Goal: Task Accomplishment & Management: Manage account settings

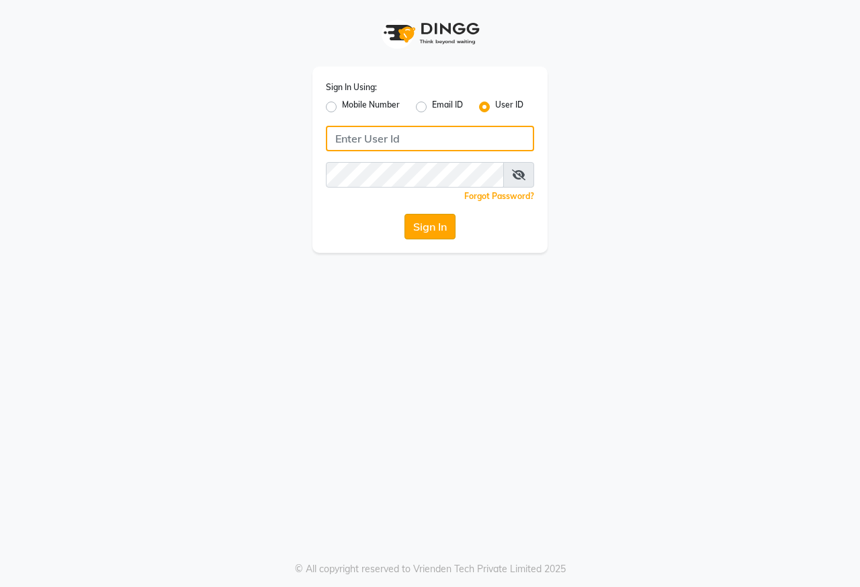
type input "[PERSON_NAME]@123"
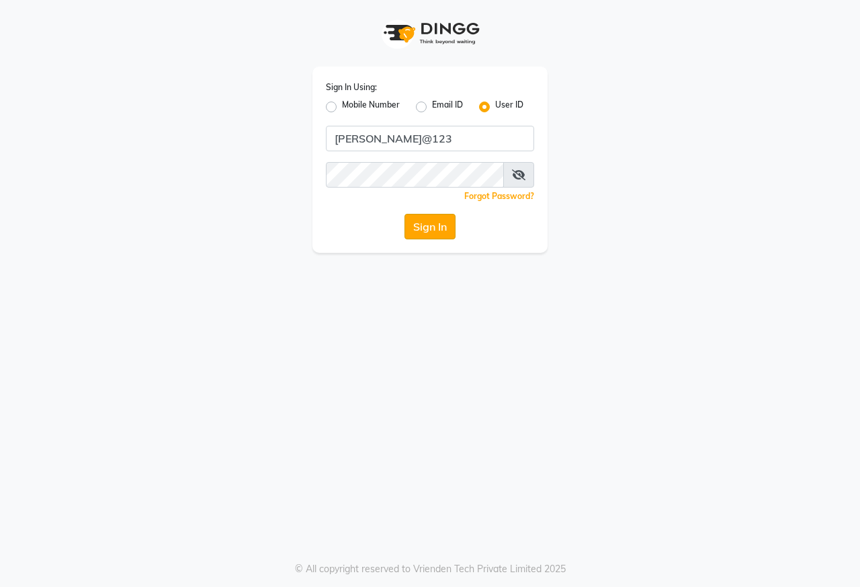
click at [435, 235] on button "Sign In" at bounding box center [430, 227] width 51 height 26
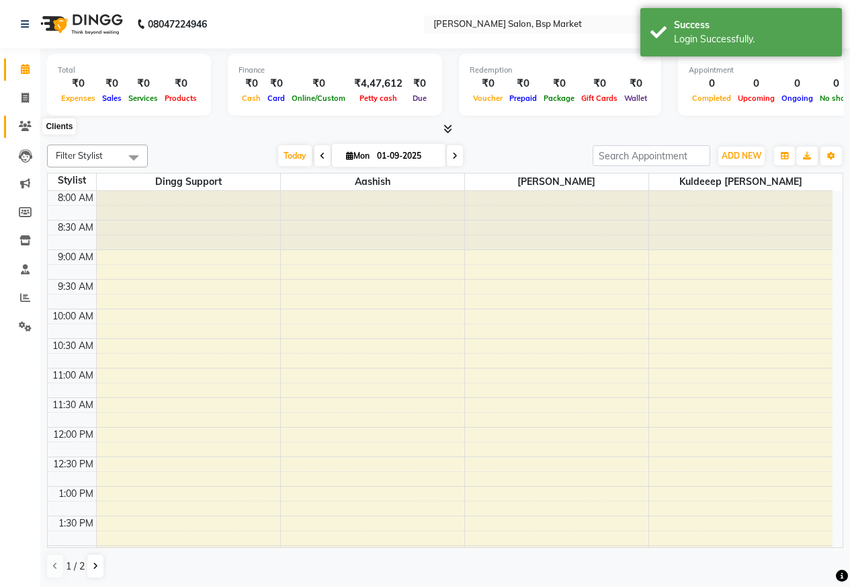
click at [22, 126] on icon at bounding box center [25, 126] width 13 height 10
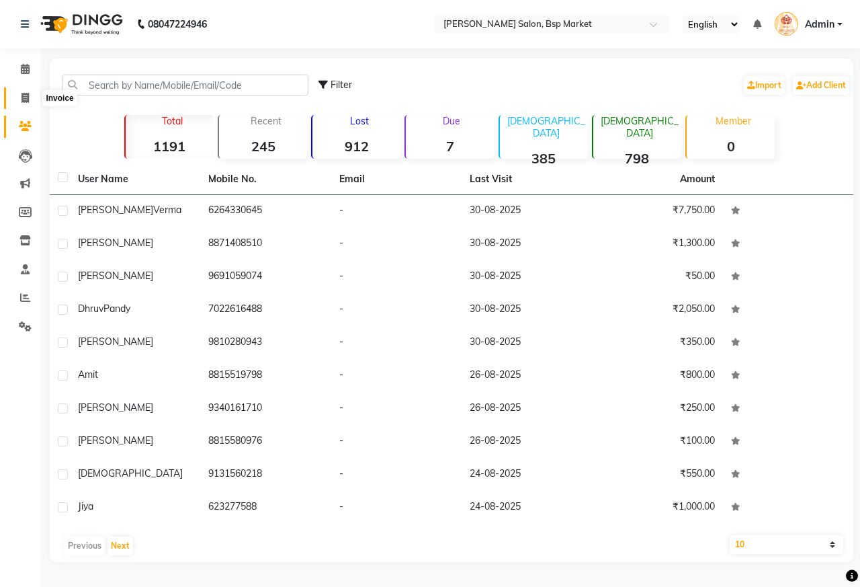
click at [20, 95] on span at bounding box center [25, 98] width 24 height 15
select select "service"
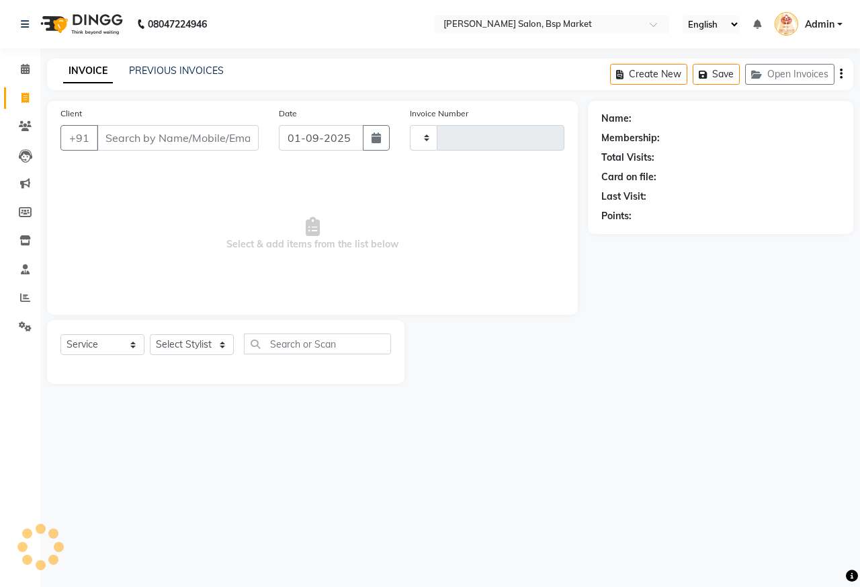
type input "0538"
select select "5262"
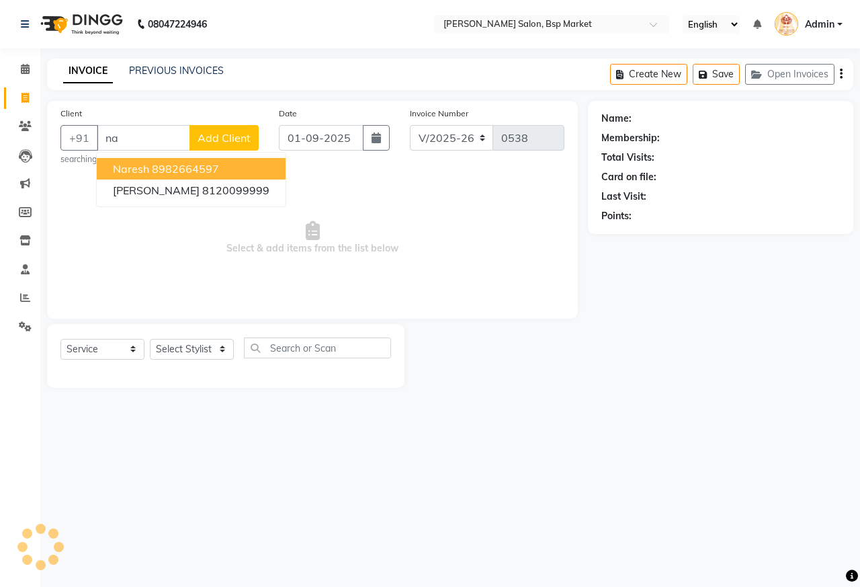
type input "n"
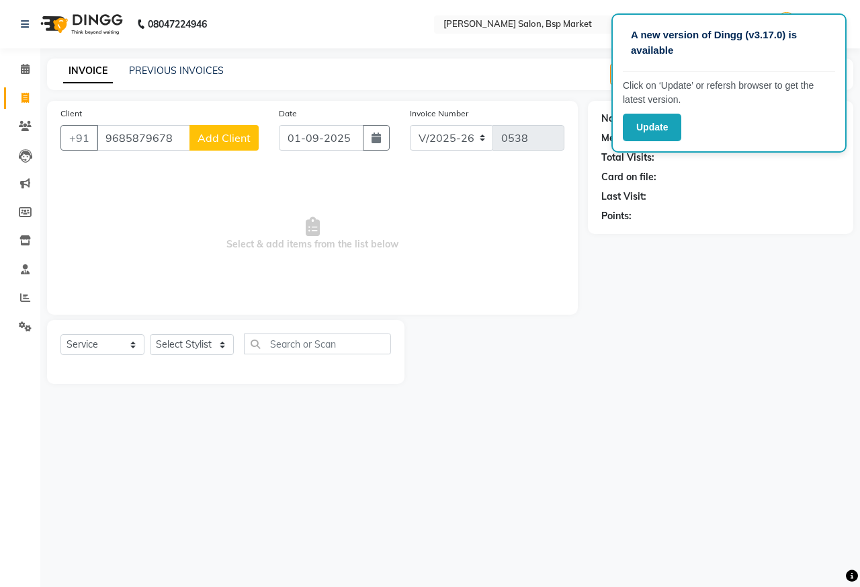
type input "9685879678"
click at [212, 138] on span "Add Client" at bounding box center [224, 137] width 53 height 13
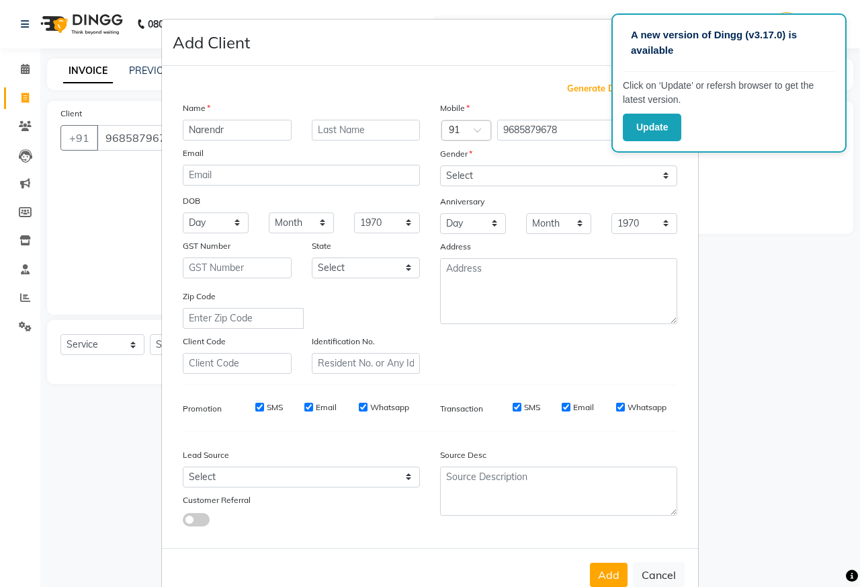
type input "Narendr"
click at [501, 183] on select "Select [DEMOGRAPHIC_DATA] [DEMOGRAPHIC_DATA] Other Prefer Not To Say" at bounding box center [558, 175] width 237 height 21
select select "[DEMOGRAPHIC_DATA]"
click at [440, 165] on select "Select [DEMOGRAPHIC_DATA] [DEMOGRAPHIC_DATA] Other Prefer Not To Say" at bounding box center [558, 175] width 237 height 21
click at [609, 579] on button "Add" at bounding box center [609, 574] width 38 height 24
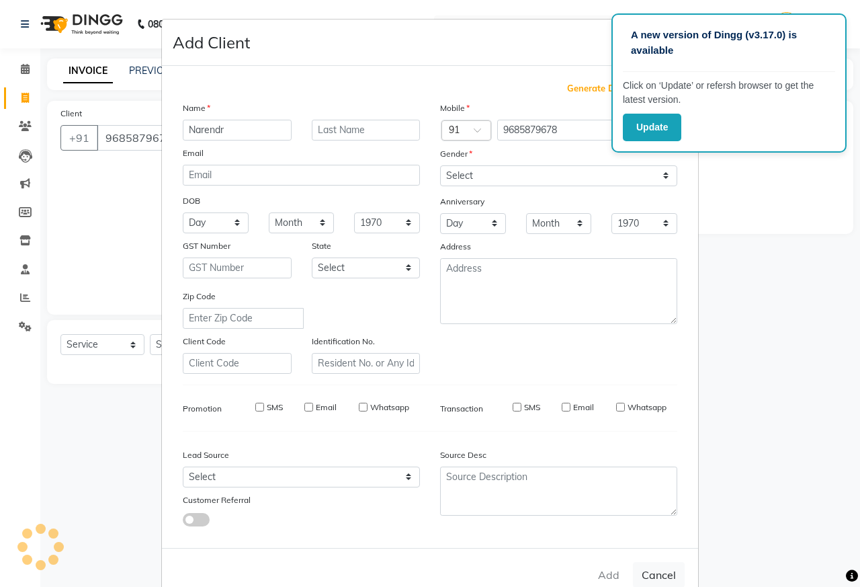
select select
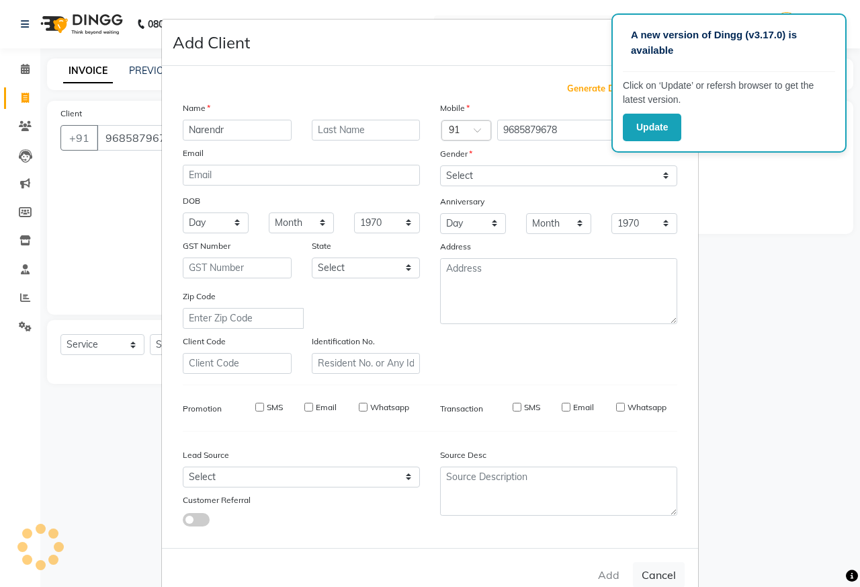
select select
checkbox input "false"
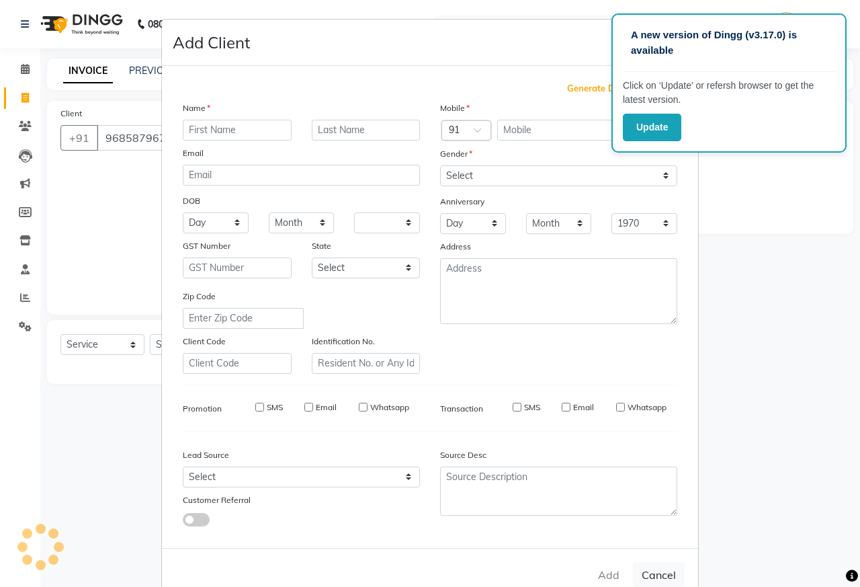
checkbox input "false"
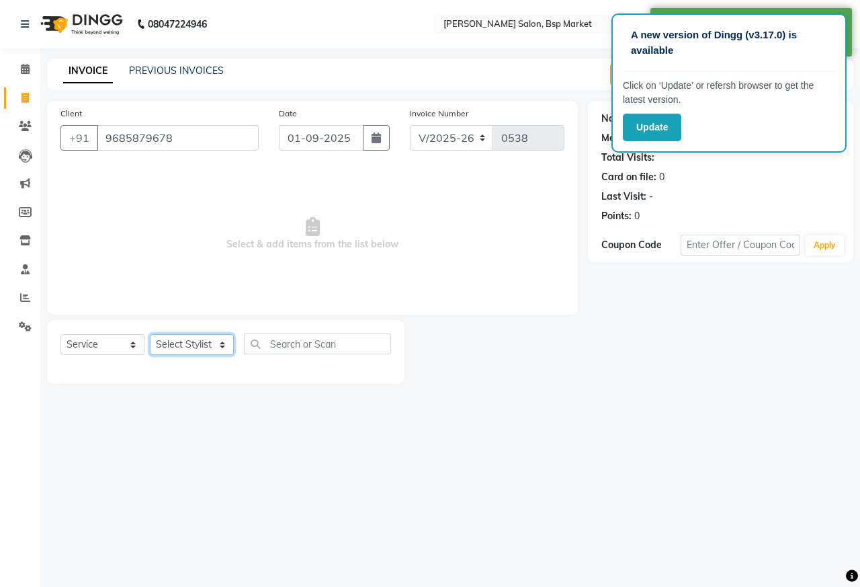
drag, startPoint x: 157, startPoint y: 336, endPoint x: 161, endPoint y: 349, distance: 13.4
click at [157, 336] on select "Select Stylist [PERSON_NAME] [PERSON_NAME] Dingg Support [PERSON_NAME] Kuldeeep…" at bounding box center [192, 344] width 84 height 21
select select "86628"
click at [150, 334] on select "Select Stylist [PERSON_NAME] [PERSON_NAME] Dingg Support [PERSON_NAME] Kuldeeep…" at bounding box center [192, 344] width 84 height 21
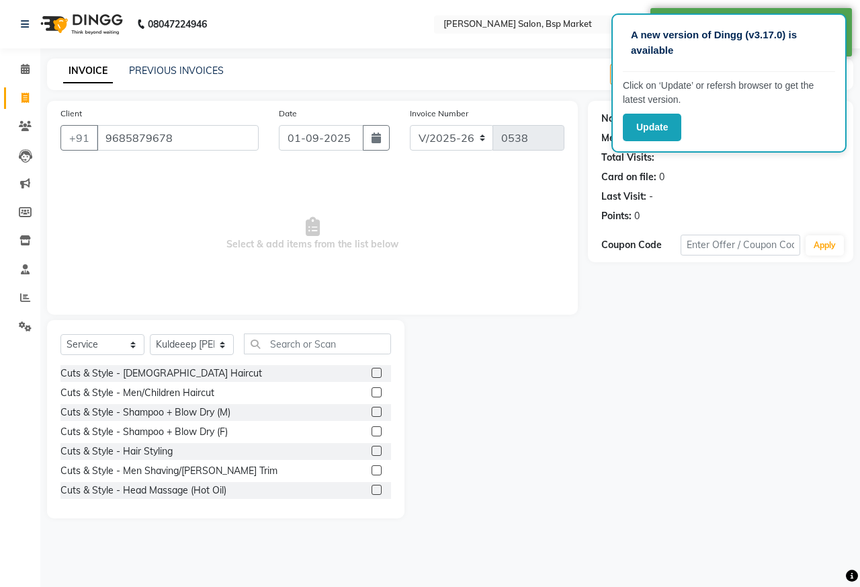
click at [372, 386] on div at bounding box center [381, 392] width 19 height 17
click at [372, 392] on label at bounding box center [377, 392] width 10 height 10
click at [372, 392] on input "checkbox" at bounding box center [376, 392] width 9 height 9
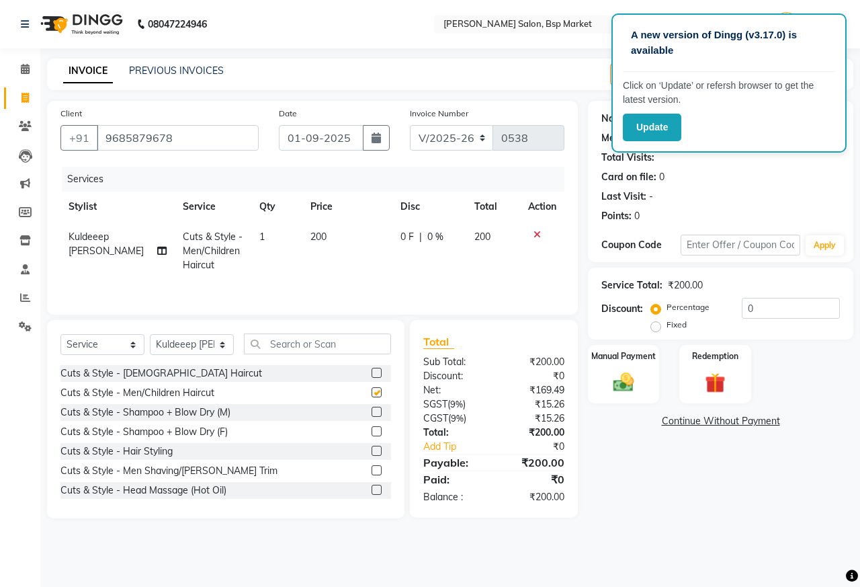
checkbox input "false"
click at [372, 464] on div at bounding box center [381, 470] width 19 height 17
click at [372, 468] on label at bounding box center [377, 470] width 10 height 10
click at [372, 468] on input "checkbox" at bounding box center [376, 470] width 9 height 9
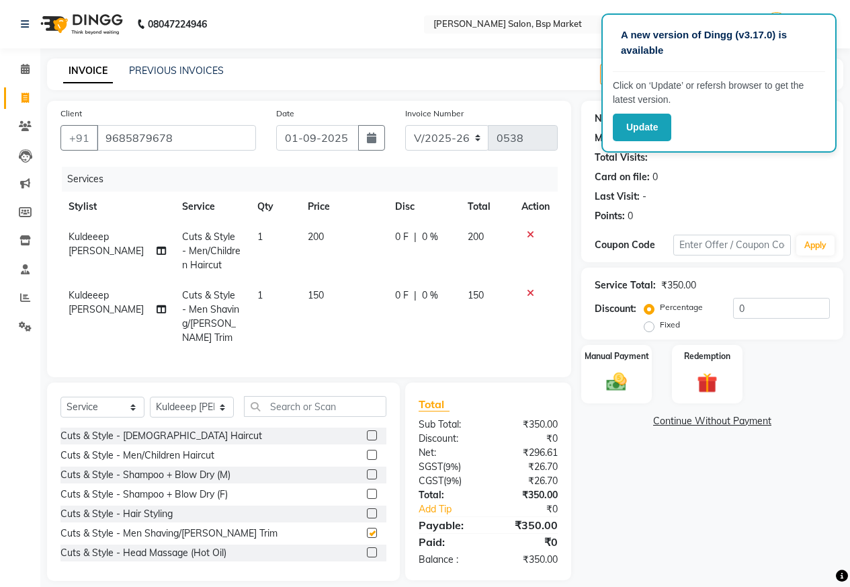
checkbox input "false"
click at [611, 388] on img at bounding box center [616, 382] width 34 height 24
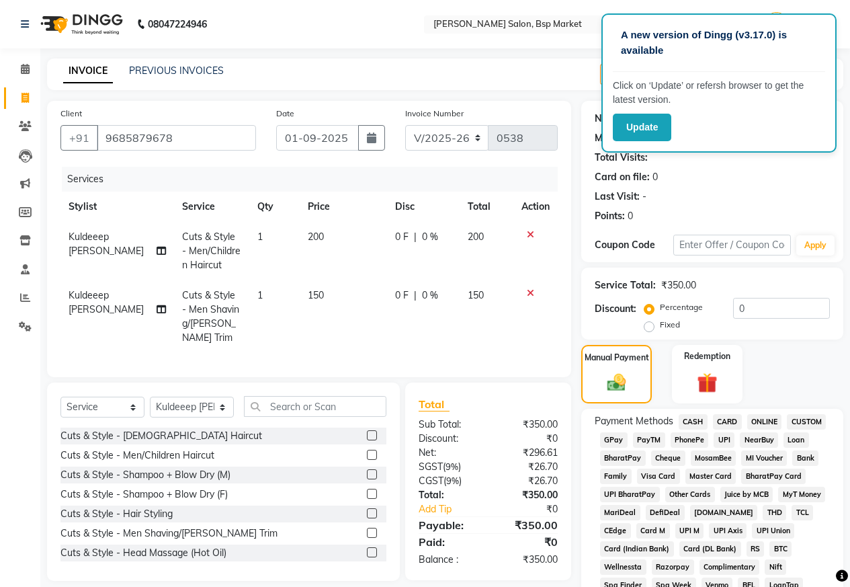
click at [770, 425] on span "ONLINE" at bounding box center [764, 421] width 35 height 15
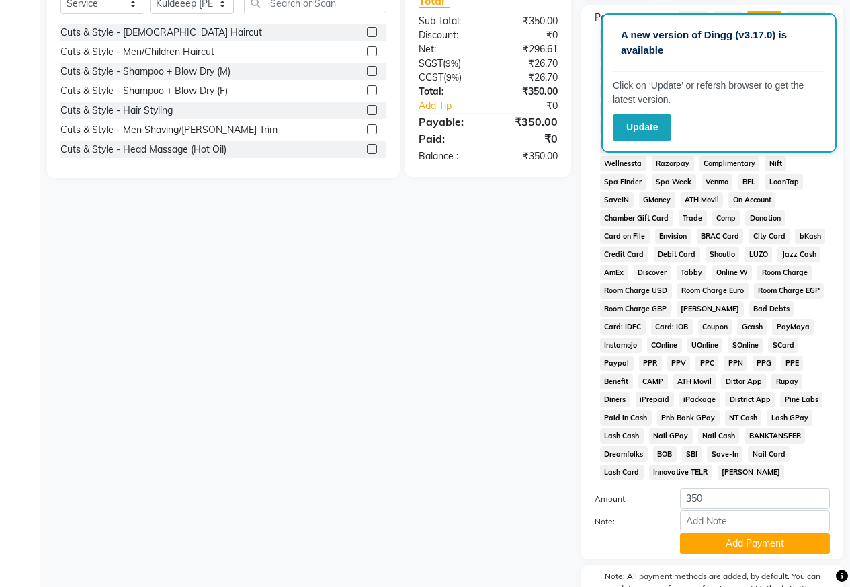
scroll to position [474, 0]
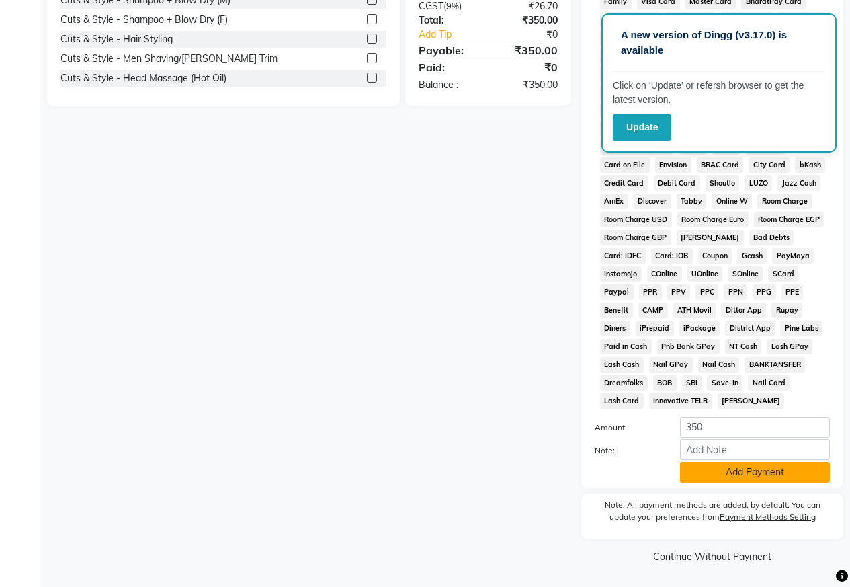
click at [783, 475] on button "Add Payment" at bounding box center [755, 472] width 150 height 21
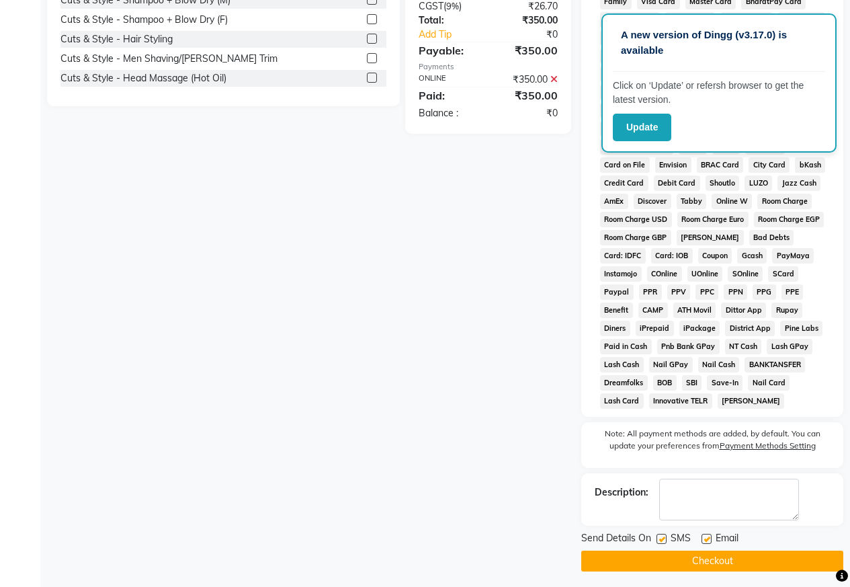
click at [762, 558] on button "Checkout" at bounding box center [712, 560] width 262 height 21
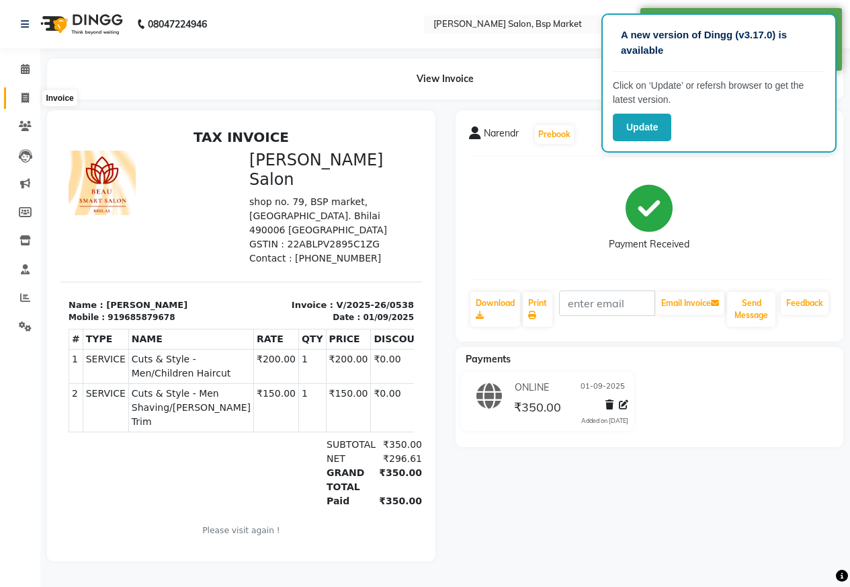
click at [27, 99] on icon at bounding box center [25, 98] width 7 height 10
select select "service"
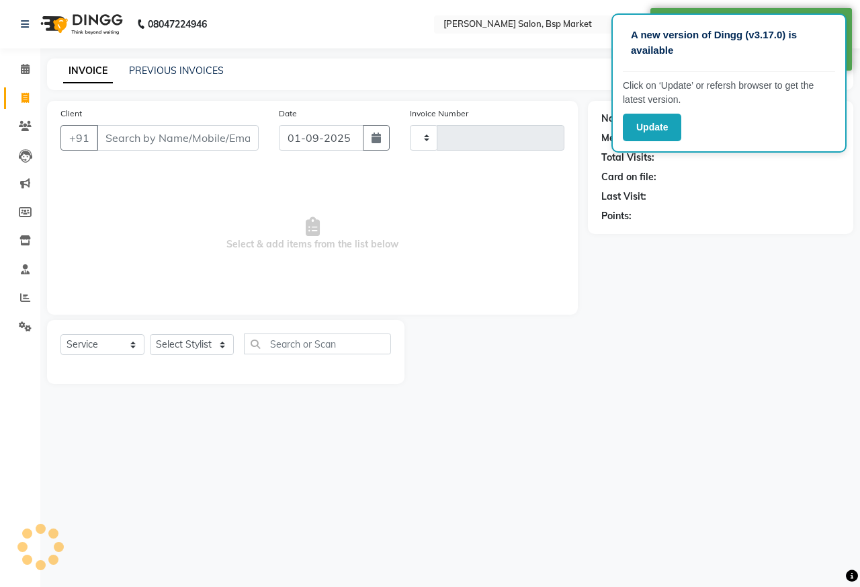
type input "0539"
select select "5262"
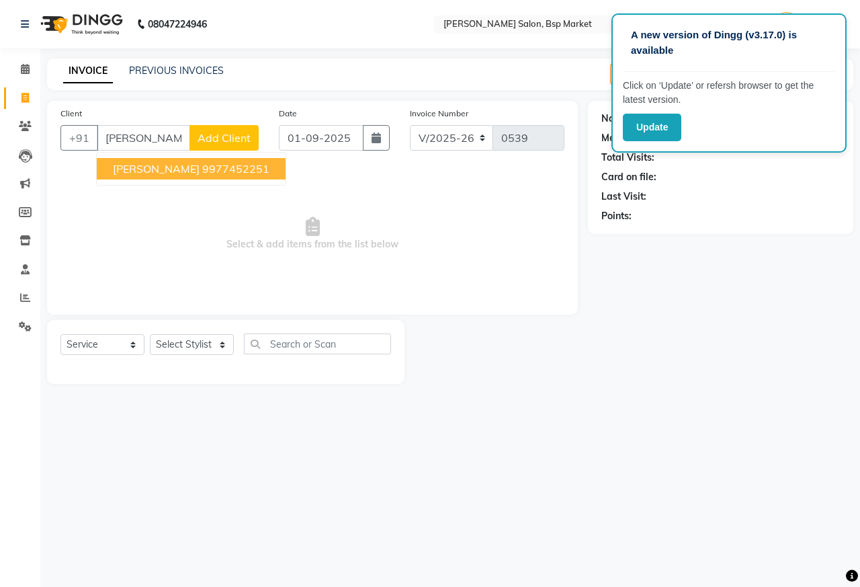
click at [128, 169] on span "[PERSON_NAME]" at bounding box center [156, 168] width 87 height 13
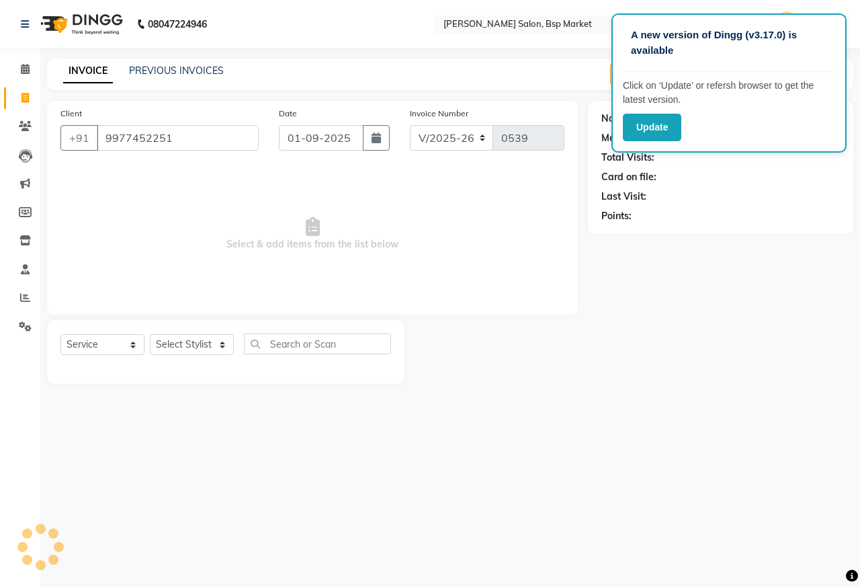
type input "9977452251"
click at [161, 340] on select "Select Stylist [PERSON_NAME] [PERSON_NAME] Dingg Support [PERSON_NAME] Kuldeeep…" at bounding box center [192, 344] width 84 height 21
select select "86629"
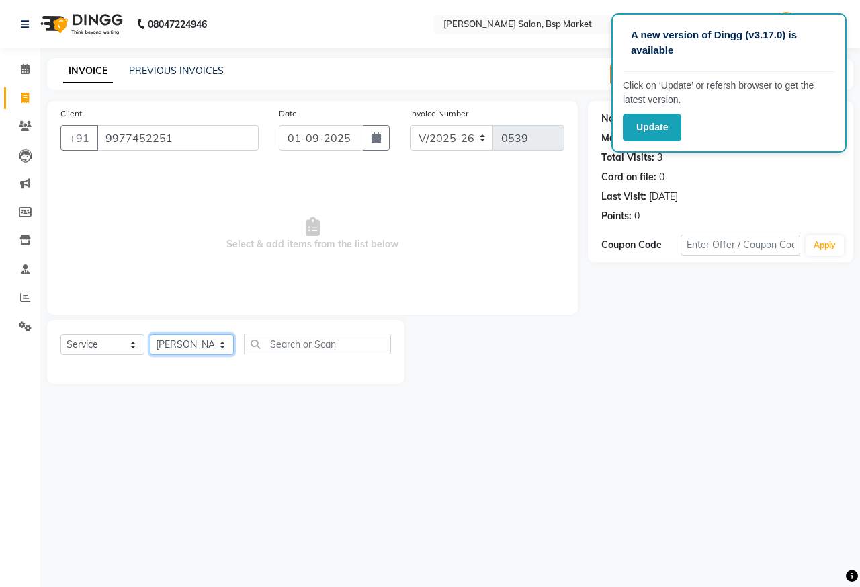
click at [150, 334] on select "Select Stylist [PERSON_NAME] [PERSON_NAME] Dingg Support [PERSON_NAME] Kuldeeep…" at bounding box center [192, 344] width 84 height 21
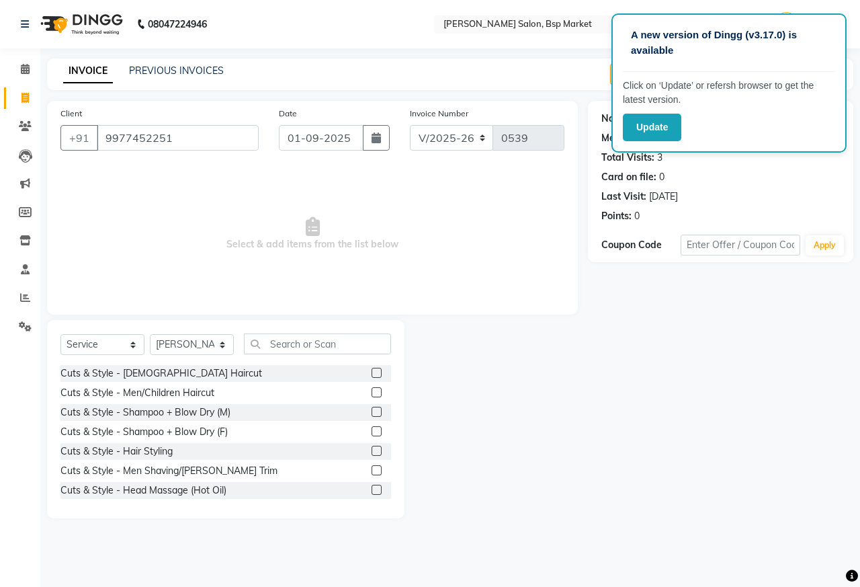
click at [372, 388] on label at bounding box center [377, 392] width 10 height 10
click at [372, 388] on input "checkbox" at bounding box center [376, 392] width 9 height 9
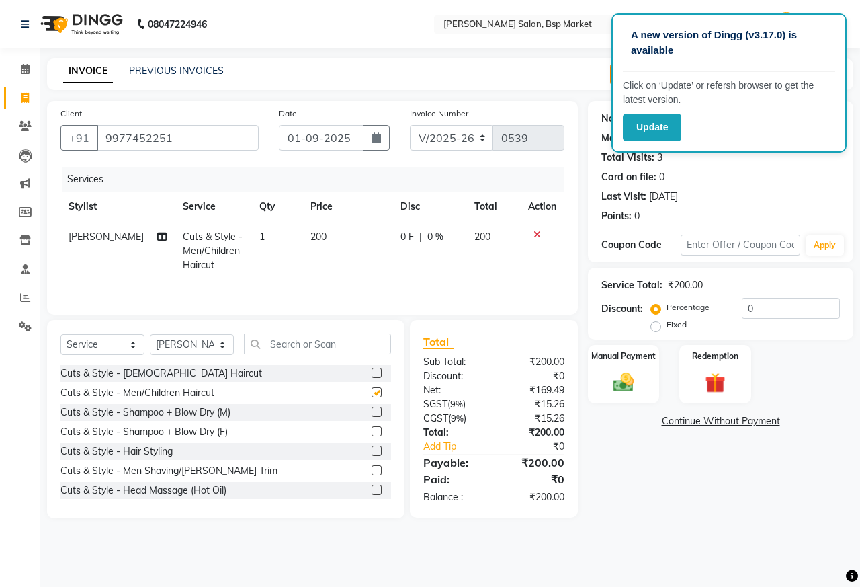
checkbox input "false"
click at [372, 467] on label at bounding box center [377, 470] width 10 height 10
click at [372, 467] on input "checkbox" at bounding box center [376, 470] width 9 height 9
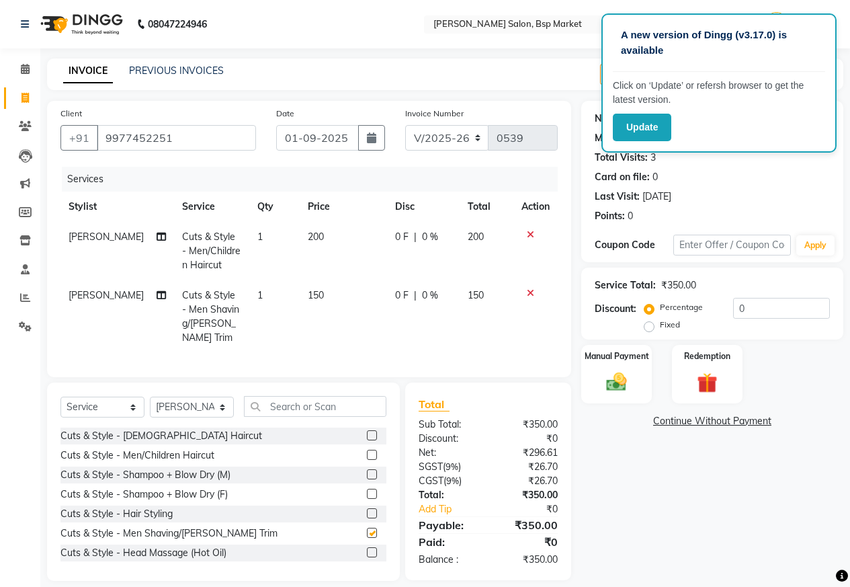
checkbox input "false"
click at [395, 289] on span "0 F" at bounding box center [401, 295] width 13 height 14
select select "86629"
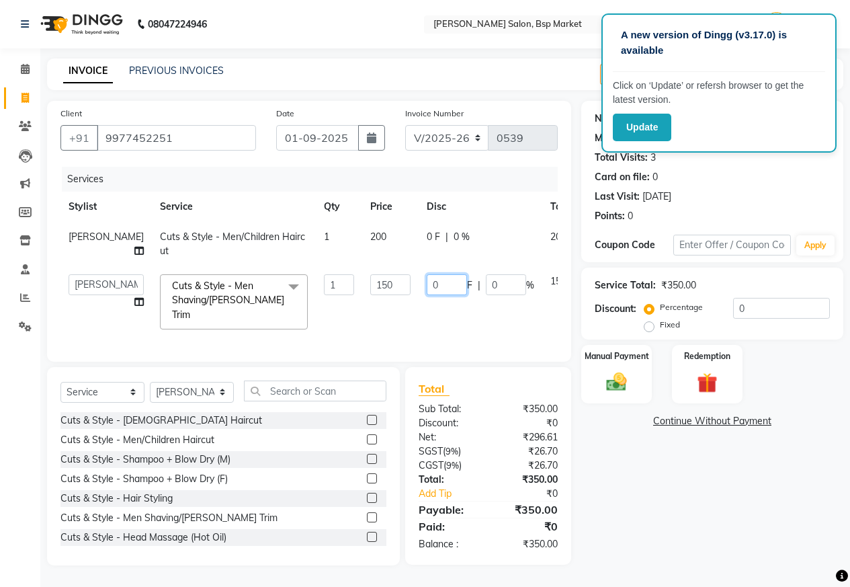
click at [427, 295] on input "0" at bounding box center [447, 284] width 40 height 21
type input "50"
click at [716, 483] on div "Name: [PERSON_NAME] Membership: No Active Membership Total Visits: 3 Card on fi…" at bounding box center [717, 333] width 272 height 464
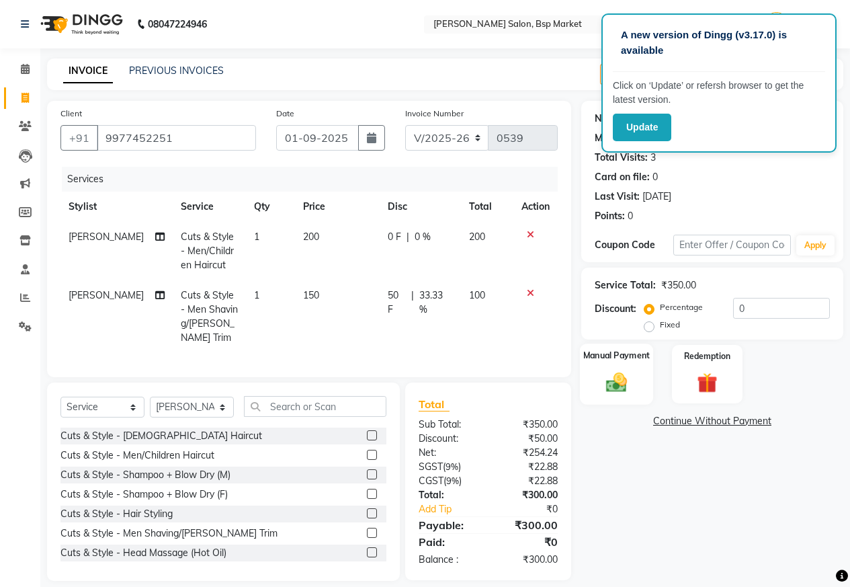
click at [634, 391] on div "Manual Payment" at bounding box center [616, 373] width 73 height 61
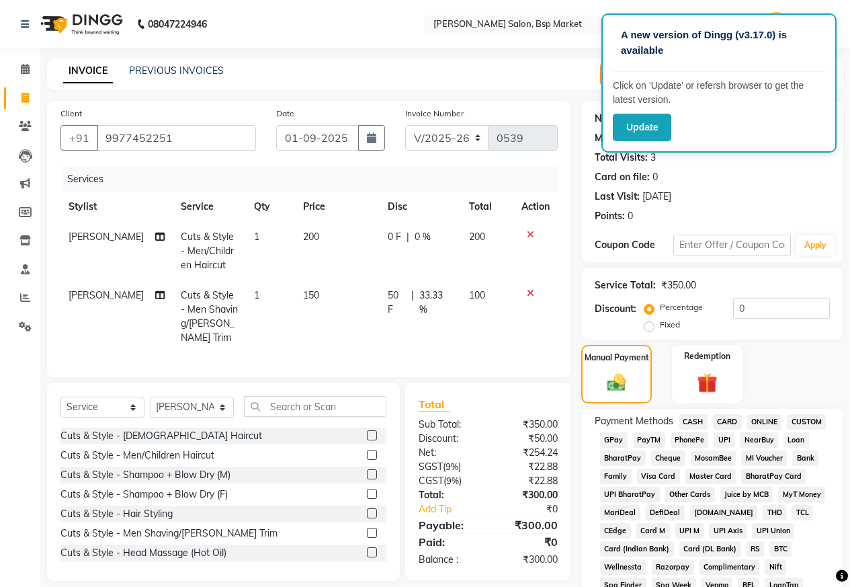
click at [758, 420] on span "ONLINE" at bounding box center [764, 421] width 35 height 15
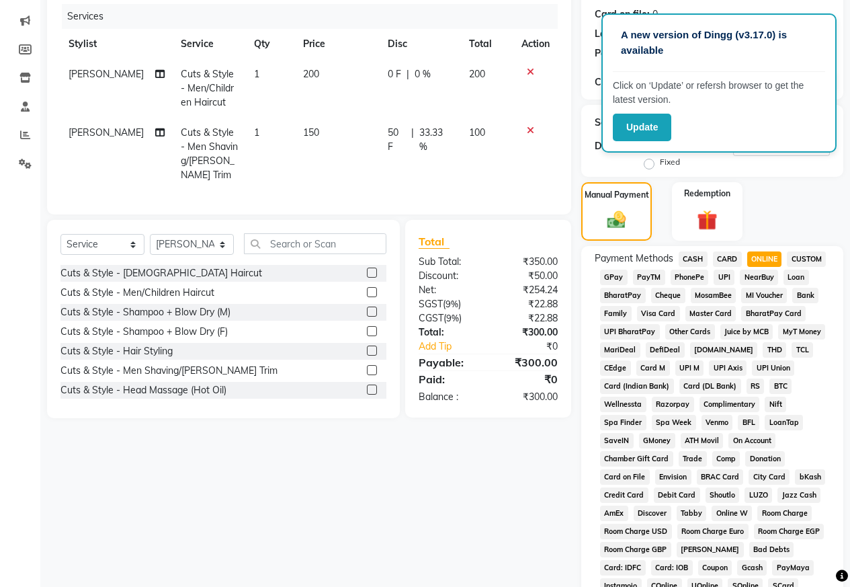
scroll to position [403, 0]
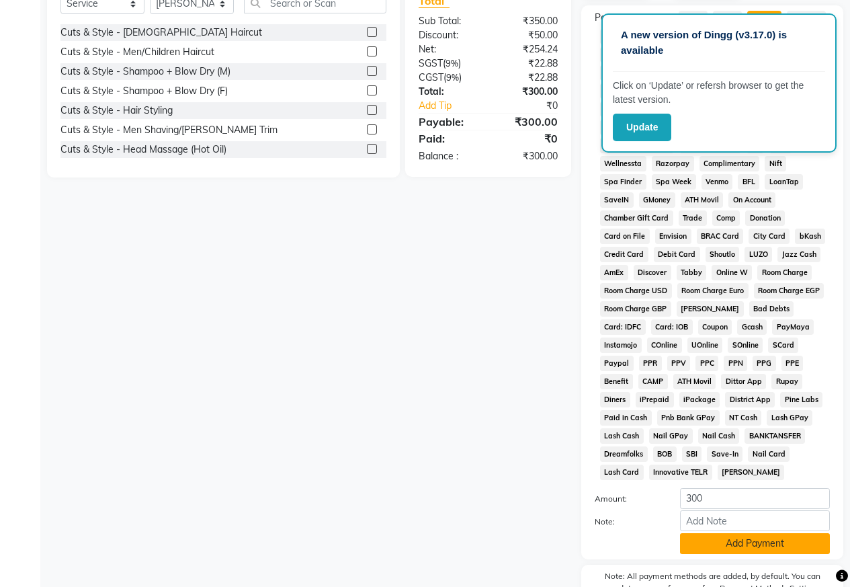
click at [760, 545] on button "Add Payment" at bounding box center [755, 543] width 150 height 21
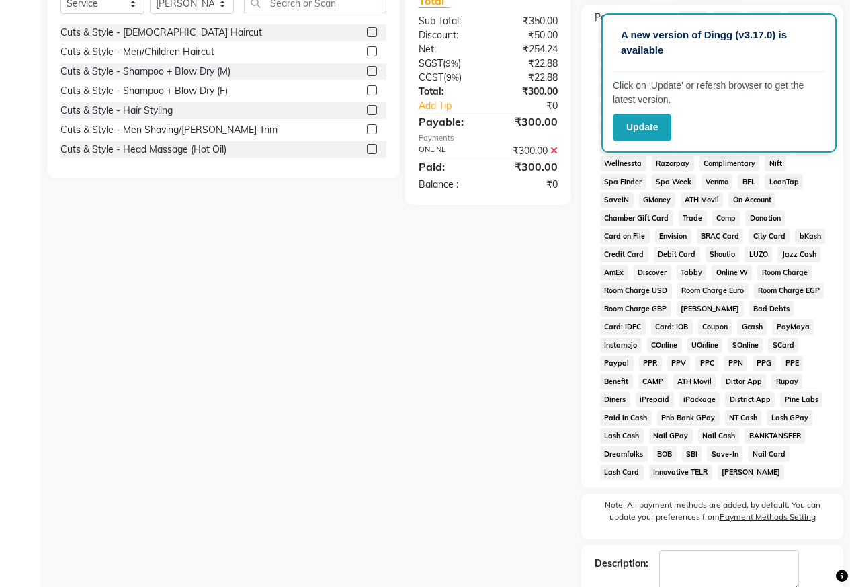
scroll to position [479, 0]
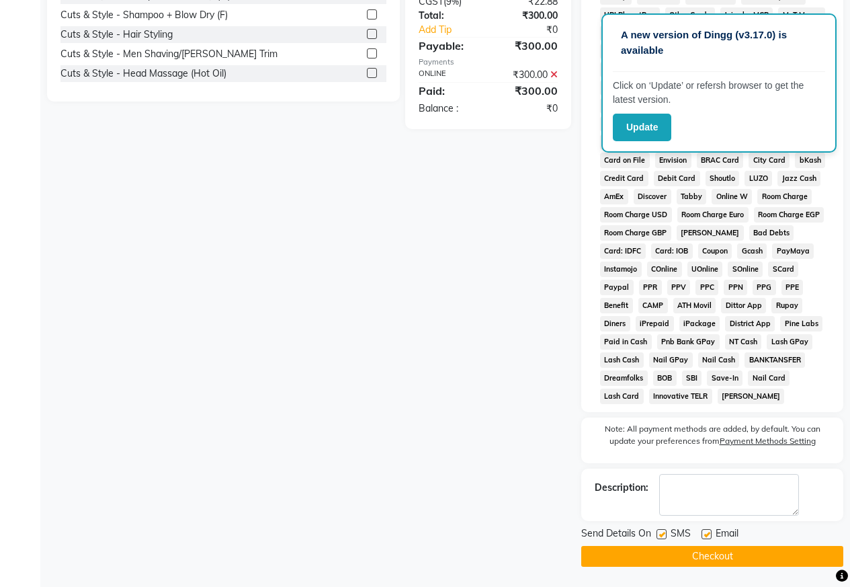
click at [760, 558] on button "Checkout" at bounding box center [712, 556] width 262 height 21
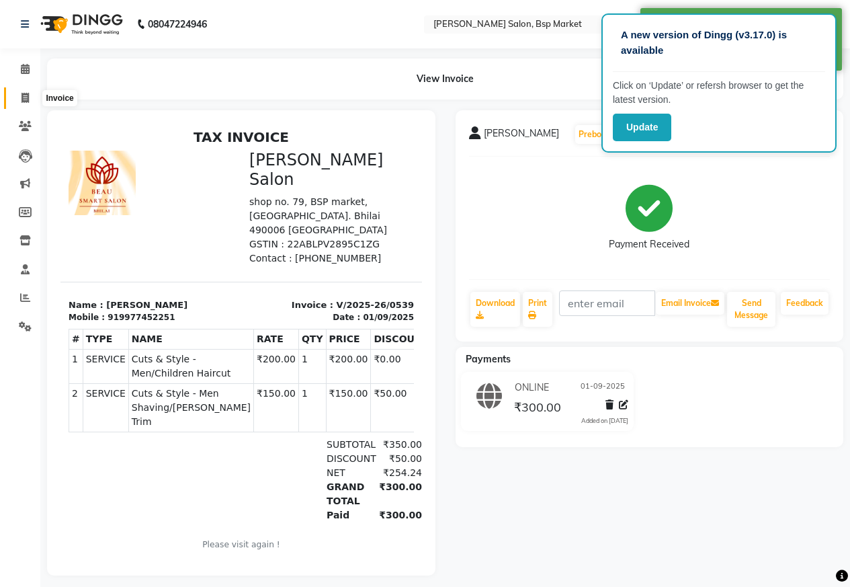
click at [22, 99] on icon at bounding box center [25, 98] width 7 height 10
select select "service"
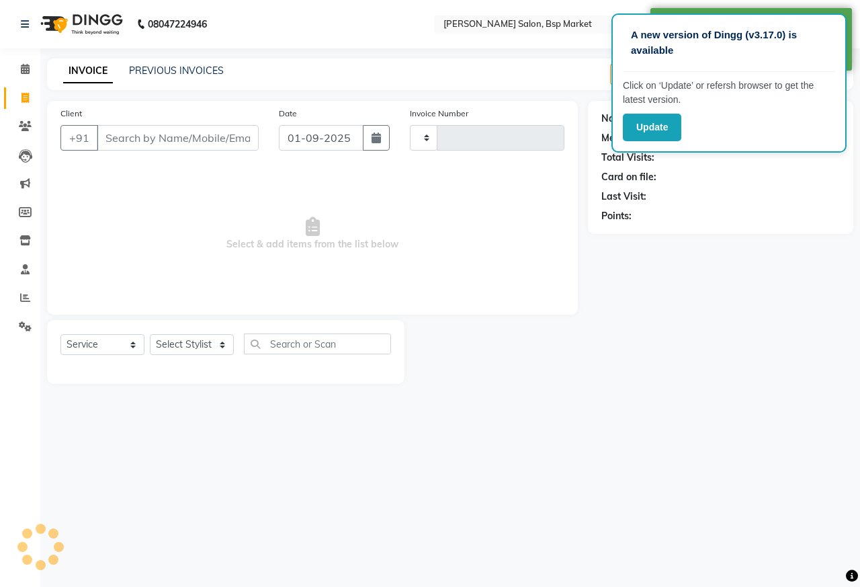
type input "0540"
select select "5262"
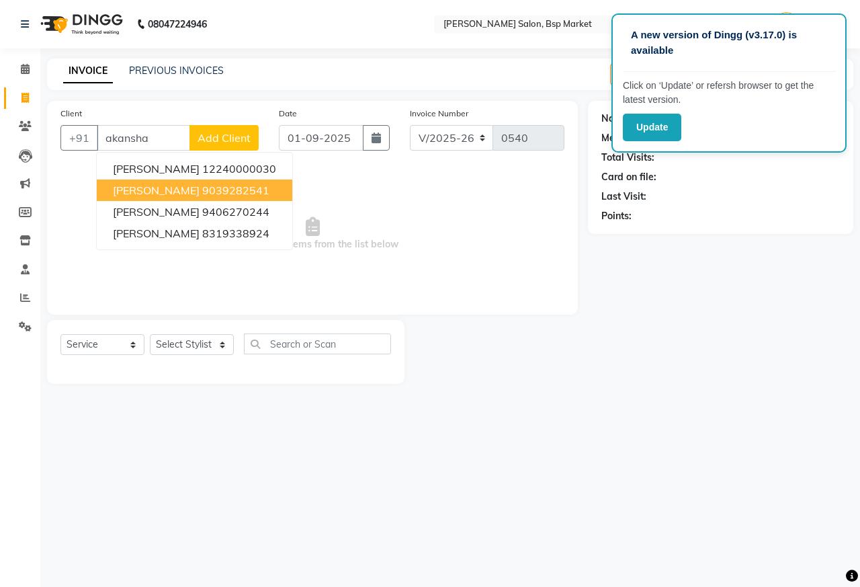
click at [158, 189] on span "[PERSON_NAME]" at bounding box center [156, 189] width 87 height 13
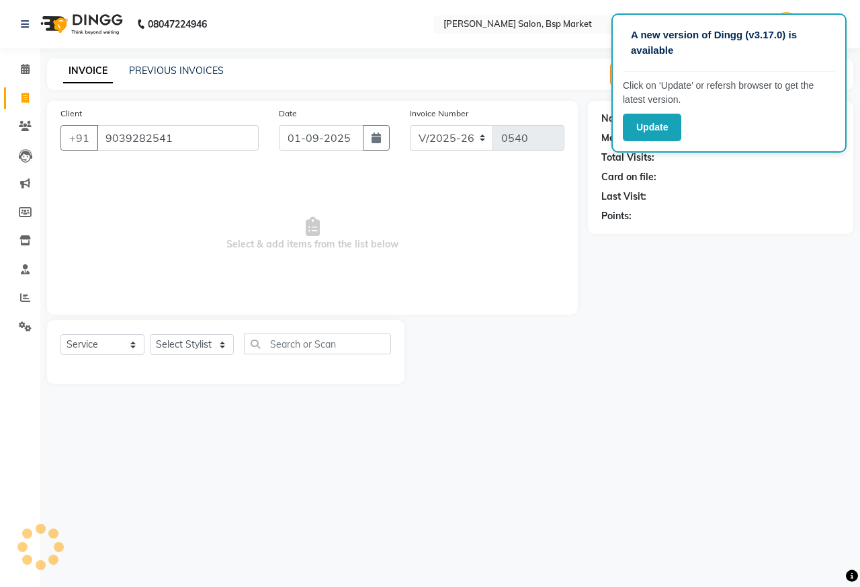
type input "9039282541"
click at [165, 350] on select "Select Stylist [PERSON_NAME] [PERSON_NAME] Dingg Support [PERSON_NAME] Kuldeeep…" at bounding box center [192, 344] width 84 height 21
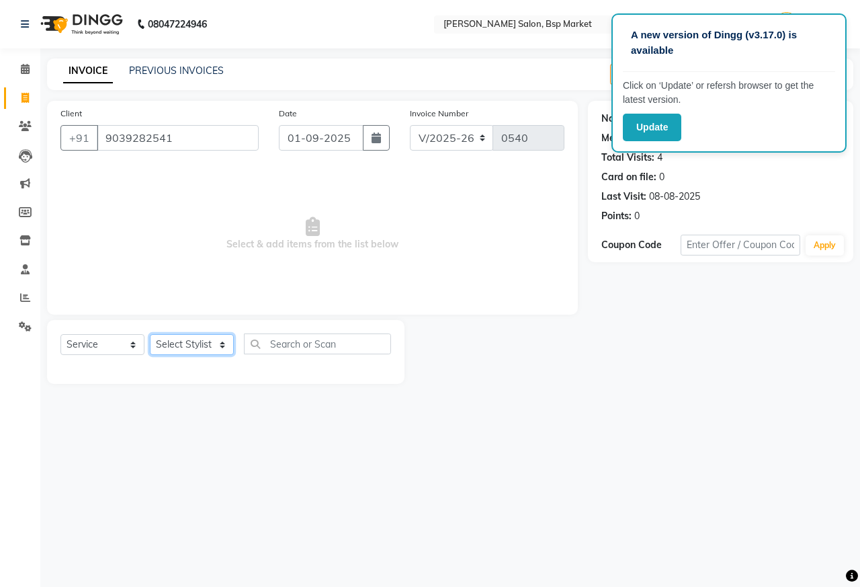
select select "51802"
click at [150, 334] on select "Select Stylist [PERSON_NAME] [PERSON_NAME] Dingg Support [PERSON_NAME] Kuldeeep…" at bounding box center [192, 344] width 84 height 21
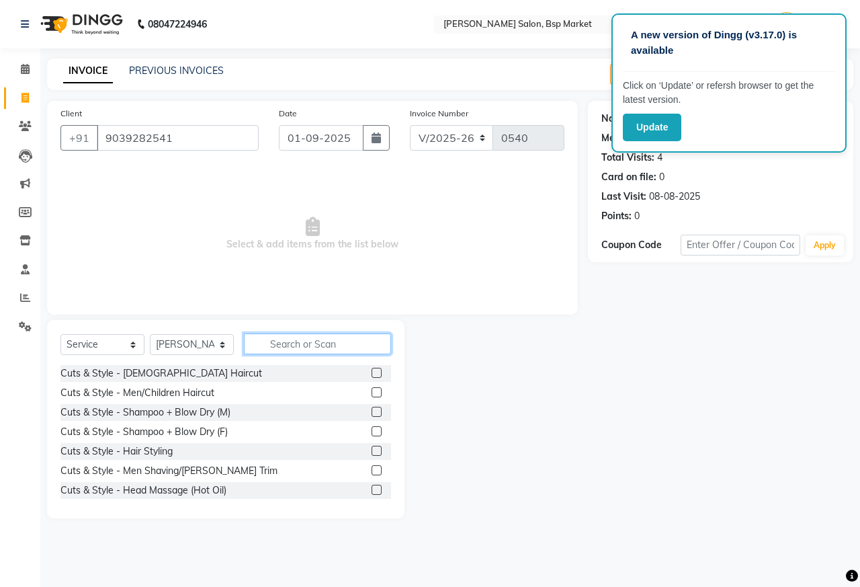
click at [306, 346] on input "text" at bounding box center [317, 343] width 147 height 21
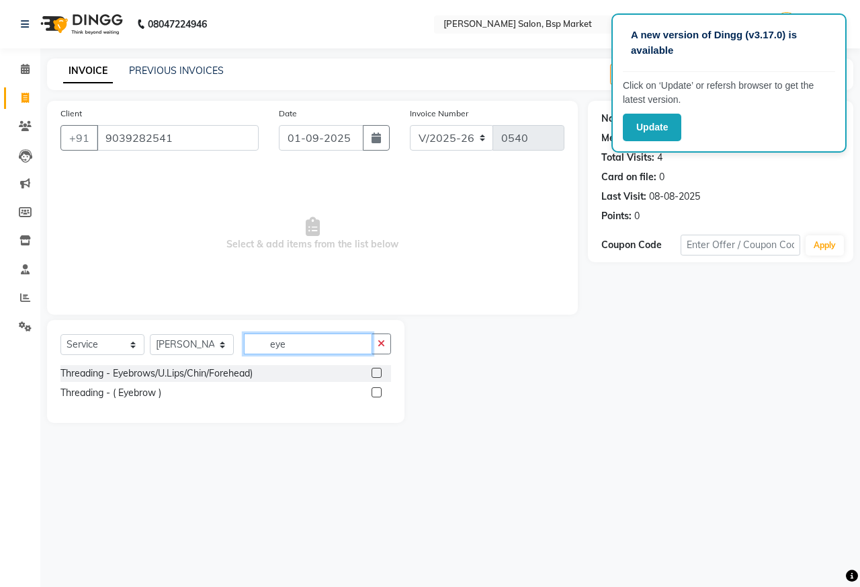
type input "eye"
click at [379, 392] on label at bounding box center [377, 392] width 10 height 10
click at [379, 392] on input "checkbox" at bounding box center [376, 392] width 9 height 9
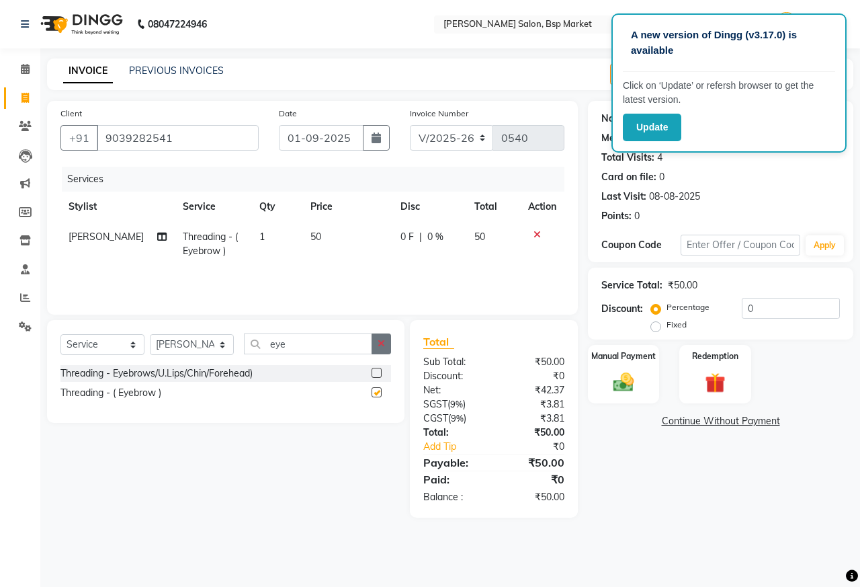
checkbox input "false"
click at [376, 347] on button "button" at bounding box center [381, 343] width 19 height 21
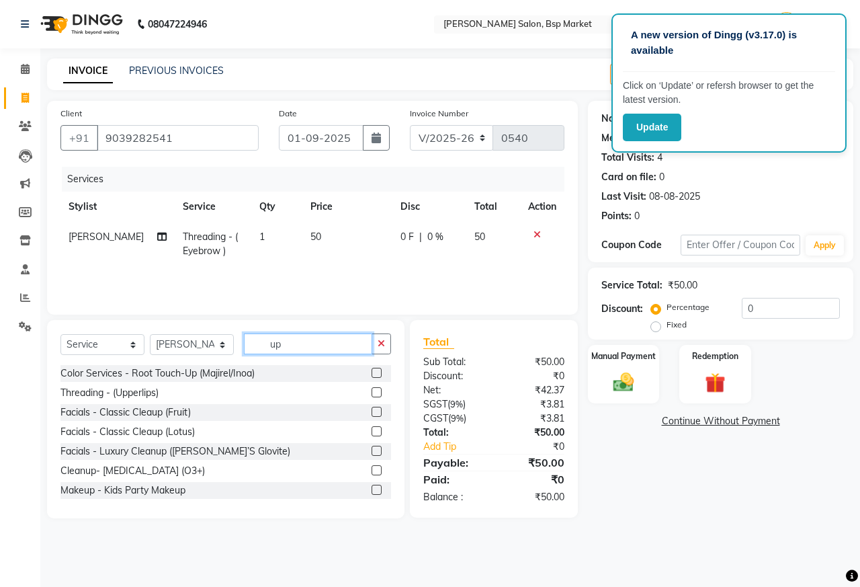
type input "up"
click at [372, 390] on label at bounding box center [377, 392] width 10 height 10
click at [372, 390] on input "checkbox" at bounding box center [376, 392] width 9 height 9
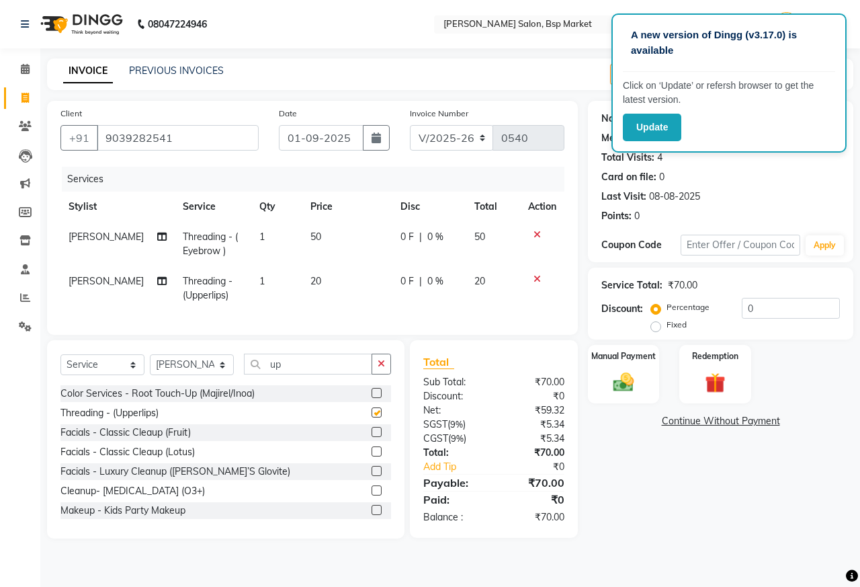
checkbox input "false"
click at [605, 376] on div "Manual Payment" at bounding box center [624, 374] width 75 height 62
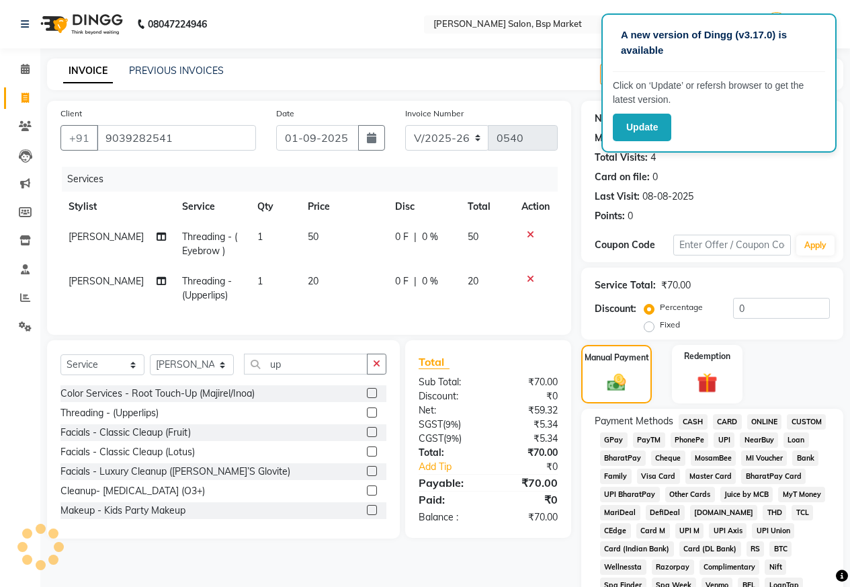
click at [757, 419] on span "ONLINE" at bounding box center [764, 421] width 35 height 15
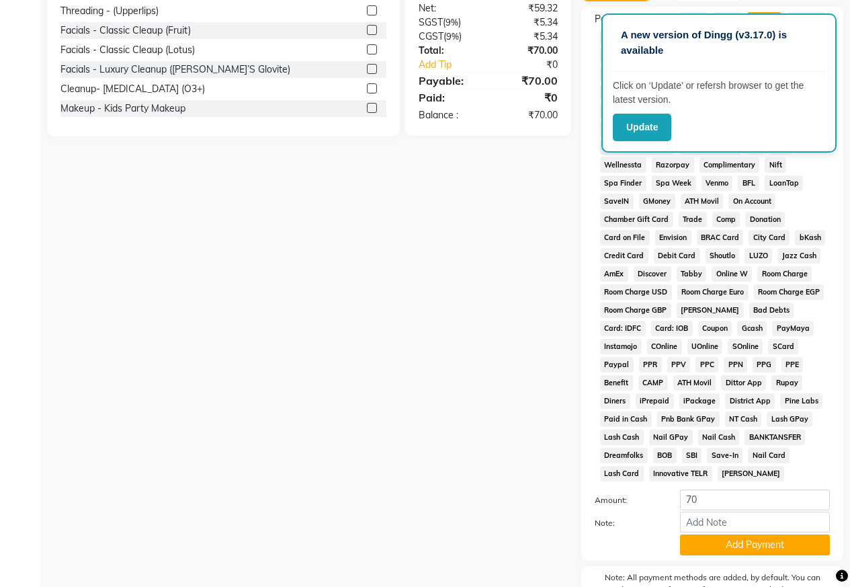
scroll to position [403, 0]
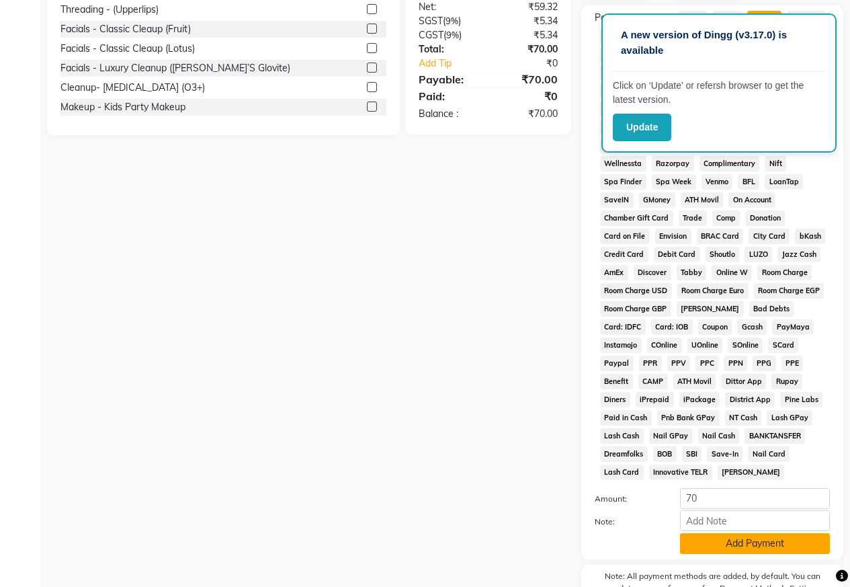
click at [764, 534] on button "Add Payment" at bounding box center [755, 543] width 150 height 21
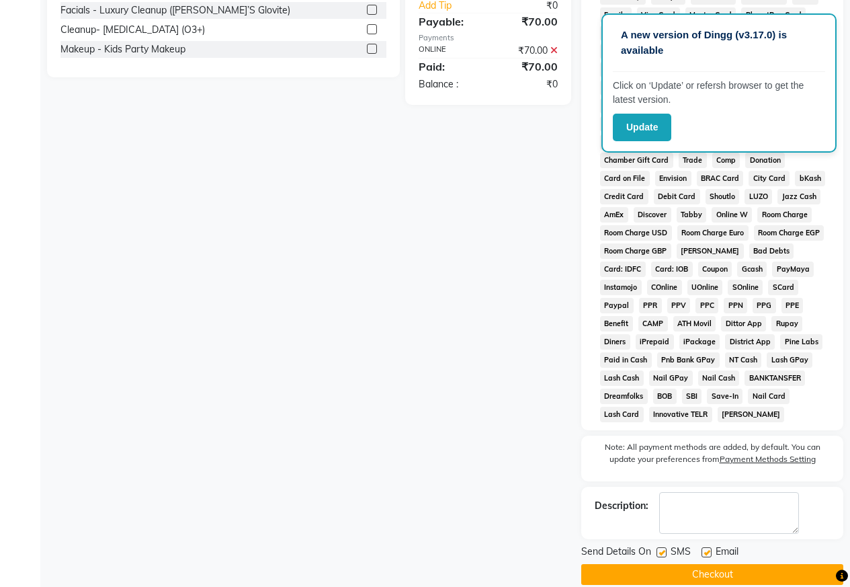
scroll to position [479, 0]
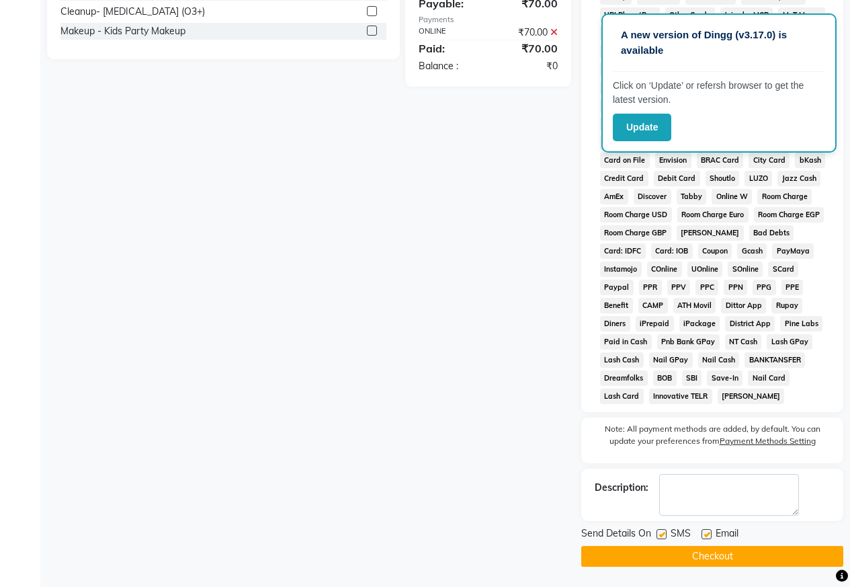
click at [757, 554] on button "Checkout" at bounding box center [712, 556] width 262 height 21
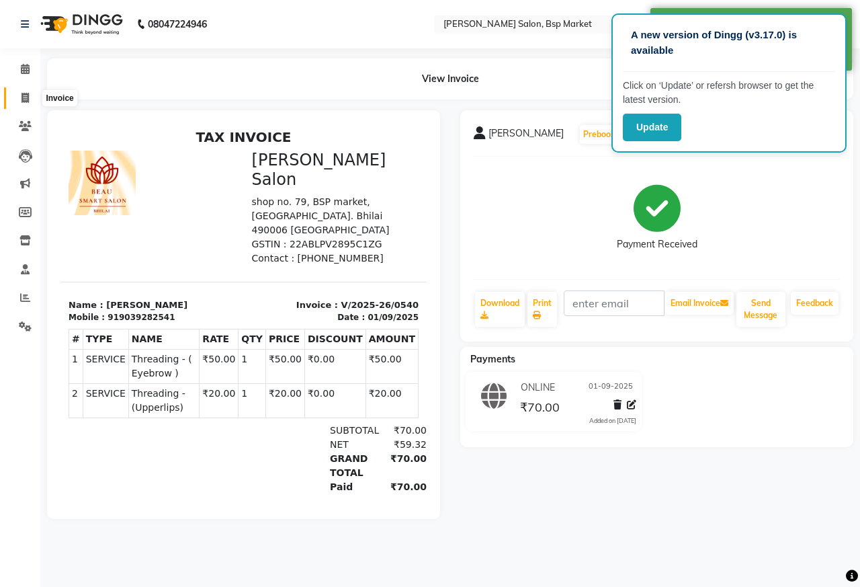
click at [30, 97] on span at bounding box center [25, 98] width 24 height 15
select select "service"
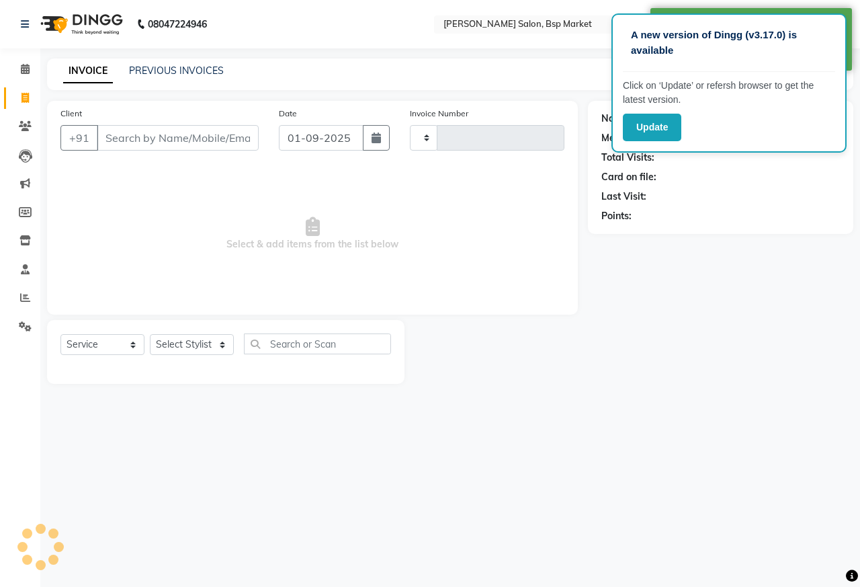
type input "0541"
select select "5262"
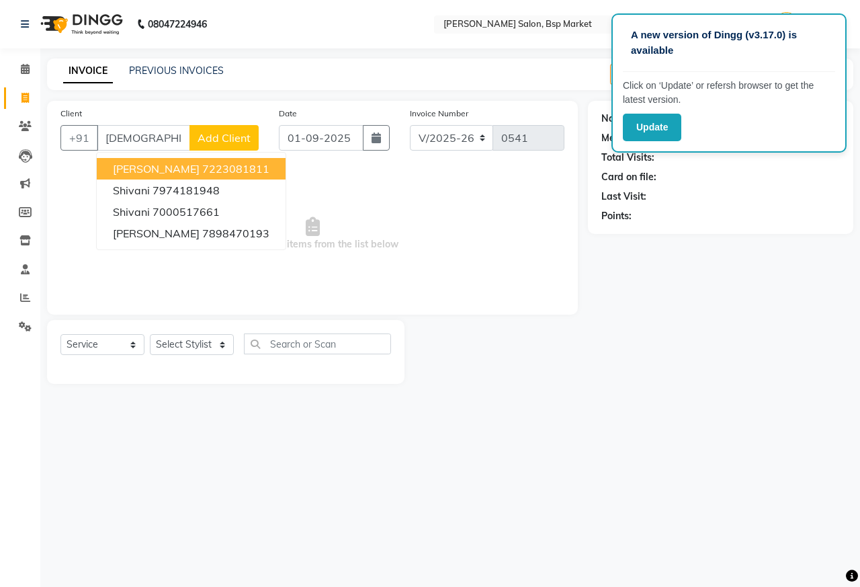
click at [108, 136] on input "[DEMOGRAPHIC_DATA]" at bounding box center [143, 138] width 93 height 26
type input "Shivani"
click at [235, 128] on button "Add Client" at bounding box center [223, 138] width 69 height 26
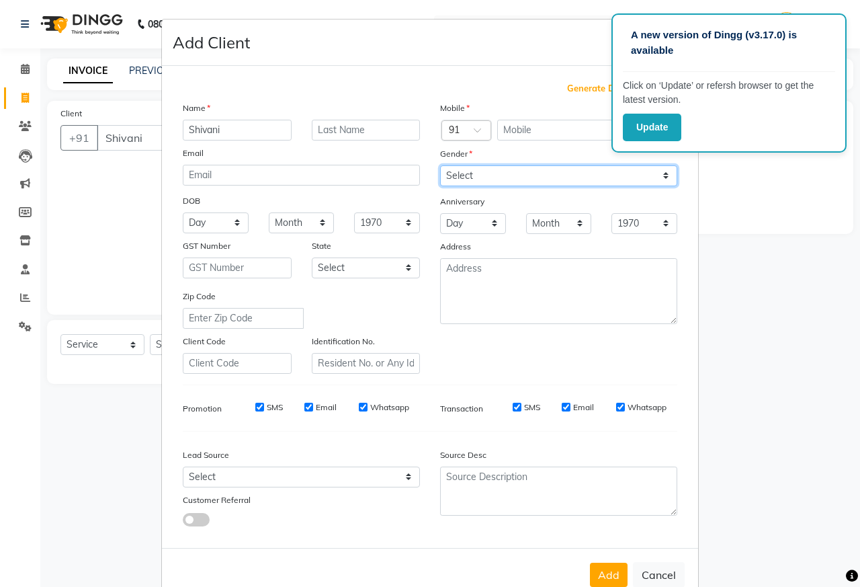
click at [519, 174] on select "Select [DEMOGRAPHIC_DATA] [DEMOGRAPHIC_DATA] Other Prefer Not To Say" at bounding box center [558, 175] width 237 height 21
select select "[DEMOGRAPHIC_DATA]"
click at [440, 165] on select "Select [DEMOGRAPHIC_DATA] [DEMOGRAPHIC_DATA] Other Prefer Not To Say" at bounding box center [558, 175] width 237 height 21
click at [503, 128] on input "text" at bounding box center [555, 130] width 116 height 21
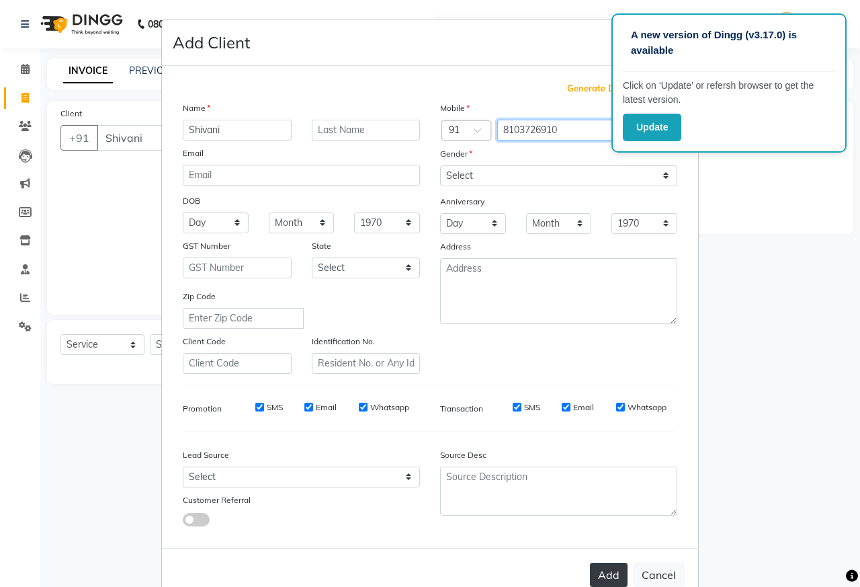
type input "8103726910"
click at [603, 577] on button "Add" at bounding box center [609, 574] width 38 height 24
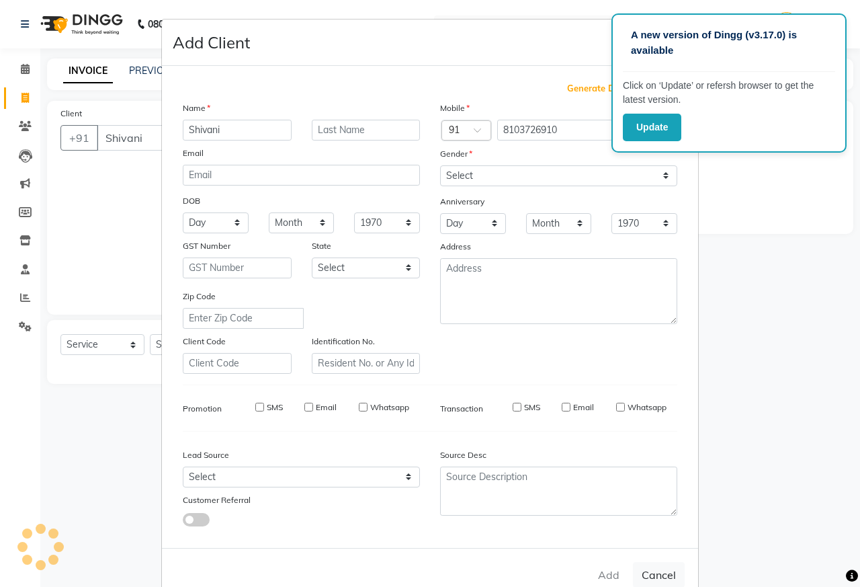
type input "8103726910"
select select
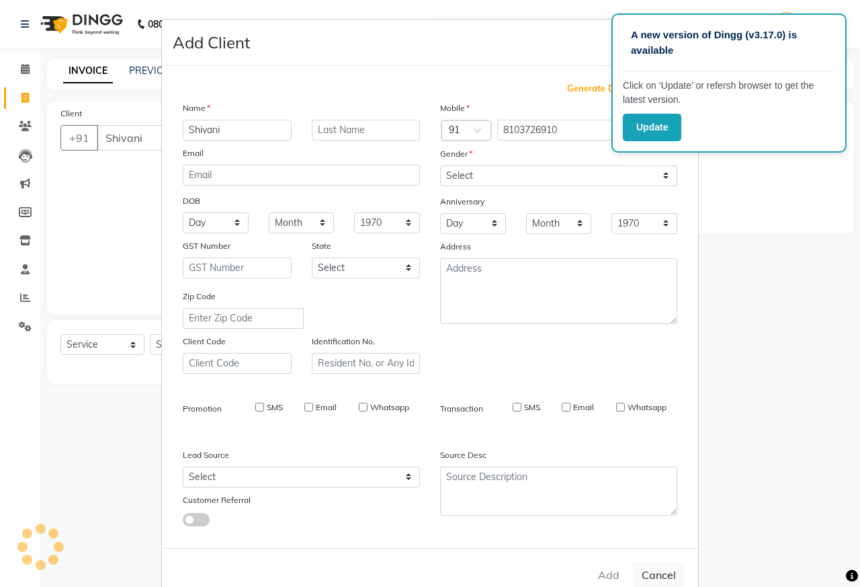
select select
checkbox input "false"
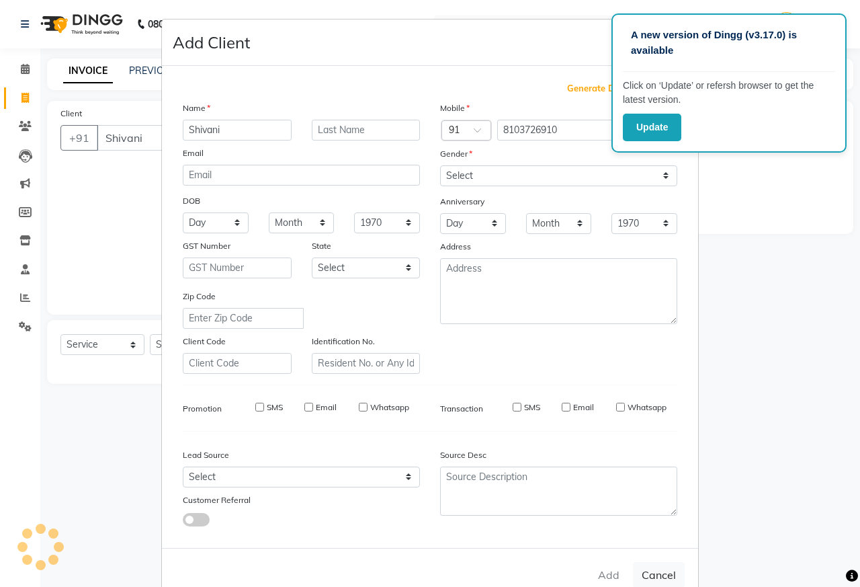
checkbox input "false"
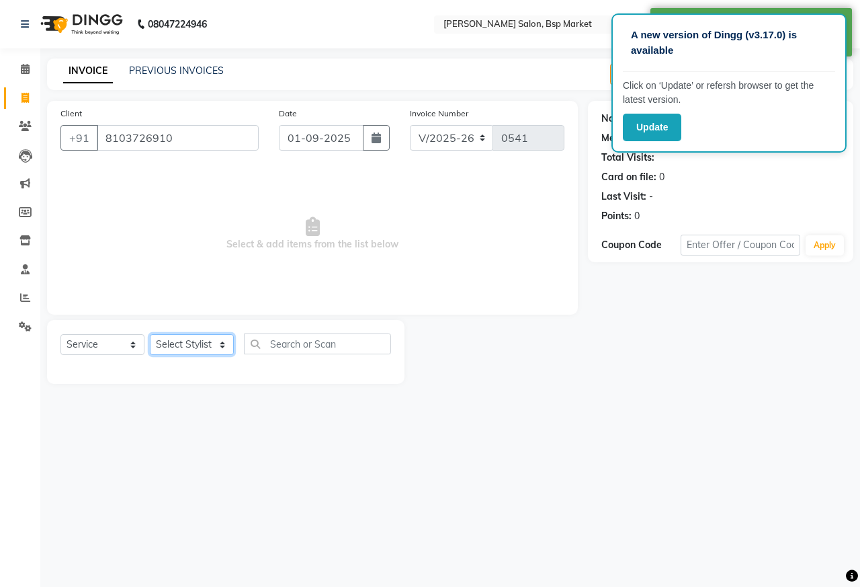
click at [199, 340] on select "Select Stylist [PERSON_NAME] [PERSON_NAME] Dingg Support [PERSON_NAME] Kuldeeep…" at bounding box center [192, 344] width 84 height 21
select select "57512"
click at [150, 334] on select "Select Stylist [PERSON_NAME] [PERSON_NAME] Dingg Support [PERSON_NAME] Kuldeeep…" at bounding box center [192, 344] width 84 height 21
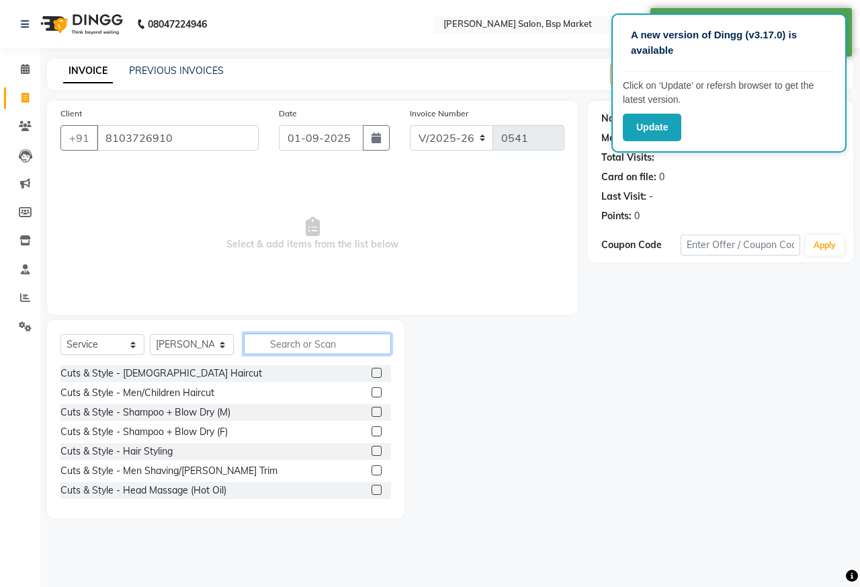
click at [325, 345] on input "text" at bounding box center [317, 343] width 147 height 21
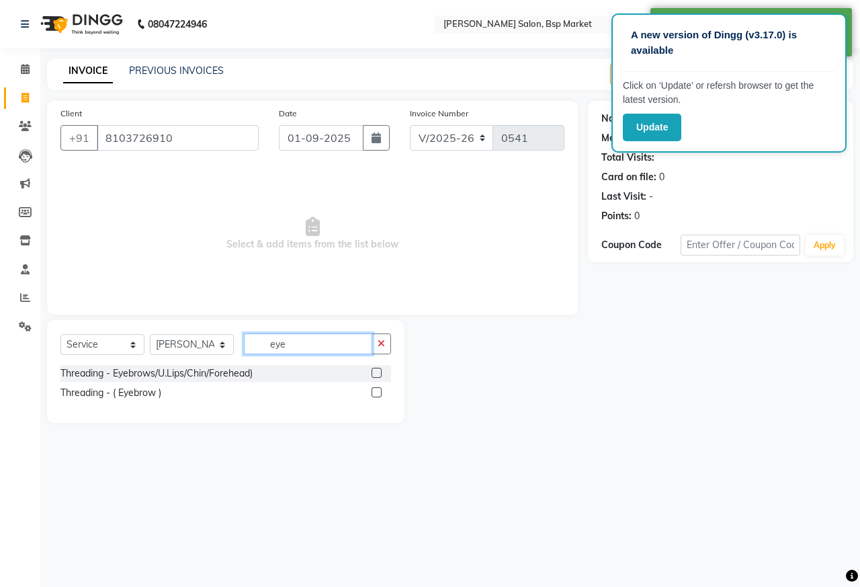
type input "eye"
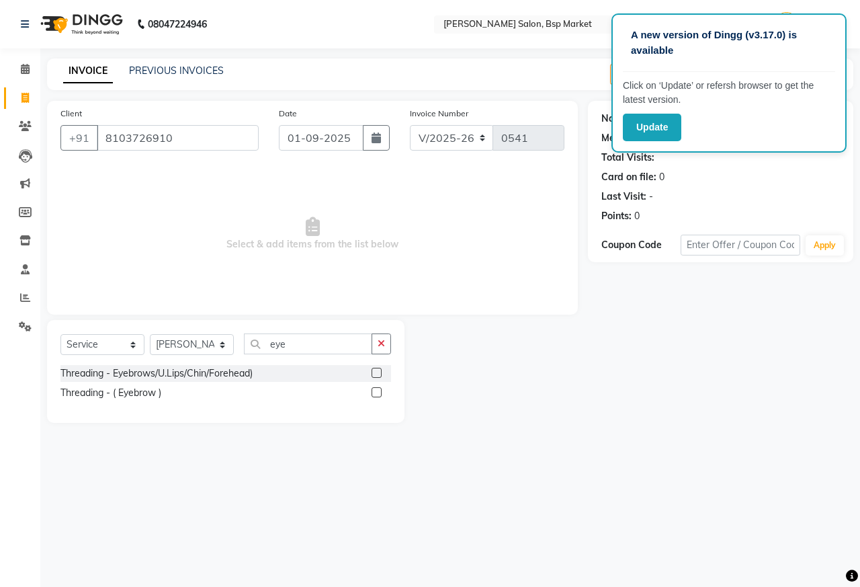
click at [376, 388] on label at bounding box center [377, 392] width 10 height 10
click at [376, 388] on input "checkbox" at bounding box center [376, 392] width 9 height 9
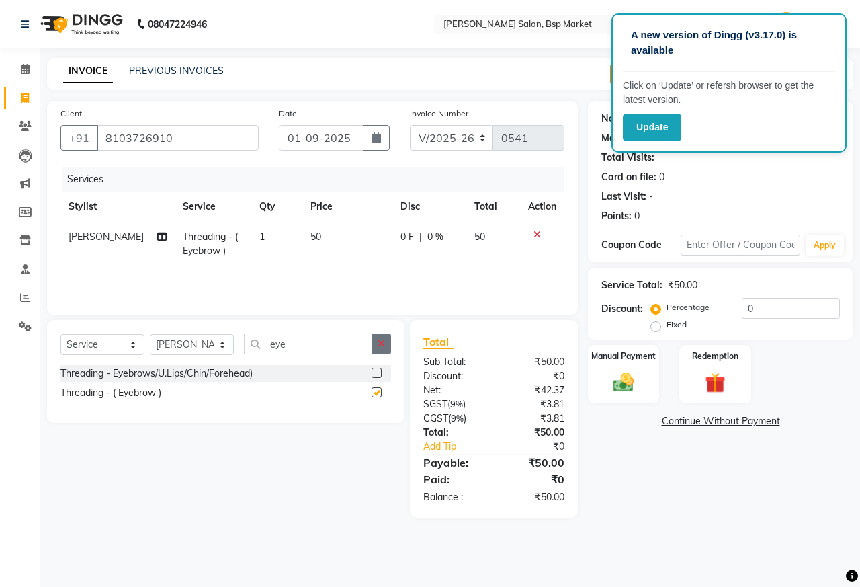
checkbox input "false"
click at [380, 347] on icon "button" at bounding box center [381, 343] width 7 height 9
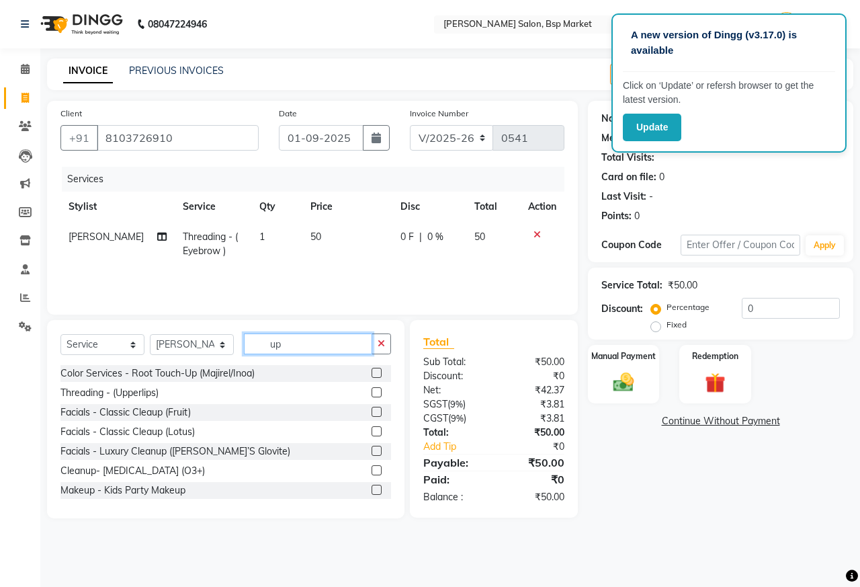
type input "up"
click at [372, 390] on label at bounding box center [377, 392] width 10 height 10
click at [372, 390] on input "checkbox" at bounding box center [376, 392] width 9 height 9
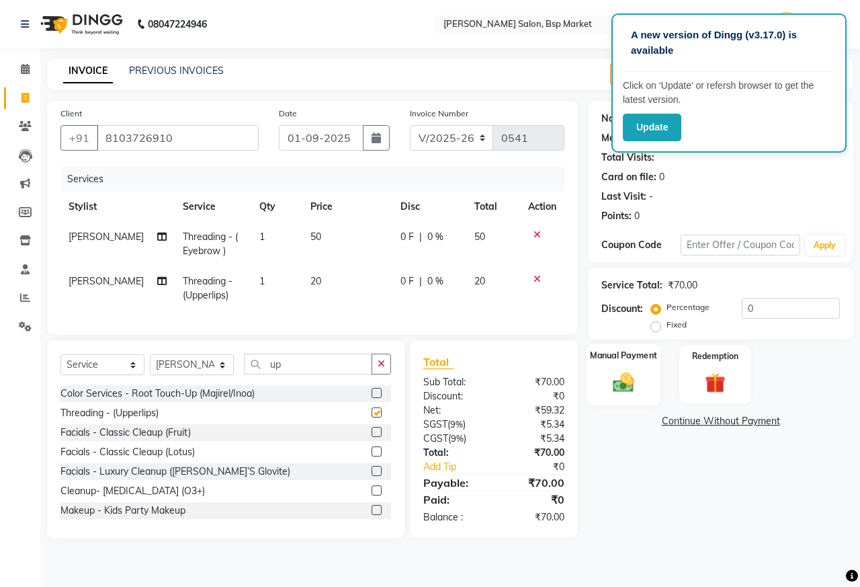
checkbox input "false"
click at [603, 383] on div "Manual Payment" at bounding box center [624, 374] width 75 height 62
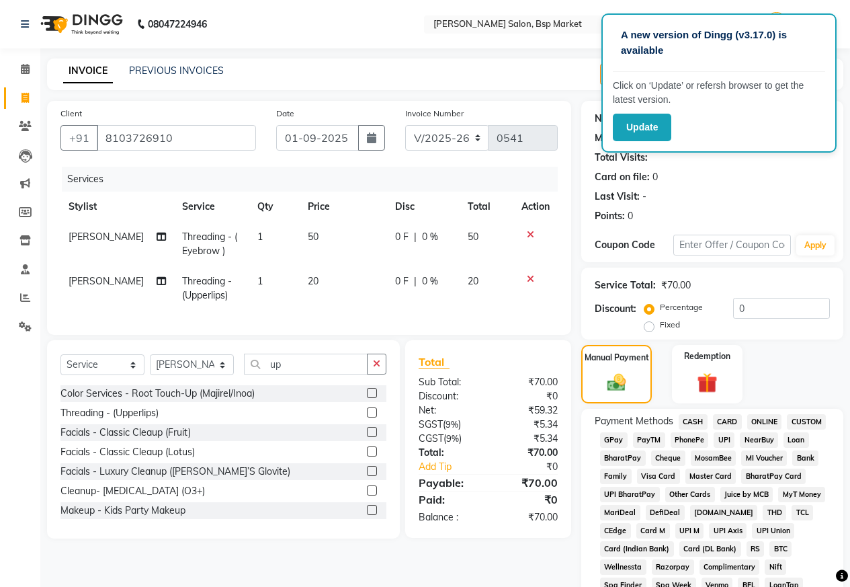
click at [757, 424] on span "ONLINE" at bounding box center [764, 421] width 35 height 15
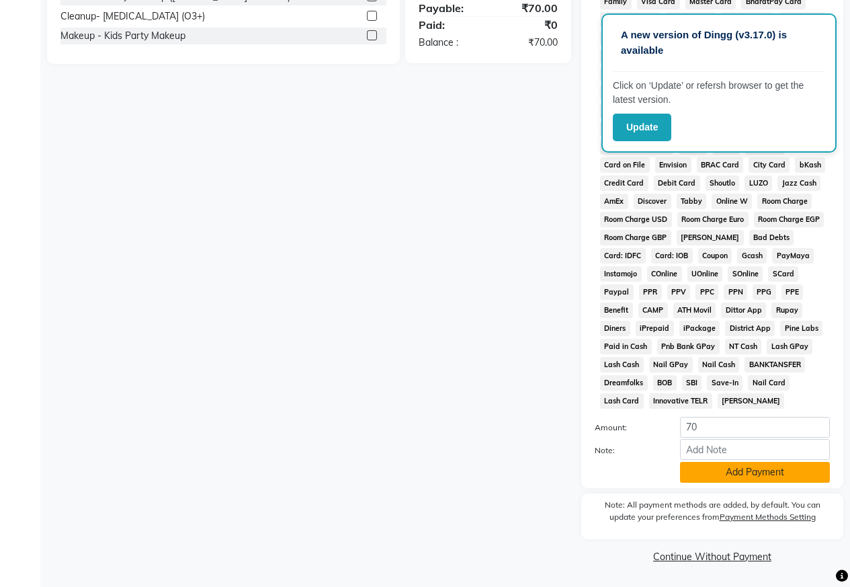
click at [752, 471] on button "Add Payment" at bounding box center [755, 472] width 150 height 21
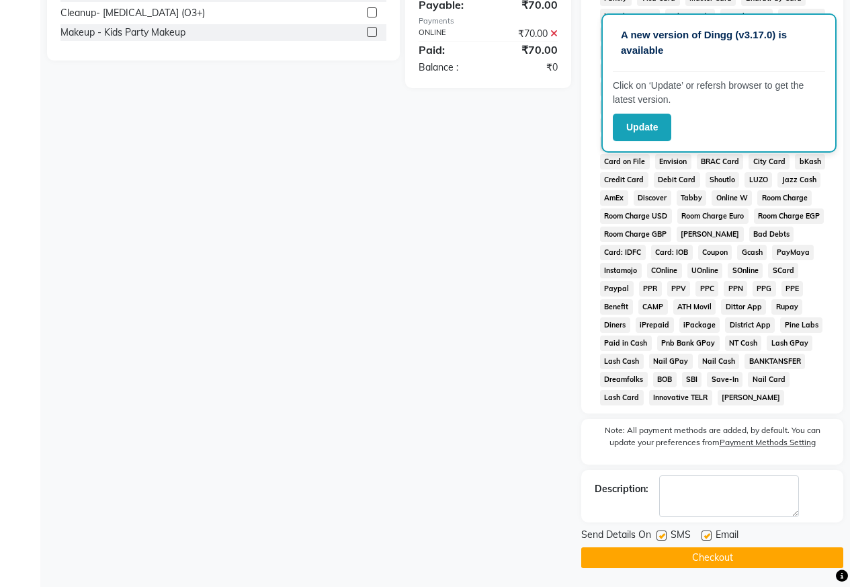
scroll to position [479, 0]
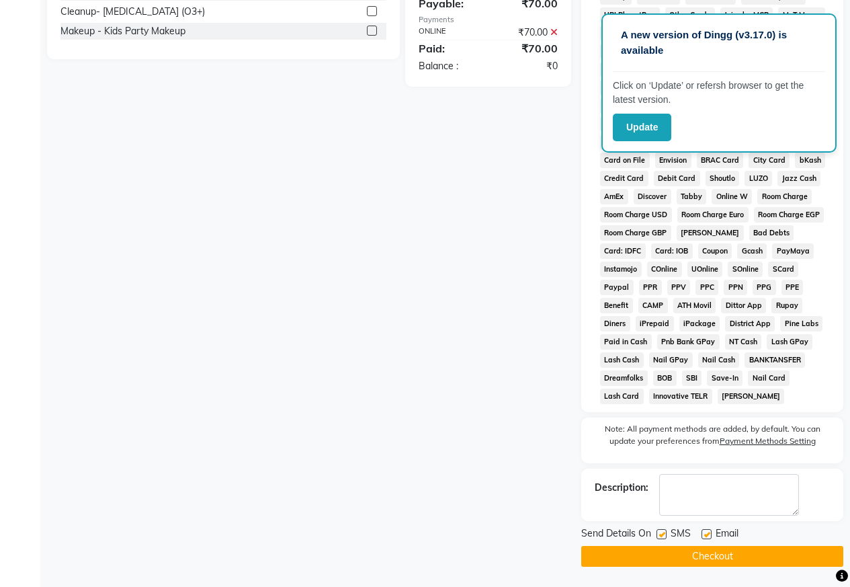
click at [727, 555] on button "Checkout" at bounding box center [712, 556] width 262 height 21
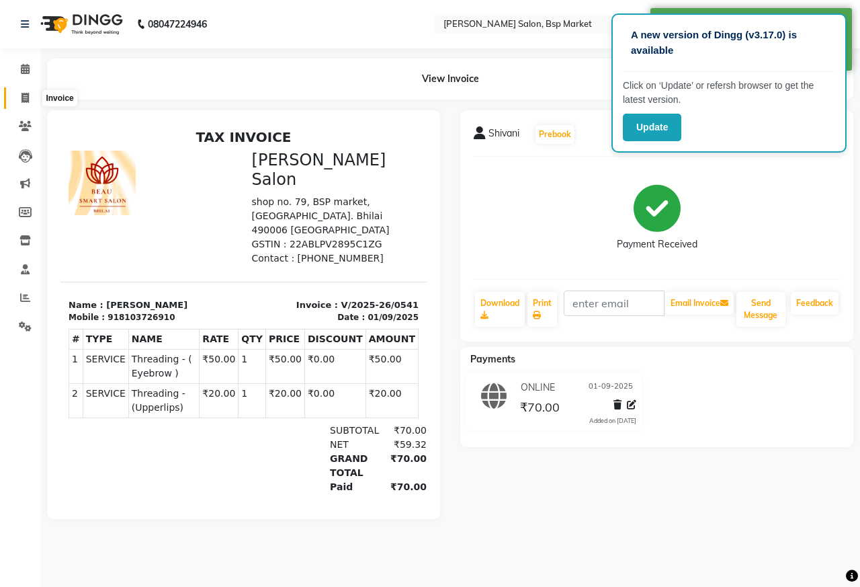
click at [29, 99] on icon at bounding box center [25, 98] width 7 height 10
select select "service"
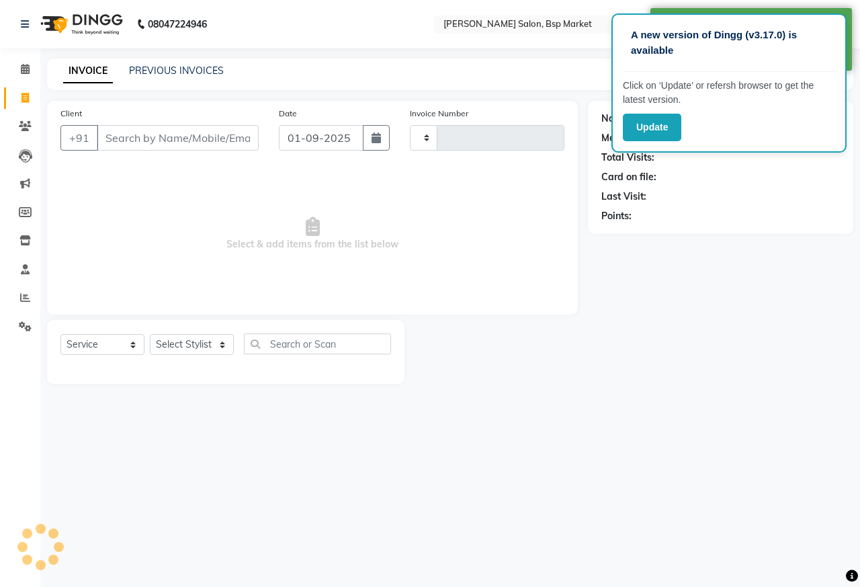
type input "0542"
select select "5262"
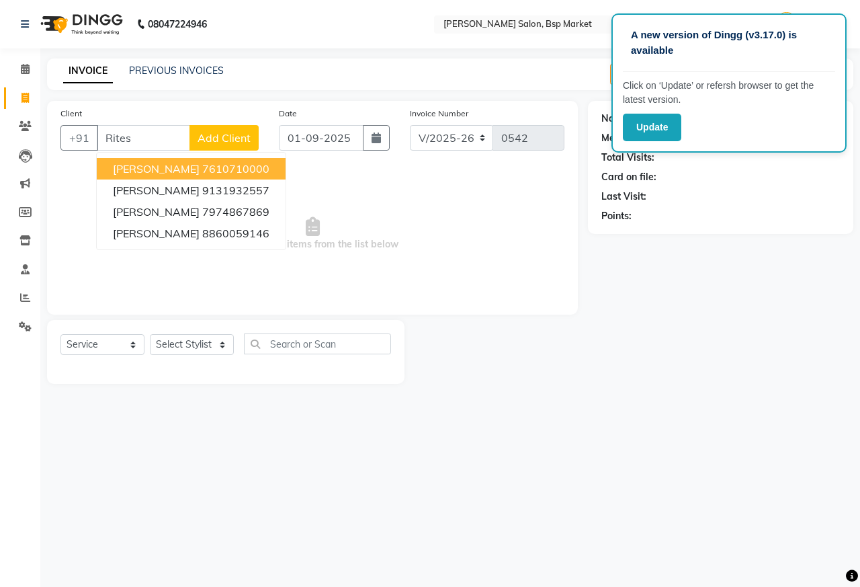
click at [222, 160] on button "[PERSON_NAME] 7610710000" at bounding box center [191, 169] width 189 height 22
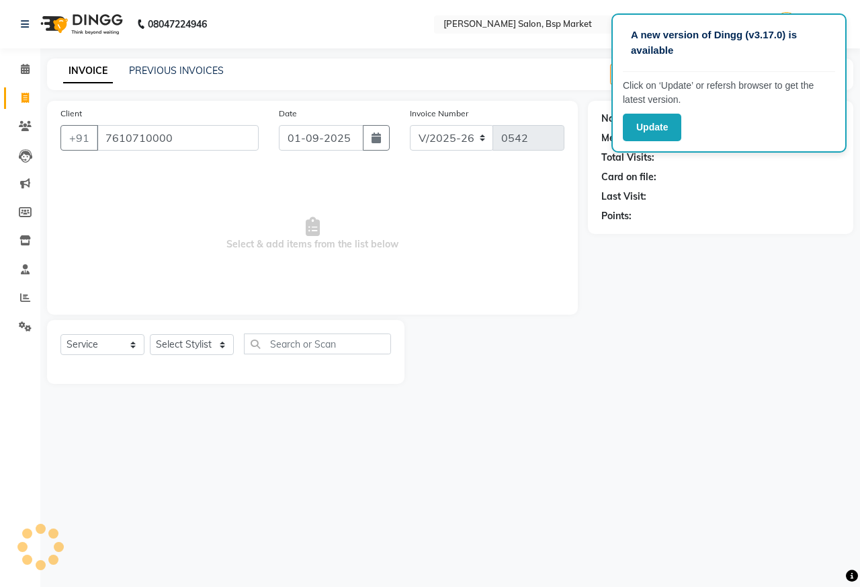
type input "7610710000"
click at [175, 337] on select "Select Stylist [PERSON_NAME] [PERSON_NAME] Dingg Support [PERSON_NAME] Kuldeeep…" at bounding box center [192, 344] width 84 height 21
select select "47023"
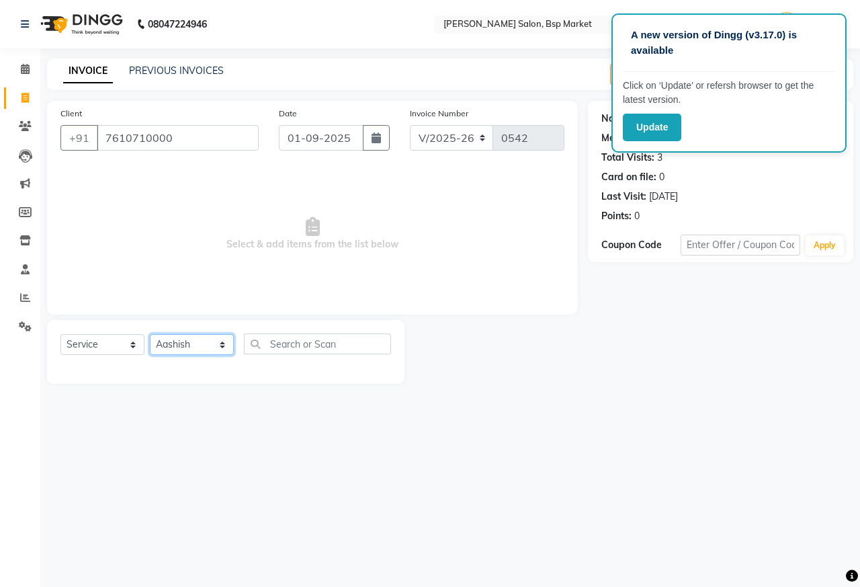
click at [150, 334] on select "Select Stylist [PERSON_NAME] [PERSON_NAME] Dingg Support [PERSON_NAME] Kuldeeep…" at bounding box center [192, 344] width 84 height 21
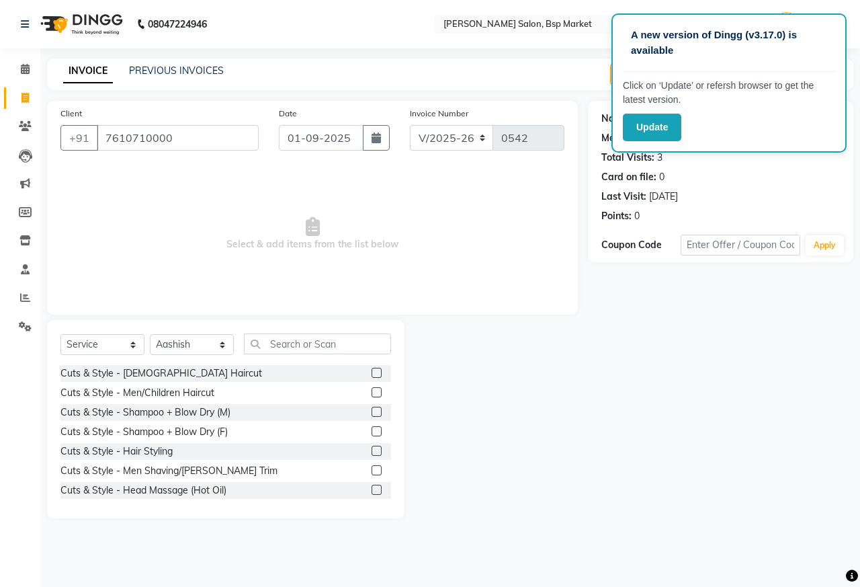
click at [372, 468] on label at bounding box center [377, 470] width 10 height 10
click at [372, 468] on input "checkbox" at bounding box center [376, 470] width 9 height 9
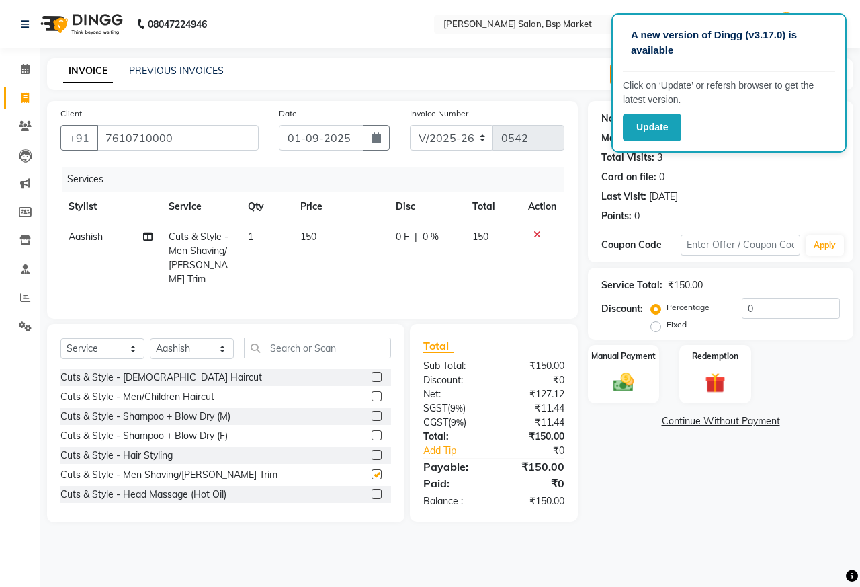
checkbox input "false"
click at [400, 232] on span "0 F" at bounding box center [402, 237] width 13 height 14
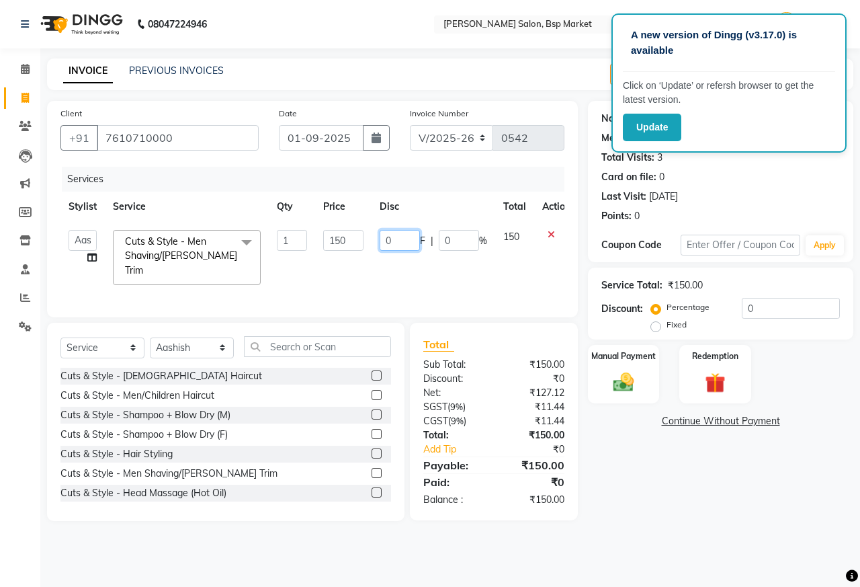
click at [399, 239] on input "0" at bounding box center [400, 240] width 40 height 21
type input "50"
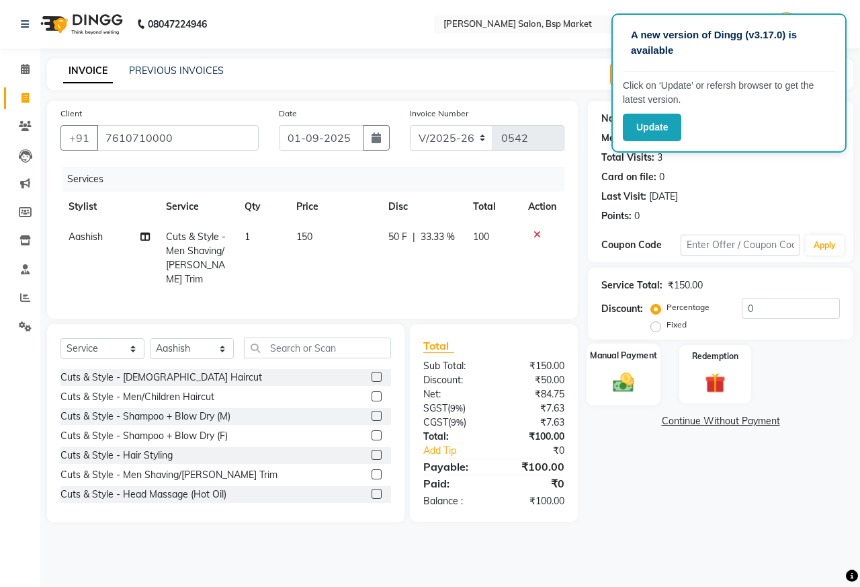
click at [620, 386] on img at bounding box center [623, 382] width 35 height 25
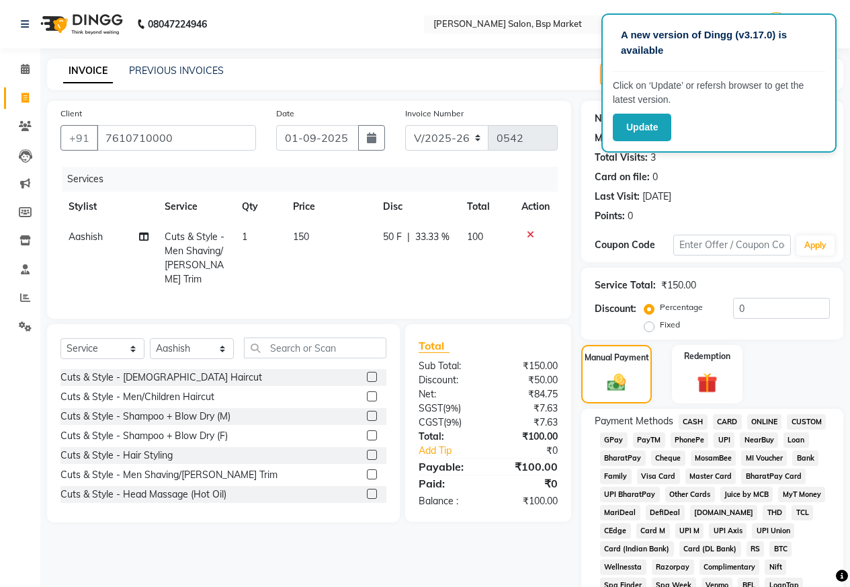
click at [763, 424] on span "ONLINE" at bounding box center [764, 421] width 35 height 15
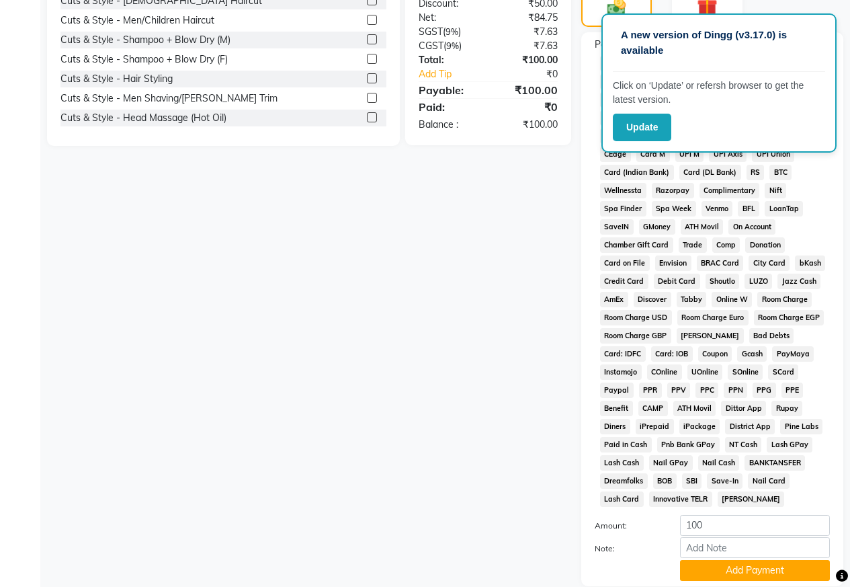
scroll to position [403, 0]
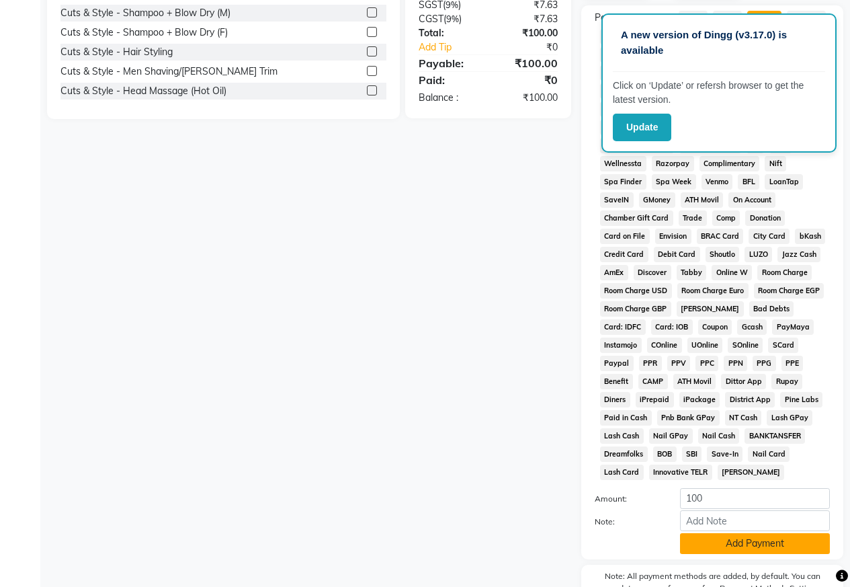
click at [751, 543] on button "Add Payment" at bounding box center [755, 543] width 150 height 21
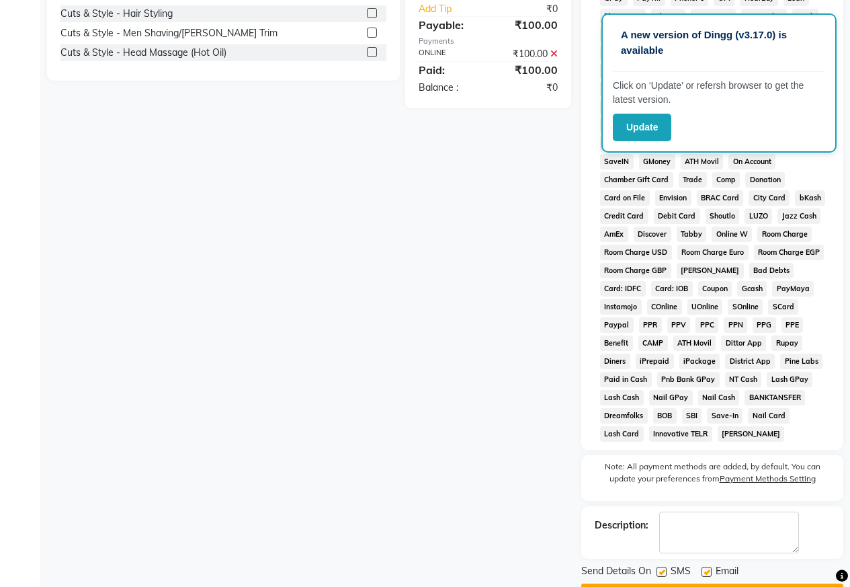
scroll to position [479, 0]
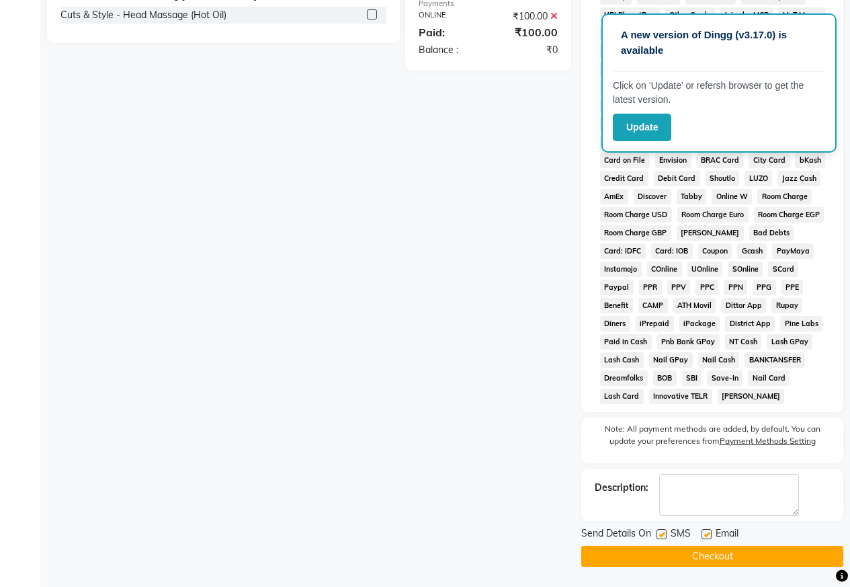
click at [738, 555] on button "Checkout" at bounding box center [712, 556] width 262 height 21
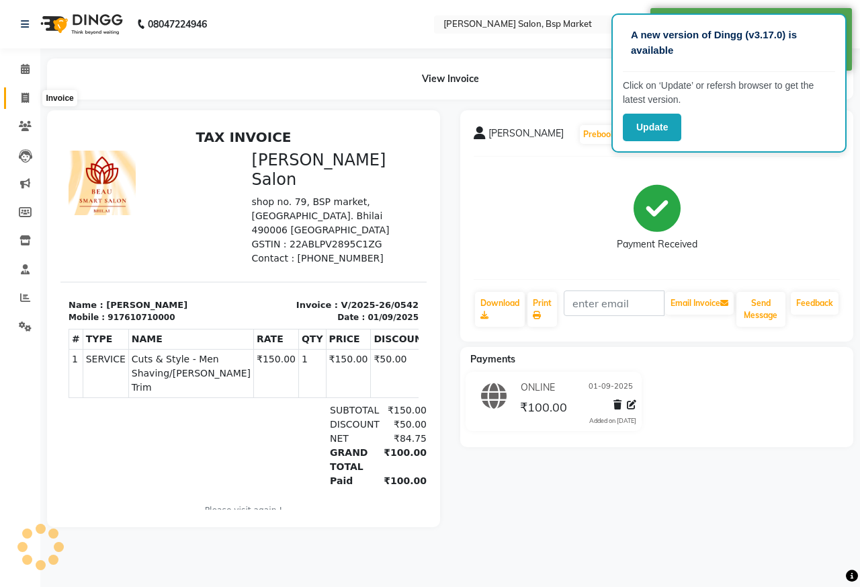
click at [23, 100] on icon at bounding box center [25, 98] width 7 height 10
select select "service"
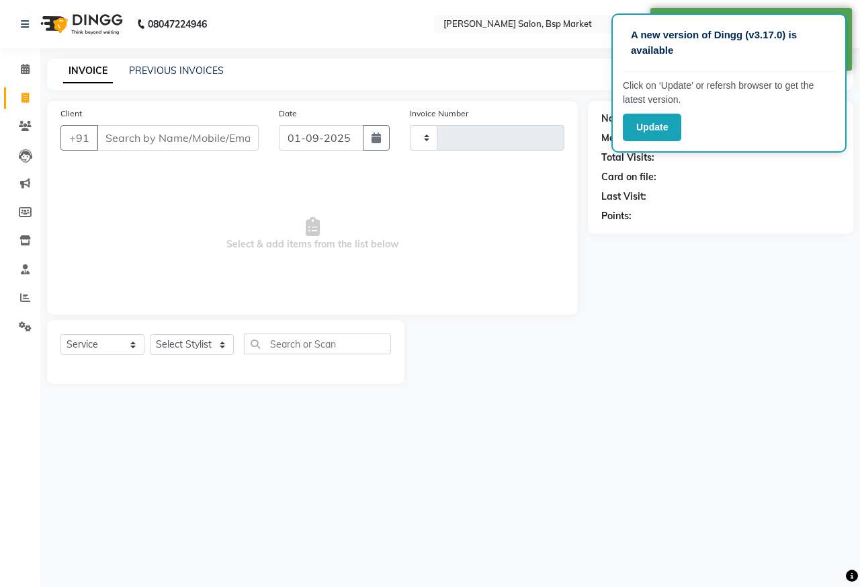
type input "0543"
select select "5262"
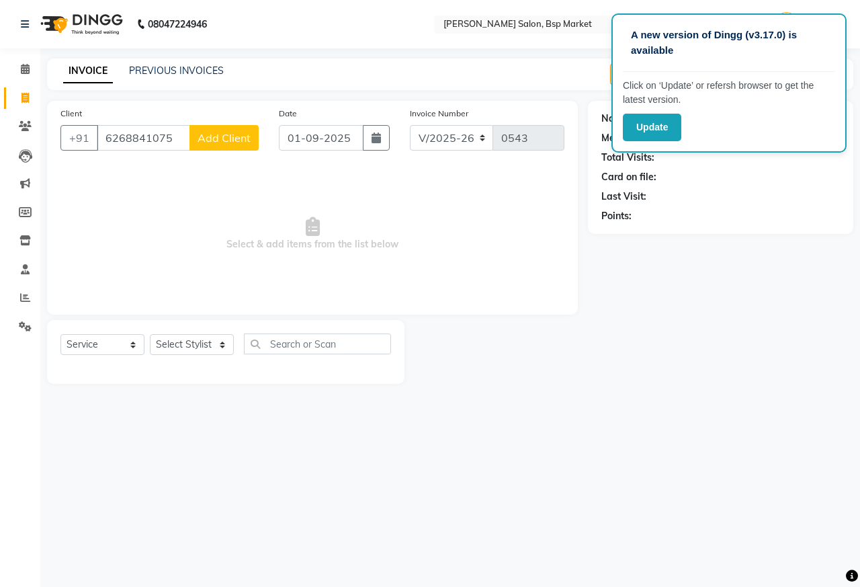
type input "6268841075"
click at [208, 136] on span "Add Client" at bounding box center [224, 137] width 53 height 13
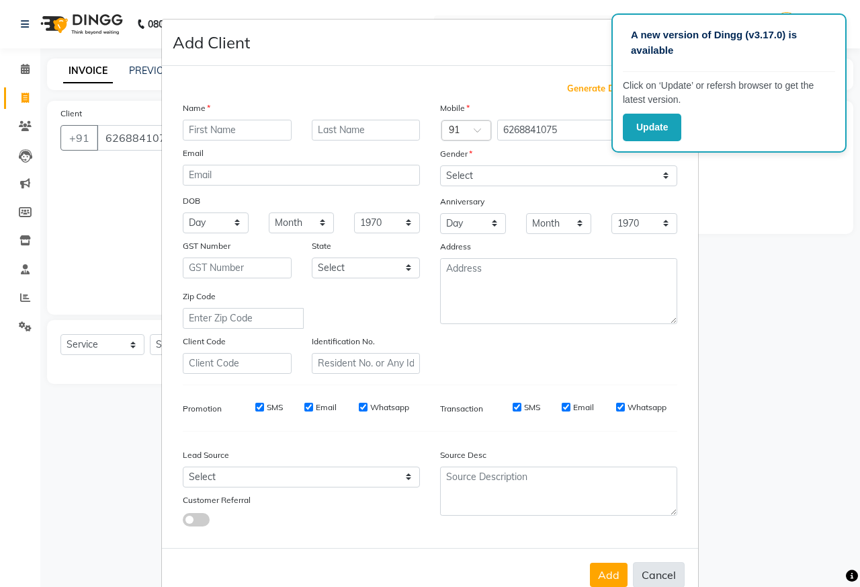
click at [659, 570] on button "Cancel" at bounding box center [659, 575] width 52 height 26
select select
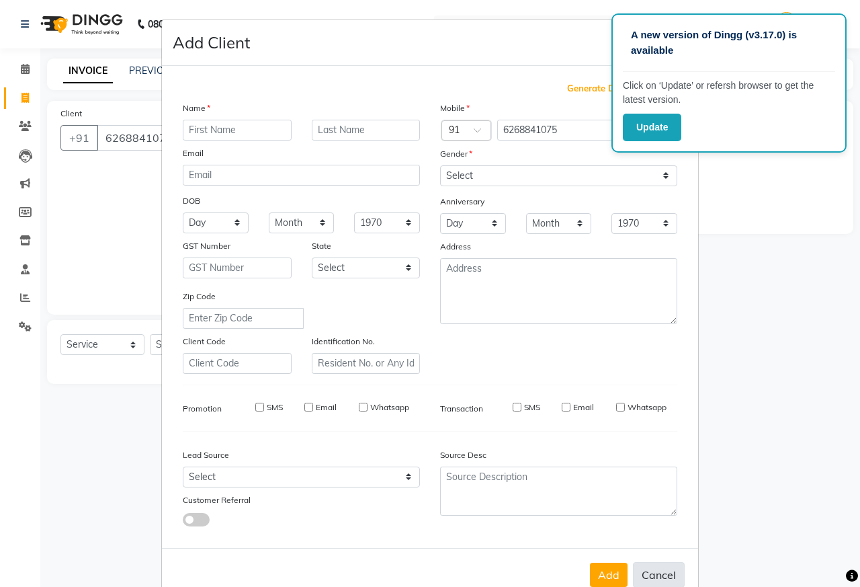
select select
checkbox input "false"
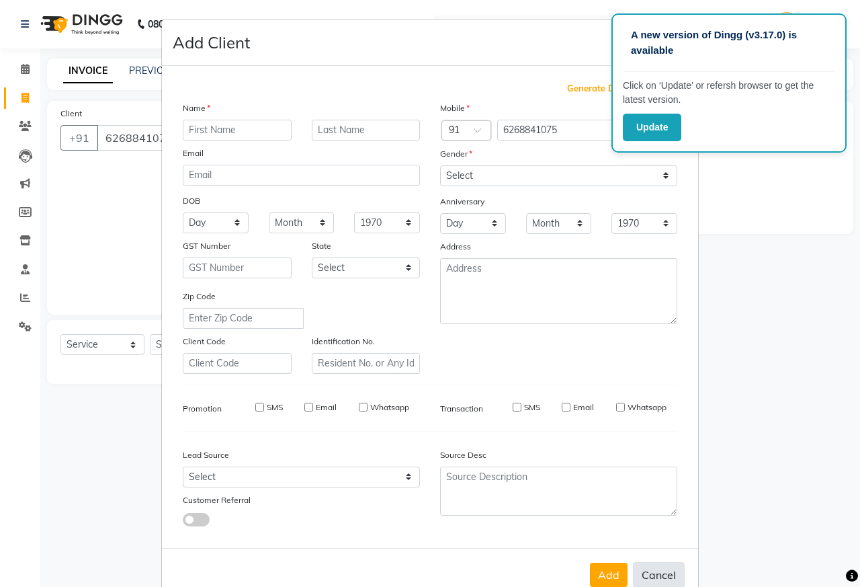
checkbox input "false"
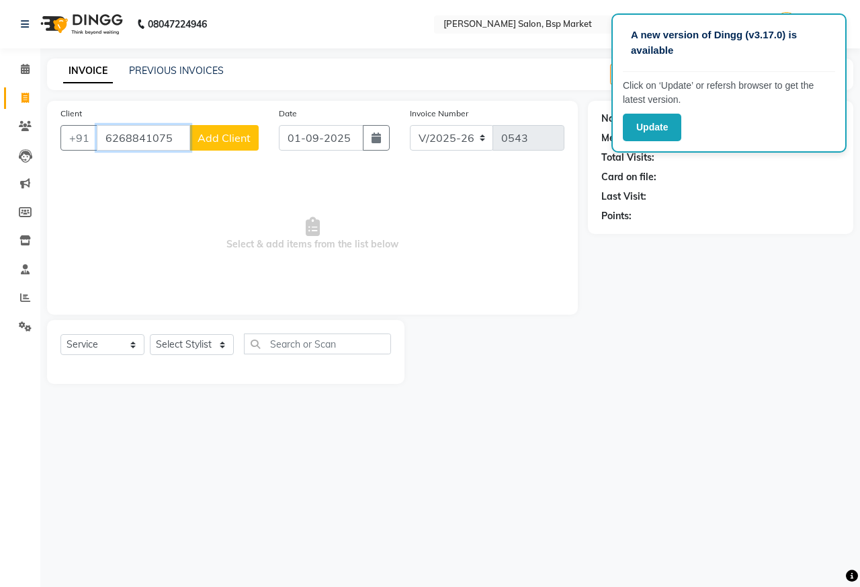
click at [169, 138] on input "6268841075" at bounding box center [143, 138] width 93 height 26
type input "6"
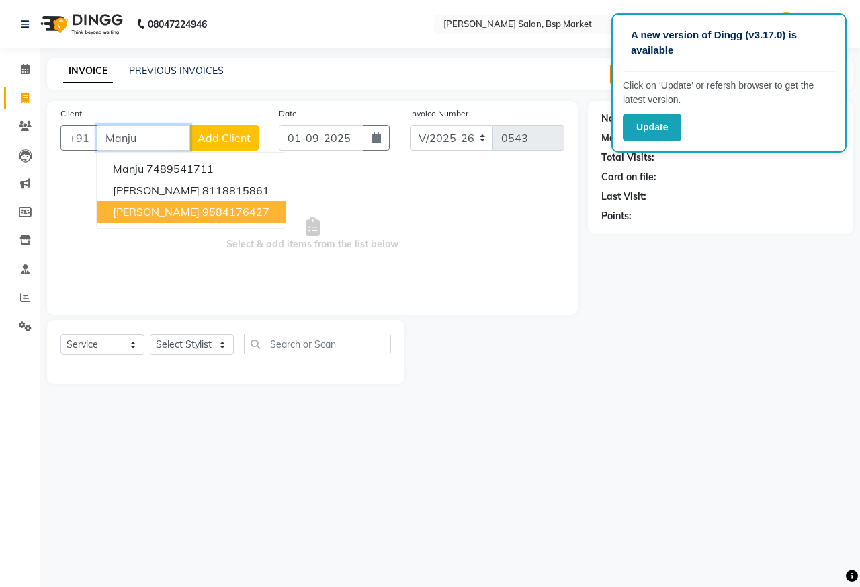
click at [202, 213] on ngb-highlight "9584176427" at bounding box center [235, 211] width 67 height 13
type input "9584176427"
click at [177, 213] on span "Select & add items from the list below" at bounding box center [312, 234] width 504 height 134
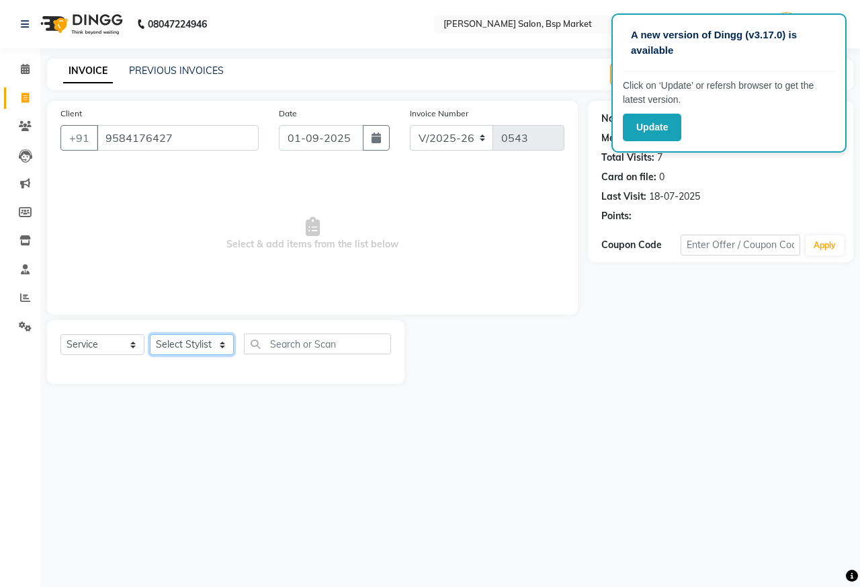
click at [182, 349] on select "Select Stylist [PERSON_NAME] [PERSON_NAME] Dingg Support [PERSON_NAME] Kuldeeep…" at bounding box center [192, 344] width 84 height 21
click at [150, 334] on select "Select Stylist [PERSON_NAME] [PERSON_NAME] Dingg Support [PERSON_NAME] Kuldeeep…" at bounding box center [192, 344] width 84 height 21
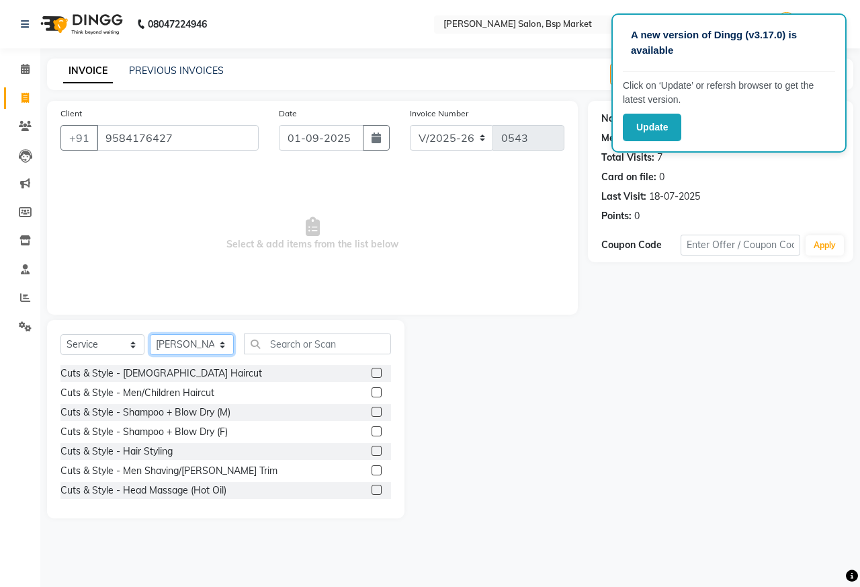
drag, startPoint x: 176, startPoint y: 342, endPoint x: 176, endPoint y: 351, distance: 9.4
click at [176, 349] on select "Select Stylist [PERSON_NAME] [PERSON_NAME] Dingg Support [PERSON_NAME] Kuldeeep…" at bounding box center [192, 344] width 84 height 21
select select "57512"
click at [150, 334] on select "Select Stylist [PERSON_NAME] [PERSON_NAME] Dingg Support [PERSON_NAME] Kuldeeep…" at bounding box center [192, 344] width 84 height 21
click at [300, 336] on input "text" at bounding box center [317, 343] width 147 height 21
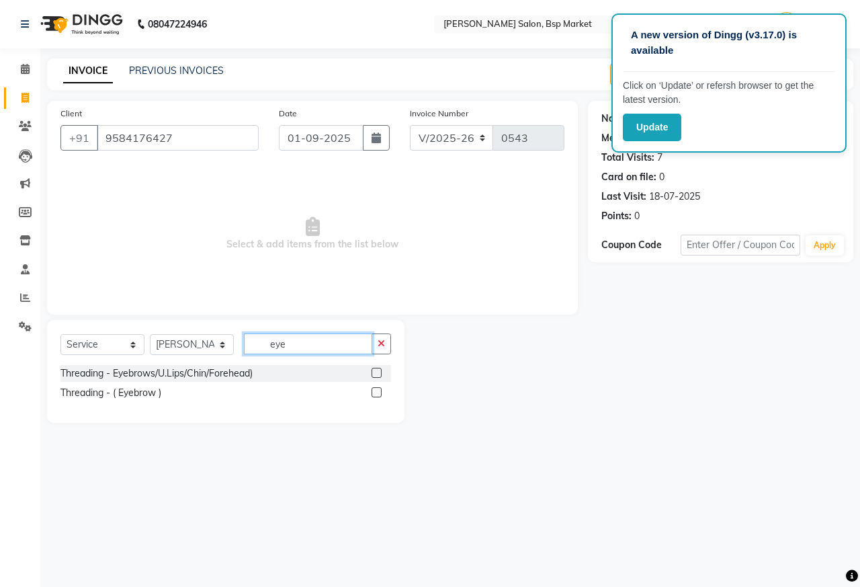
type input "eye"
click at [376, 393] on label at bounding box center [377, 392] width 10 height 10
click at [376, 393] on input "checkbox" at bounding box center [376, 392] width 9 height 9
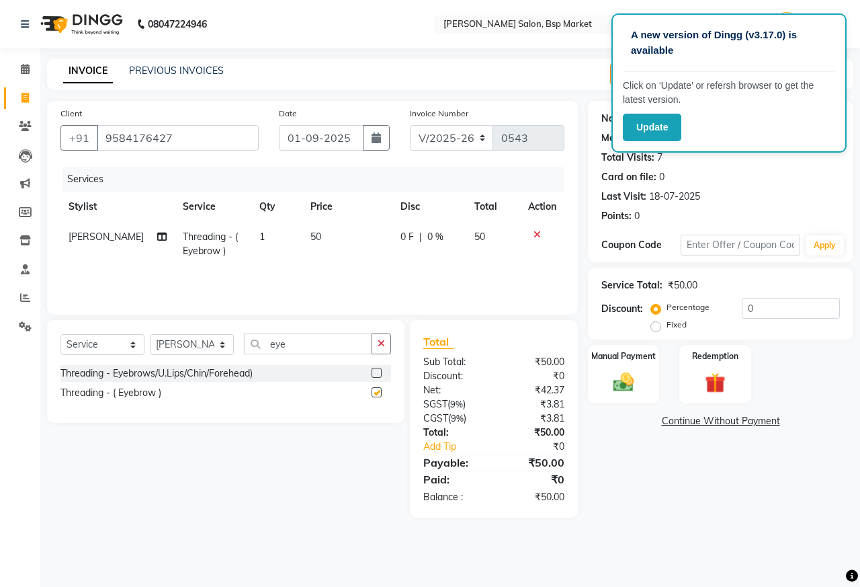
checkbox input "false"
click at [382, 344] on icon "button" at bounding box center [381, 343] width 7 height 9
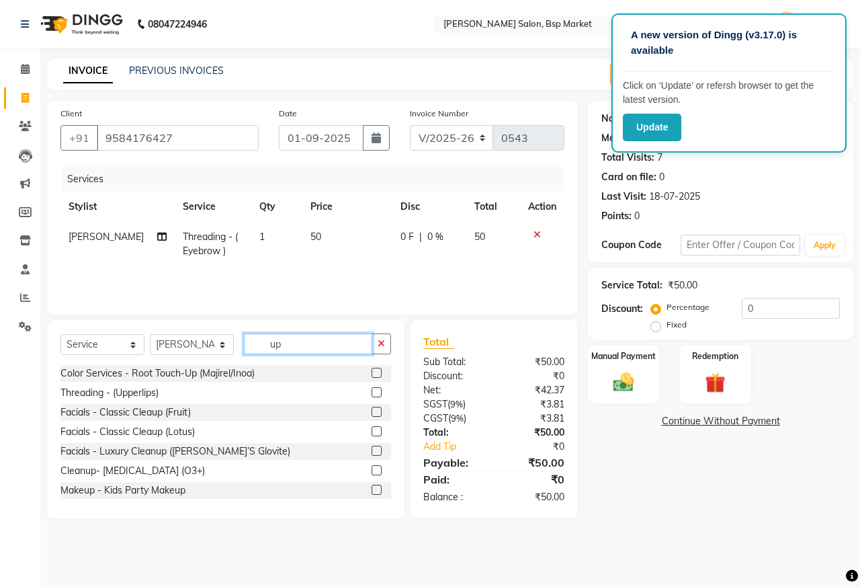
type input "up"
click at [372, 392] on label at bounding box center [377, 392] width 10 height 10
click at [372, 392] on input "checkbox" at bounding box center [376, 392] width 9 height 9
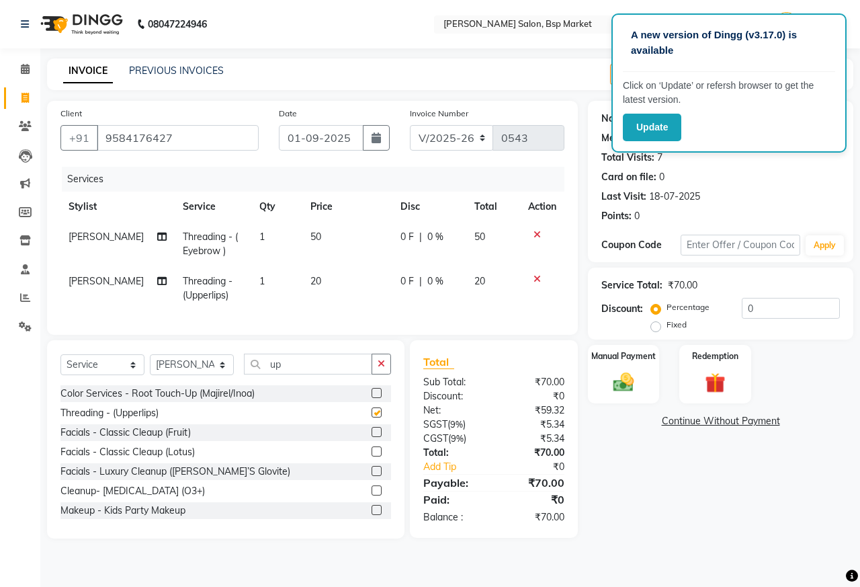
checkbox input "false"
click at [383, 368] on icon "button" at bounding box center [381, 363] width 7 height 9
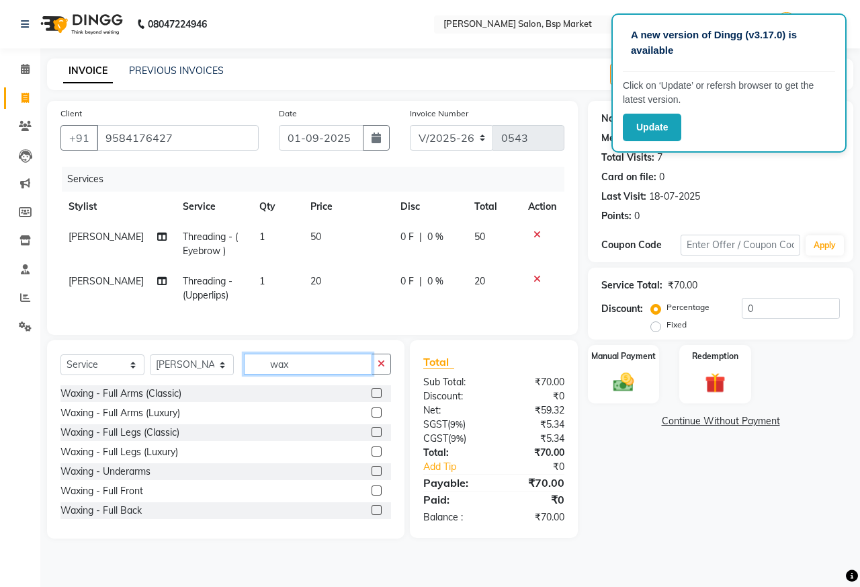
type input "wax"
click at [372, 417] on label at bounding box center [377, 412] width 10 height 10
click at [372, 417] on input "checkbox" at bounding box center [376, 413] width 9 height 9
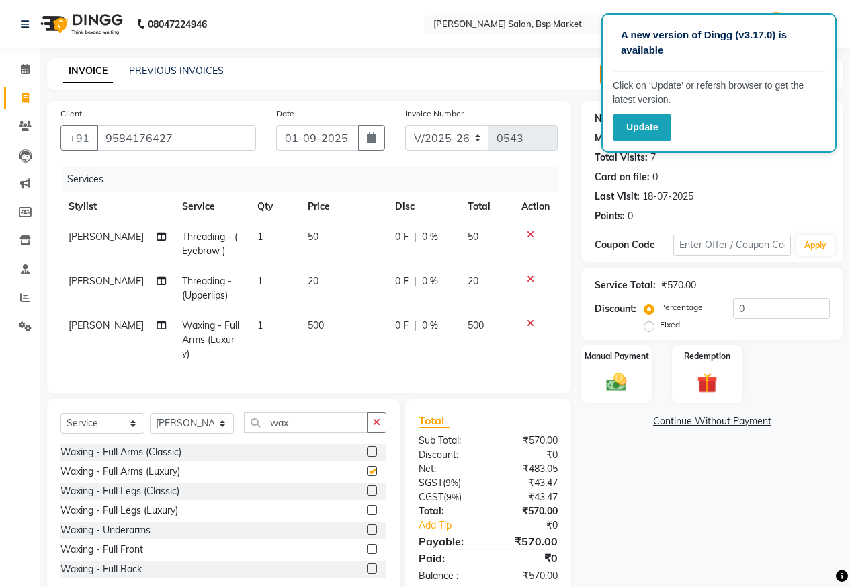
checkbox input "false"
click at [367, 505] on label at bounding box center [372, 510] width 10 height 10
click at [367, 506] on input "checkbox" at bounding box center [371, 510] width 9 height 9
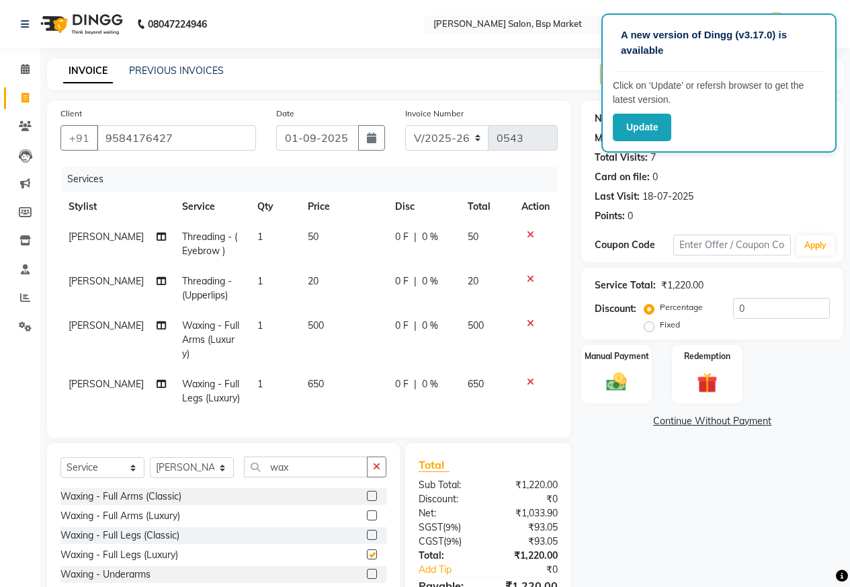
checkbox input "false"
click at [308, 378] on span "650" at bounding box center [316, 384] width 16 height 12
select select "57512"
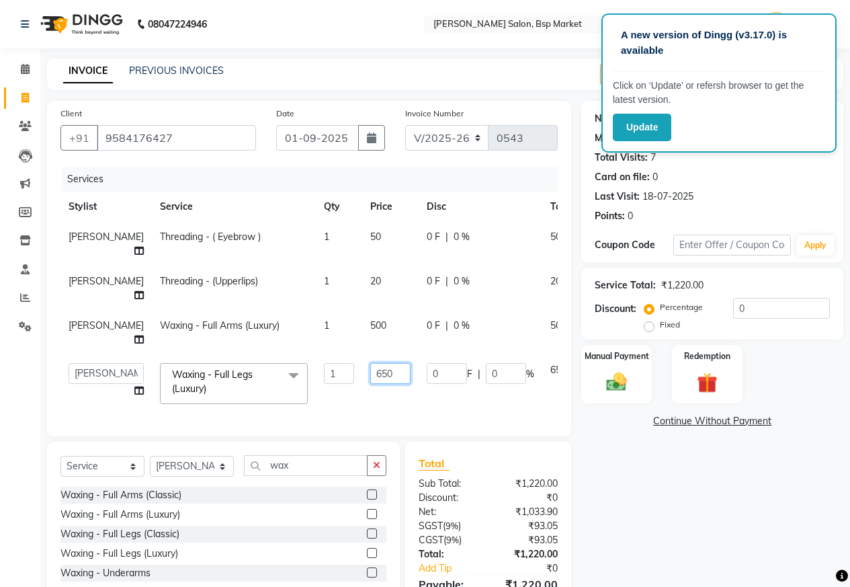
click at [370, 384] on input "650" at bounding box center [390, 373] width 40 height 21
type input "6"
type input "325"
click at [618, 474] on div "Name: [PERSON_NAME] Membership: No Active Membership Total Visits: 7 Card on fi…" at bounding box center [717, 370] width 272 height 539
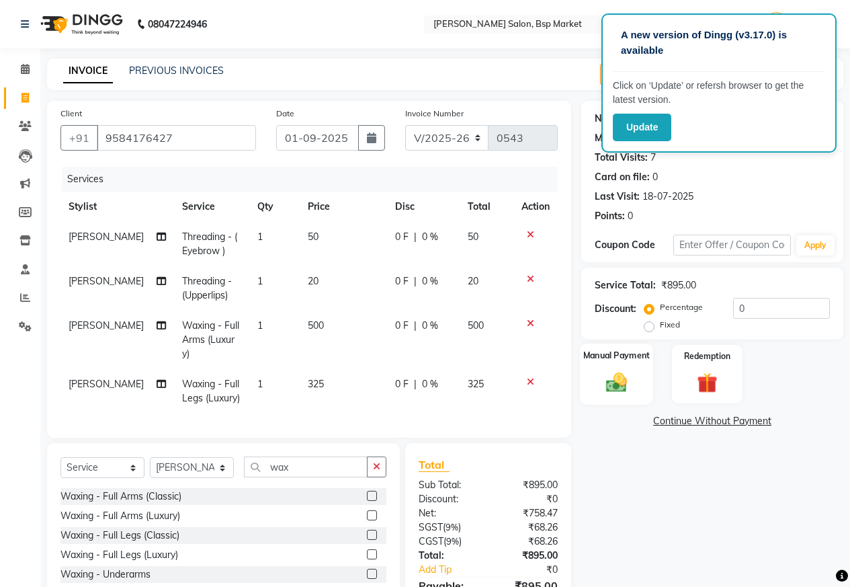
click at [624, 385] on img at bounding box center [616, 382] width 34 height 24
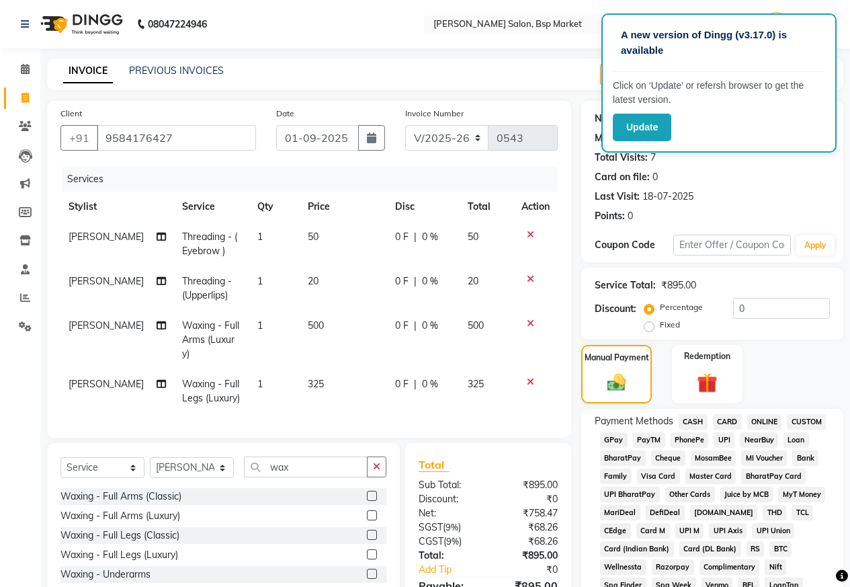
click at [687, 417] on span "CASH" at bounding box center [693, 421] width 29 height 15
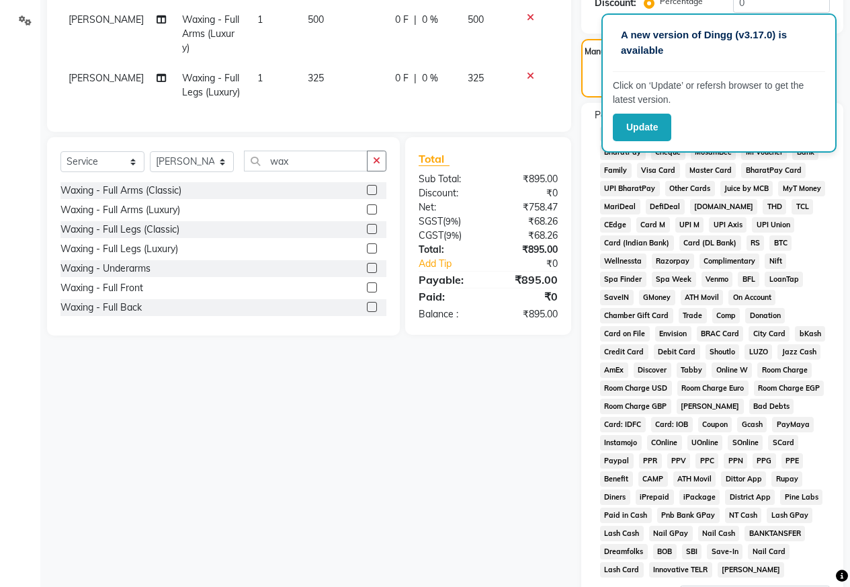
scroll to position [474, 0]
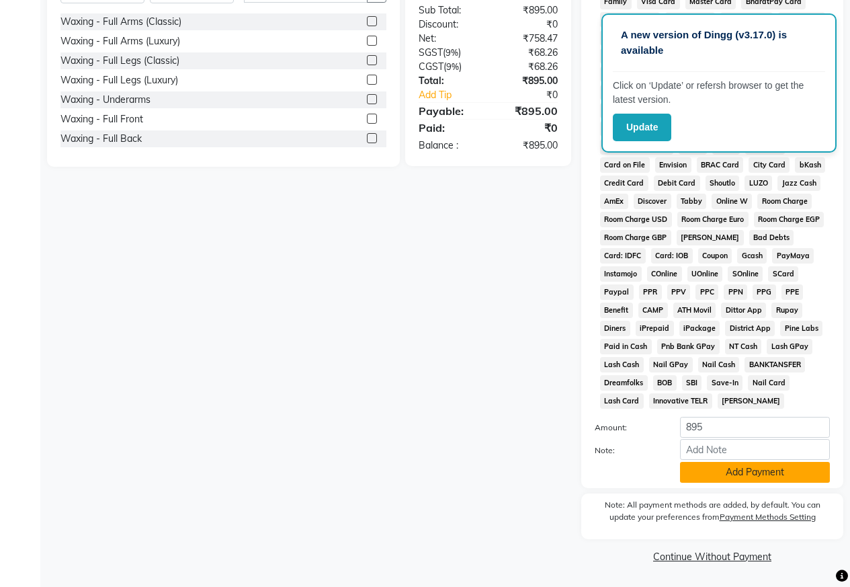
click at [728, 471] on button "Add Payment" at bounding box center [755, 472] width 150 height 21
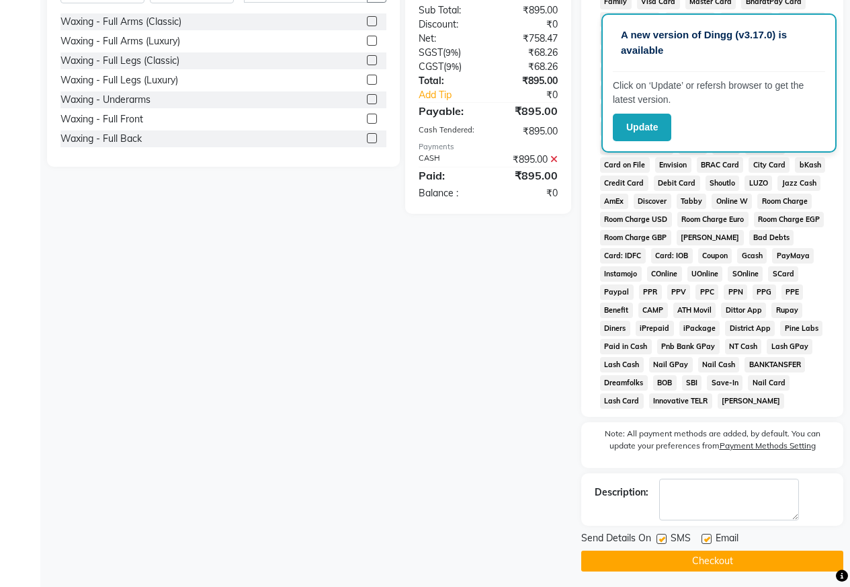
scroll to position [479, 0]
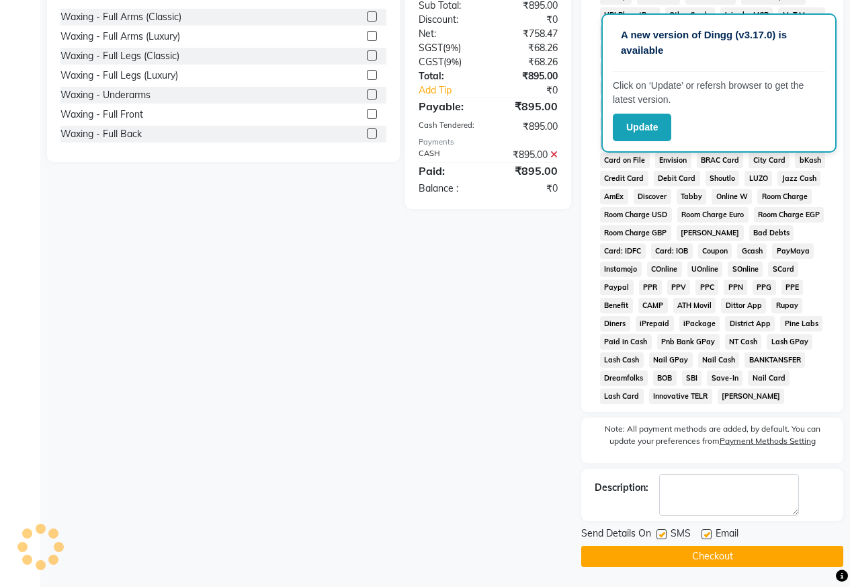
click at [726, 559] on button "Checkout" at bounding box center [712, 556] width 262 height 21
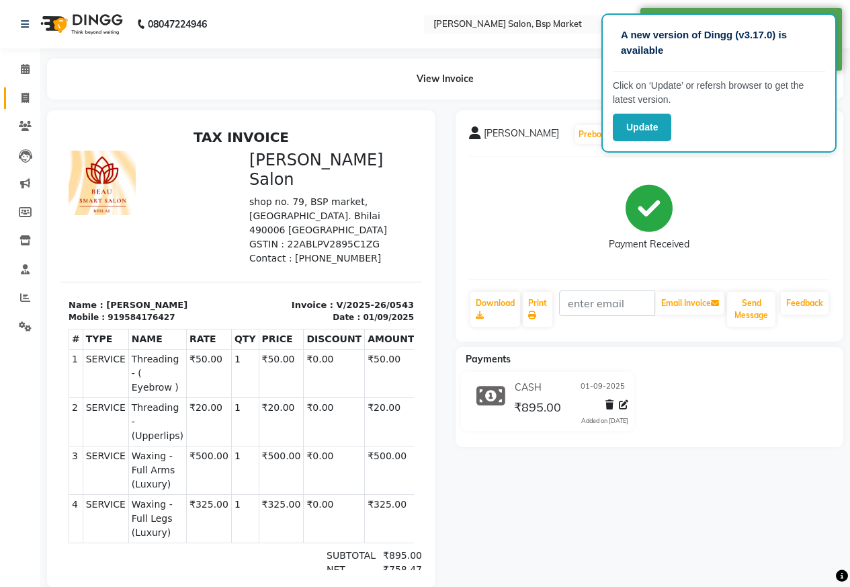
click at [24, 93] on icon at bounding box center [25, 98] width 7 height 10
select select "service"
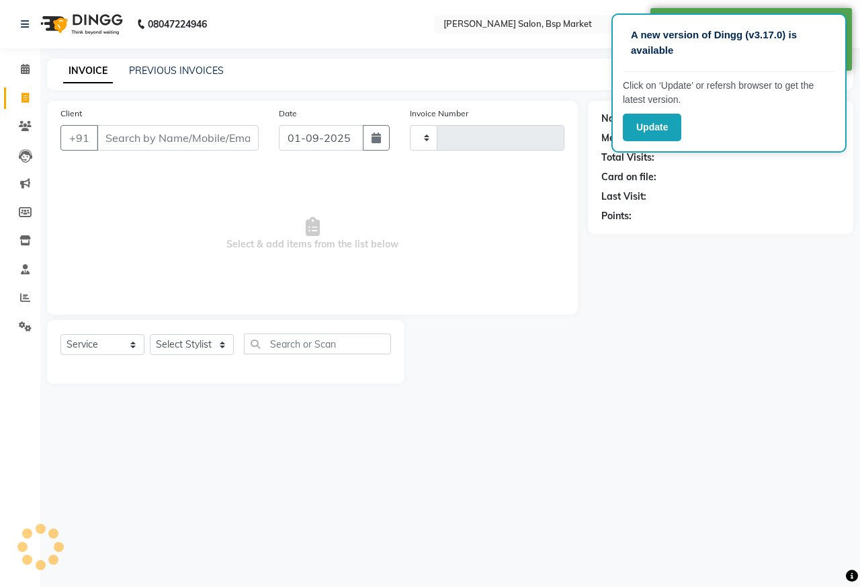
type input "0544"
select select "5262"
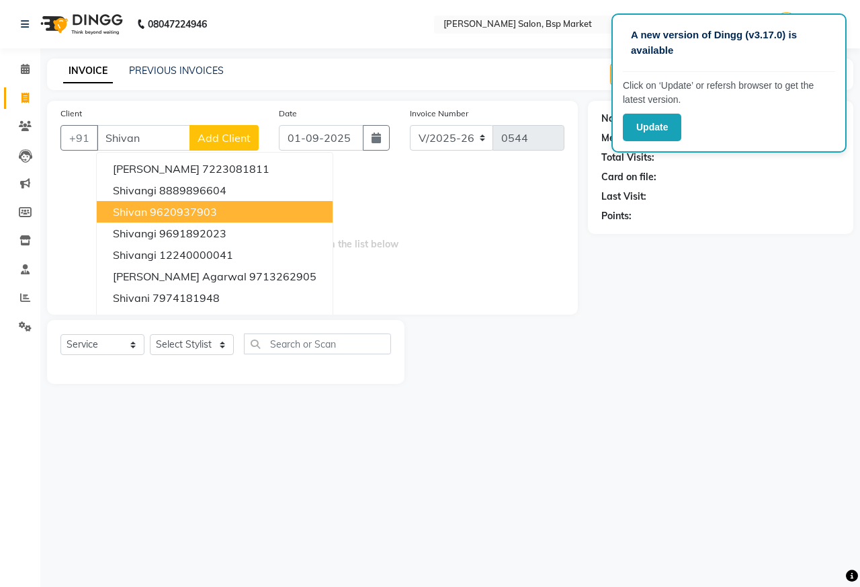
click at [173, 206] on ngb-highlight "9620937903" at bounding box center [183, 211] width 67 height 13
type input "9620937903"
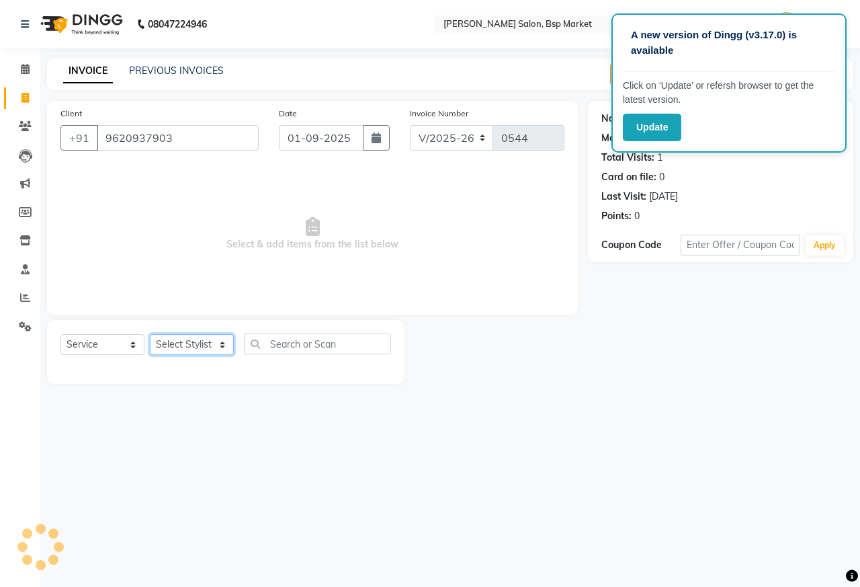
drag, startPoint x: 183, startPoint y: 343, endPoint x: 190, endPoint y: 382, distance: 40.2
click at [183, 343] on select "Select Stylist [PERSON_NAME] [PERSON_NAME] Dingg Support [PERSON_NAME] Kuldeeep…" at bounding box center [192, 344] width 84 height 21
click at [183, 345] on select "Select Stylist [PERSON_NAME] [PERSON_NAME] Dingg Support [PERSON_NAME] Kuldeeep…" at bounding box center [192, 344] width 84 height 21
click at [181, 346] on select "Select Stylist [PERSON_NAME] [PERSON_NAME] Dingg Support [PERSON_NAME] Kuldeeep…" at bounding box center [192, 344] width 84 height 21
select select "88437"
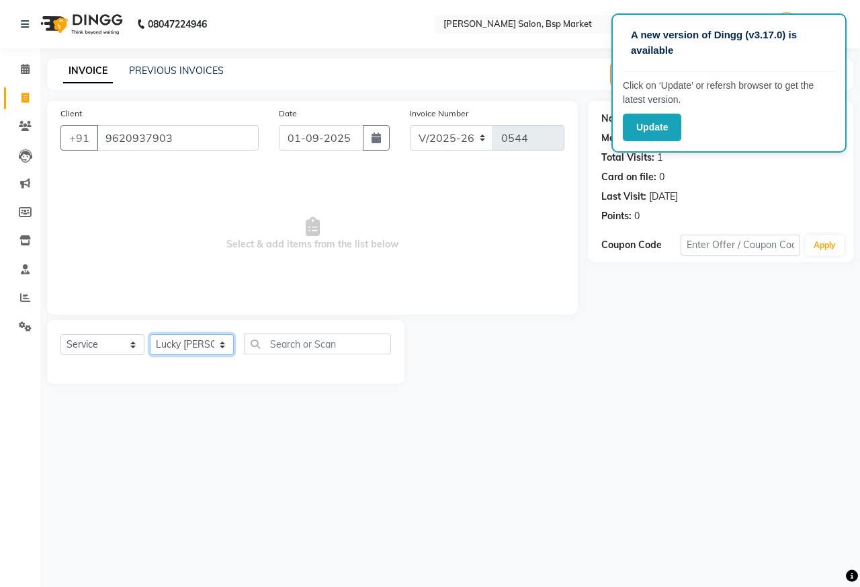
click at [150, 334] on select "Select Stylist [PERSON_NAME] [PERSON_NAME] Dingg Support [PERSON_NAME] Kuldeeep…" at bounding box center [192, 344] width 84 height 21
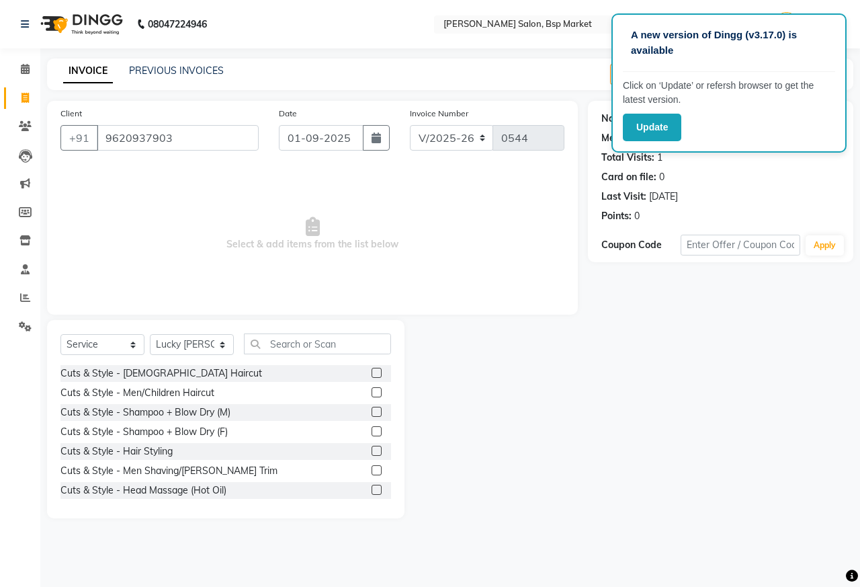
click at [372, 390] on label at bounding box center [377, 392] width 10 height 10
click at [372, 390] on input "checkbox" at bounding box center [376, 392] width 9 height 9
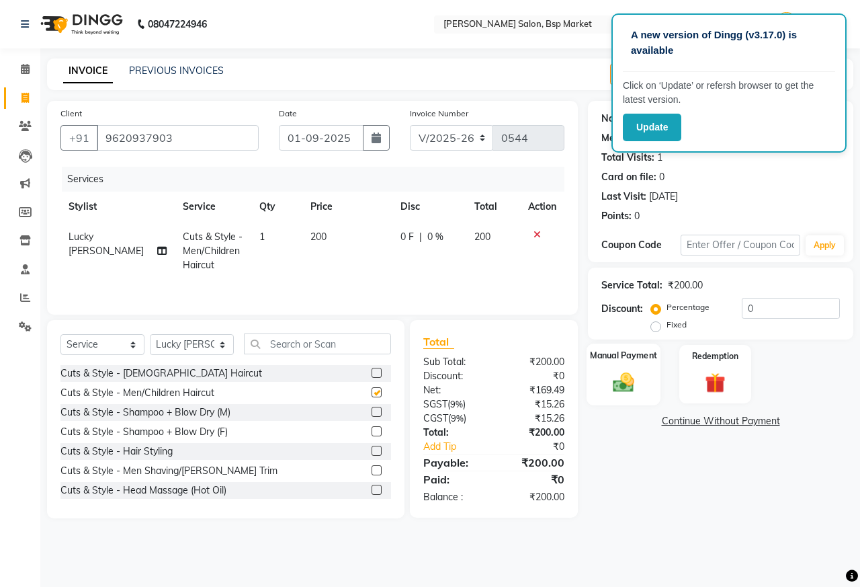
checkbox input "false"
click at [599, 388] on div "Manual Payment" at bounding box center [624, 374] width 75 height 62
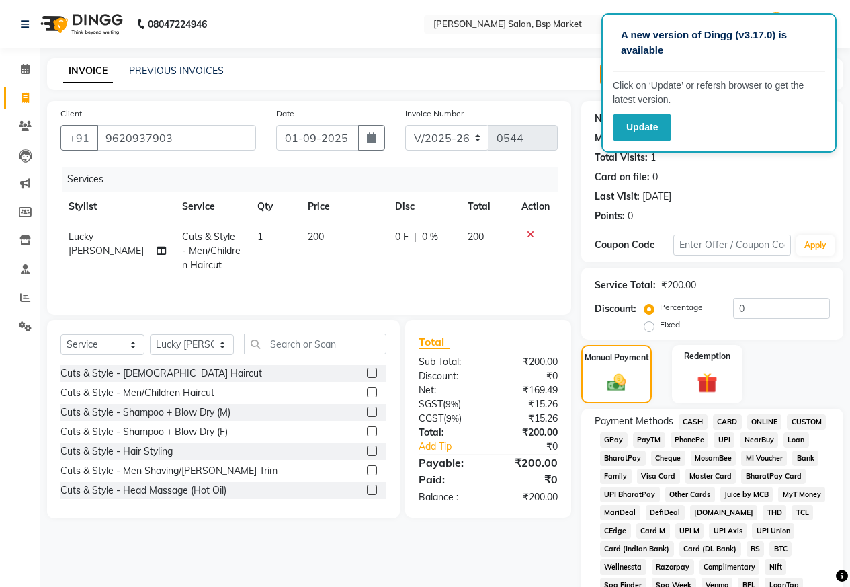
click at [757, 417] on span "ONLINE" at bounding box center [764, 421] width 35 height 15
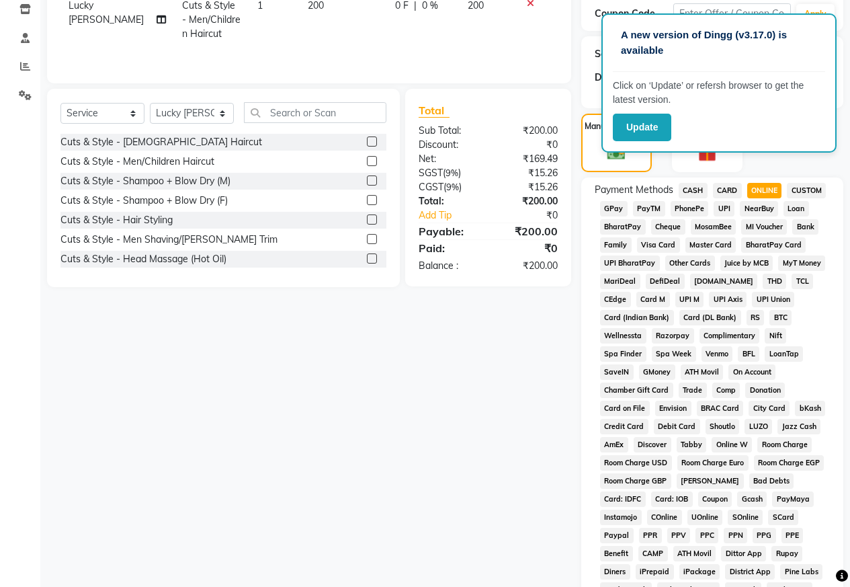
scroll to position [403, 0]
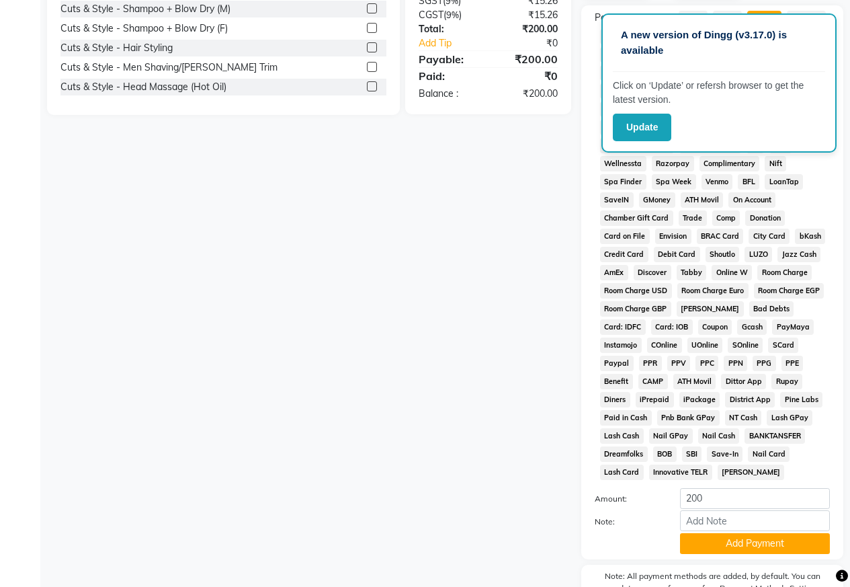
click at [740, 536] on button "Add Payment" at bounding box center [755, 543] width 150 height 21
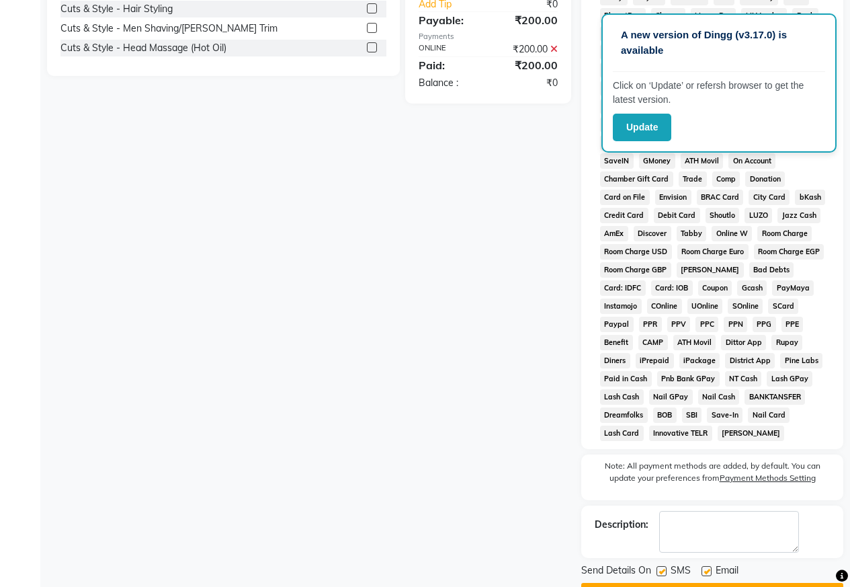
scroll to position [479, 0]
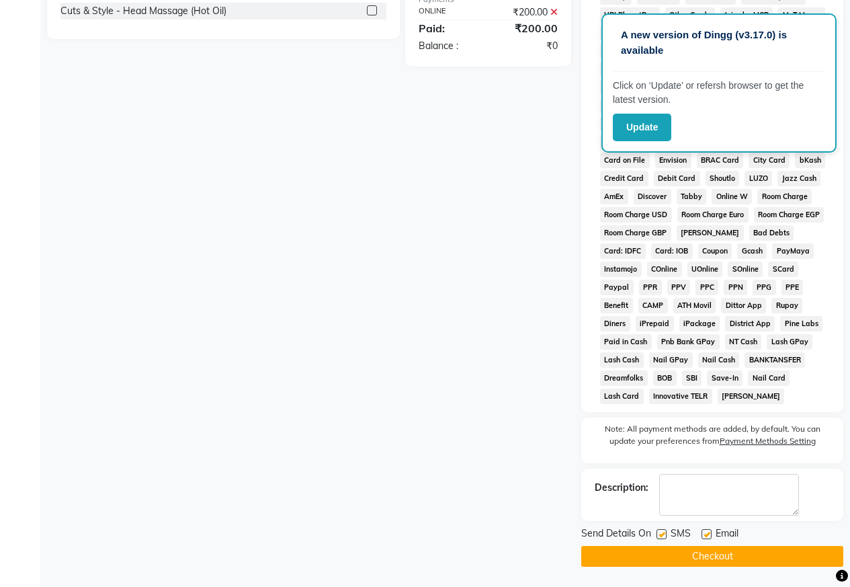
click at [725, 550] on button "Checkout" at bounding box center [712, 556] width 262 height 21
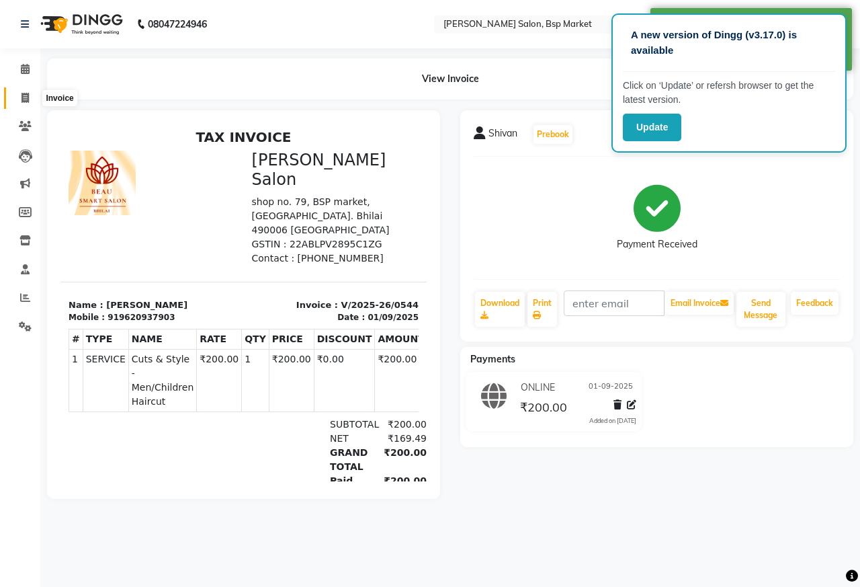
click at [30, 95] on span at bounding box center [25, 98] width 24 height 15
select select "service"
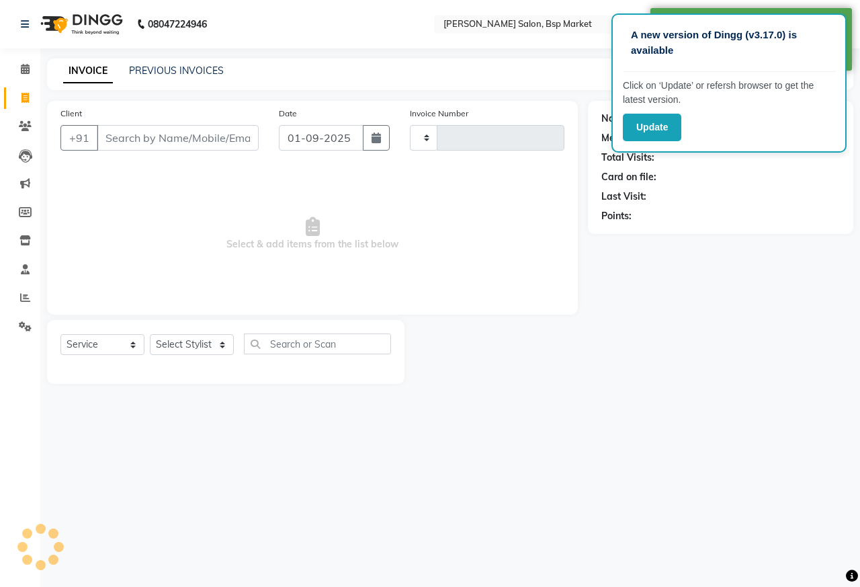
type input "0545"
select select "5262"
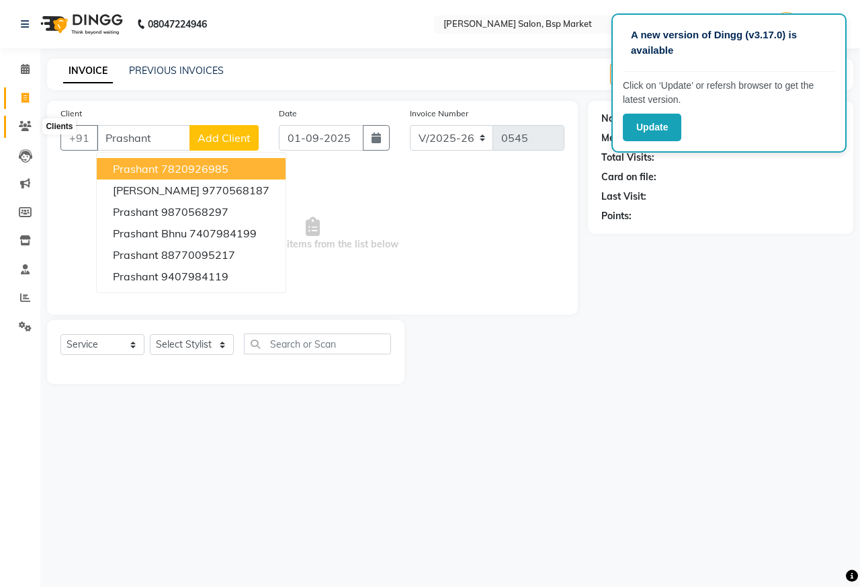
type input "Prashant"
click at [20, 126] on icon at bounding box center [25, 126] width 13 height 10
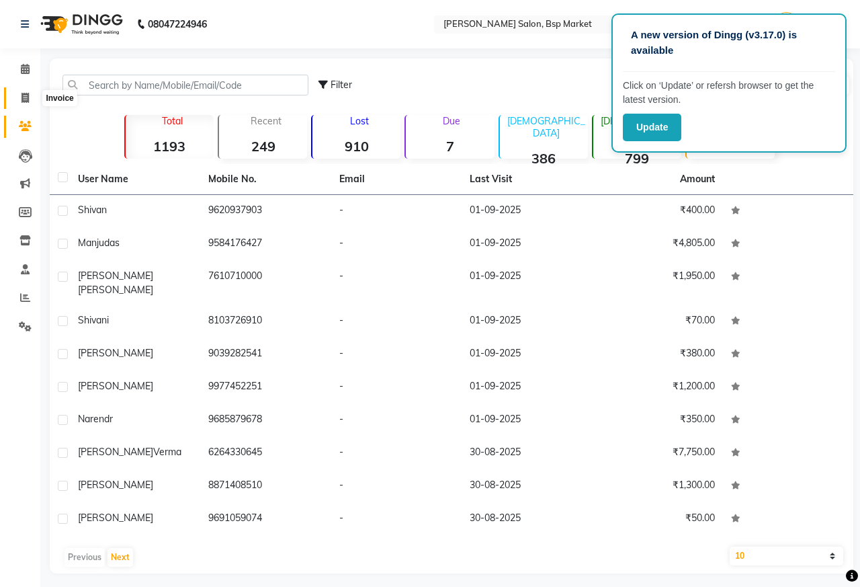
click at [26, 93] on icon at bounding box center [25, 98] width 7 height 10
select select "service"
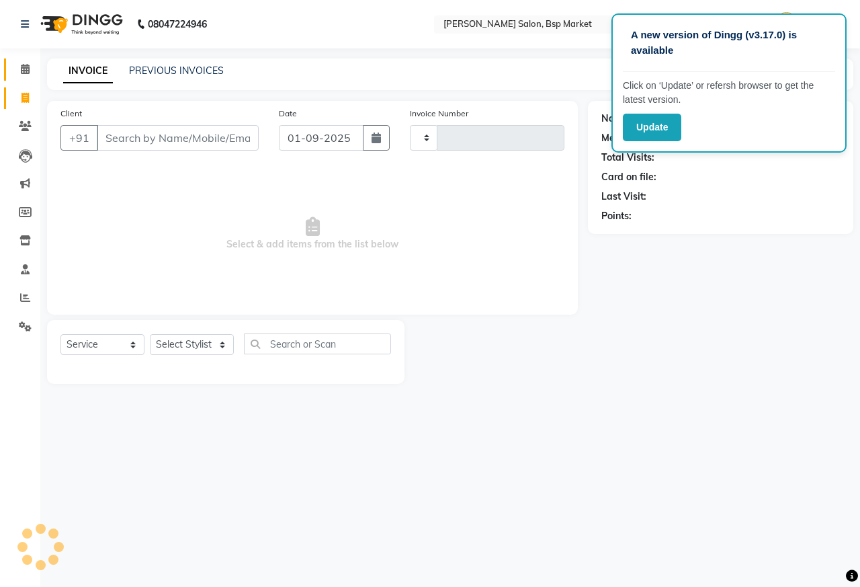
type input "0545"
select select "5262"
click at [30, 71] on span at bounding box center [25, 69] width 24 height 15
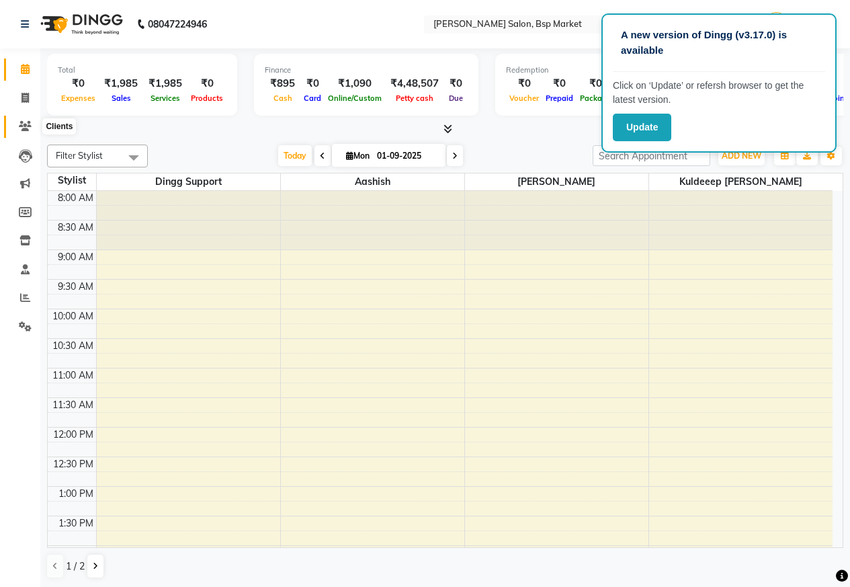
click at [24, 130] on icon at bounding box center [25, 126] width 13 height 10
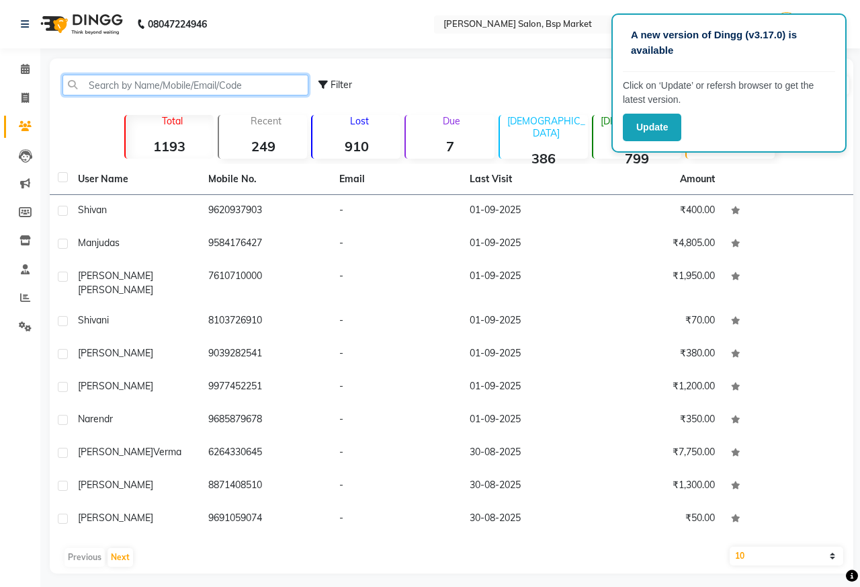
click at [107, 86] on input "text" at bounding box center [185, 85] width 246 height 21
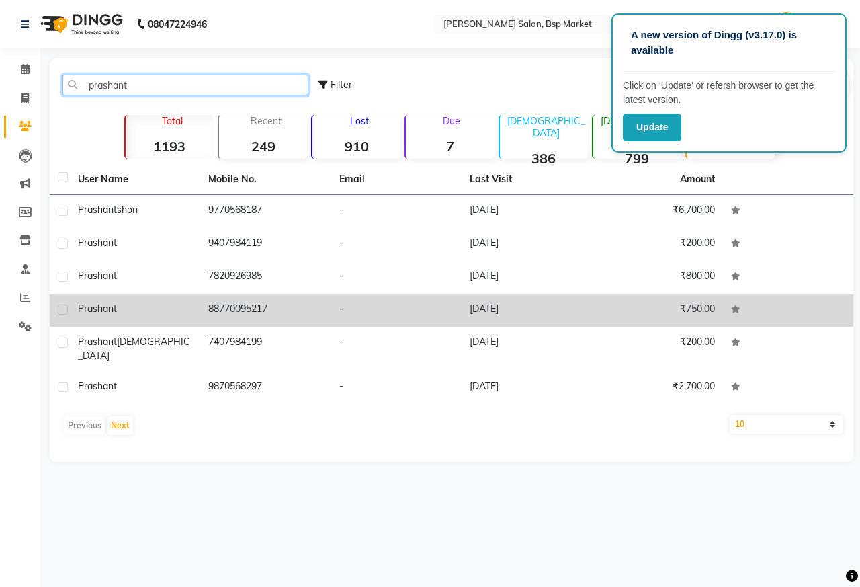
type input "prashant"
click at [233, 307] on td "88770095217" at bounding box center [265, 310] width 130 height 33
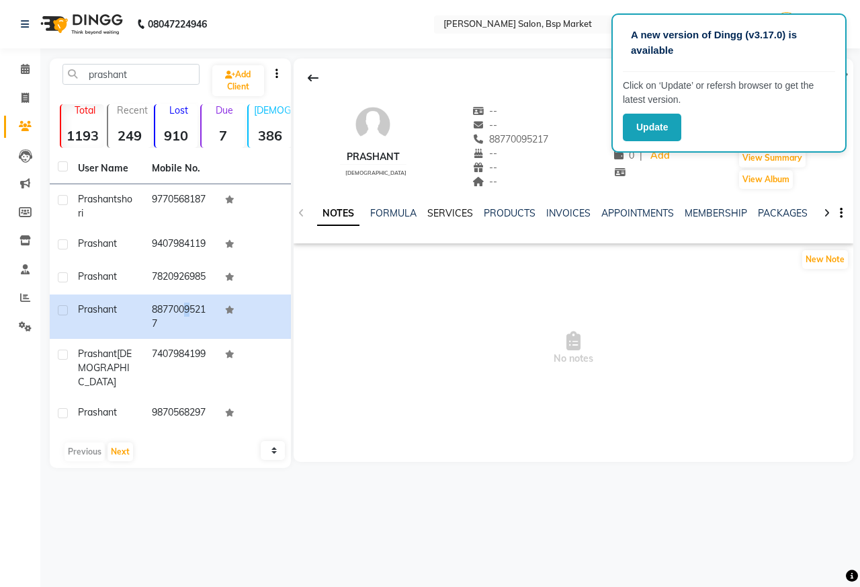
click at [444, 209] on link "SERVICES" at bounding box center [450, 213] width 46 height 12
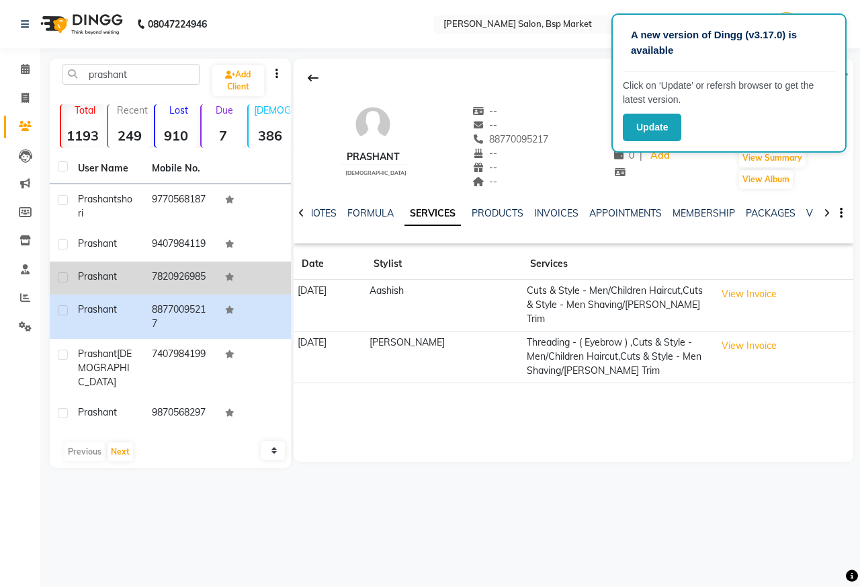
click at [153, 279] on td "7820926985" at bounding box center [181, 277] width 74 height 33
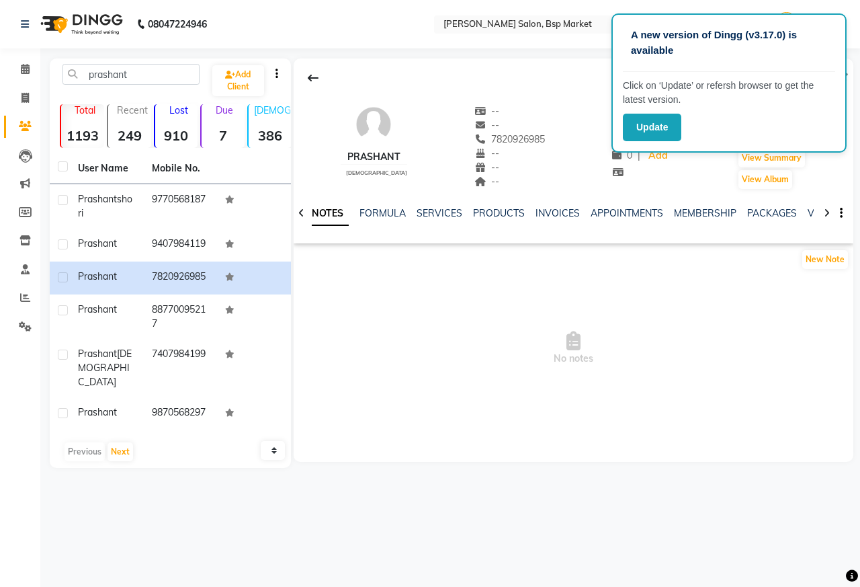
click at [438, 206] on div "SERVICES" at bounding box center [440, 213] width 46 height 14
click at [450, 219] on div "SERVICES" at bounding box center [440, 213] width 46 height 14
click at [439, 208] on link "SERVICES" at bounding box center [440, 213] width 46 height 12
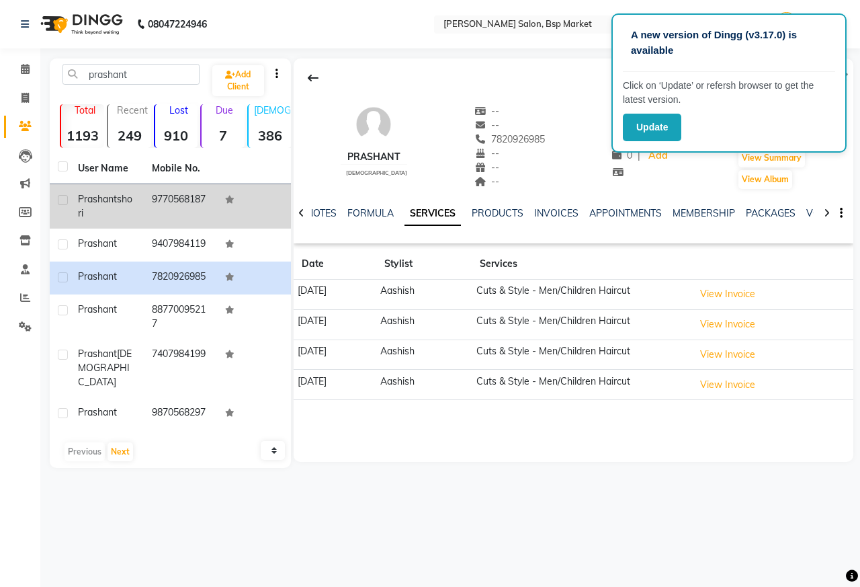
click at [138, 214] on td "[PERSON_NAME]" at bounding box center [107, 206] width 74 height 44
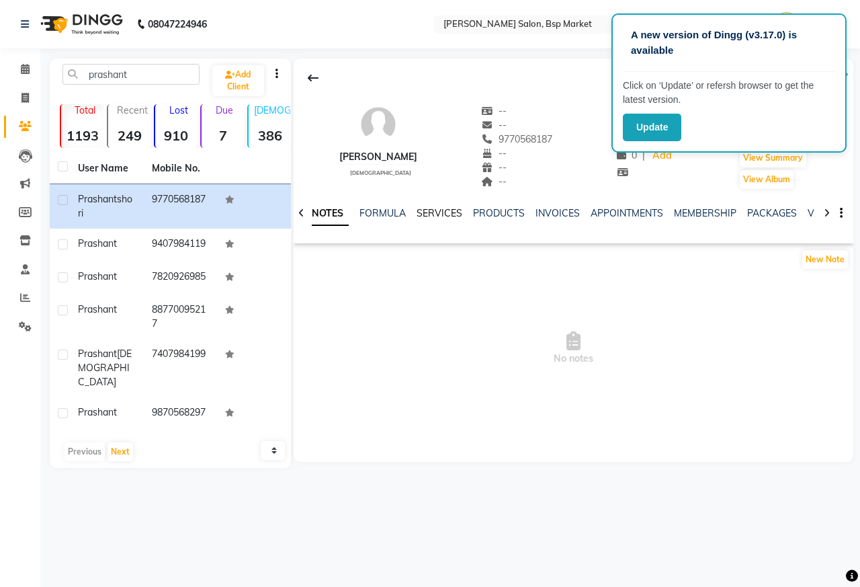
click at [445, 210] on link "SERVICES" at bounding box center [440, 213] width 46 height 12
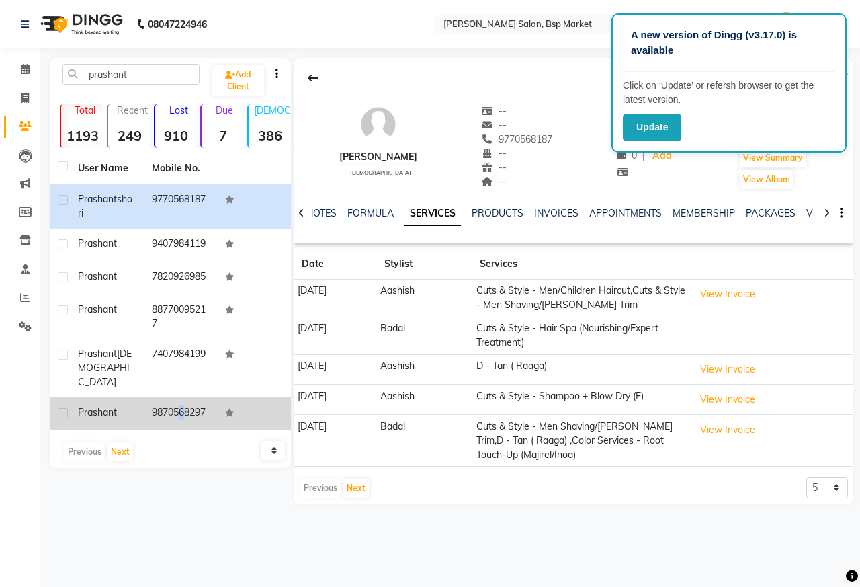
click at [173, 397] on td "9870568297" at bounding box center [181, 413] width 74 height 33
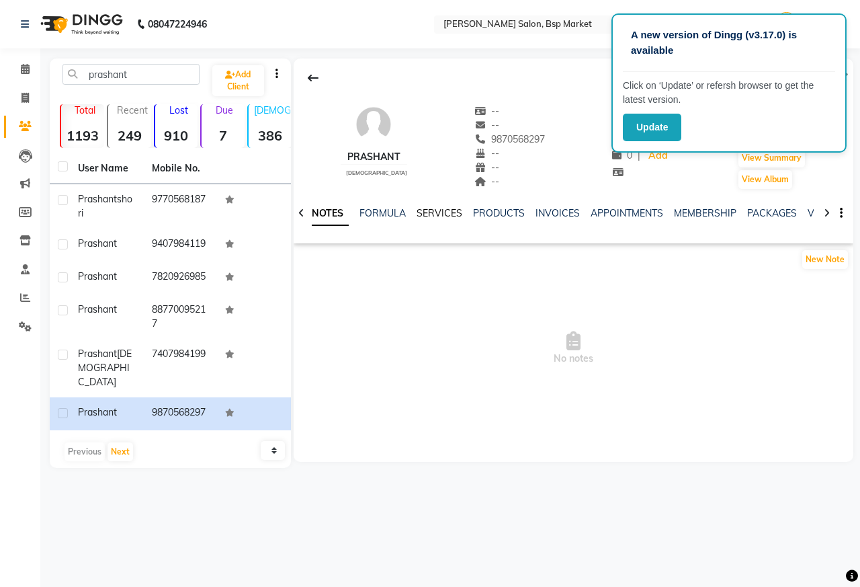
click at [443, 210] on link "SERVICES" at bounding box center [440, 213] width 46 height 12
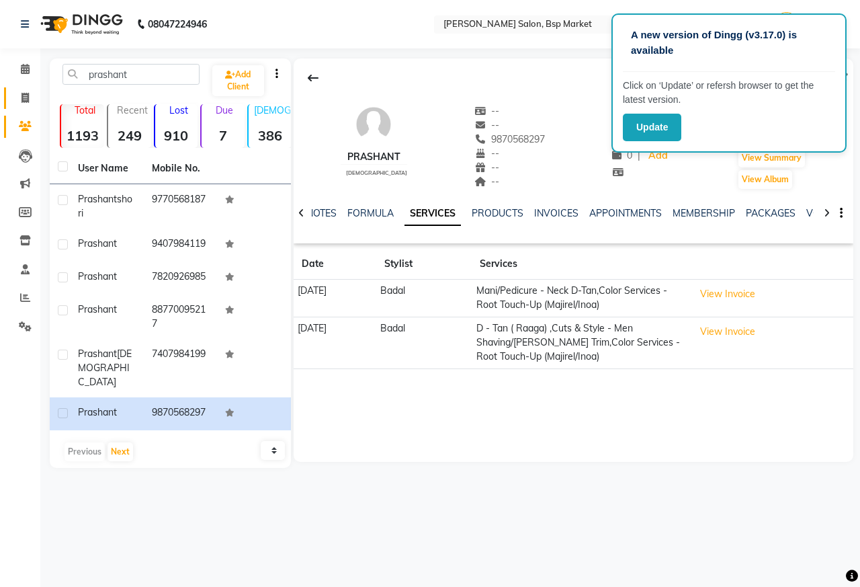
click at [18, 89] on link "Invoice" at bounding box center [20, 98] width 32 height 22
select select "5262"
select select "service"
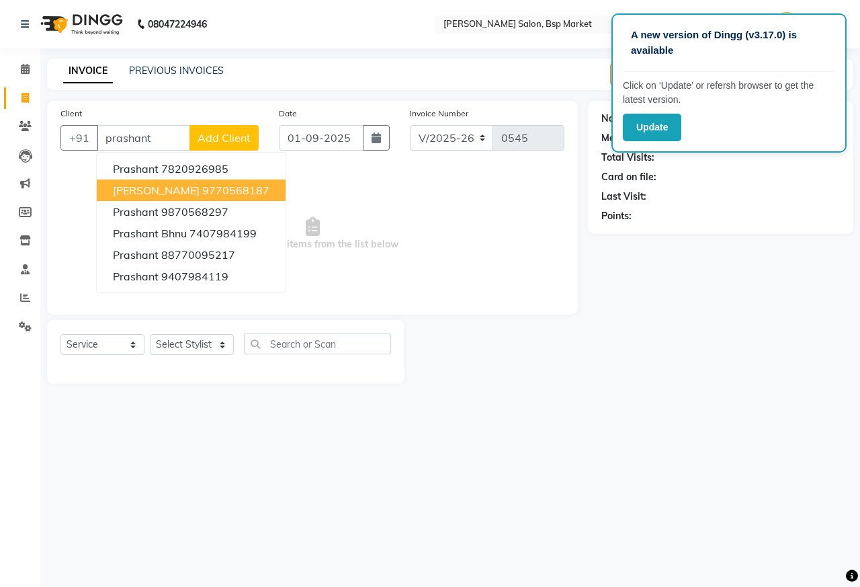
click at [166, 200] on button "[PERSON_NAME] 9770568187" at bounding box center [191, 190] width 189 height 22
type input "9770568187"
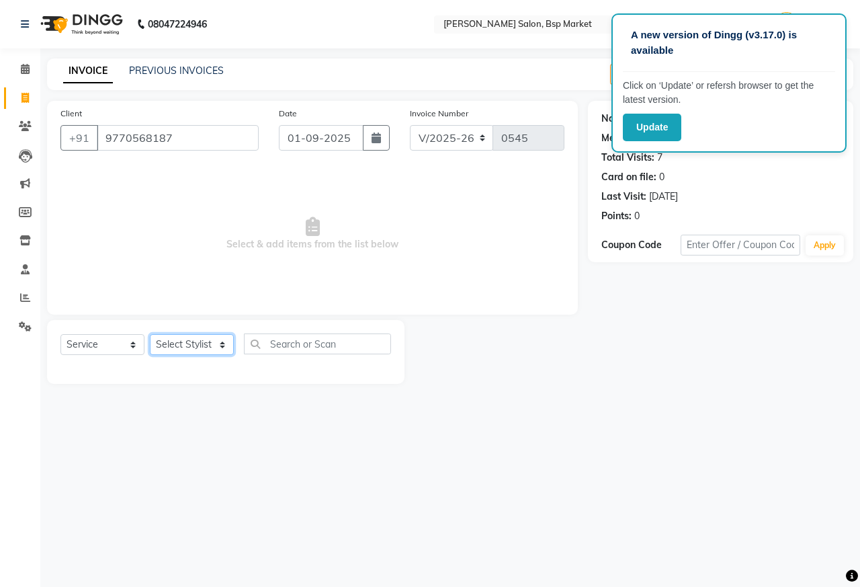
click at [157, 345] on select "Select Stylist [PERSON_NAME] [PERSON_NAME] Dingg Support [PERSON_NAME] Kuldeeep…" at bounding box center [192, 344] width 84 height 21
select select "47023"
click at [150, 334] on select "Select Stylist [PERSON_NAME] [PERSON_NAME] Dingg Support [PERSON_NAME] Kuldeeep…" at bounding box center [192, 344] width 84 height 21
click at [166, 365] on div at bounding box center [225, 365] width 331 height 0
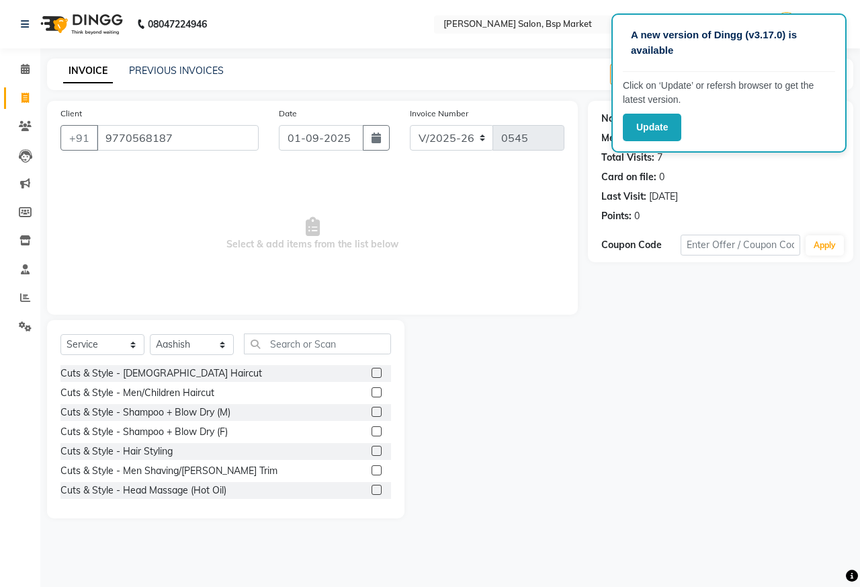
click at [372, 392] on label at bounding box center [377, 392] width 10 height 10
click at [372, 392] on input "checkbox" at bounding box center [376, 392] width 9 height 9
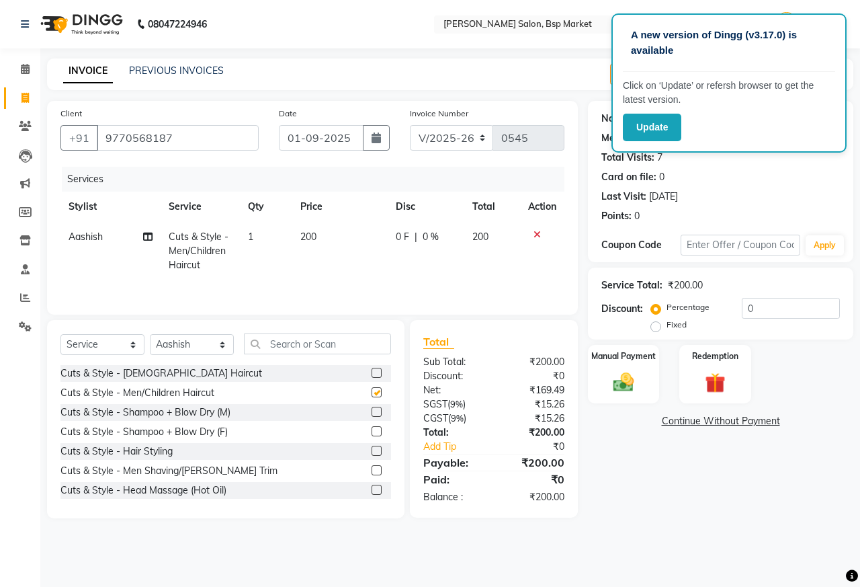
checkbox input "false"
click at [372, 470] on label at bounding box center [377, 470] width 10 height 10
click at [372, 470] on input "checkbox" at bounding box center [376, 470] width 9 height 9
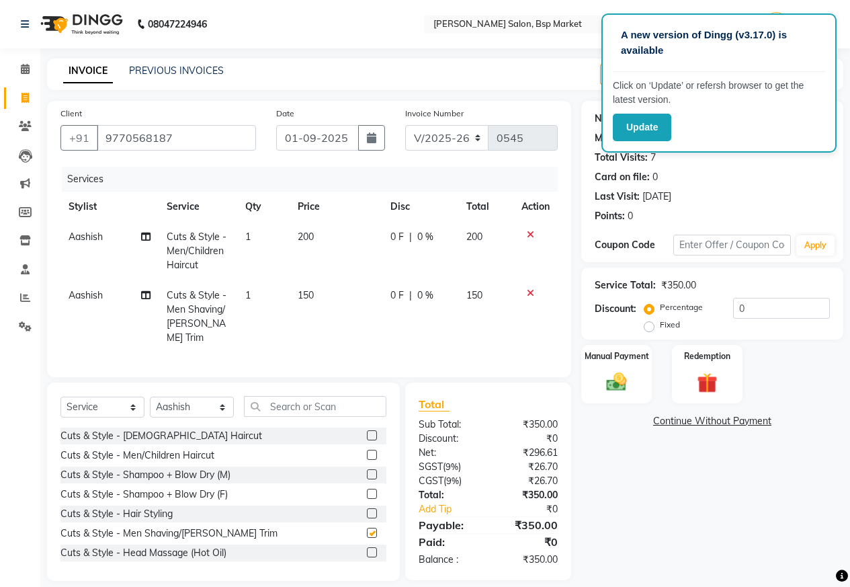
checkbox input "false"
click at [308, 396] on input "text" at bounding box center [315, 406] width 142 height 21
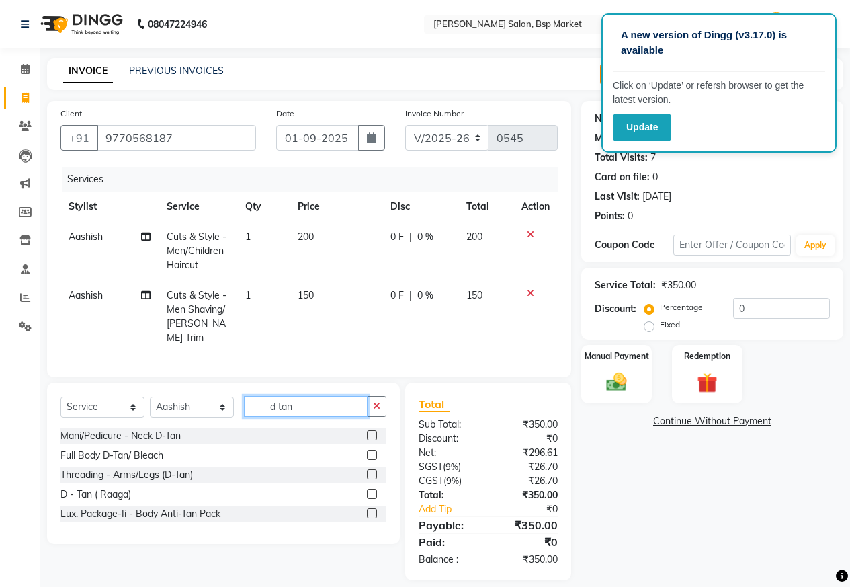
type input "d tan"
click at [370, 489] on label at bounding box center [372, 494] width 10 height 10
click at [370, 490] on input "checkbox" at bounding box center [371, 494] width 9 height 9
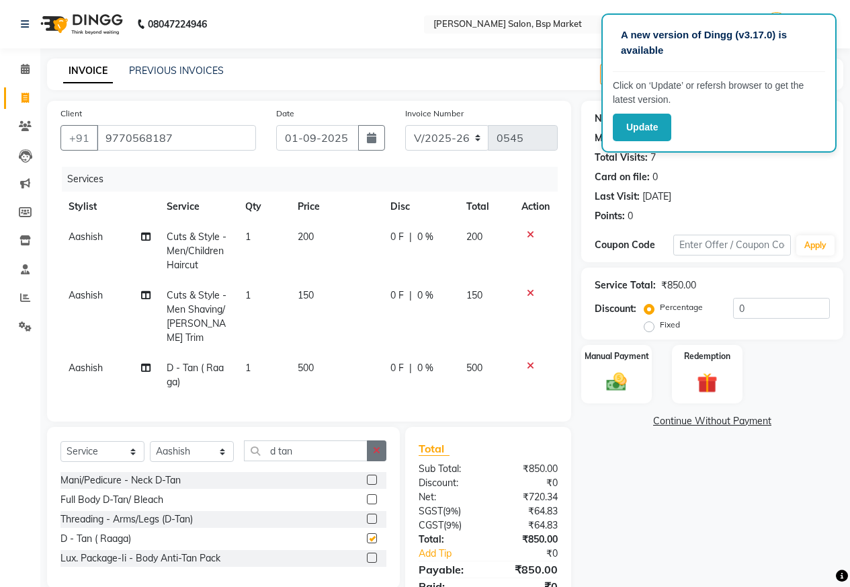
checkbox input "false"
click at [382, 450] on button "button" at bounding box center [376, 450] width 19 height 21
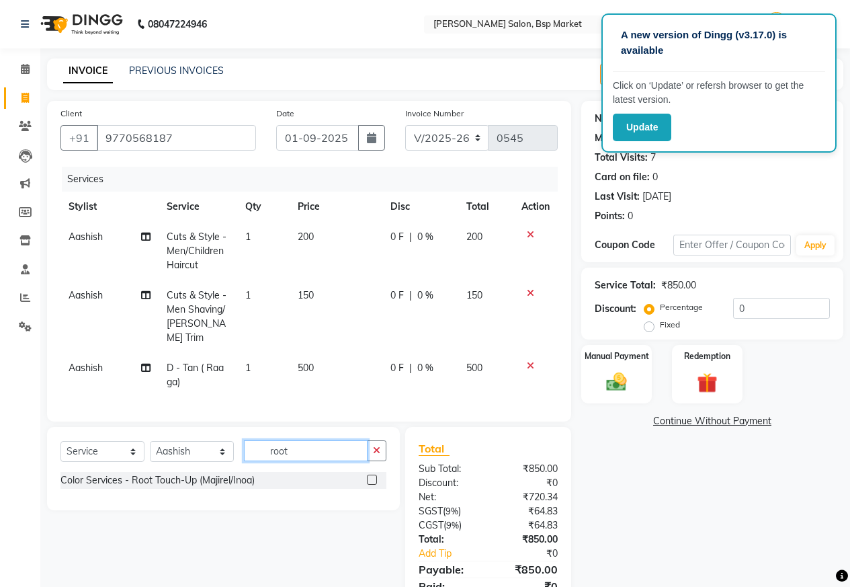
type input "root"
click at [369, 474] on label at bounding box center [372, 479] width 10 height 10
click at [369, 476] on input "checkbox" at bounding box center [371, 480] width 9 height 9
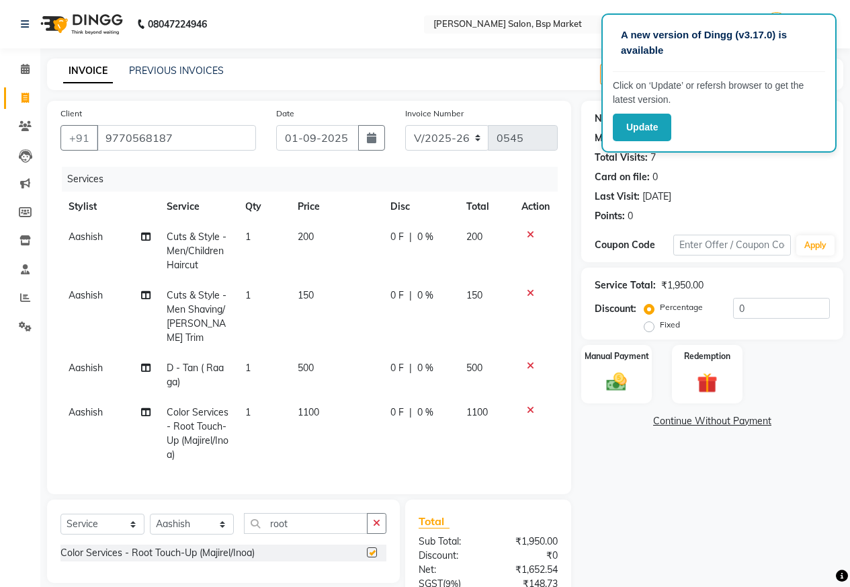
checkbox input "false"
click at [311, 406] on span "1100" at bounding box center [309, 412] width 22 height 12
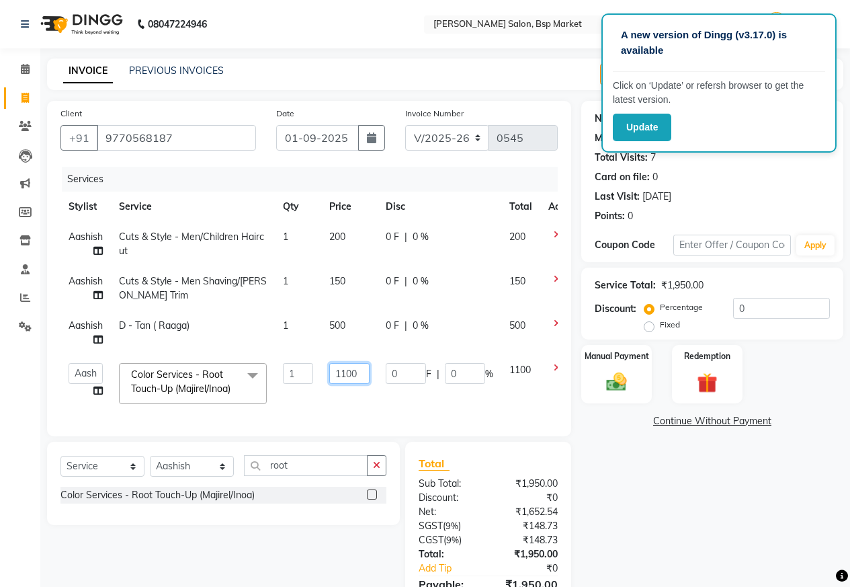
click at [358, 372] on input "1100" at bounding box center [349, 373] width 40 height 21
type input "1"
type input "900"
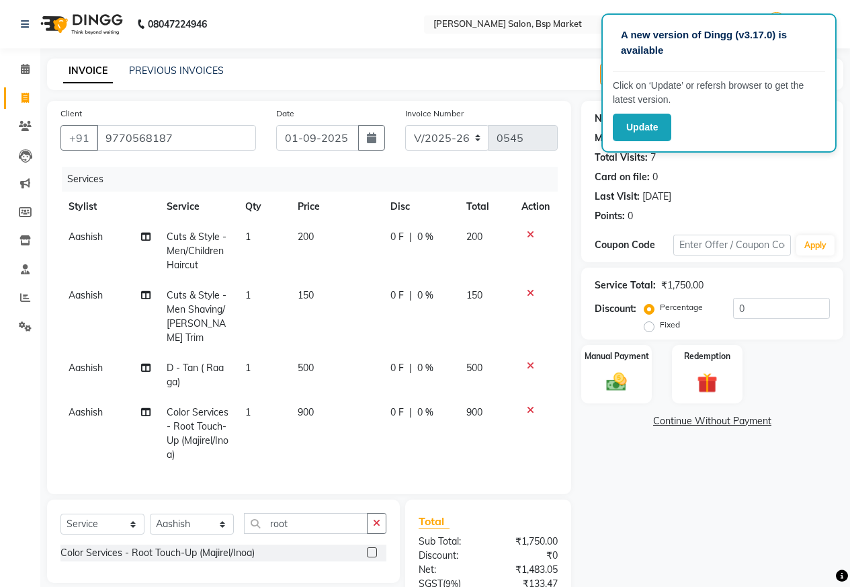
click at [675, 484] on div "Name: [PERSON_NAME] Membership: No Active Membership Total Visits: 7 Card on fi…" at bounding box center [717, 399] width 272 height 596
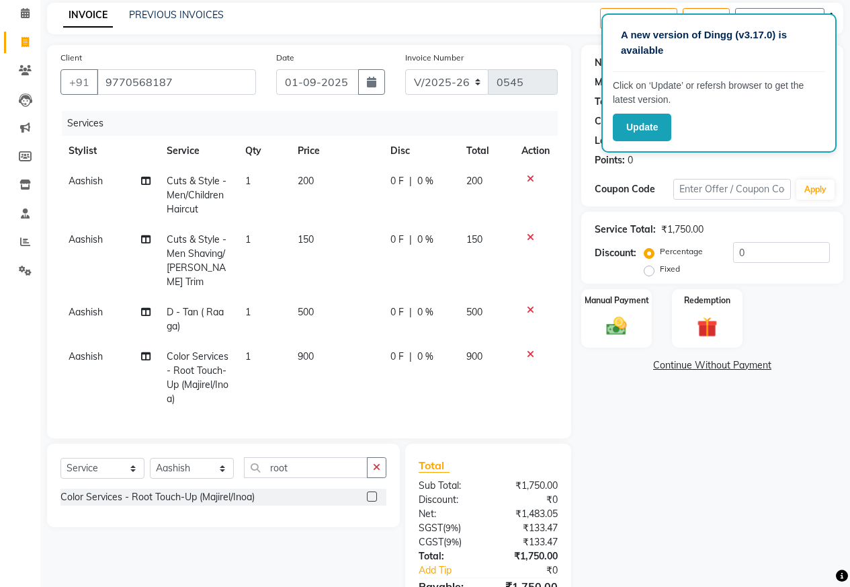
scroll to position [126, 0]
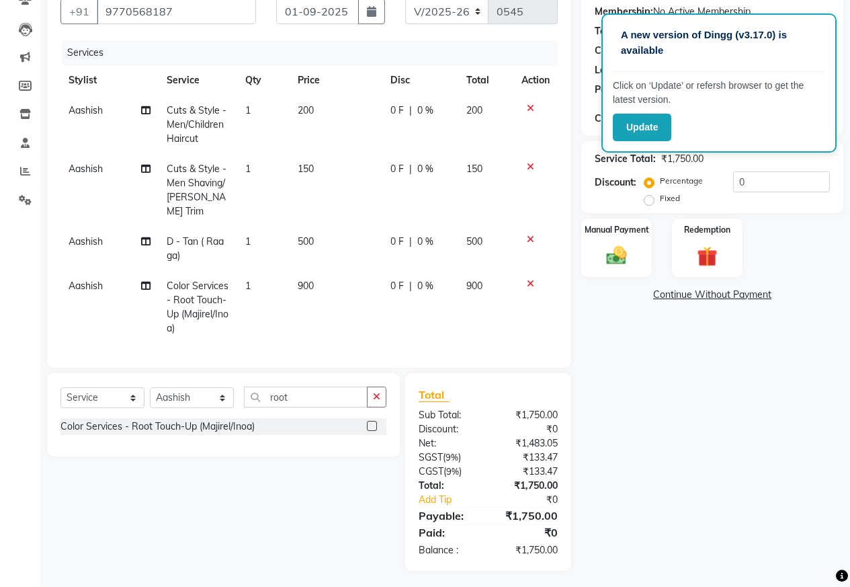
click at [396, 162] on span "0 F" at bounding box center [396, 169] width 13 height 14
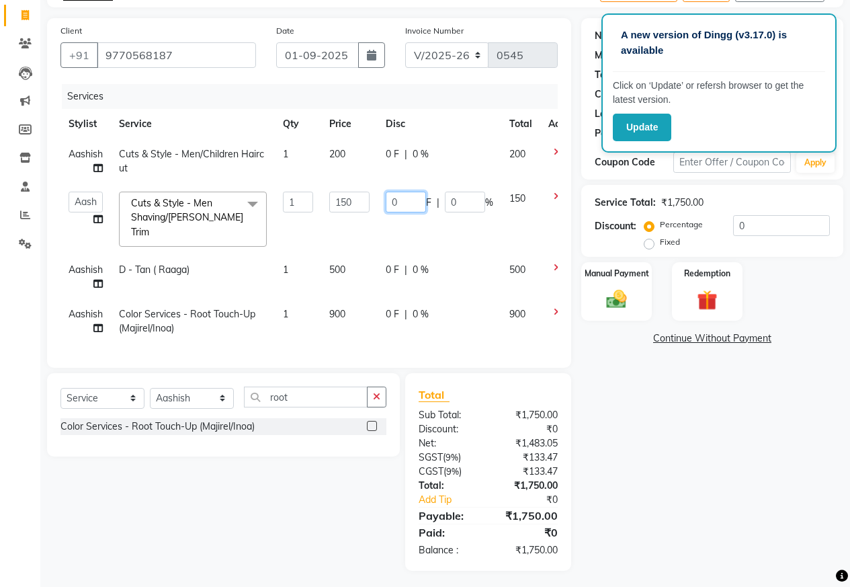
click at [407, 200] on input "0" at bounding box center [406, 202] width 40 height 21
type input "50"
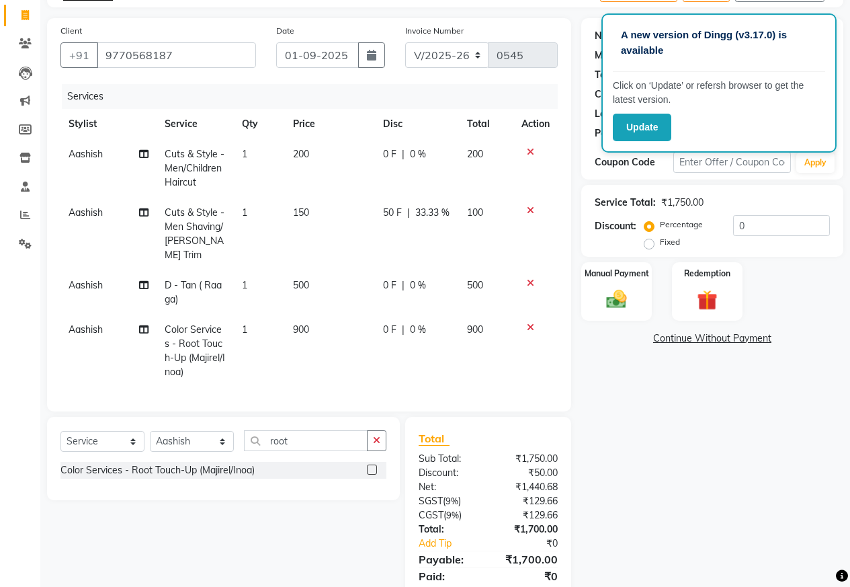
click at [646, 464] on div "Name: [PERSON_NAME] Membership: No Active Membership Total Visits: 7 Card on fi…" at bounding box center [717, 316] width 272 height 596
click at [387, 323] on span "0 F" at bounding box center [389, 330] width 13 height 14
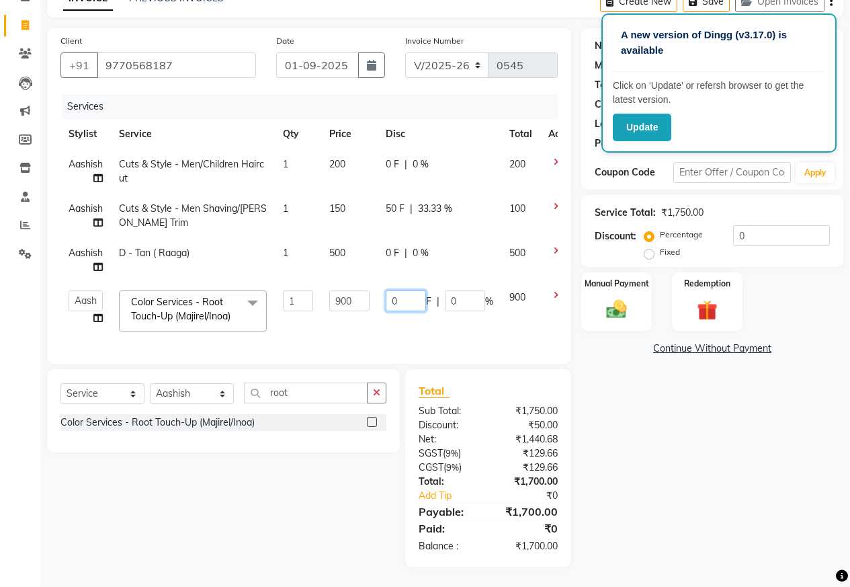
click at [414, 290] on input "0" at bounding box center [406, 300] width 40 height 21
type input "100"
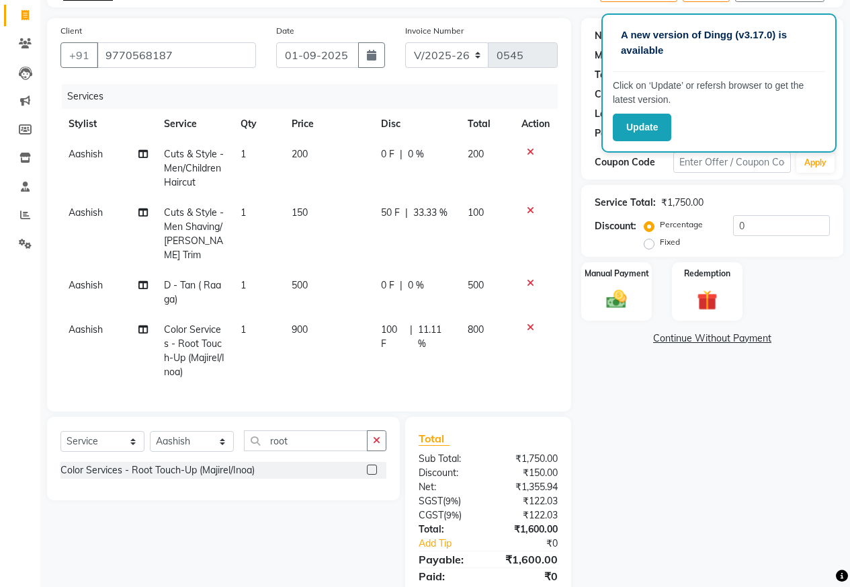
click at [773, 454] on div "Name: [PERSON_NAME] Membership: No Active Membership Total Visits: 7 Card on fi…" at bounding box center [717, 316] width 272 height 596
click at [612, 298] on img at bounding box center [616, 299] width 34 height 24
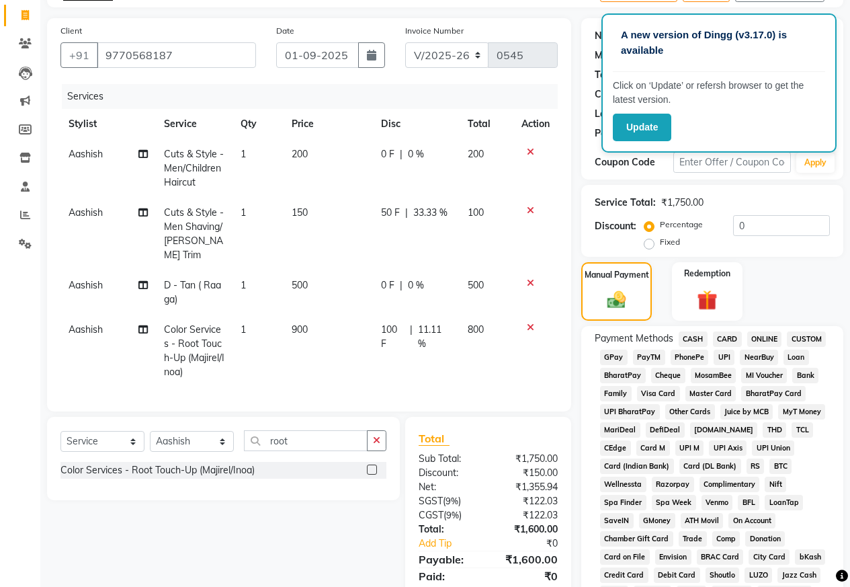
click at [756, 335] on span "ONLINE" at bounding box center [764, 338] width 35 height 15
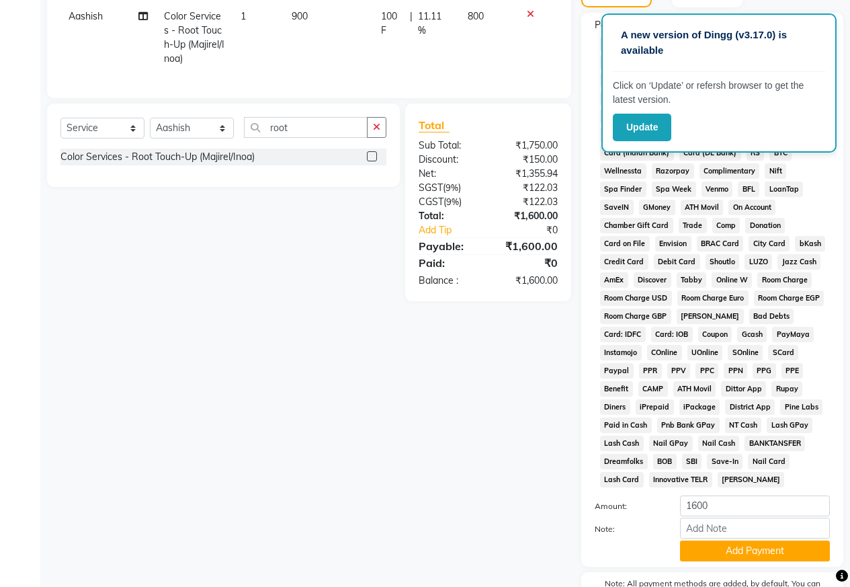
scroll to position [419, 0]
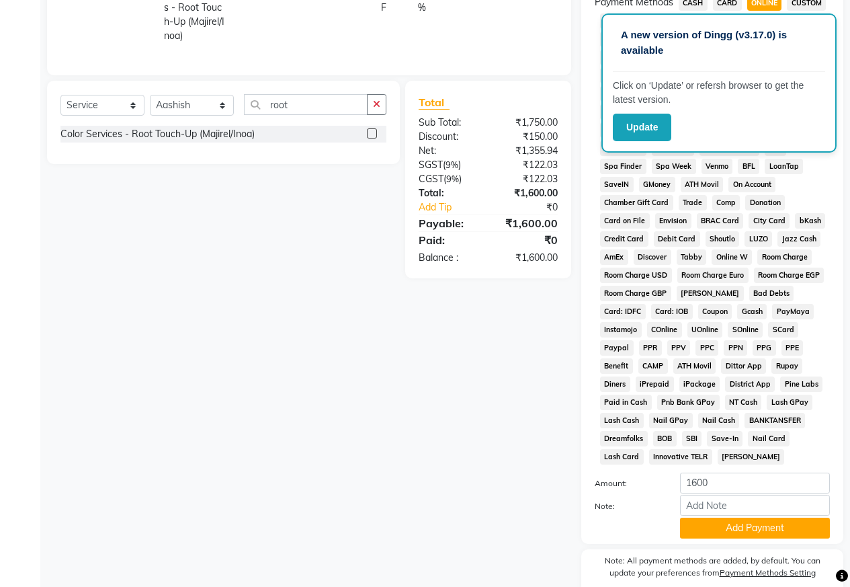
click at [738, 522] on button "Add Payment" at bounding box center [755, 527] width 150 height 21
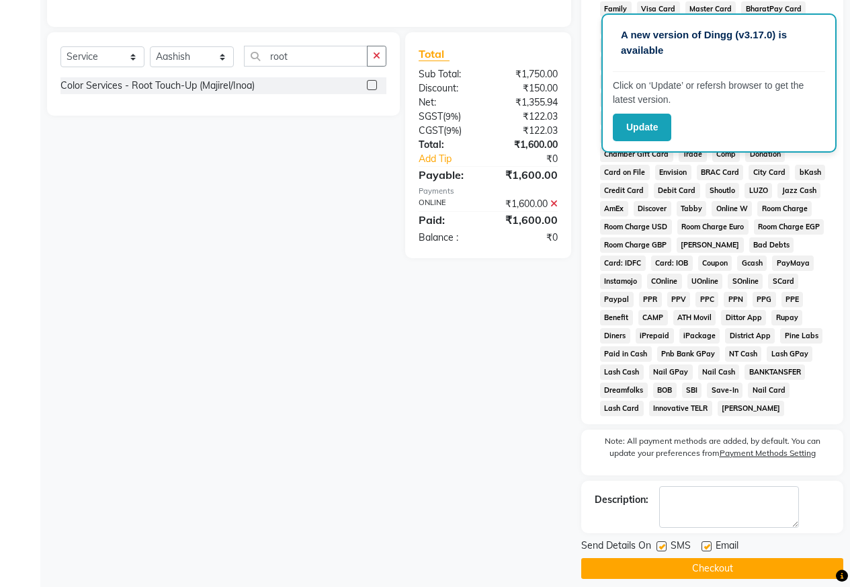
scroll to position [479, 0]
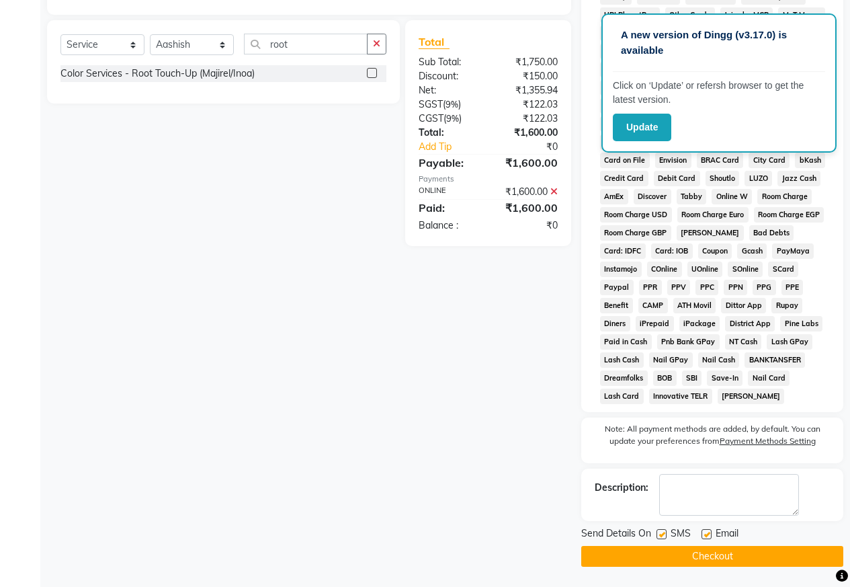
click at [728, 560] on button "Checkout" at bounding box center [712, 556] width 262 height 21
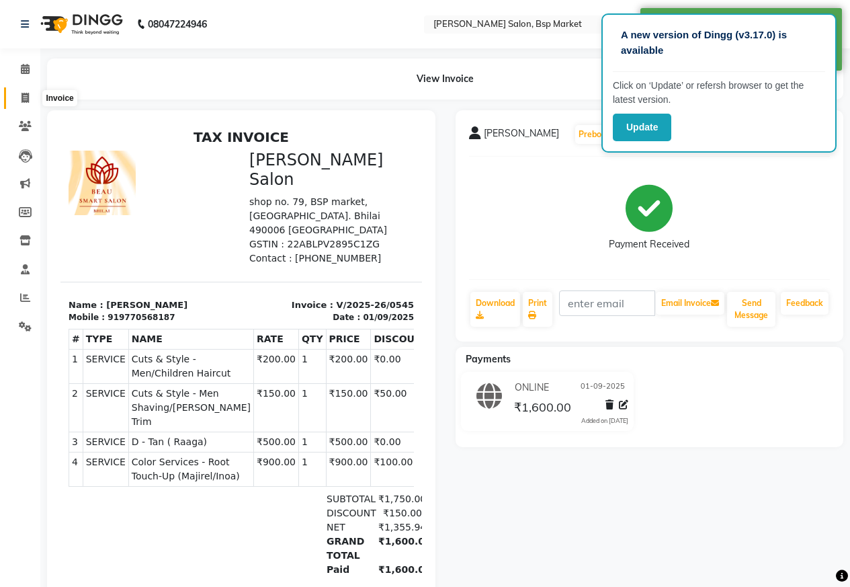
click at [19, 101] on span at bounding box center [25, 98] width 24 height 15
select select "service"
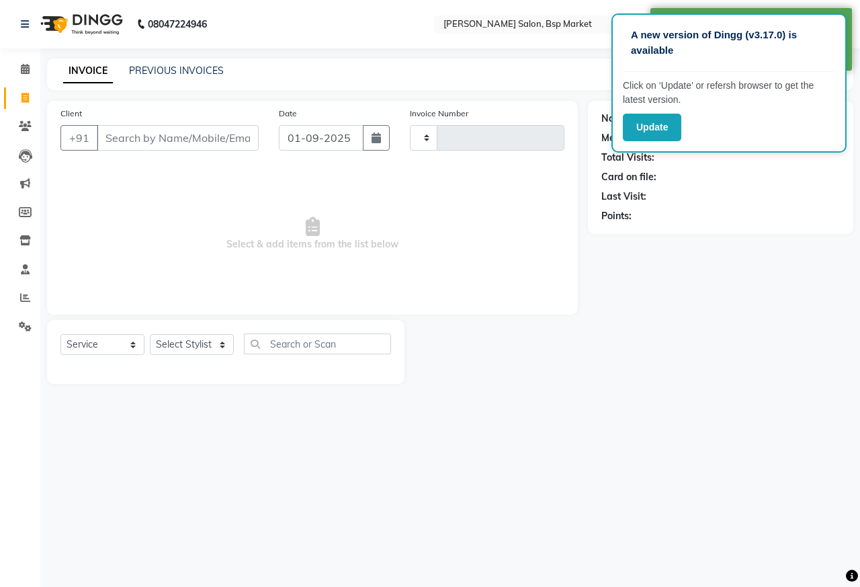
type input "0546"
select select "5262"
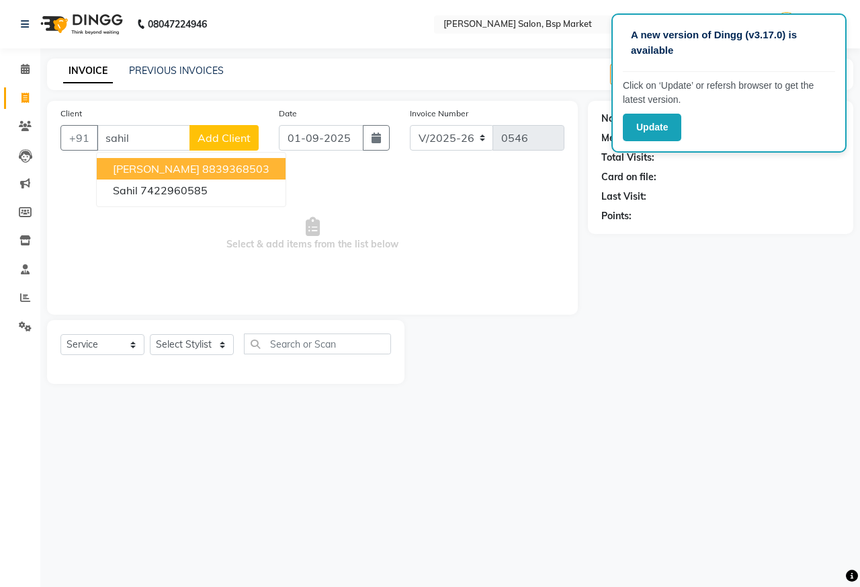
click at [112, 136] on input "sahil" at bounding box center [143, 138] width 93 height 26
type input "Sahil"
click at [223, 136] on span "Add Client" at bounding box center [224, 137] width 53 height 13
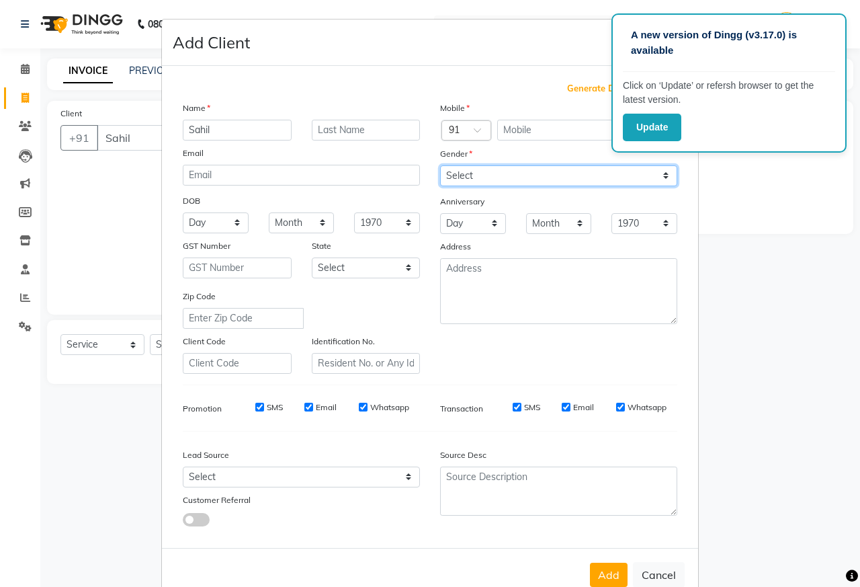
click at [489, 173] on select "Select [DEMOGRAPHIC_DATA] [DEMOGRAPHIC_DATA] Other Prefer Not To Say" at bounding box center [558, 175] width 237 height 21
select select "[DEMOGRAPHIC_DATA]"
click at [440, 165] on select "Select [DEMOGRAPHIC_DATA] [DEMOGRAPHIC_DATA] Other Prefer Not To Say" at bounding box center [558, 175] width 237 height 21
click at [552, 128] on input "text" at bounding box center [555, 130] width 116 height 21
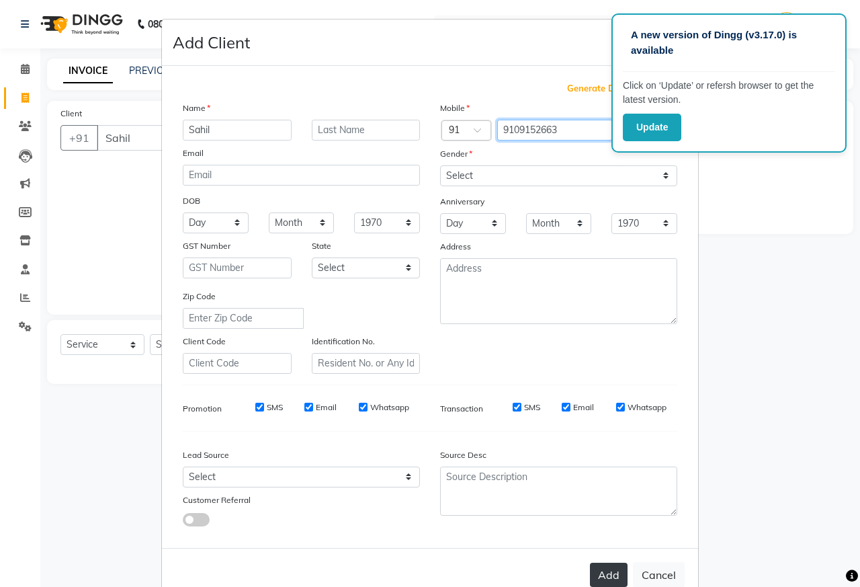
type input "9109152663"
click at [599, 576] on button "Add" at bounding box center [609, 574] width 38 height 24
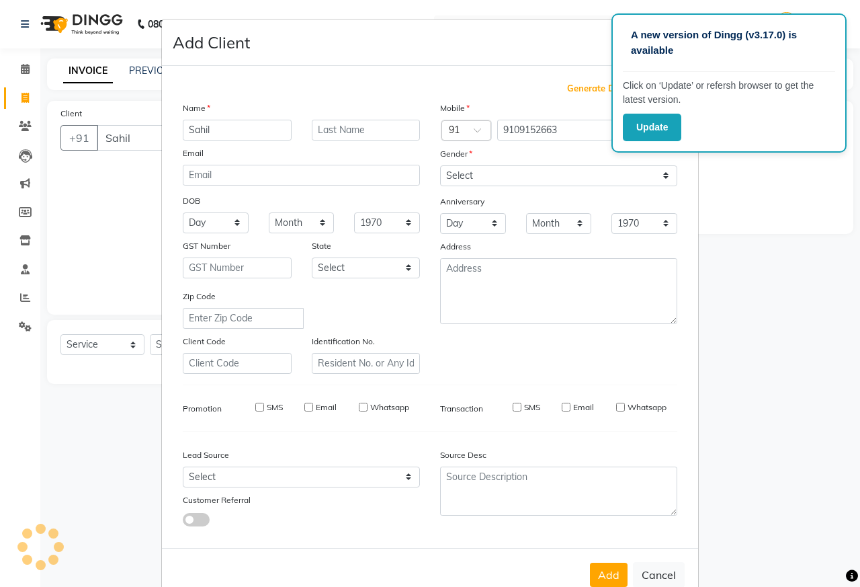
type input "9109152663"
select select
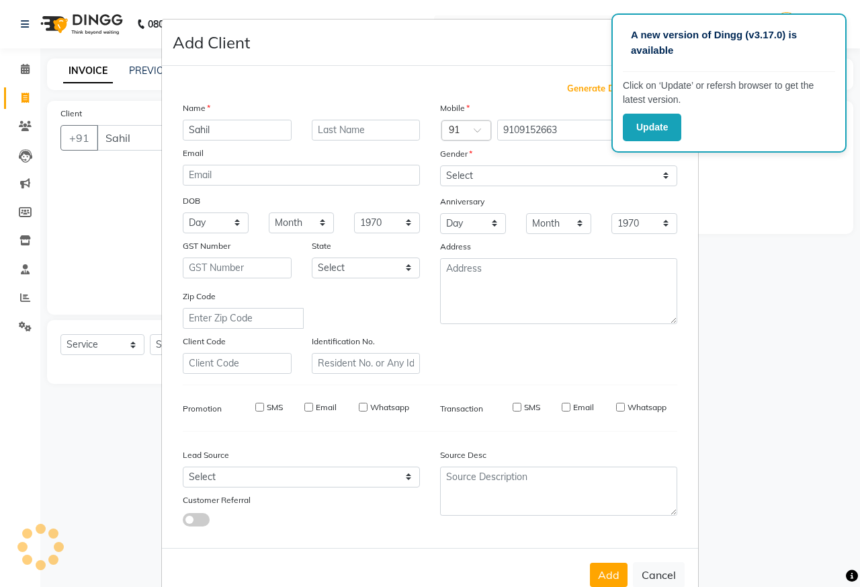
select select
checkbox input "false"
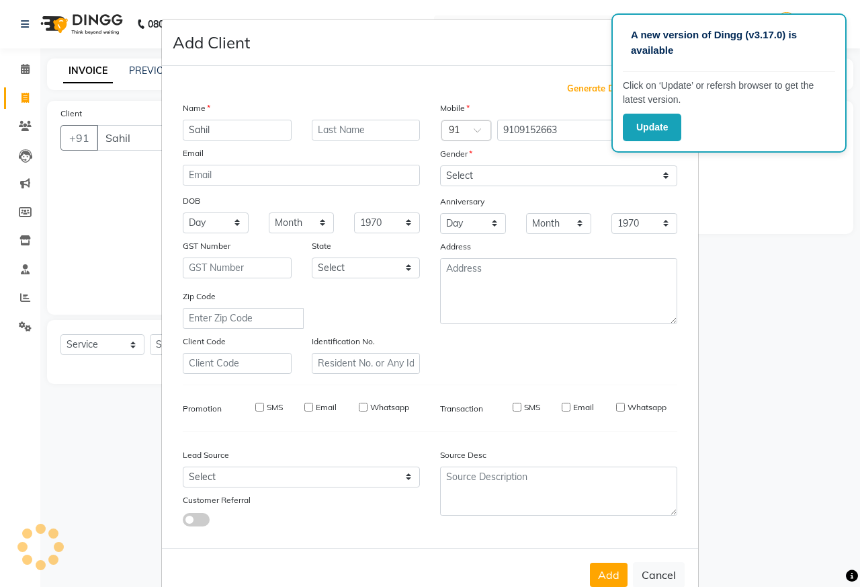
checkbox input "false"
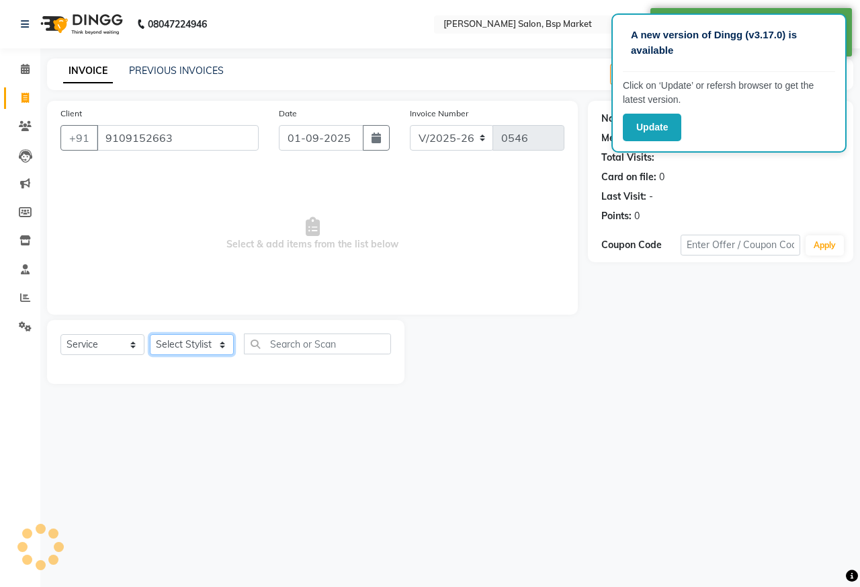
click at [174, 344] on select "Select Stylist [PERSON_NAME] [PERSON_NAME] Dingg Support [PERSON_NAME] Kuldeeep…" at bounding box center [192, 344] width 84 height 21
select select "88437"
click at [150, 334] on select "Select Stylist [PERSON_NAME] [PERSON_NAME] Dingg Support [PERSON_NAME] Kuldeeep…" at bounding box center [192, 344] width 84 height 21
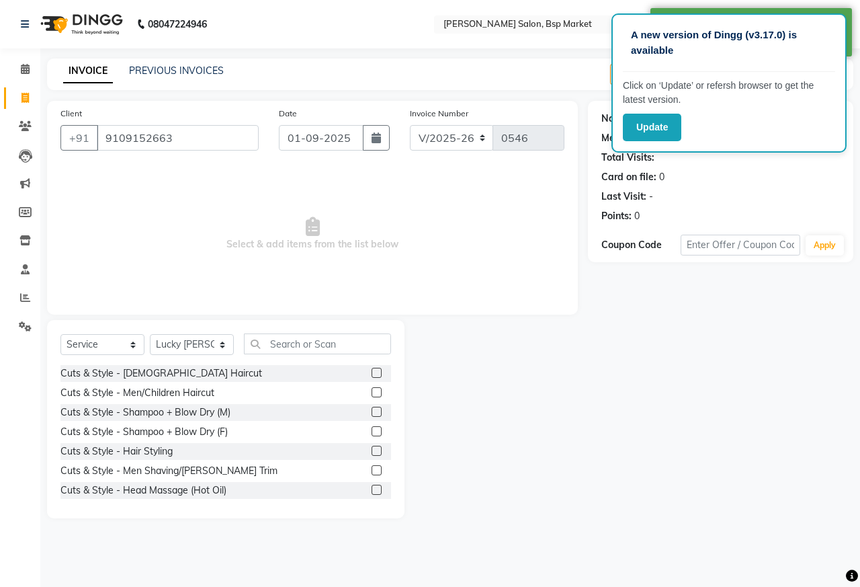
click at [372, 390] on label at bounding box center [377, 392] width 10 height 10
click at [372, 390] on input "checkbox" at bounding box center [376, 392] width 9 height 9
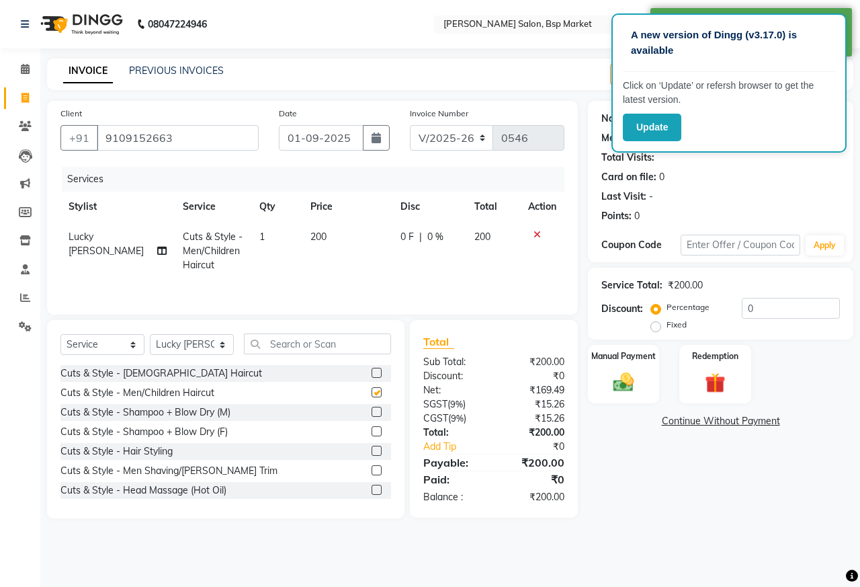
checkbox input "false"
click at [372, 466] on label at bounding box center [377, 470] width 10 height 10
click at [372, 466] on input "checkbox" at bounding box center [376, 470] width 9 height 9
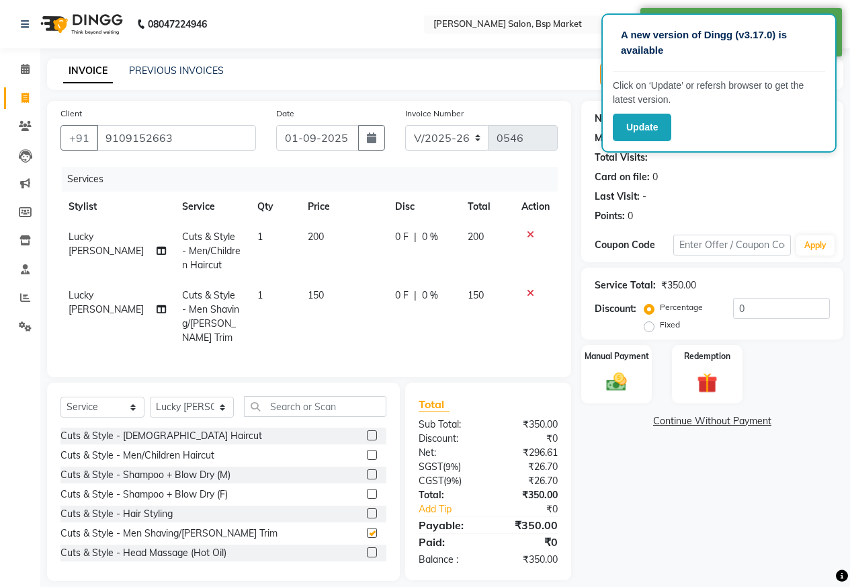
checkbox input "false"
click at [605, 380] on img at bounding box center [616, 382] width 34 height 24
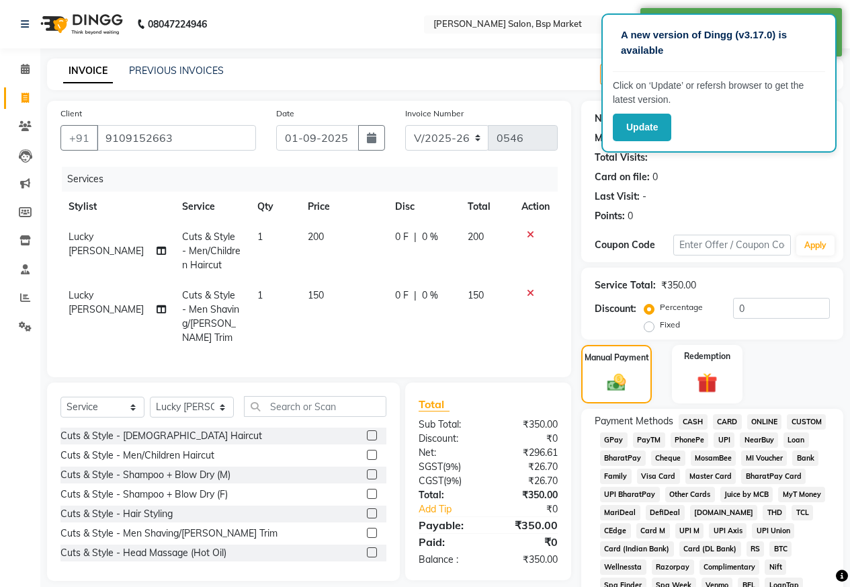
click at [755, 417] on span "ONLINE" at bounding box center [764, 421] width 35 height 15
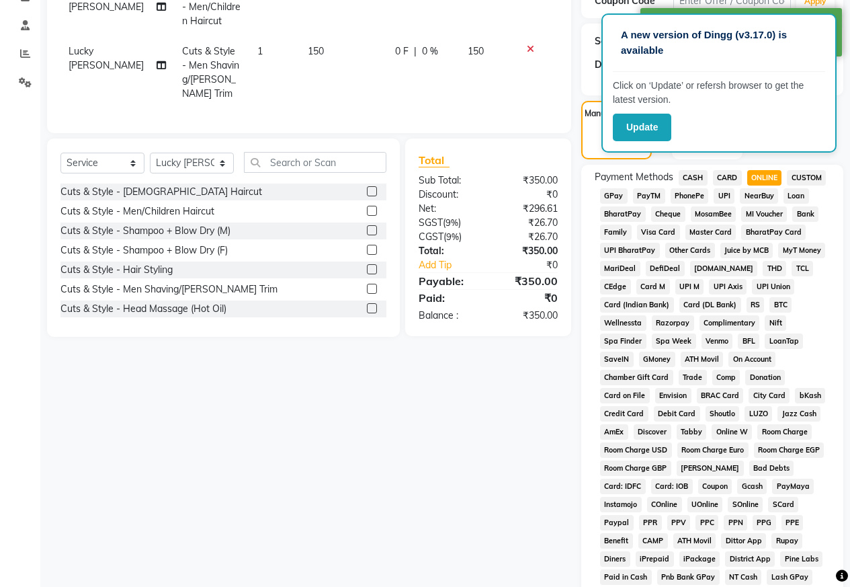
scroll to position [403, 0]
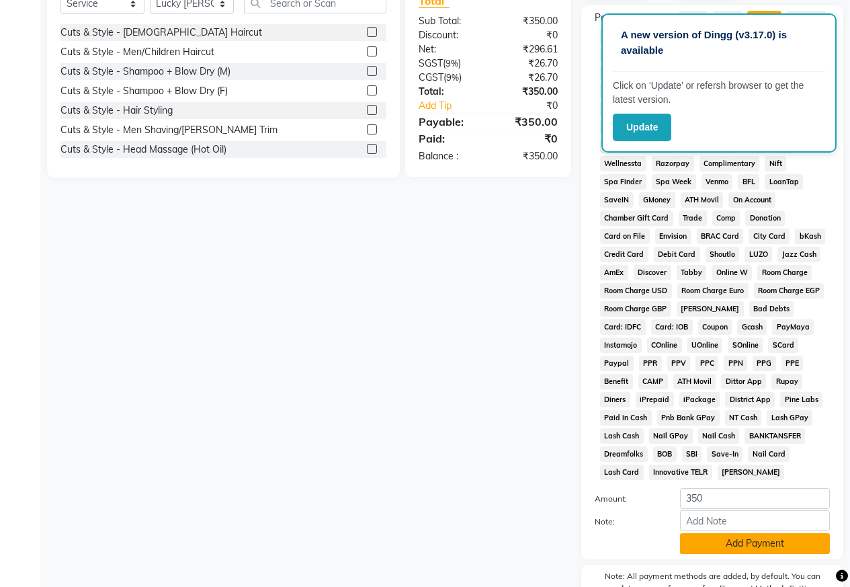
click at [783, 540] on button "Add Payment" at bounding box center [755, 543] width 150 height 21
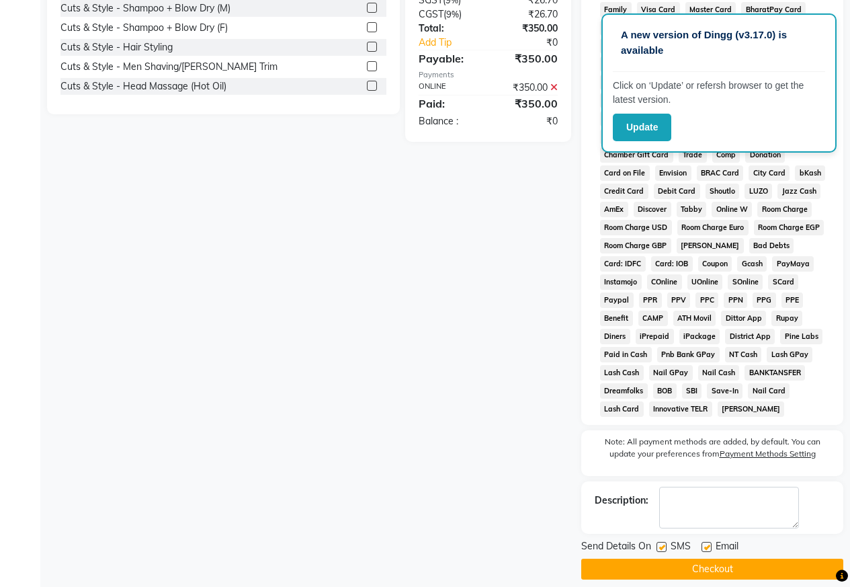
scroll to position [479, 0]
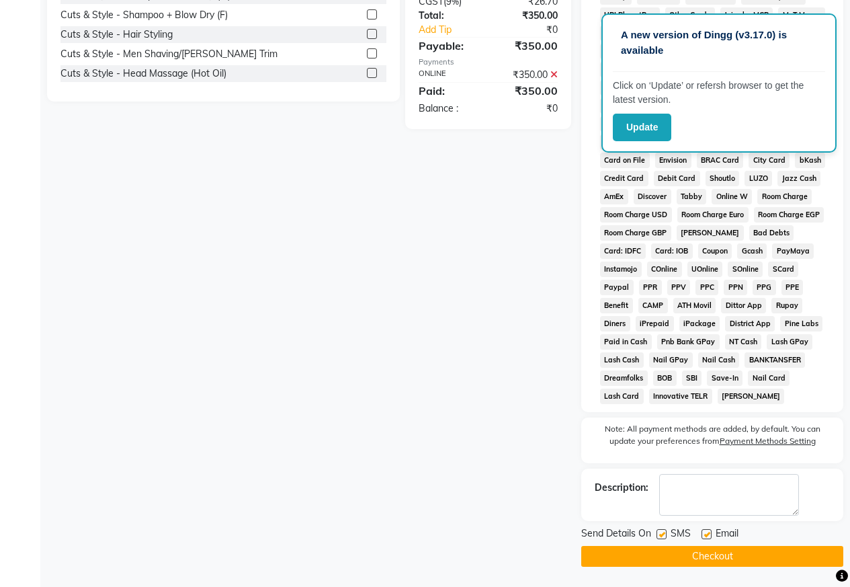
click at [770, 557] on button "Checkout" at bounding box center [712, 556] width 262 height 21
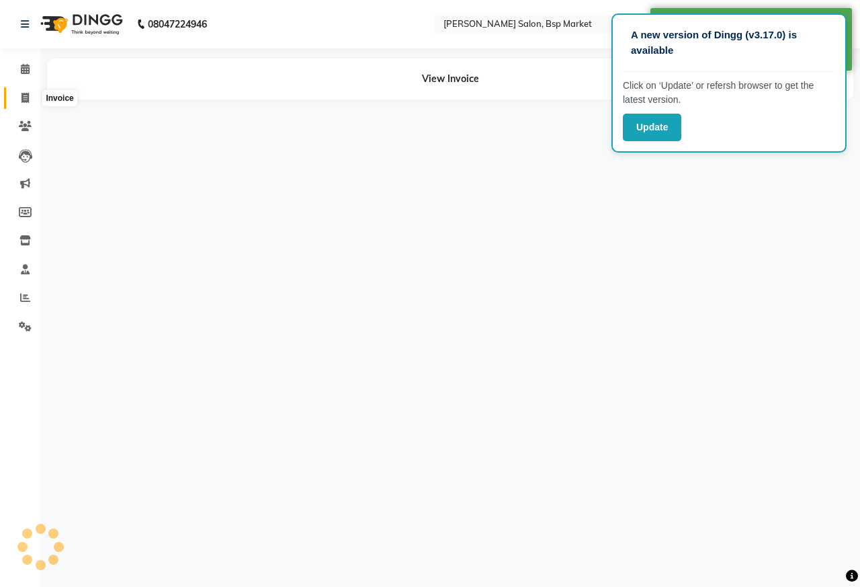
click at [24, 94] on icon at bounding box center [25, 98] width 7 height 10
select select "5262"
select select "service"
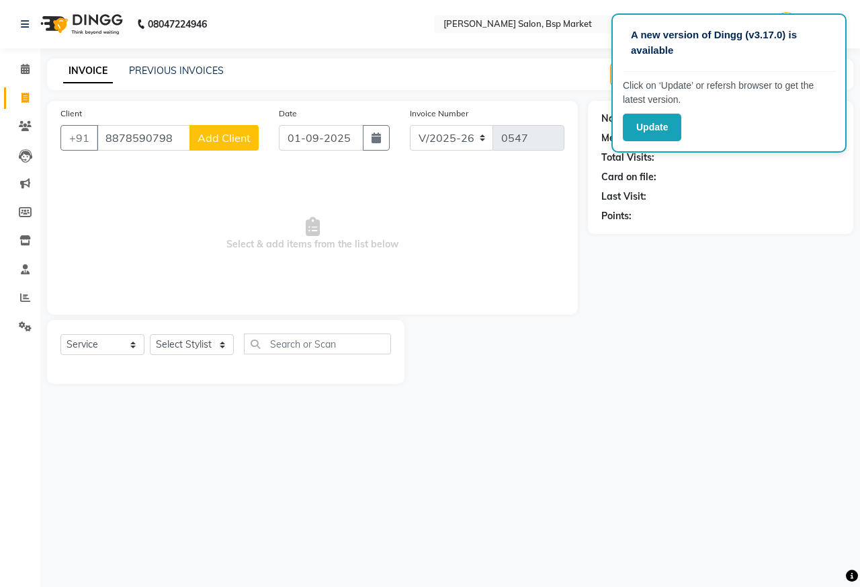
type input "8878590798"
click at [215, 127] on button "Add Client" at bounding box center [223, 138] width 69 height 26
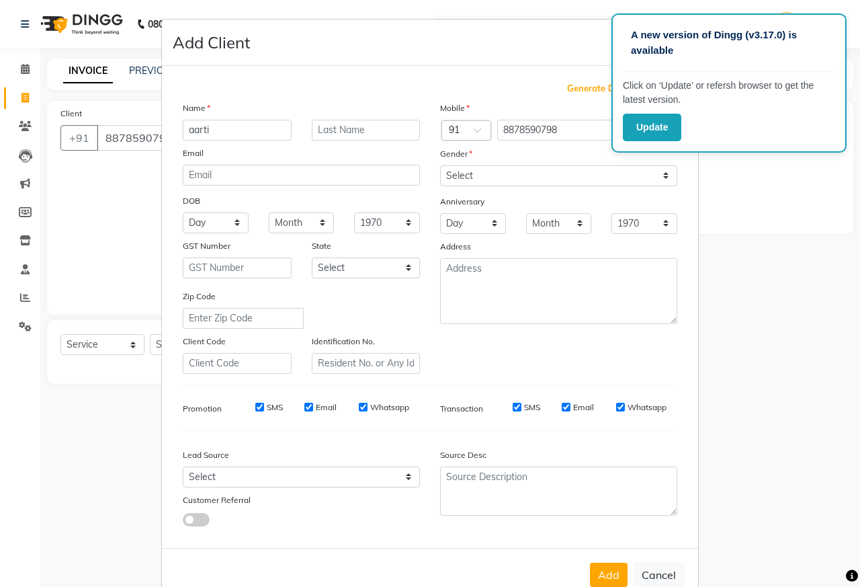
click at [192, 132] on input "aarti" at bounding box center [237, 130] width 109 height 21
type input "Aarti"
drag, startPoint x: 492, startPoint y: 161, endPoint x: 491, endPoint y: 171, distance: 10.1
click at [492, 169] on div "Mobile Country Code × 91 8878590798 Gender Select [DEMOGRAPHIC_DATA] [DEMOGRAPH…" at bounding box center [558, 237] width 257 height 273
click at [491, 173] on select "Select [DEMOGRAPHIC_DATA] [DEMOGRAPHIC_DATA] Other Prefer Not To Say" at bounding box center [558, 175] width 237 height 21
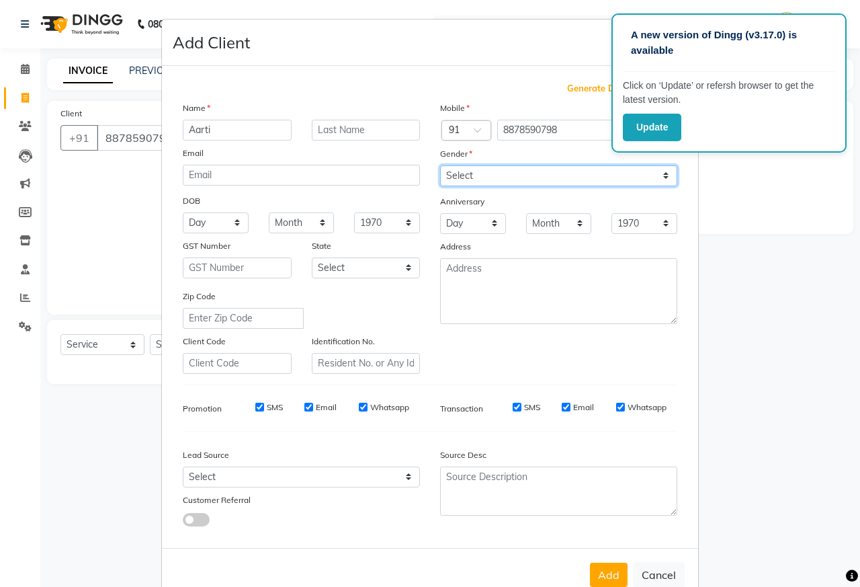
click at [440, 165] on select "Select [DEMOGRAPHIC_DATA] [DEMOGRAPHIC_DATA] Other Prefer Not To Say" at bounding box center [558, 175] width 237 height 21
drag, startPoint x: 469, startPoint y: 165, endPoint x: 472, endPoint y: 185, distance: 20.3
click at [471, 171] on select "Select [DEMOGRAPHIC_DATA] [DEMOGRAPHIC_DATA] Other Prefer Not To Say" at bounding box center [558, 175] width 237 height 21
select select "[DEMOGRAPHIC_DATA]"
click at [440, 165] on select "Select [DEMOGRAPHIC_DATA] [DEMOGRAPHIC_DATA] Other Prefer Not To Say" at bounding box center [558, 175] width 237 height 21
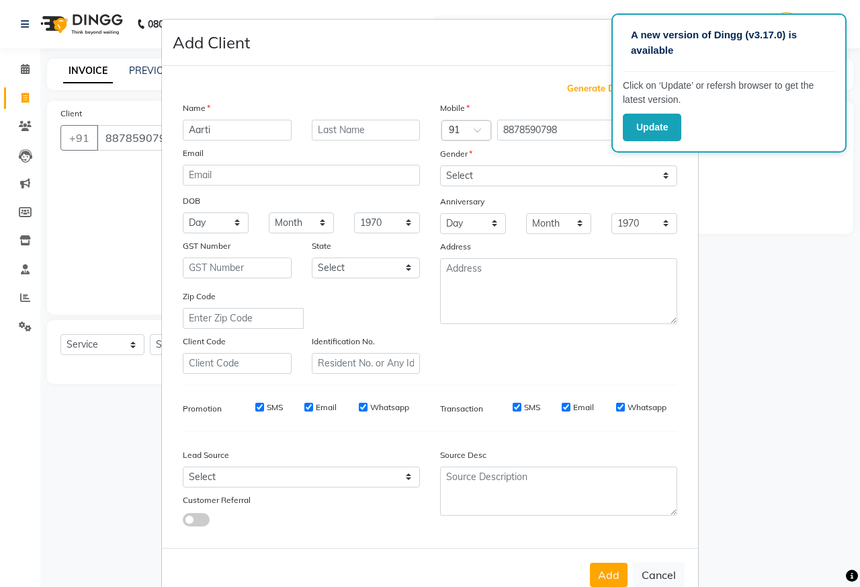
click at [593, 578] on button "Add" at bounding box center [609, 574] width 38 height 24
select select
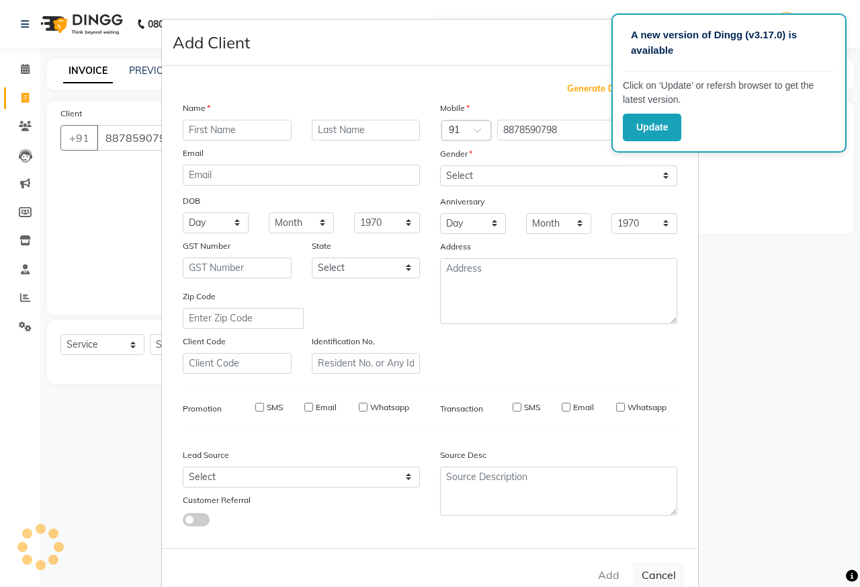
select select
checkbox input "false"
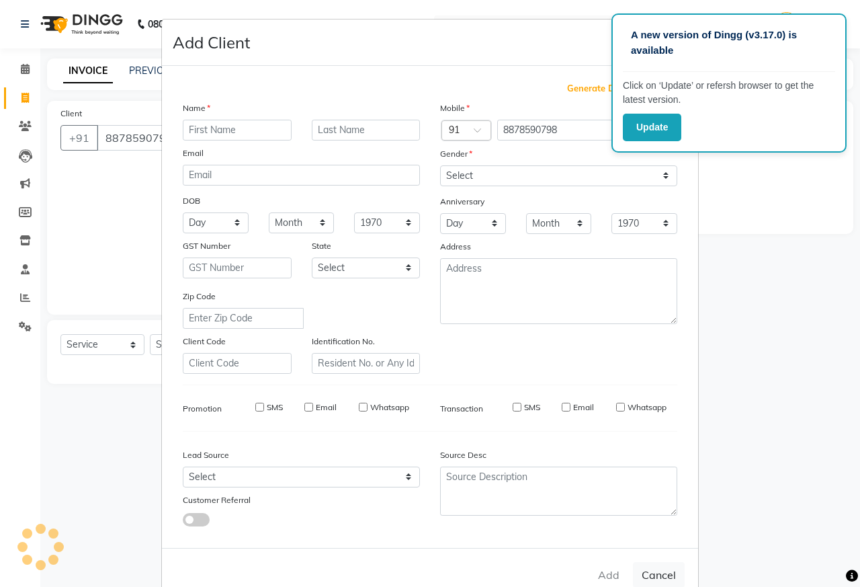
checkbox input "false"
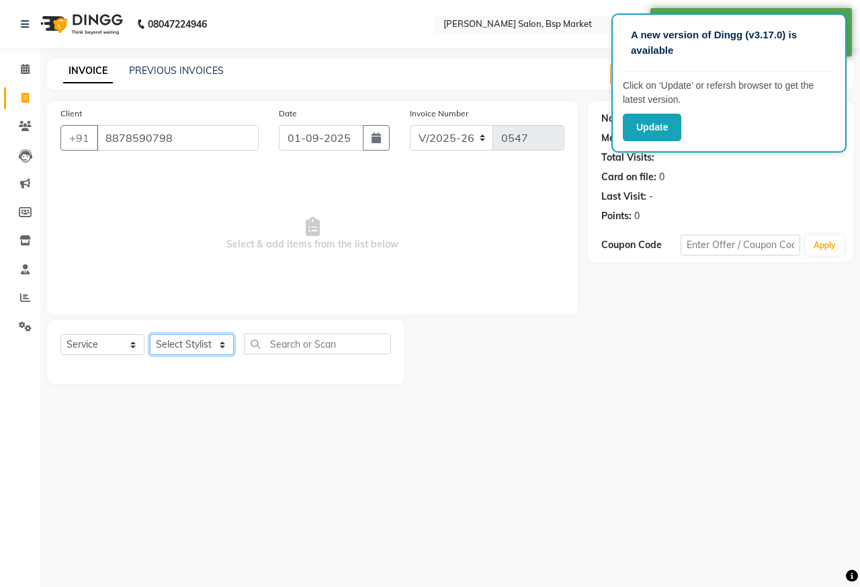
click at [167, 340] on select "Select Stylist [PERSON_NAME] [PERSON_NAME] Dingg Support [PERSON_NAME] Kuldeeep…" at bounding box center [192, 344] width 84 height 21
select select "51802"
click at [150, 334] on select "Select Stylist [PERSON_NAME] [PERSON_NAME] Dingg Support [PERSON_NAME] Kuldeeep…" at bounding box center [192, 344] width 84 height 21
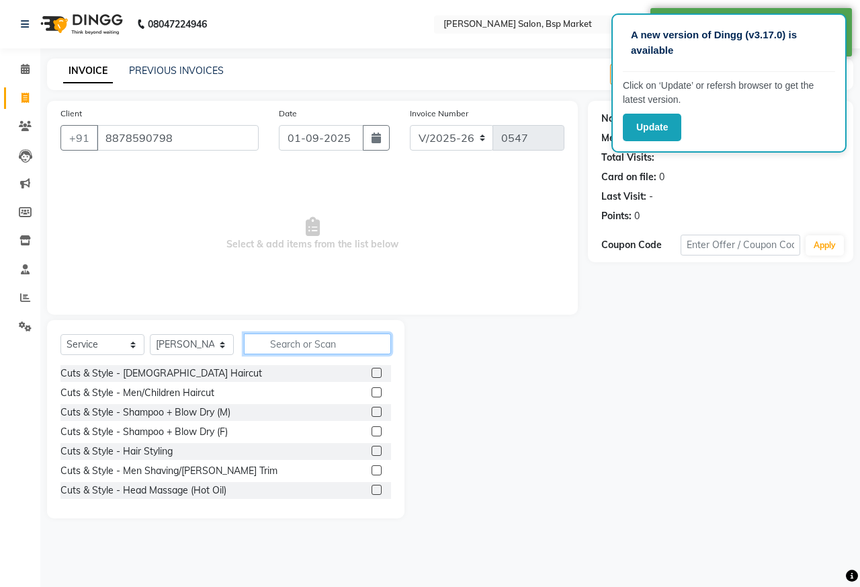
click at [273, 344] on input "text" at bounding box center [317, 343] width 147 height 21
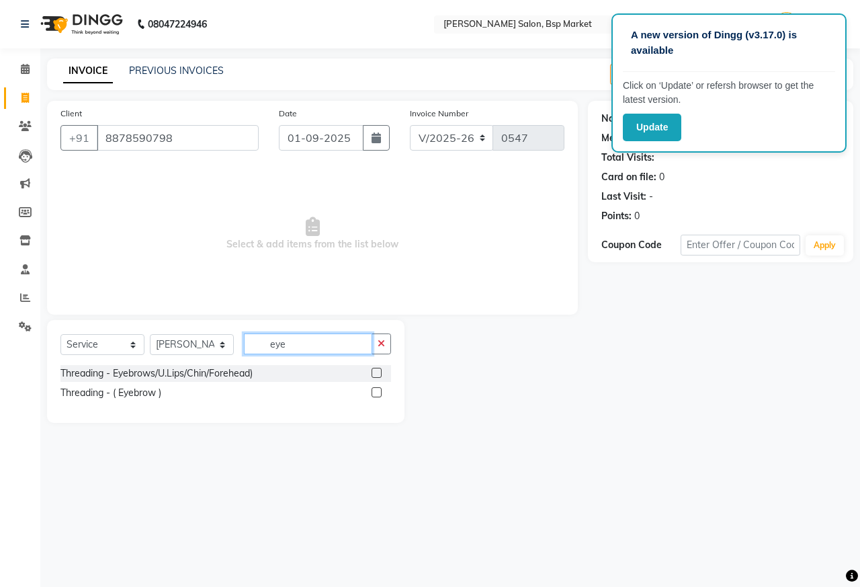
type input "eye"
click at [378, 390] on label at bounding box center [377, 392] width 10 height 10
click at [378, 390] on input "checkbox" at bounding box center [376, 392] width 9 height 9
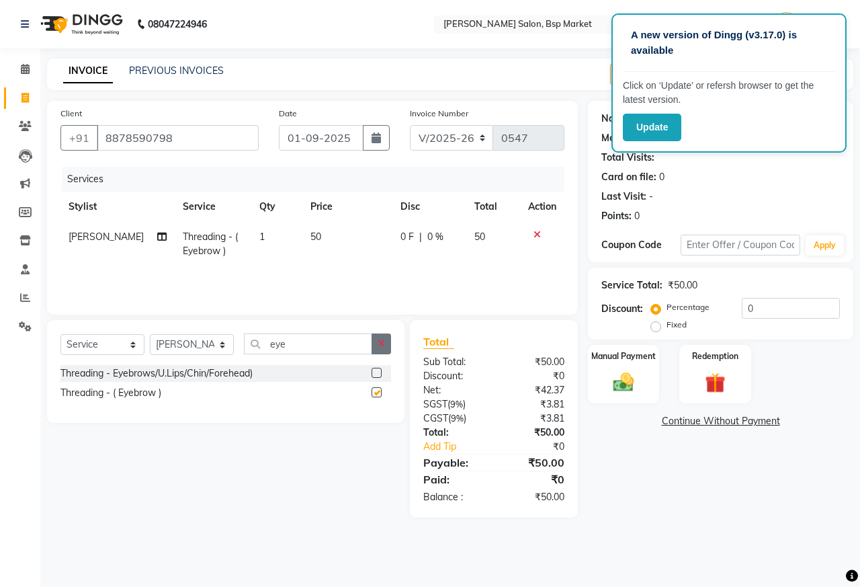
checkbox input "false"
click at [379, 344] on icon "button" at bounding box center [381, 343] width 7 height 9
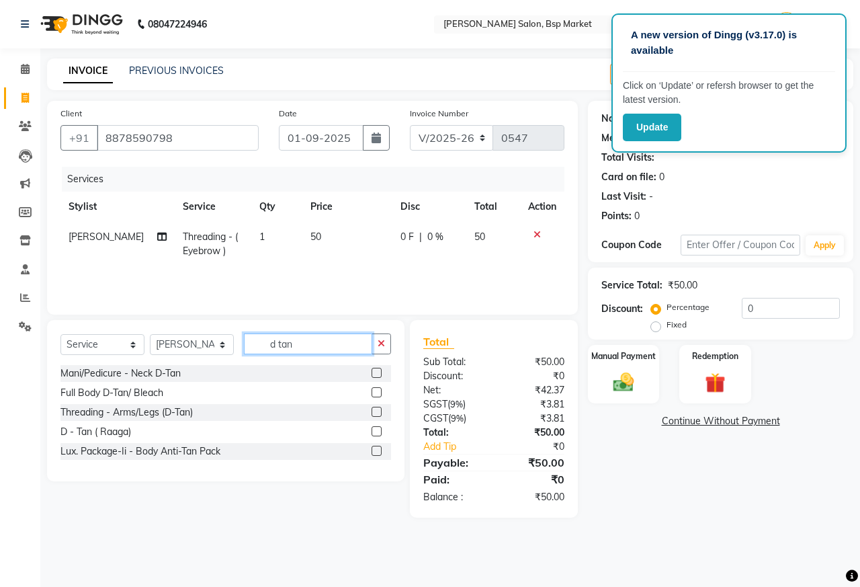
type input "d tan"
click at [375, 430] on label at bounding box center [377, 431] width 10 height 10
click at [375, 430] on input "checkbox" at bounding box center [376, 431] width 9 height 9
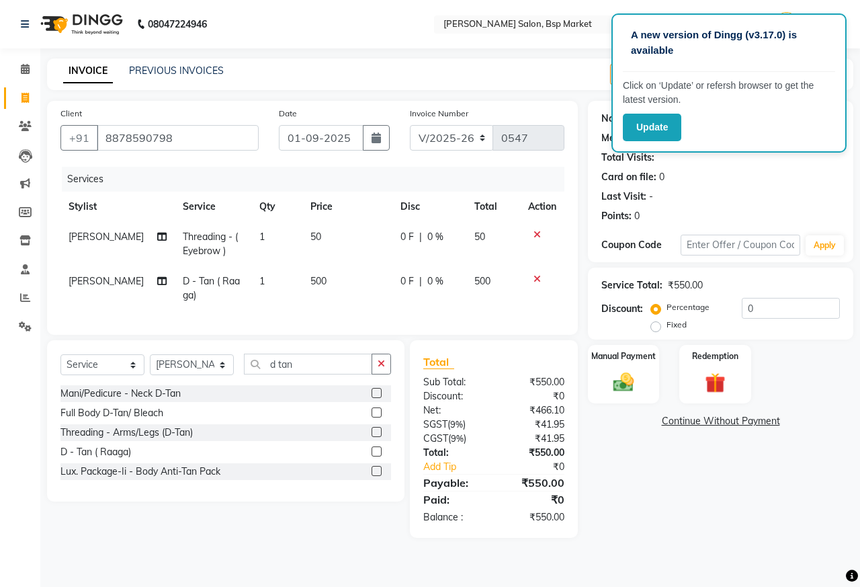
click at [376, 456] on label at bounding box center [377, 451] width 10 height 10
click at [376, 456] on input "checkbox" at bounding box center [376, 452] width 9 height 9
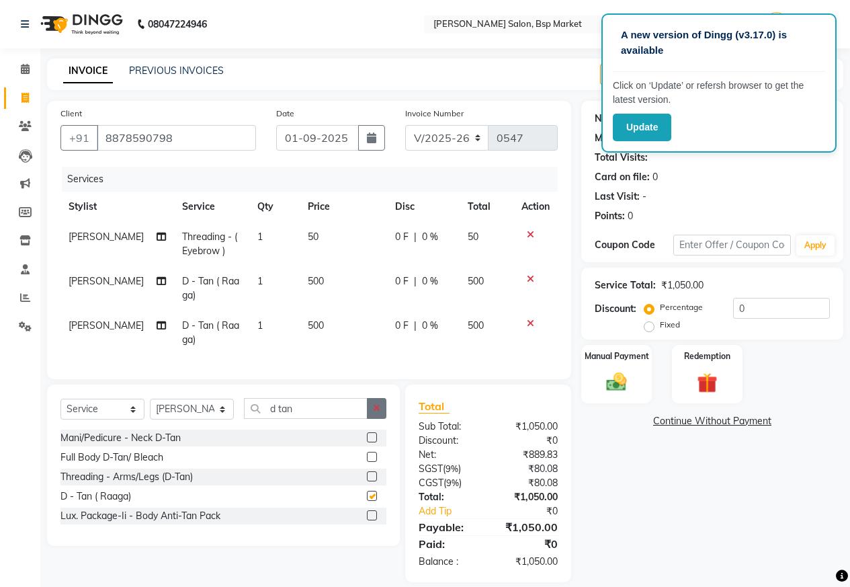
checkbox input "false"
click at [380, 419] on button "button" at bounding box center [376, 408] width 19 height 21
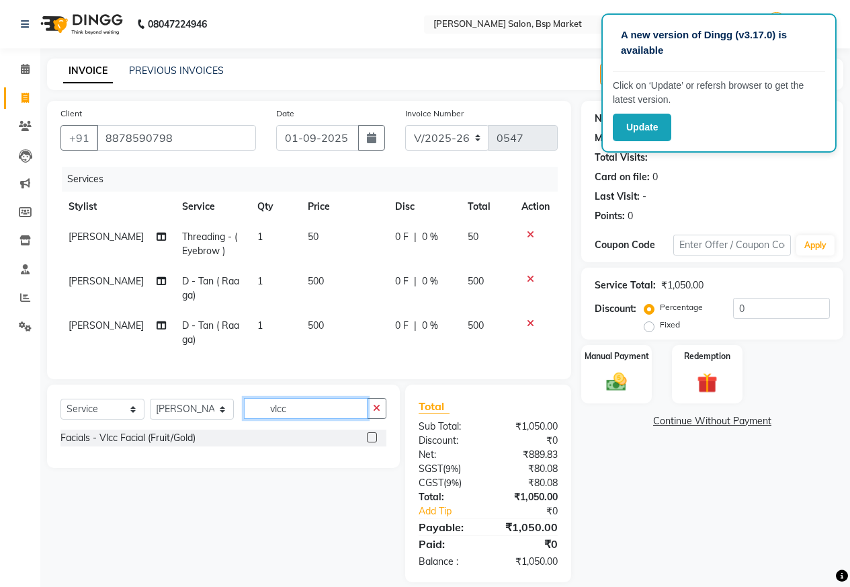
type input "vlcc"
click at [375, 442] on label at bounding box center [372, 437] width 10 height 10
click at [375, 442] on input "checkbox" at bounding box center [371, 437] width 9 height 9
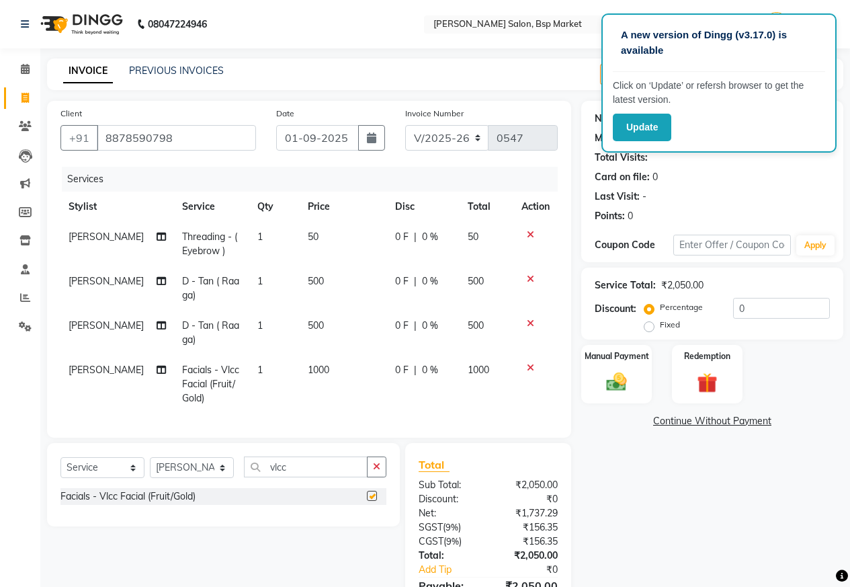
checkbox input "false"
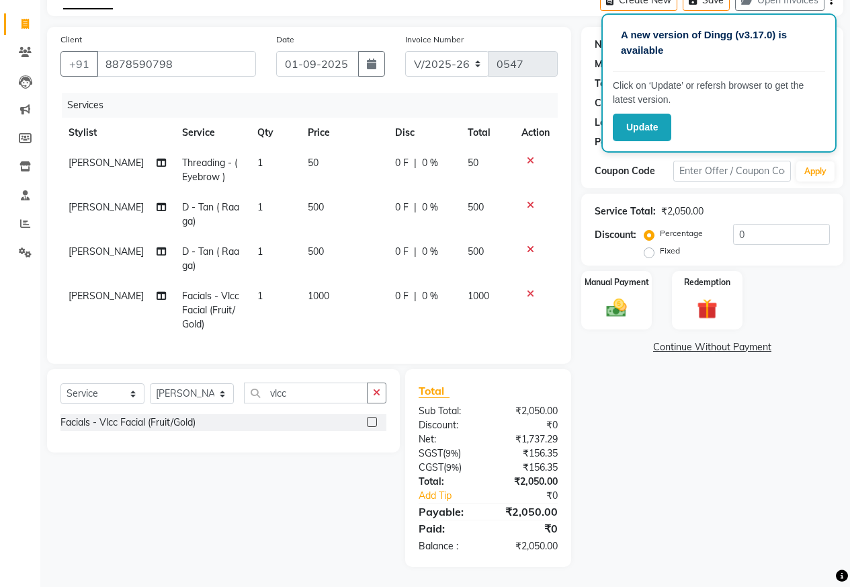
scroll to position [84, 0]
click at [622, 296] on img at bounding box center [616, 308] width 34 height 24
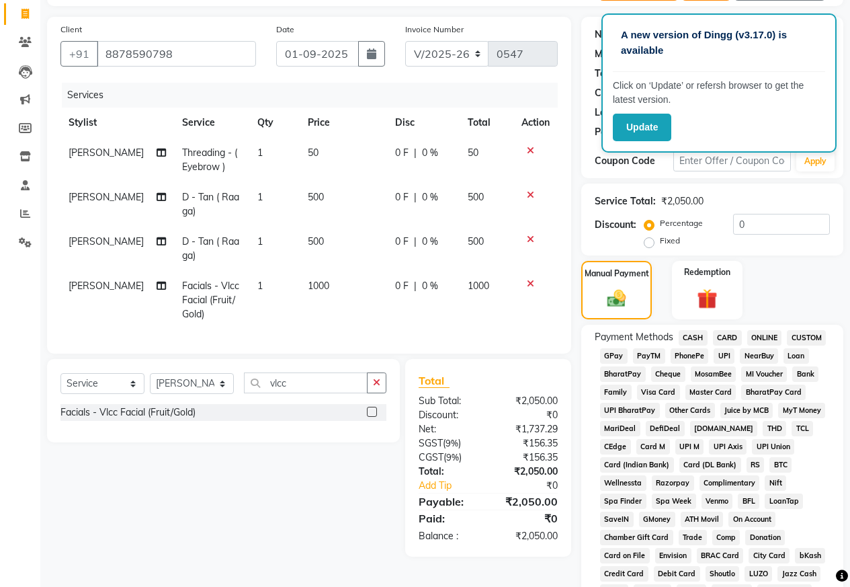
click at [764, 335] on span "ONLINE" at bounding box center [764, 337] width 35 height 15
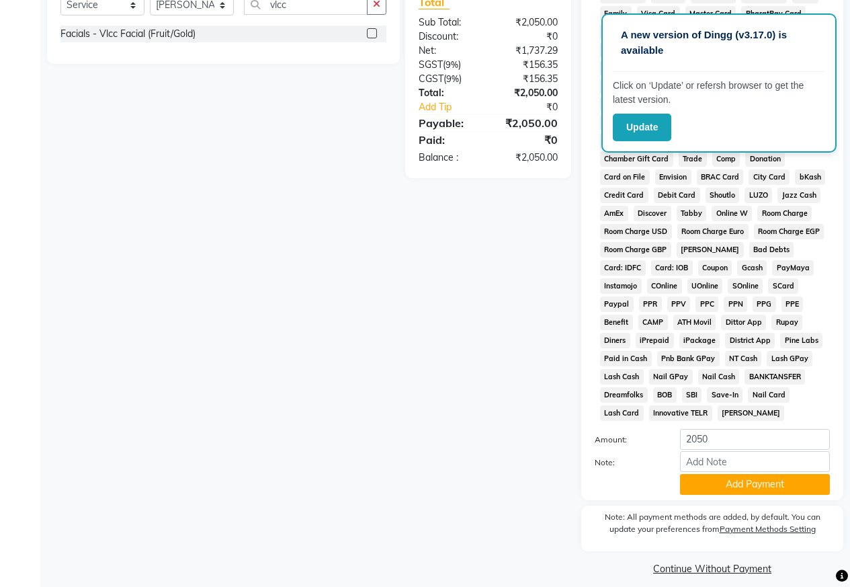
scroll to position [474, 0]
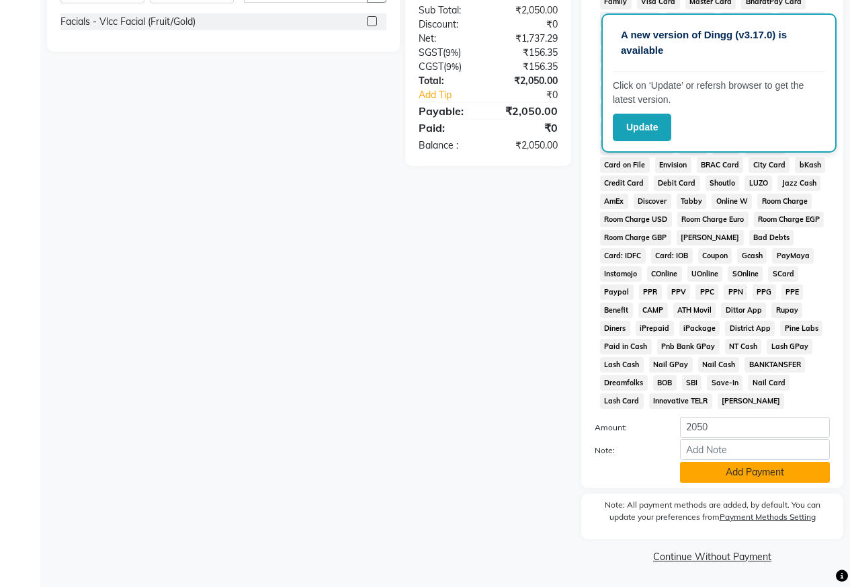
click at [714, 468] on button "Add Payment" at bounding box center [755, 472] width 150 height 21
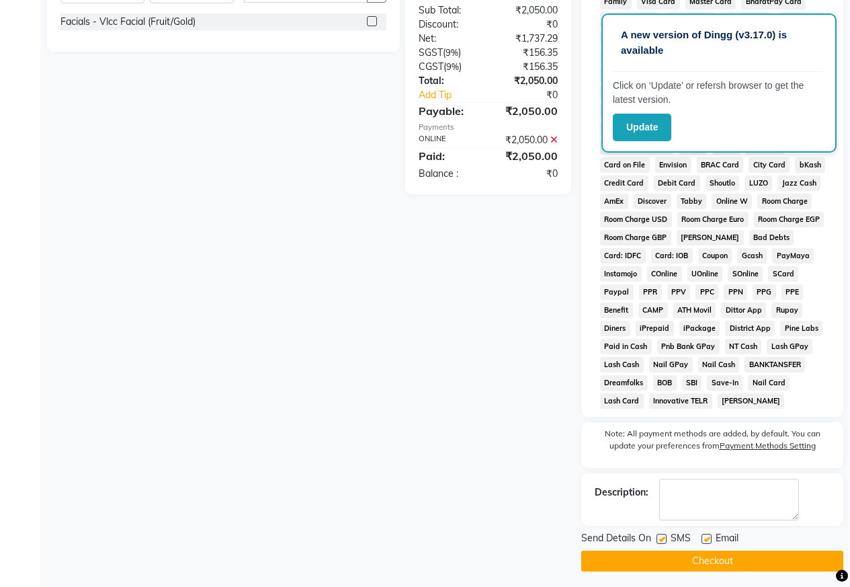
click at [681, 562] on button "Checkout" at bounding box center [712, 560] width 262 height 21
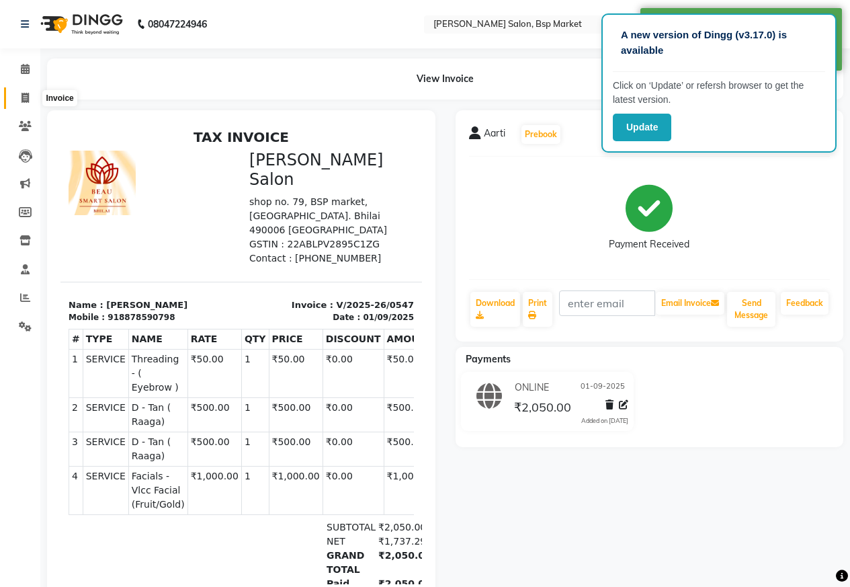
click at [32, 96] on span at bounding box center [25, 98] width 24 height 15
select select "service"
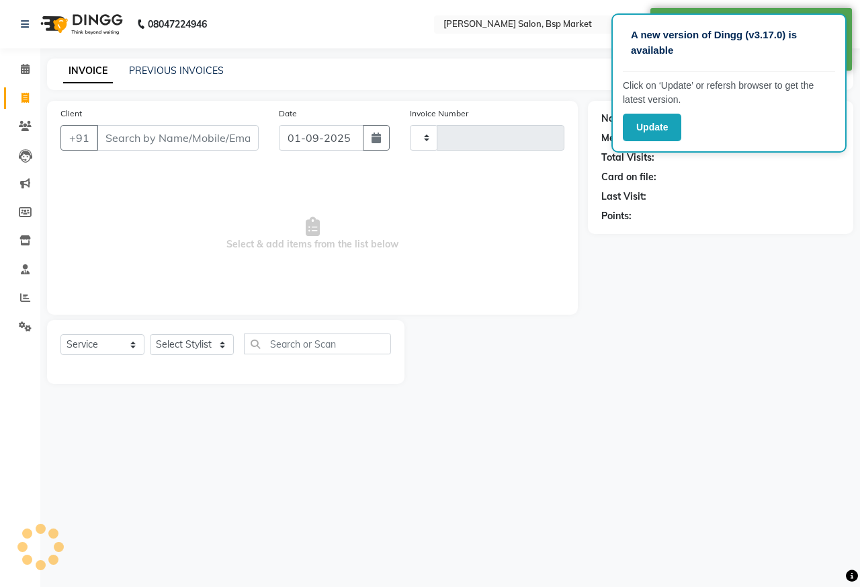
type input "0548"
select select "5262"
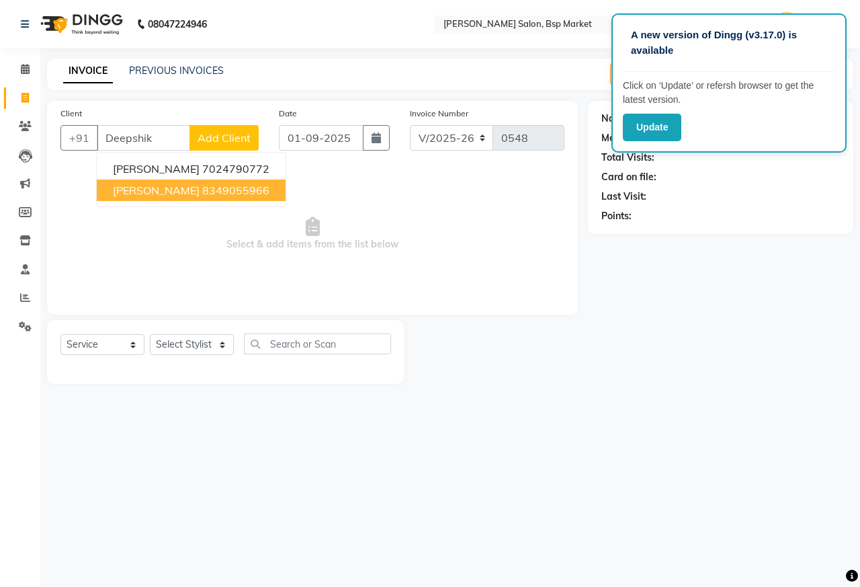
click at [202, 187] on ngb-highlight "8349055966" at bounding box center [235, 189] width 67 height 13
type input "8349055966"
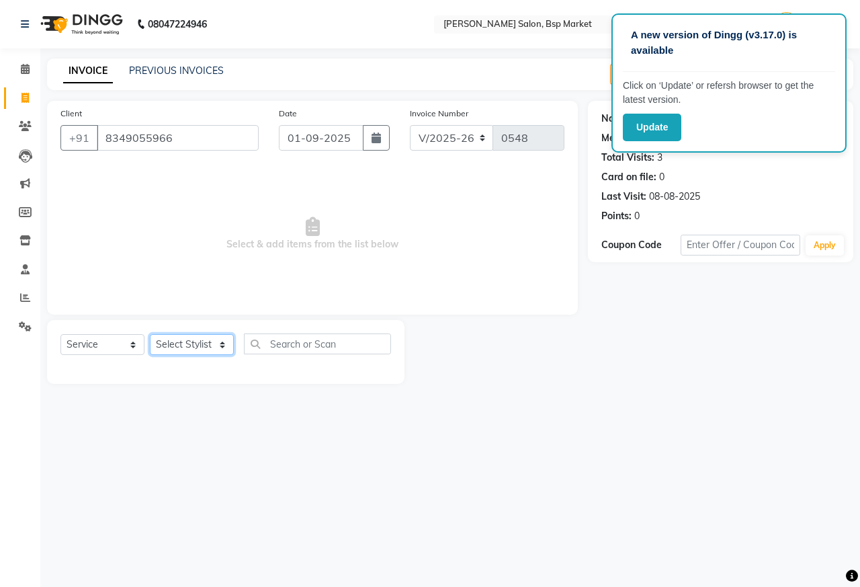
click at [176, 344] on select "Select Stylist [PERSON_NAME] [PERSON_NAME] Dingg Support [PERSON_NAME] Kuldeeep…" at bounding box center [192, 344] width 84 height 21
select select "57512"
click at [150, 334] on select "Select Stylist [PERSON_NAME] [PERSON_NAME] Dingg Support [PERSON_NAME] Kuldeeep…" at bounding box center [192, 344] width 84 height 21
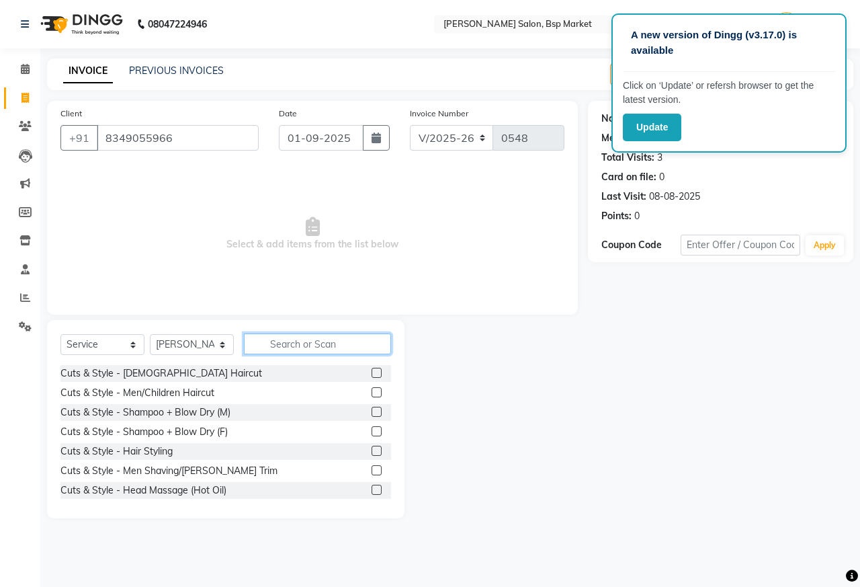
click at [292, 341] on input "text" at bounding box center [317, 343] width 147 height 21
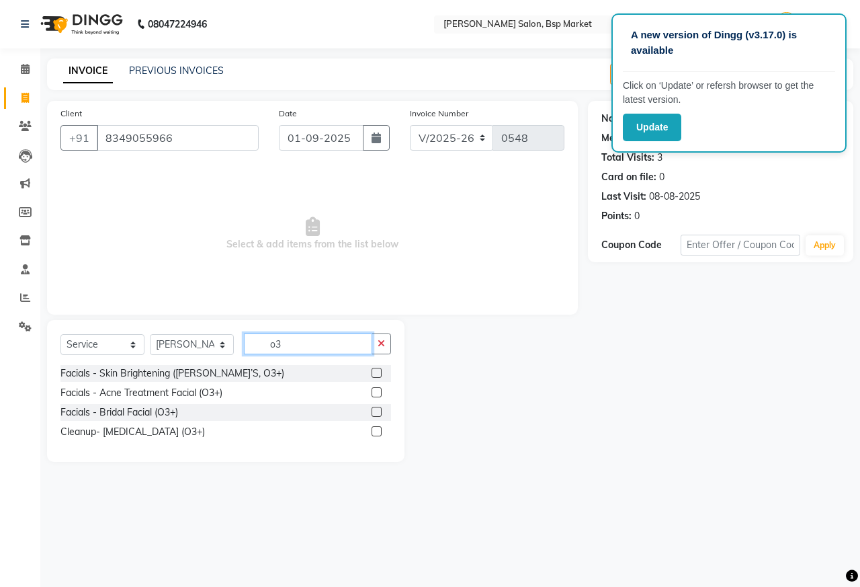
type input "o3"
click at [379, 372] on label at bounding box center [377, 373] width 10 height 10
click at [379, 372] on input "checkbox" at bounding box center [376, 373] width 9 height 9
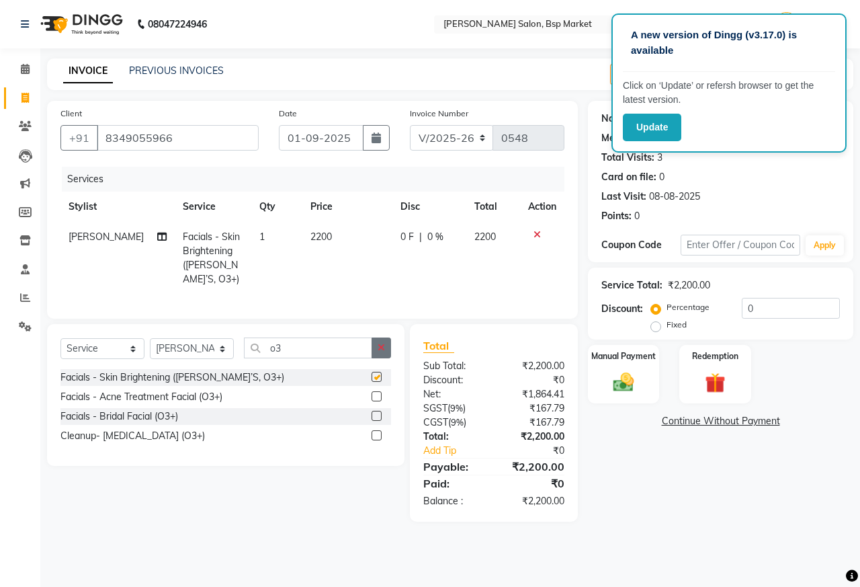
checkbox input "false"
click at [378, 337] on button "button" at bounding box center [381, 347] width 19 height 21
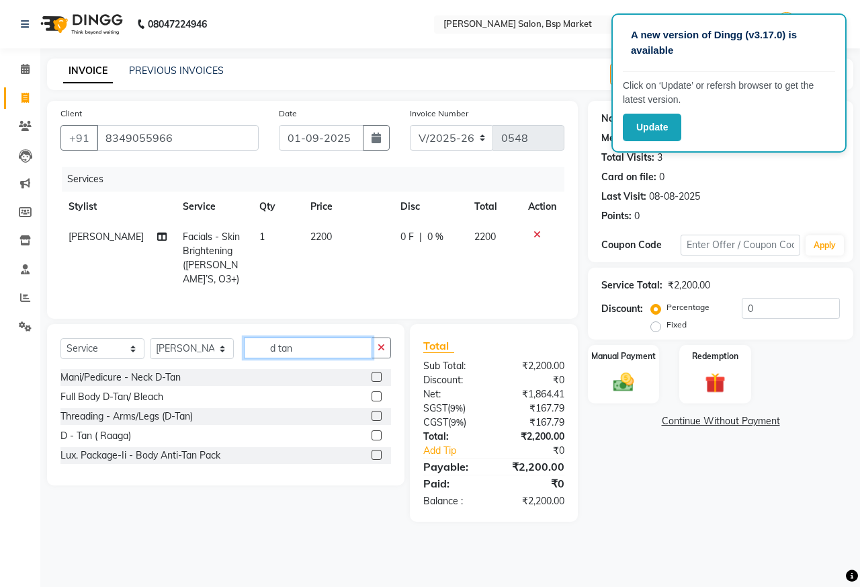
type input "d tan"
click at [377, 430] on label at bounding box center [377, 435] width 10 height 10
click at [377, 431] on input "checkbox" at bounding box center [376, 435] width 9 height 9
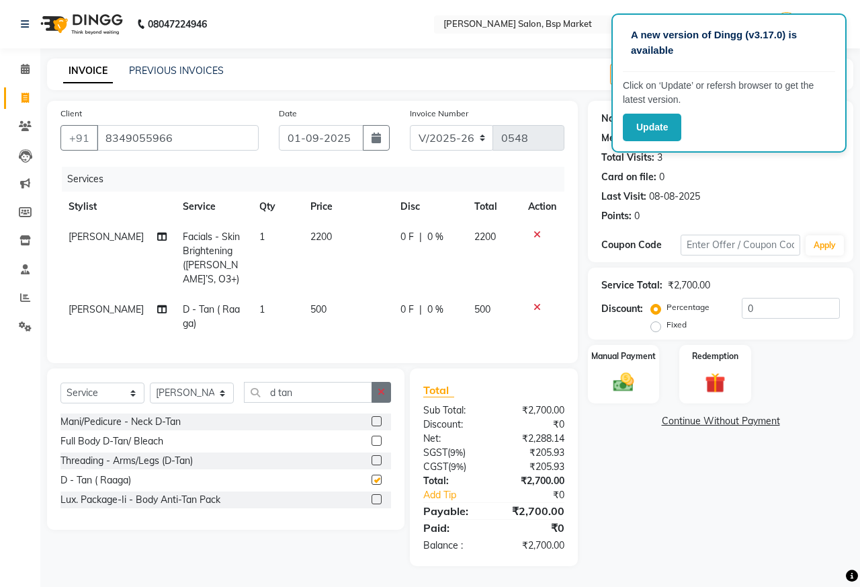
checkbox input "false"
click at [390, 382] on button "button" at bounding box center [381, 392] width 19 height 21
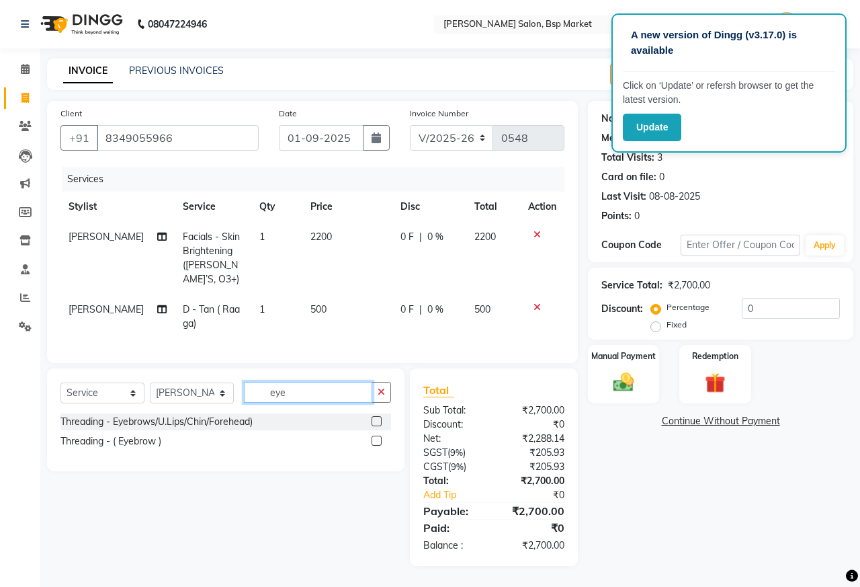
type input "eye"
click at [375, 437] on label at bounding box center [377, 440] width 10 height 10
click at [375, 437] on input "checkbox" at bounding box center [376, 441] width 9 height 9
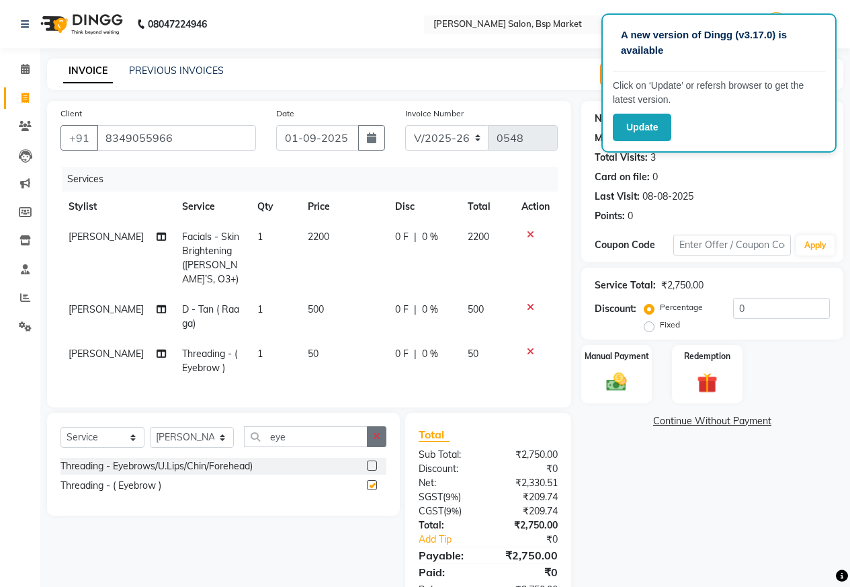
checkbox input "false"
click at [380, 430] on button "button" at bounding box center [376, 436] width 19 height 21
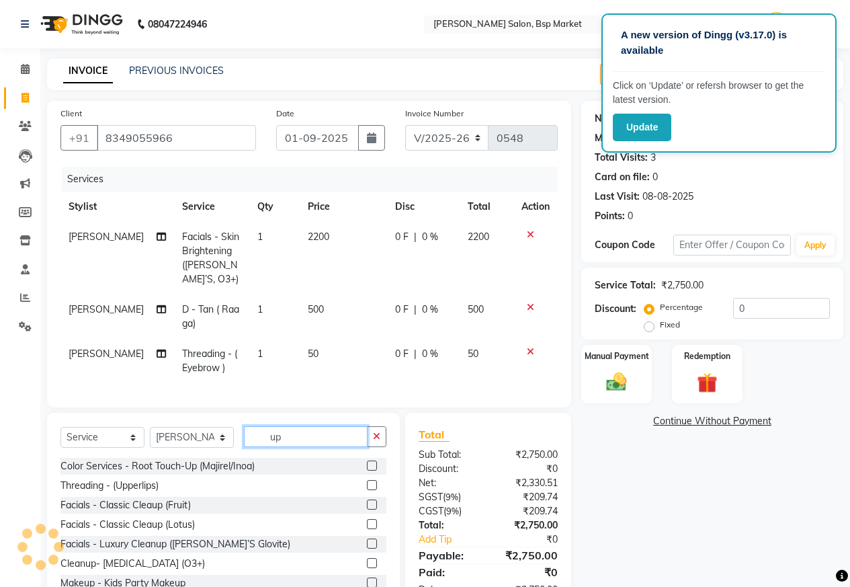
type input "up"
click at [367, 480] on label at bounding box center [372, 485] width 10 height 10
click at [367, 481] on input "checkbox" at bounding box center [371, 485] width 9 height 9
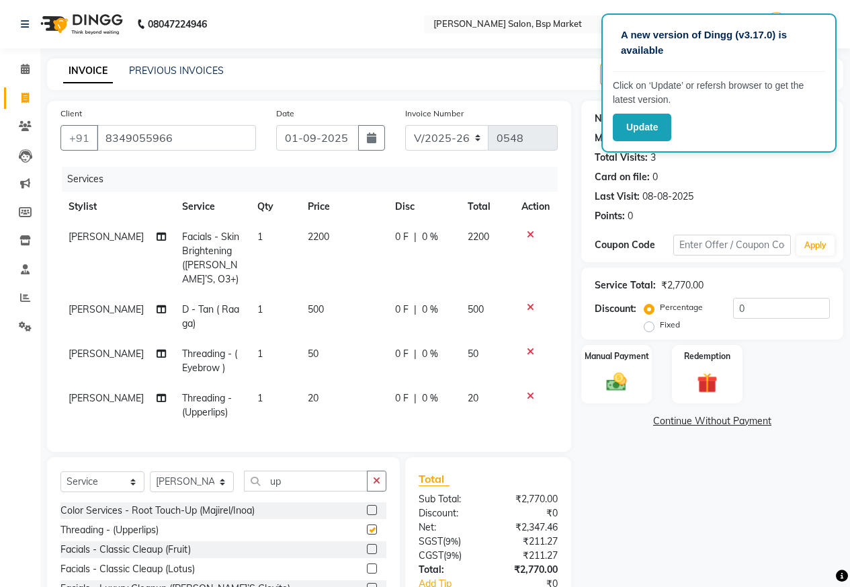
checkbox input "false"
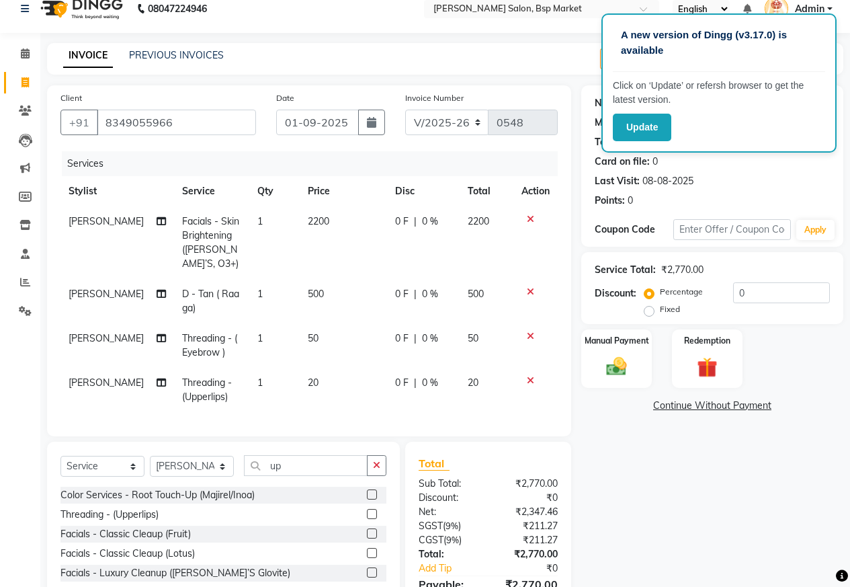
scroll to position [85, 0]
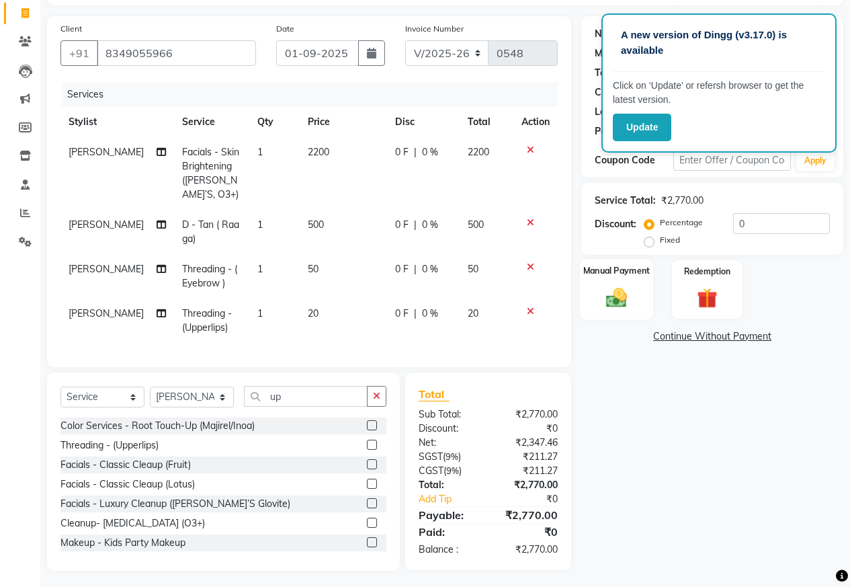
click at [624, 296] on img at bounding box center [616, 297] width 34 height 24
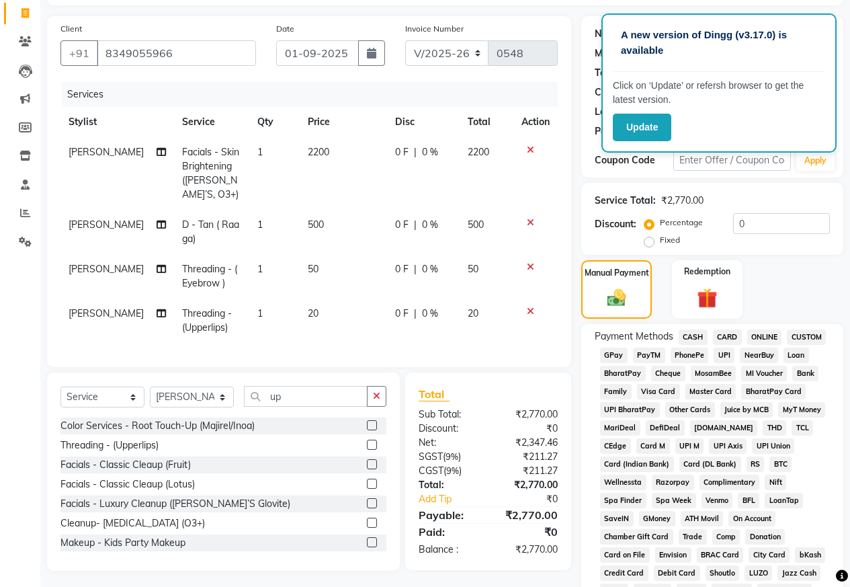
click at [749, 331] on span "ONLINE" at bounding box center [764, 336] width 35 height 15
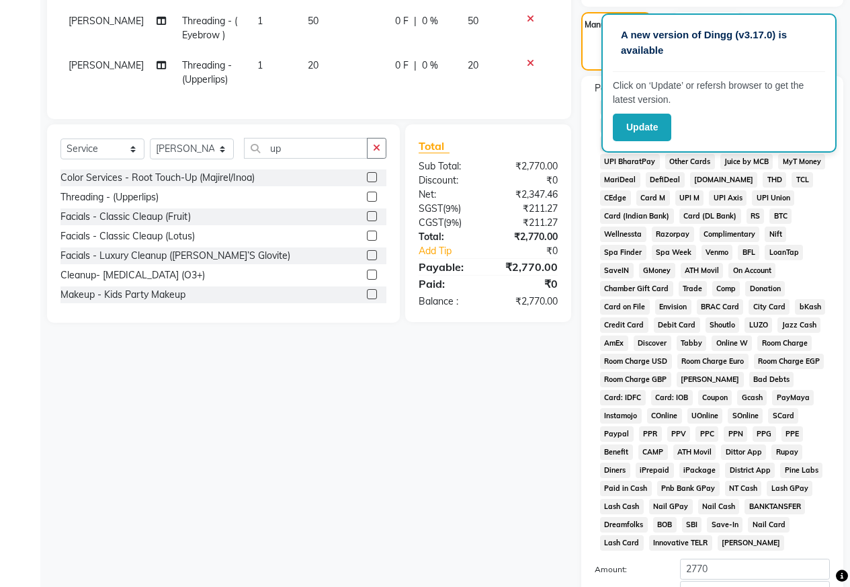
scroll to position [474, 0]
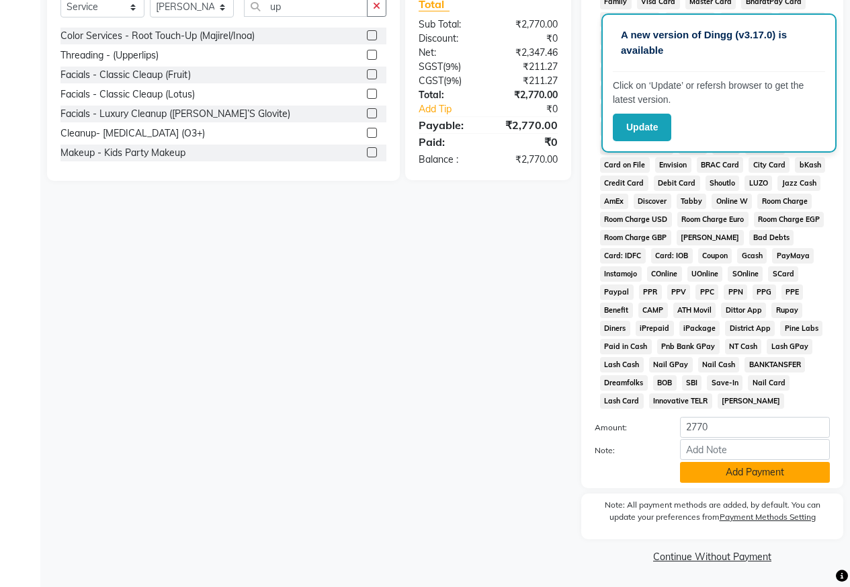
click at [722, 465] on button "Add Payment" at bounding box center [755, 472] width 150 height 21
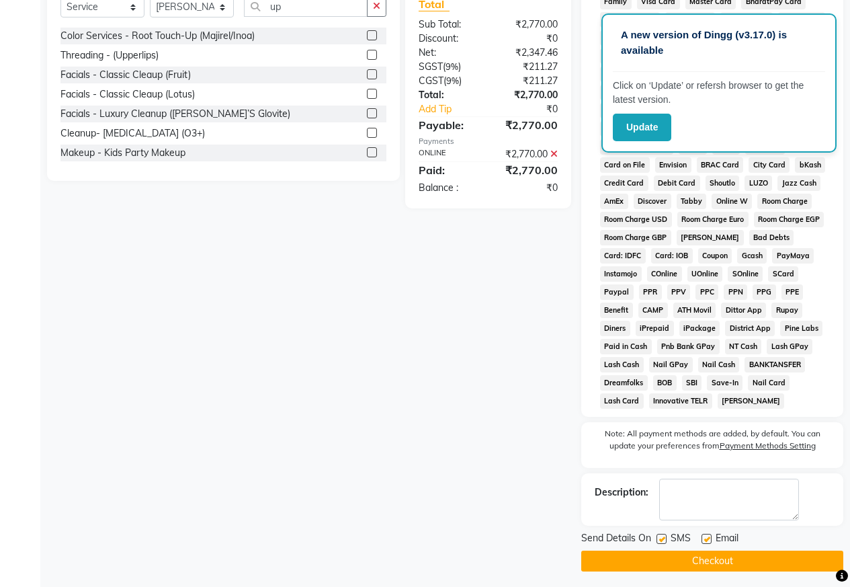
drag, startPoint x: 722, startPoint y: 577, endPoint x: 719, endPoint y: 570, distance: 7.9
click at [722, 577] on main "INVOICE PREVIOUS INVOICES Create New Save Open Invoices Client [PHONE_NUMBER] D…" at bounding box center [445, 87] width 810 height 1007
click at [718, 566] on button "Checkout" at bounding box center [712, 560] width 262 height 21
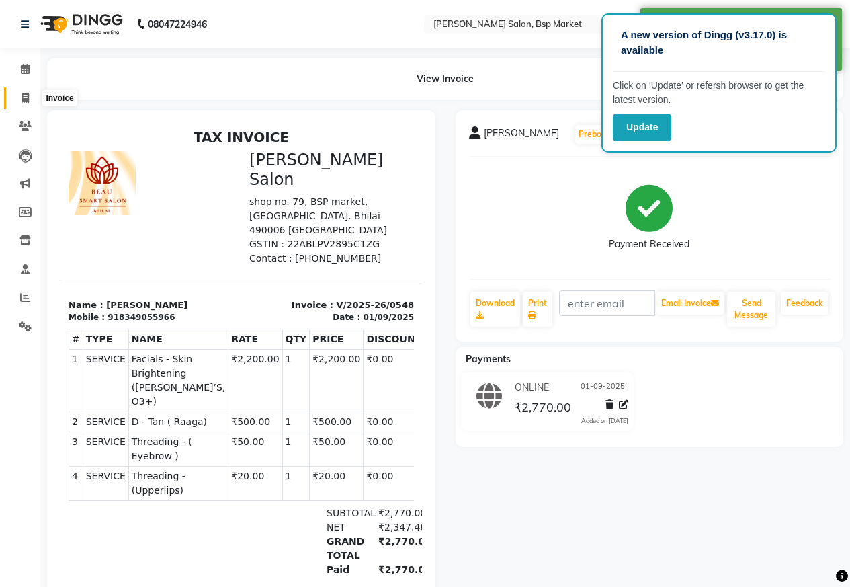
click at [24, 97] on icon at bounding box center [25, 98] width 7 height 10
select select "service"
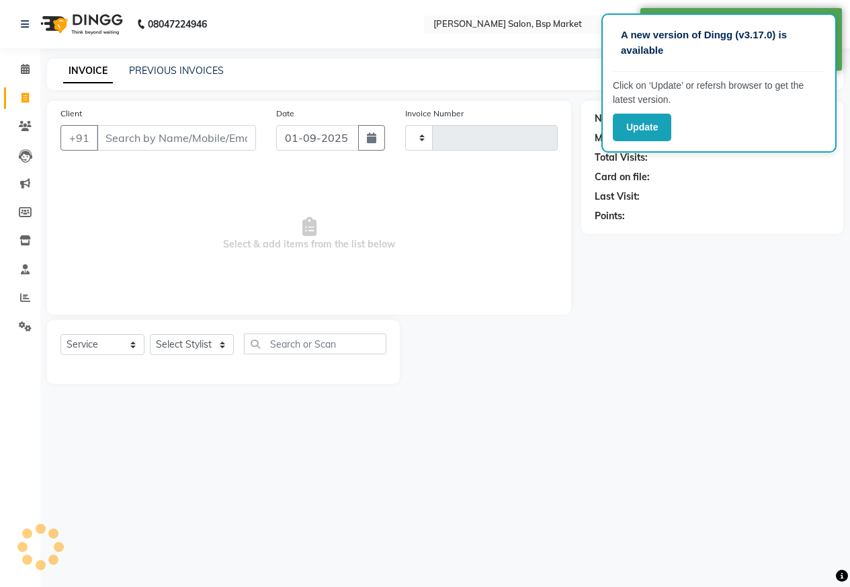
type input "0549"
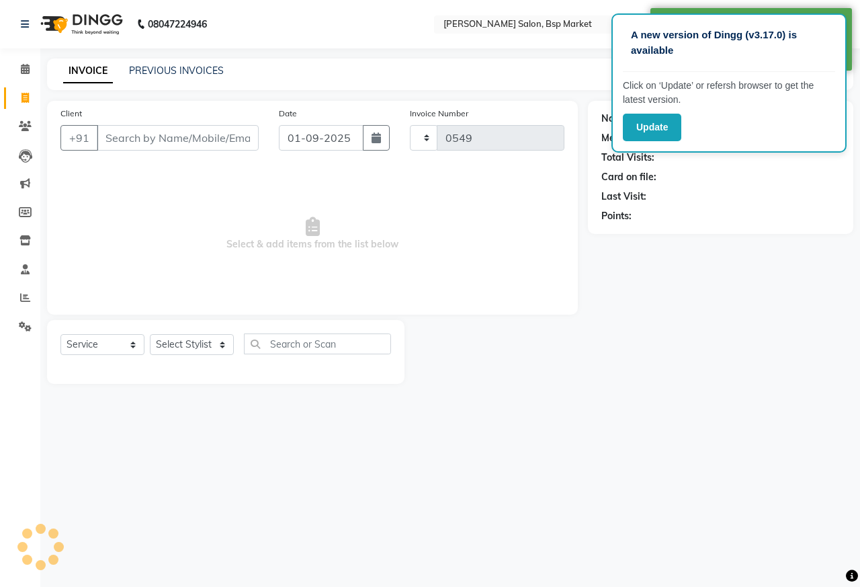
select select "5262"
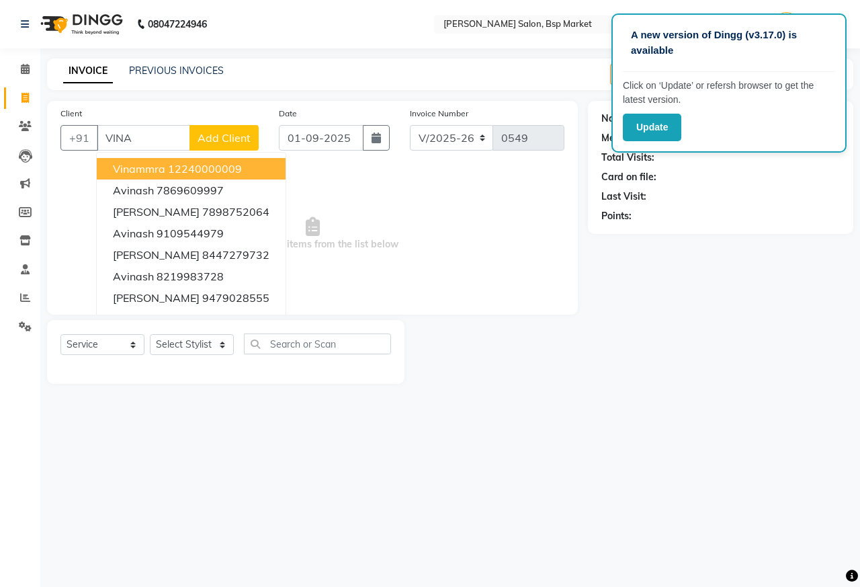
click at [175, 165] on ngb-highlight "12240000009" at bounding box center [205, 168] width 74 height 13
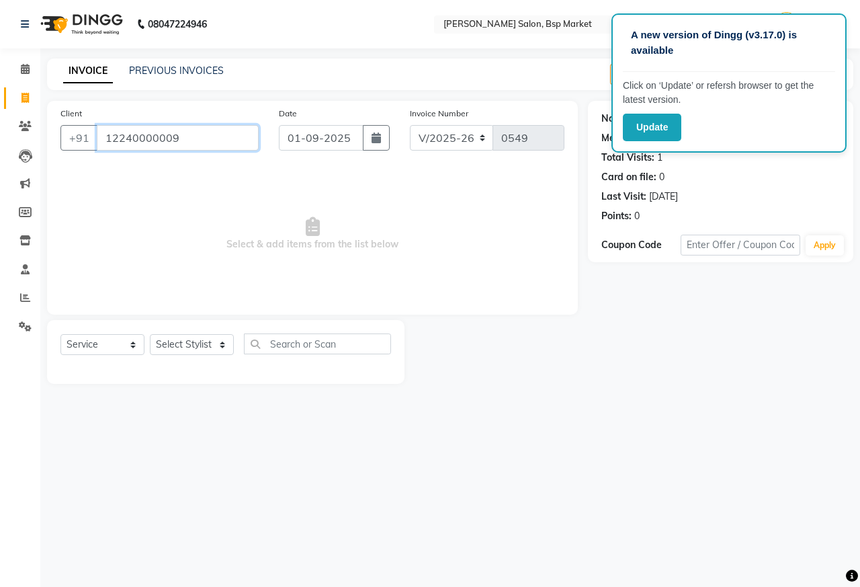
click at [191, 138] on input "12240000009" at bounding box center [178, 138] width 162 height 26
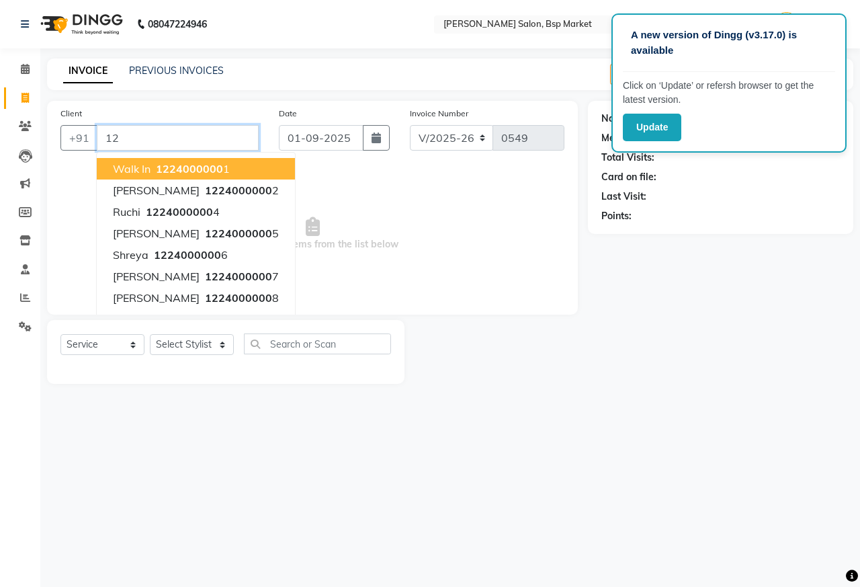
type input "1"
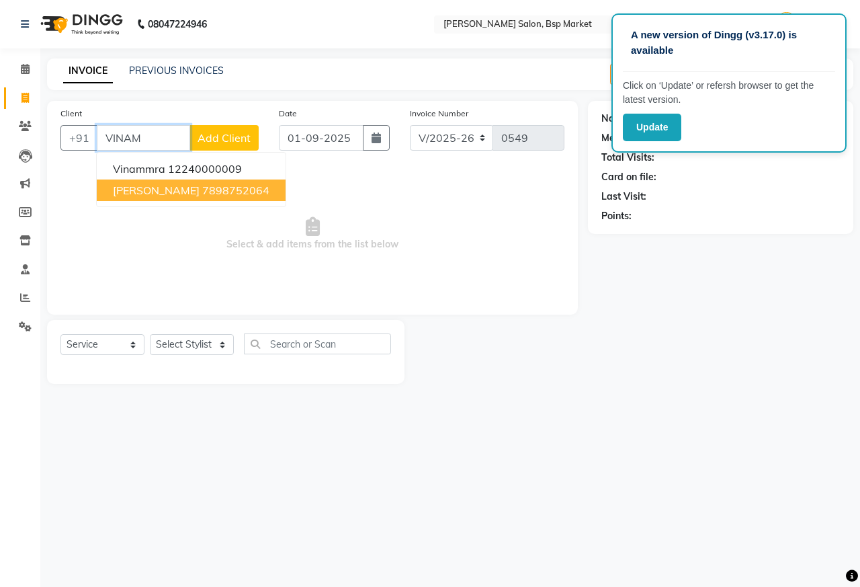
drag, startPoint x: 194, startPoint y: 180, endPoint x: 191, endPoint y: 253, distance: 72.6
click at [194, 181] on button "[PERSON_NAME] 7898752064" at bounding box center [191, 190] width 189 height 22
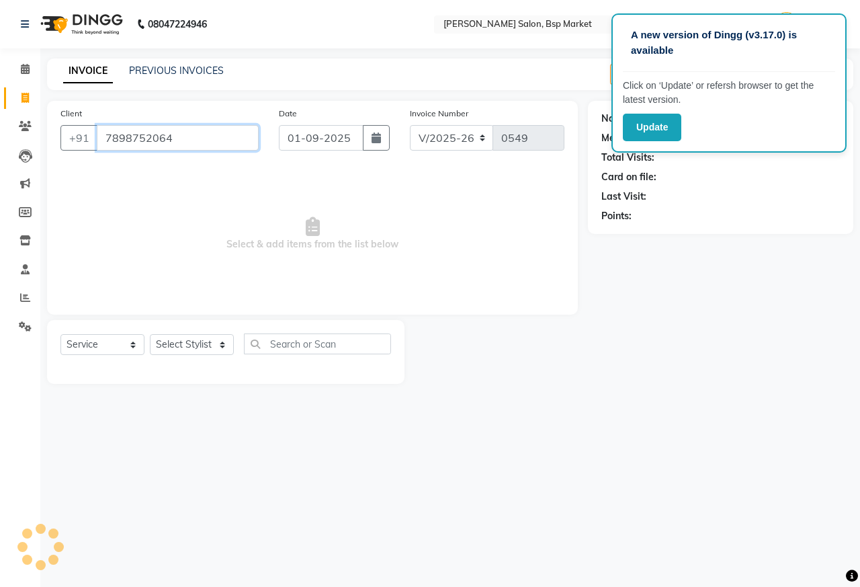
type input "7898752064"
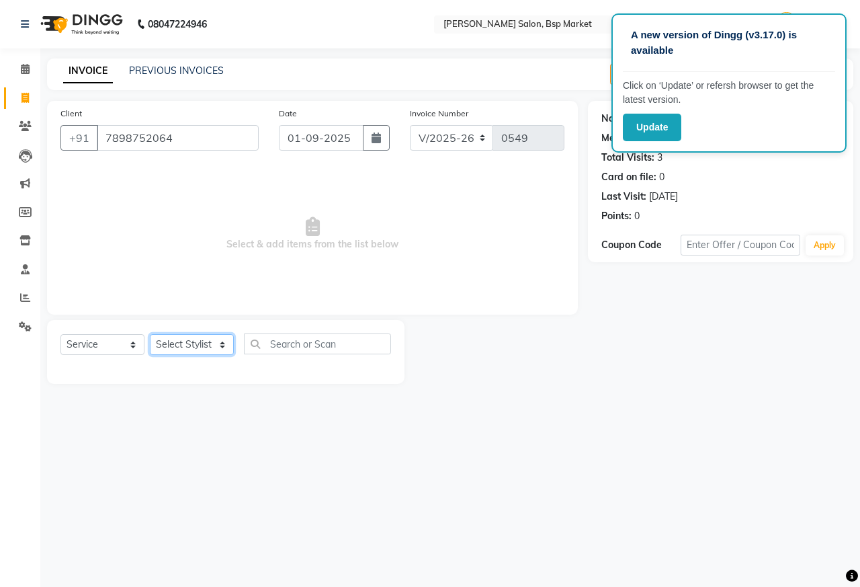
drag, startPoint x: 170, startPoint y: 339, endPoint x: 169, endPoint y: 350, distance: 10.8
click at [170, 339] on select "Select Stylist [PERSON_NAME] [PERSON_NAME] Dingg Support [PERSON_NAME] Kuldeeep…" at bounding box center [192, 344] width 84 height 21
select select "47023"
click at [150, 334] on select "Select Stylist [PERSON_NAME] [PERSON_NAME] Dingg Support [PERSON_NAME] Kuldeeep…" at bounding box center [192, 344] width 84 height 21
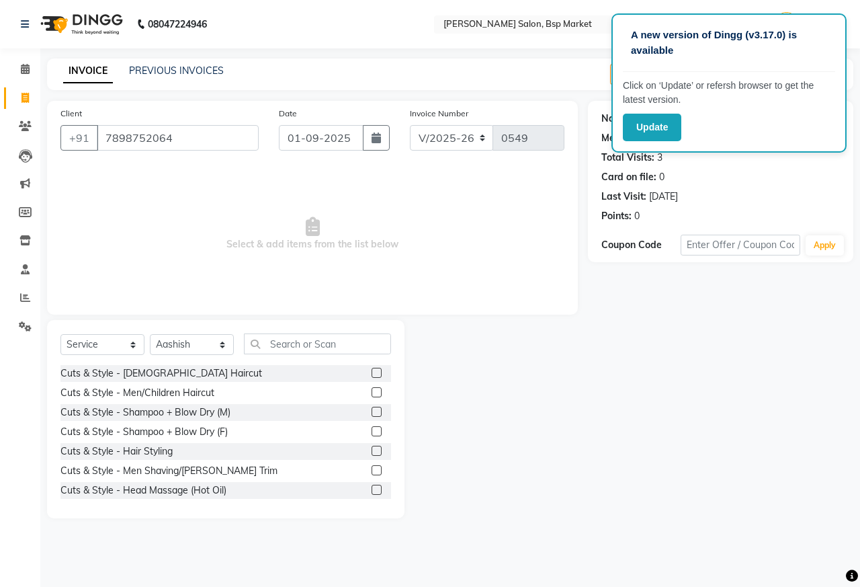
click at [372, 390] on div at bounding box center [381, 392] width 19 height 17
drag, startPoint x: 370, startPoint y: 469, endPoint x: 359, endPoint y: 439, distance: 32.1
click at [372, 468] on label at bounding box center [377, 470] width 10 height 10
click at [372, 468] on input "checkbox" at bounding box center [376, 470] width 9 height 9
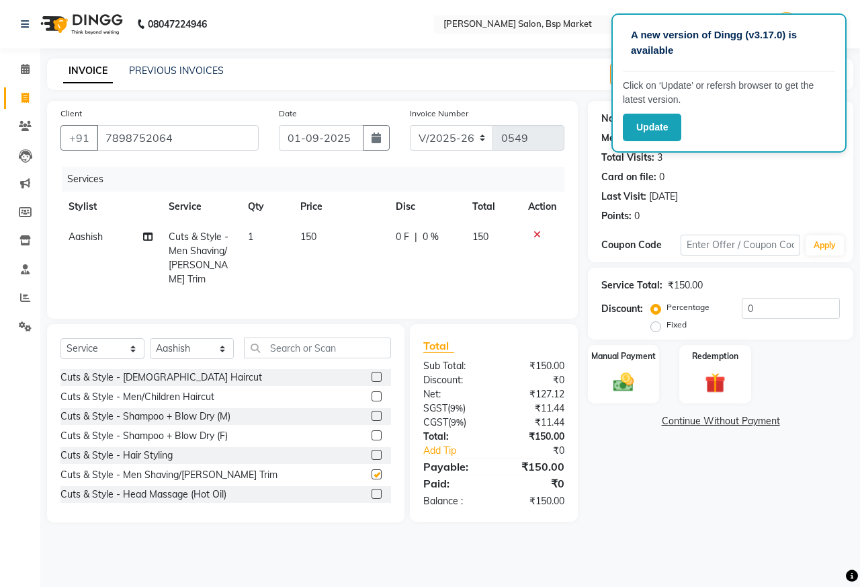
checkbox input "false"
click at [372, 391] on label at bounding box center [377, 396] width 10 height 10
click at [372, 392] on input "checkbox" at bounding box center [376, 396] width 9 height 9
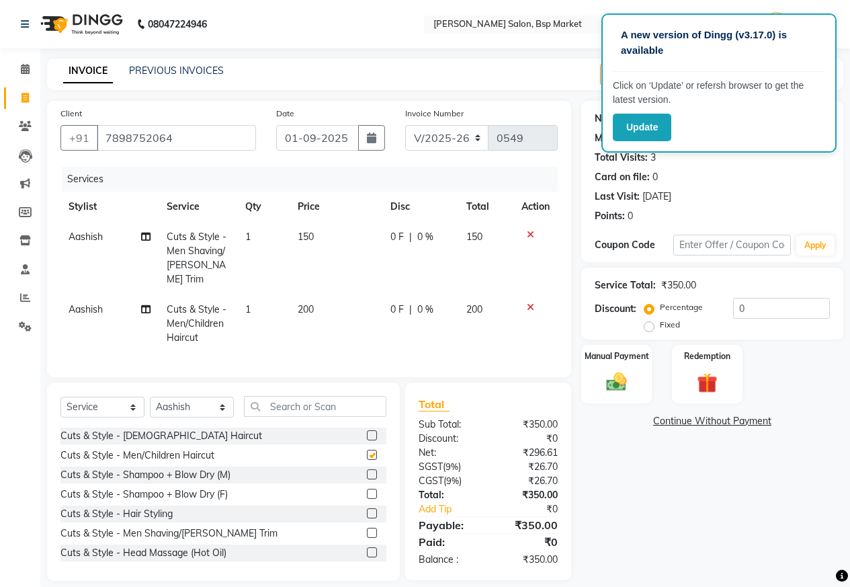
checkbox input "false"
click at [400, 234] on span "0 F" at bounding box center [396, 237] width 13 height 14
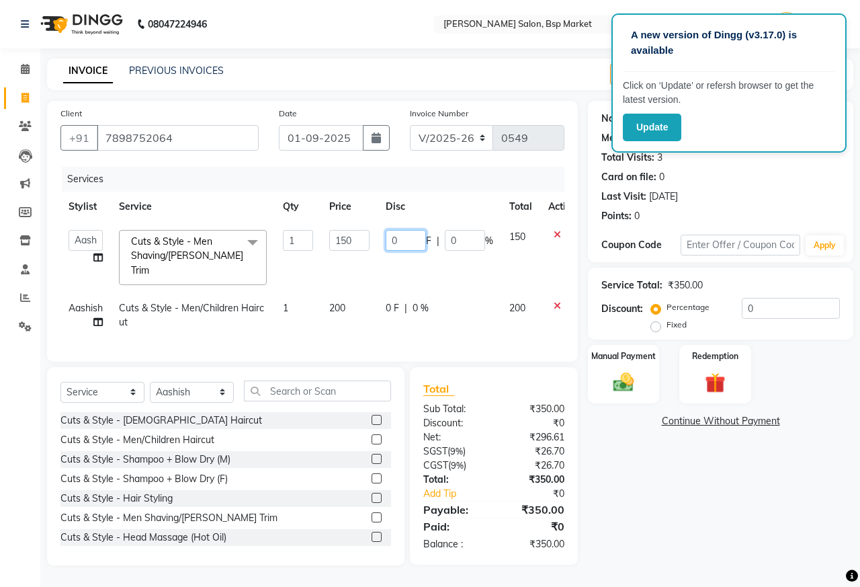
click at [405, 242] on input "0" at bounding box center [406, 240] width 40 height 21
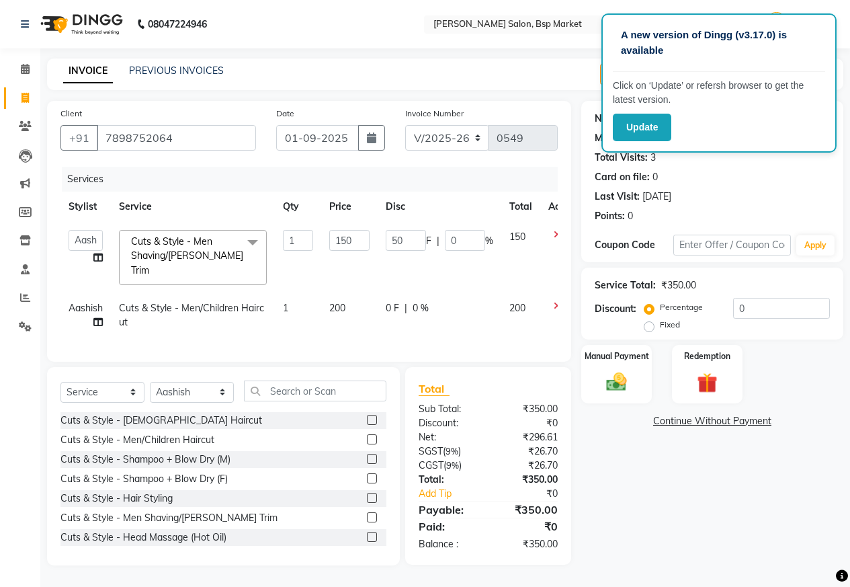
click at [693, 532] on div "Name: [PERSON_NAME] Membership: No Active Membership Total Visits: 3 Card on fi…" at bounding box center [717, 333] width 272 height 464
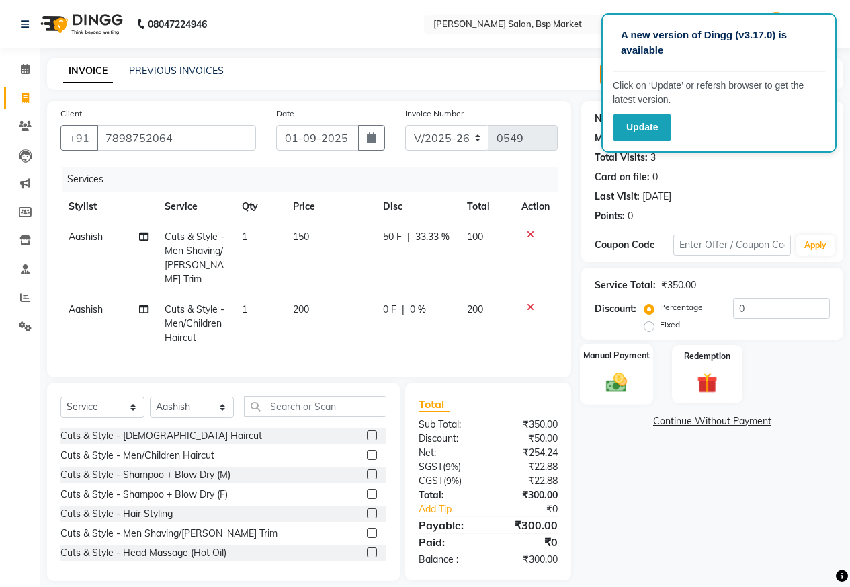
click at [626, 362] on div "Manual Payment" at bounding box center [616, 373] width 73 height 61
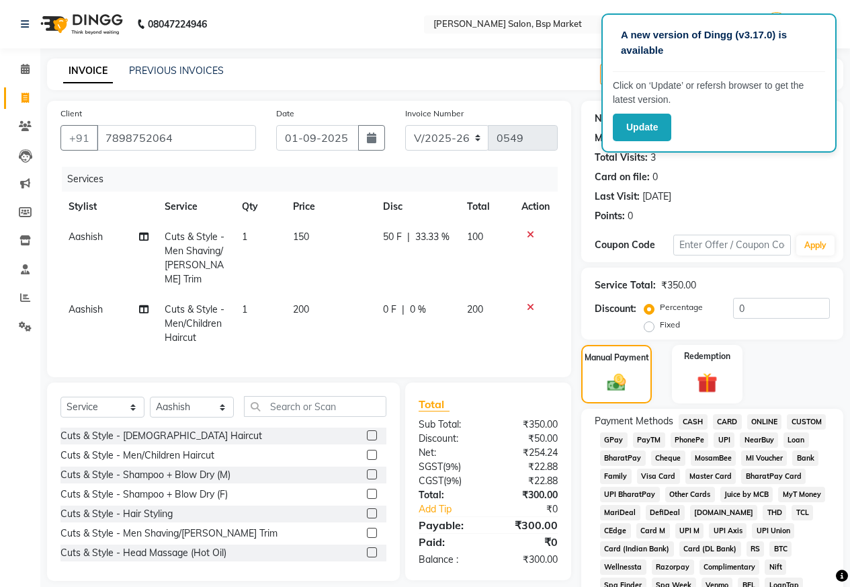
click at [762, 417] on span "ONLINE" at bounding box center [764, 421] width 35 height 15
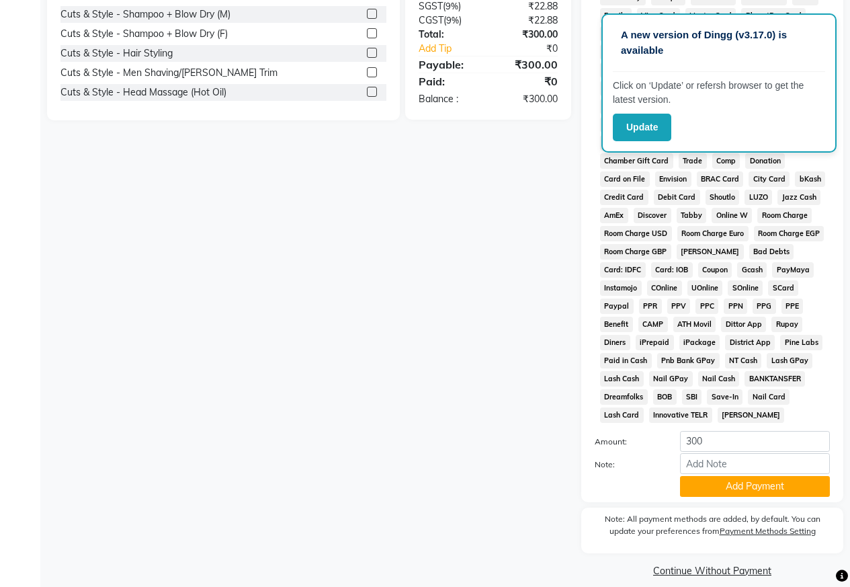
scroll to position [474, 0]
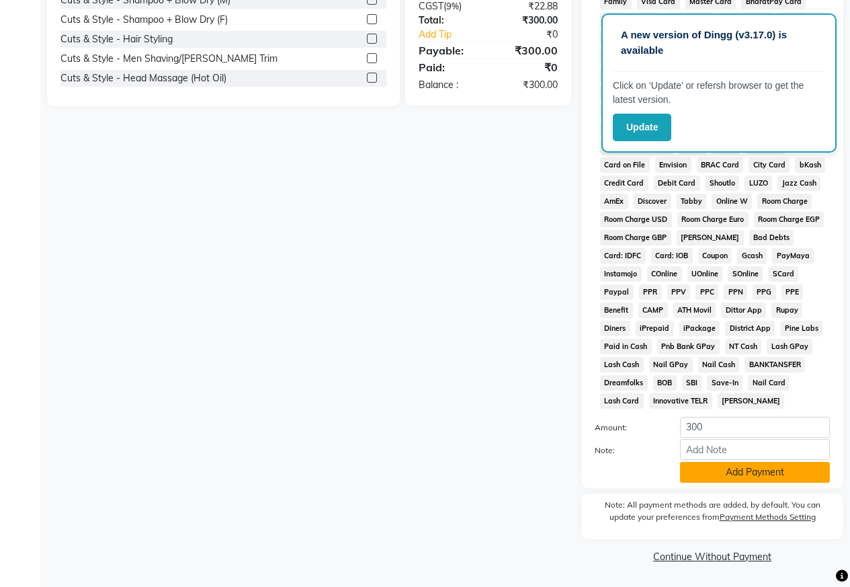
click at [779, 480] on button "Add Payment" at bounding box center [755, 472] width 150 height 21
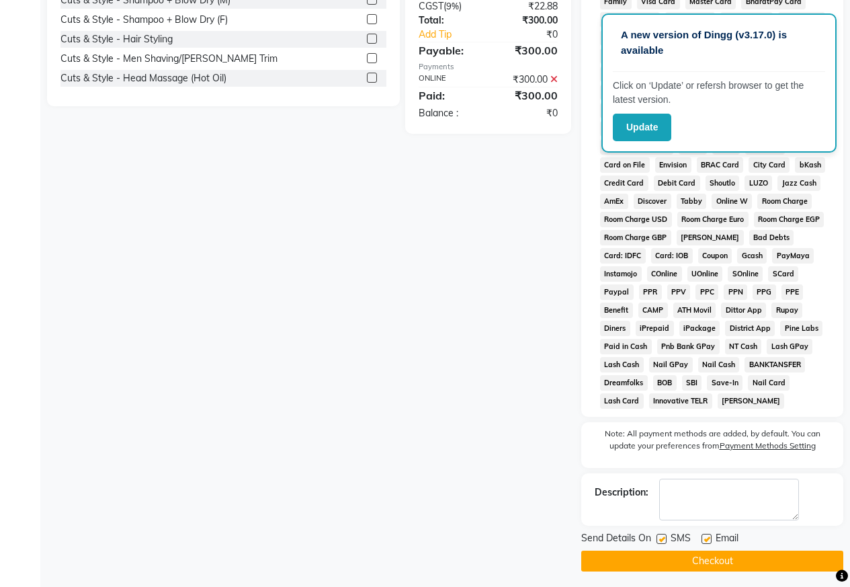
click at [763, 557] on button "Checkout" at bounding box center [712, 560] width 262 height 21
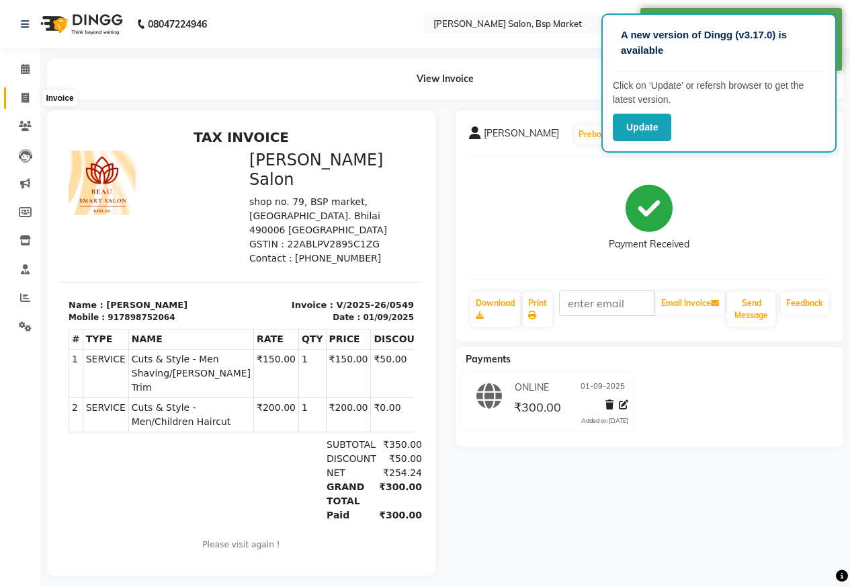
click at [26, 103] on span at bounding box center [25, 98] width 24 height 15
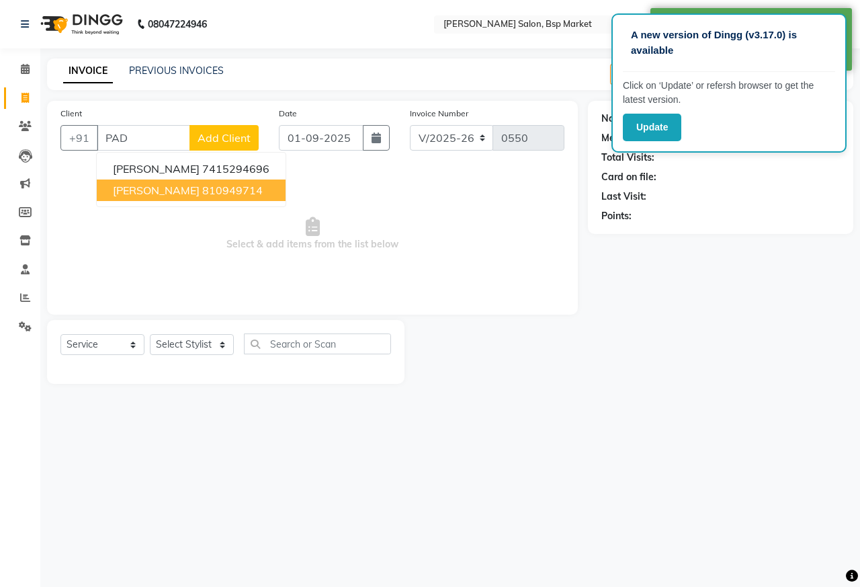
click at [145, 189] on span "[PERSON_NAME]" at bounding box center [156, 189] width 87 height 13
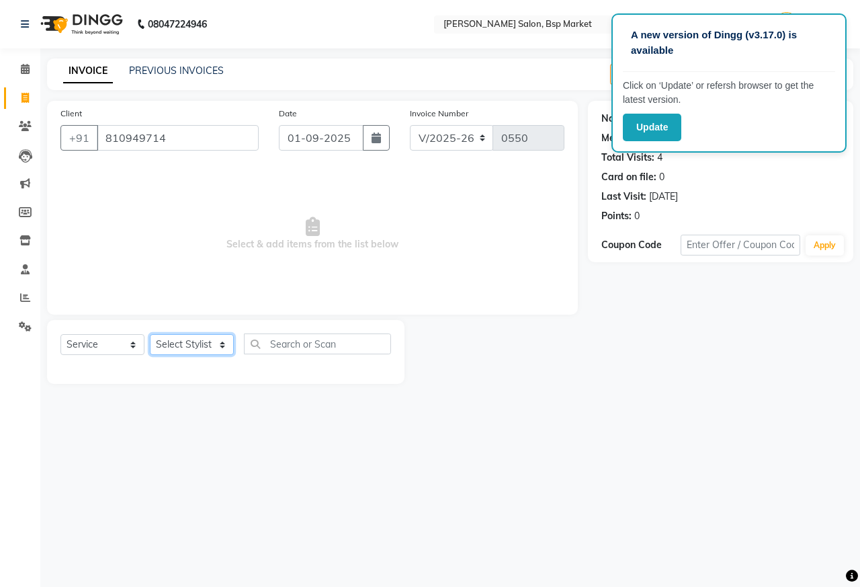
click at [177, 336] on select "Select Stylist [PERSON_NAME] [PERSON_NAME] Dingg Support [PERSON_NAME] Kuldeeep…" at bounding box center [192, 344] width 84 height 21
click at [150, 334] on select "Select Stylist [PERSON_NAME] [PERSON_NAME] Dingg Support [PERSON_NAME] Kuldeeep…" at bounding box center [192, 344] width 84 height 21
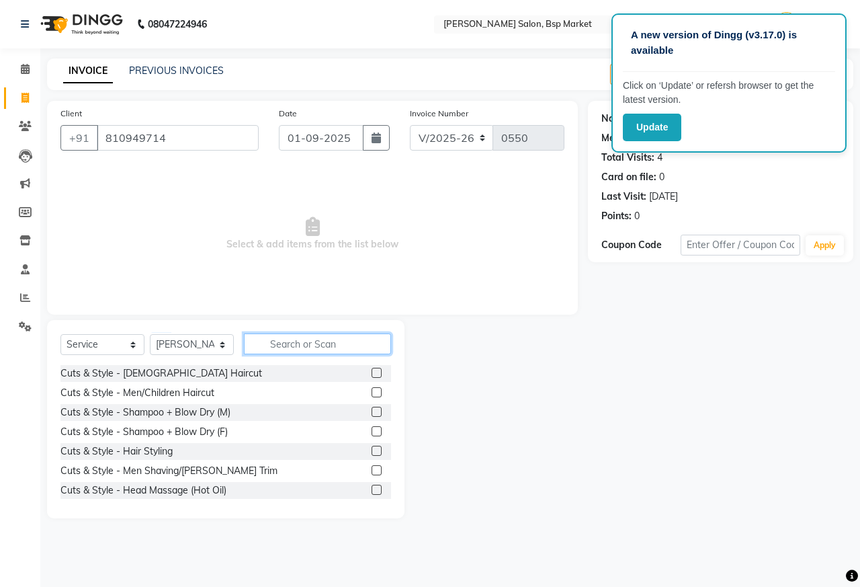
click at [329, 347] on input "text" at bounding box center [317, 343] width 147 height 21
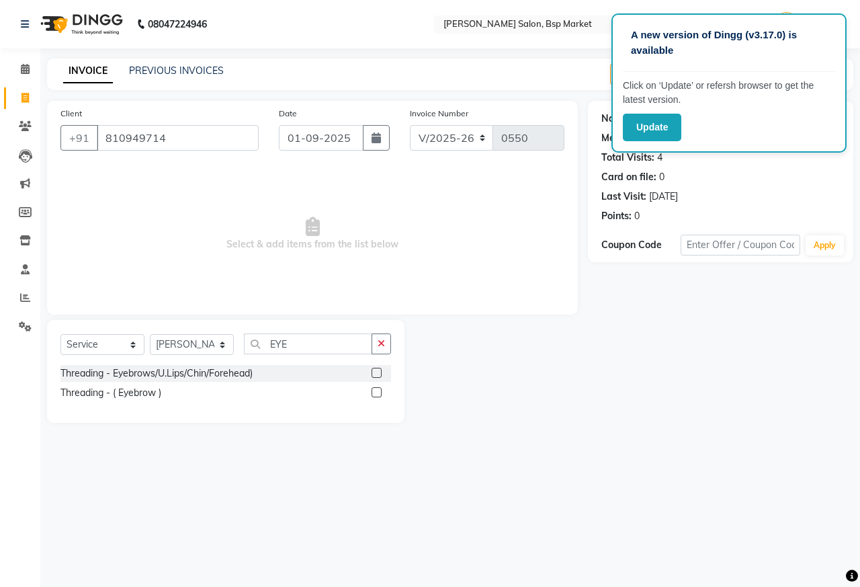
click at [374, 386] on div at bounding box center [381, 392] width 19 height 17
click at [374, 389] on label at bounding box center [377, 392] width 10 height 10
click at [374, 389] on input "checkbox" at bounding box center [376, 392] width 9 height 9
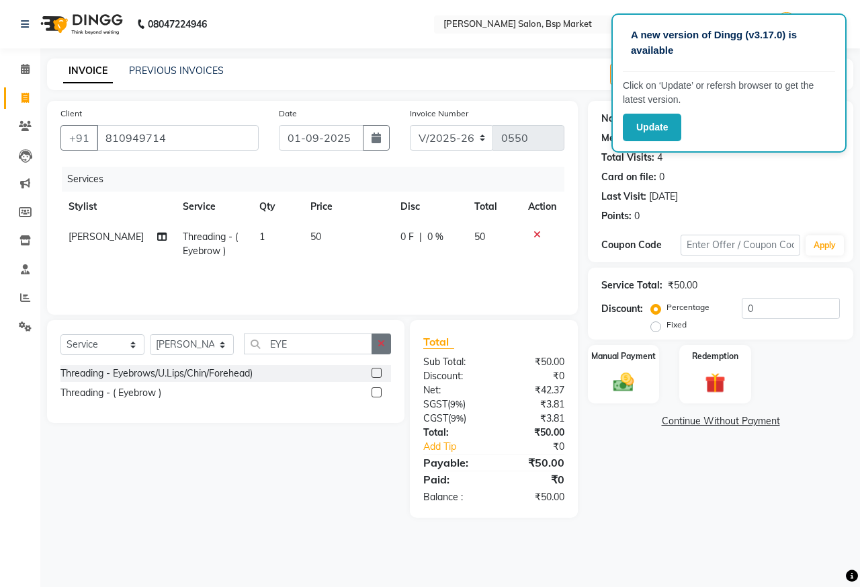
click at [386, 348] on button "button" at bounding box center [381, 343] width 19 height 21
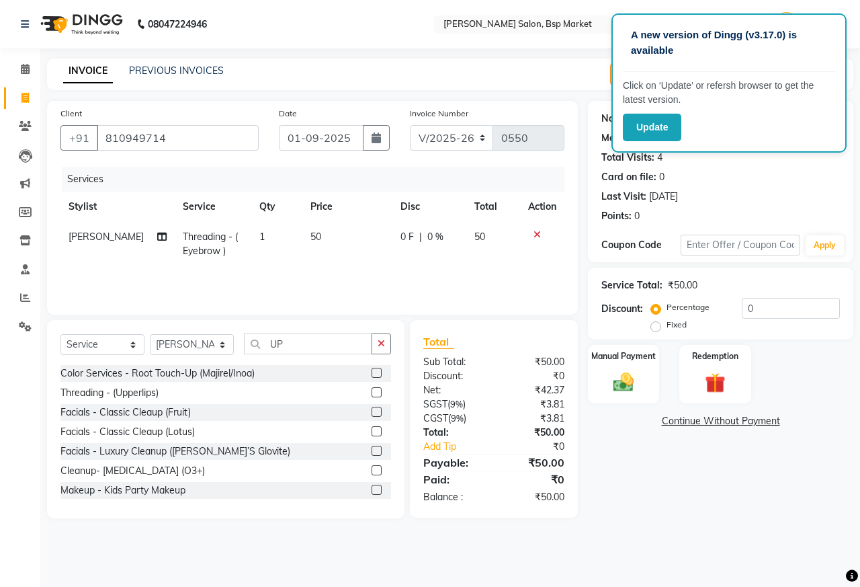
click at [372, 393] on label at bounding box center [377, 392] width 10 height 10
click at [372, 393] on input "checkbox" at bounding box center [376, 392] width 9 height 9
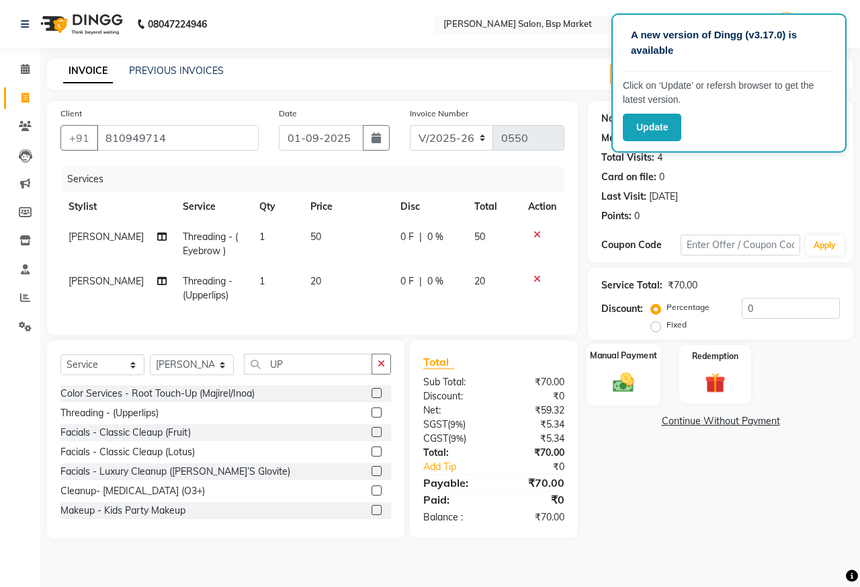
click at [615, 374] on img at bounding box center [623, 382] width 35 height 25
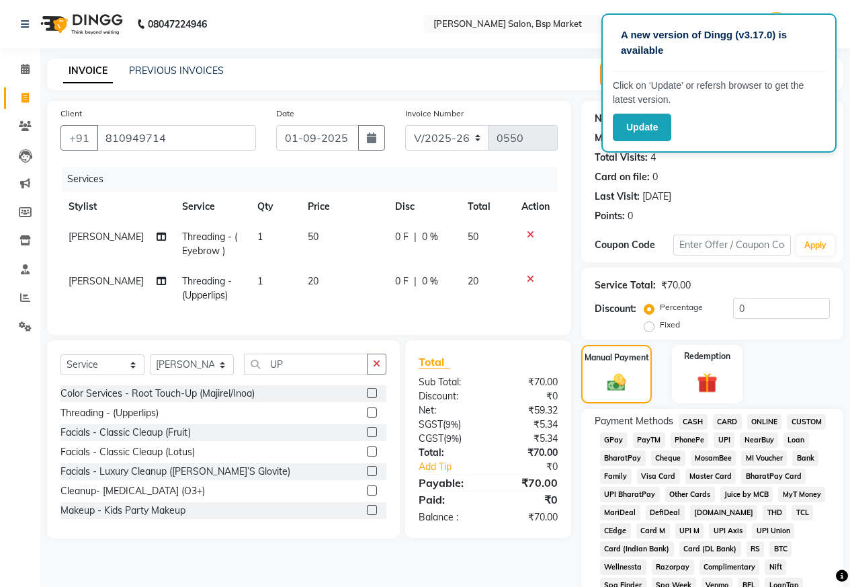
click at [760, 415] on span "ONLINE" at bounding box center [764, 421] width 35 height 15
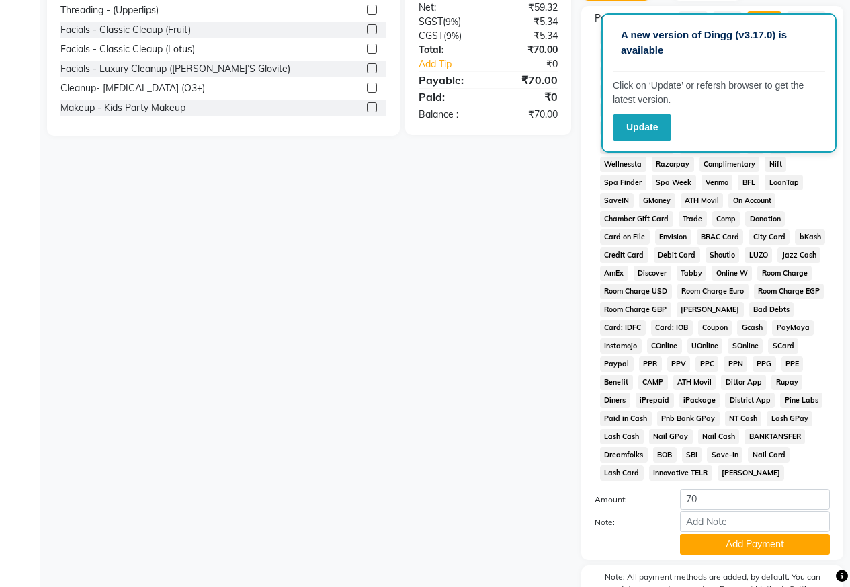
scroll to position [403, 0]
click at [743, 554] on div "Payment Methods CASH CARD ONLINE CUSTOM GPay PayTM PhonePe UPI NearBuy Loan Bha…" at bounding box center [712, 282] width 262 height 554
click at [750, 544] on button "Add Payment" at bounding box center [755, 543] width 150 height 21
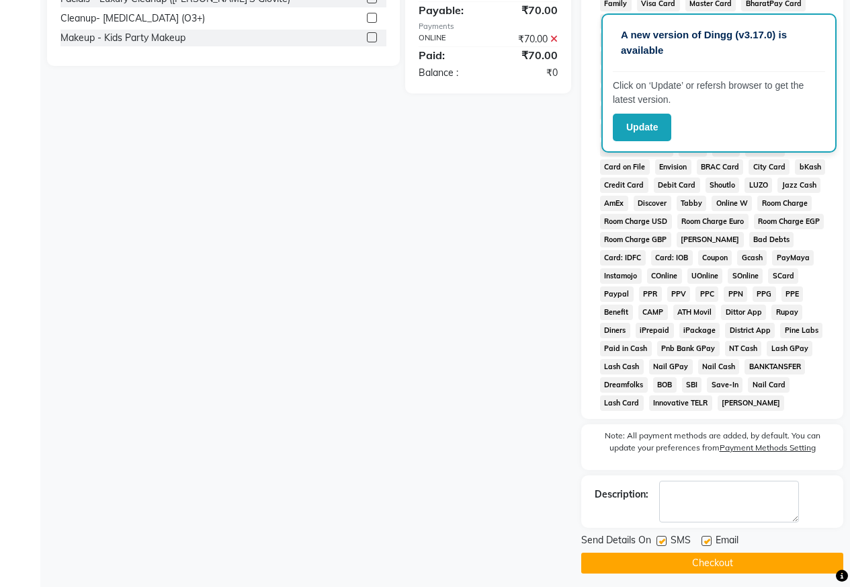
scroll to position [479, 0]
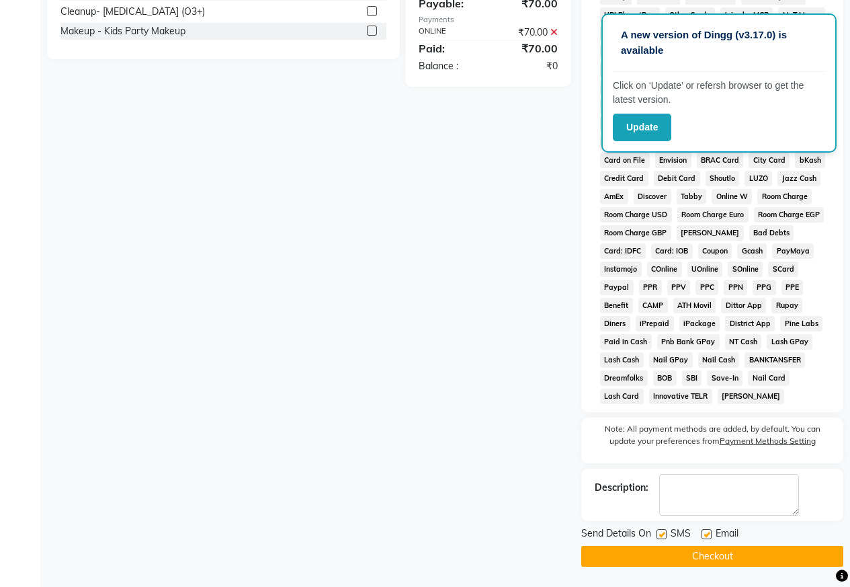
click at [752, 564] on button "Checkout" at bounding box center [712, 556] width 262 height 21
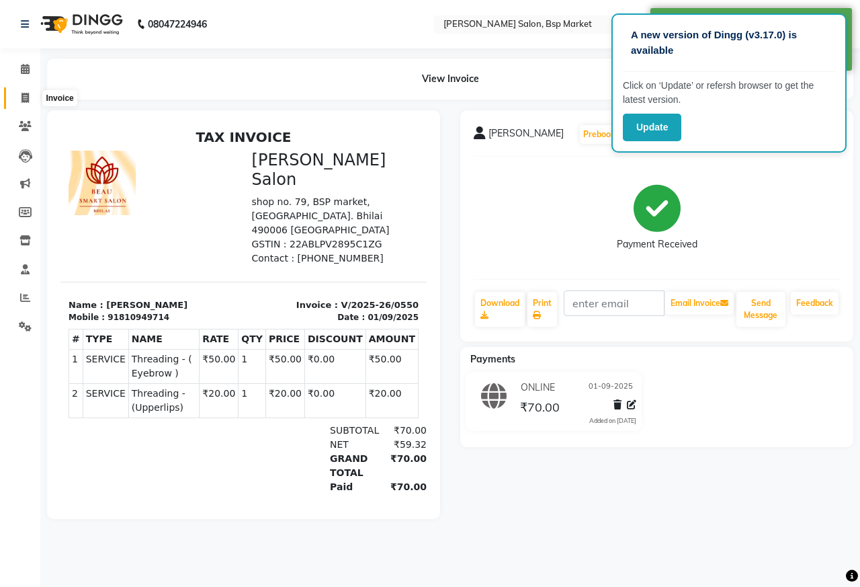
click at [15, 95] on span at bounding box center [25, 98] width 24 height 15
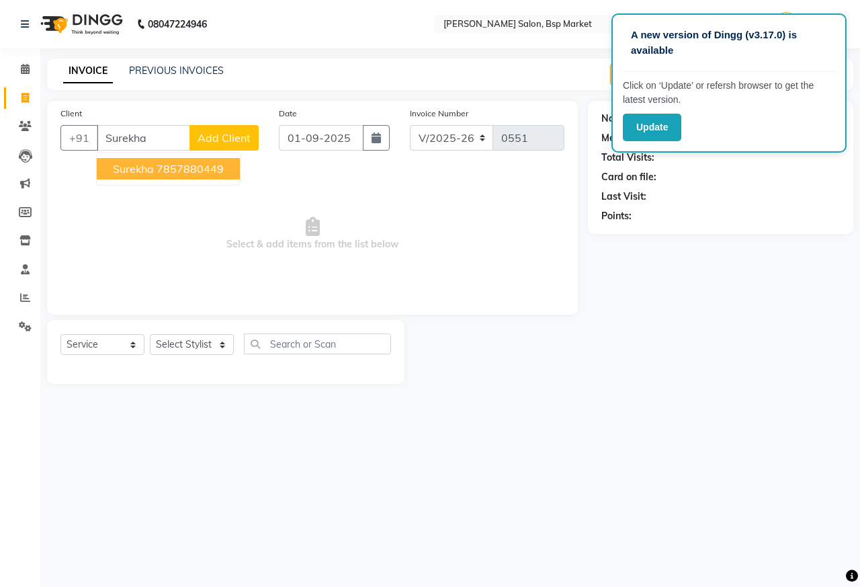
click at [222, 132] on span "Add Client" at bounding box center [224, 137] width 53 height 13
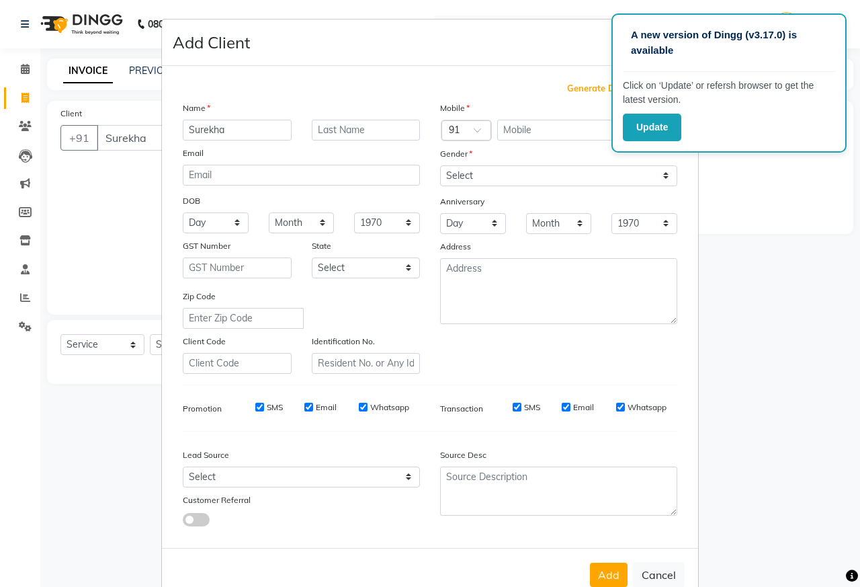
click at [510, 192] on div "Anniversary" at bounding box center [558, 203] width 257 height 22
click at [506, 175] on select "Select [DEMOGRAPHIC_DATA] [DEMOGRAPHIC_DATA] Other Prefer Not To Say" at bounding box center [558, 175] width 237 height 21
click at [440, 165] on select "Select [DEMOGRAPHIC_DATA] [DEMOGRAPHIC_DATA] Other Prefer Not To Say" at bounding box center [558, 175] width 237 height 21
click at [523, 136] on input "text" at bounding box center [555, 130] width 116 height 21
click at [609, 578] on button "Add" at bounding box center [609, 574] width 38 height 24
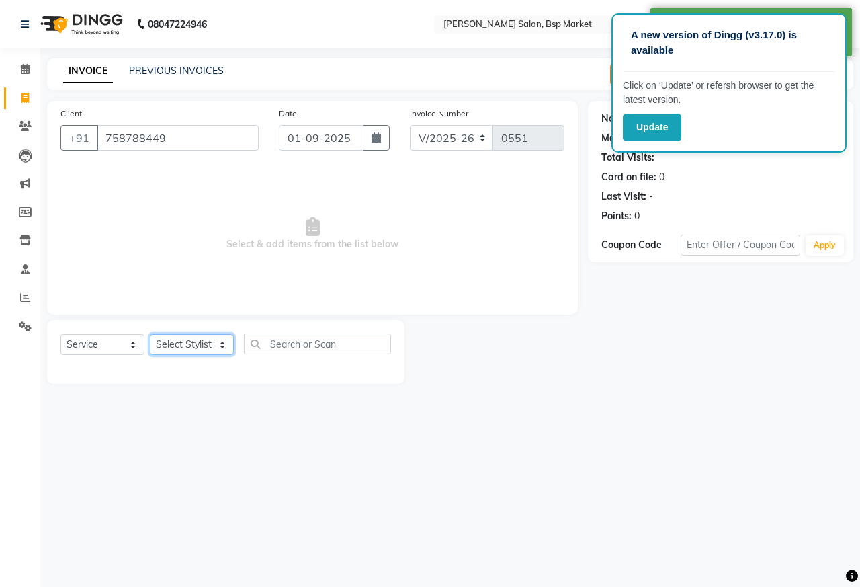
drag, startPoint x: 177, startPoint y: 343, endPoint x: 181, endPoint y: 353, distance: 11.1
click at [181, 353] on select "Select Stylist [PERSON_NAME] [PERSON_NAME] Dingg Support [PERSON_NAME] Kuldeeep…" at bounding box center [192, 344] width 84 height 21
click at [150, 334] on select "Select Stylist [PERSON_NAME] [PERSON_NAME] Dingg Support [PERSON_NAME] Kuldeeep…" at bounding box center [192, 344] width 84 height 21
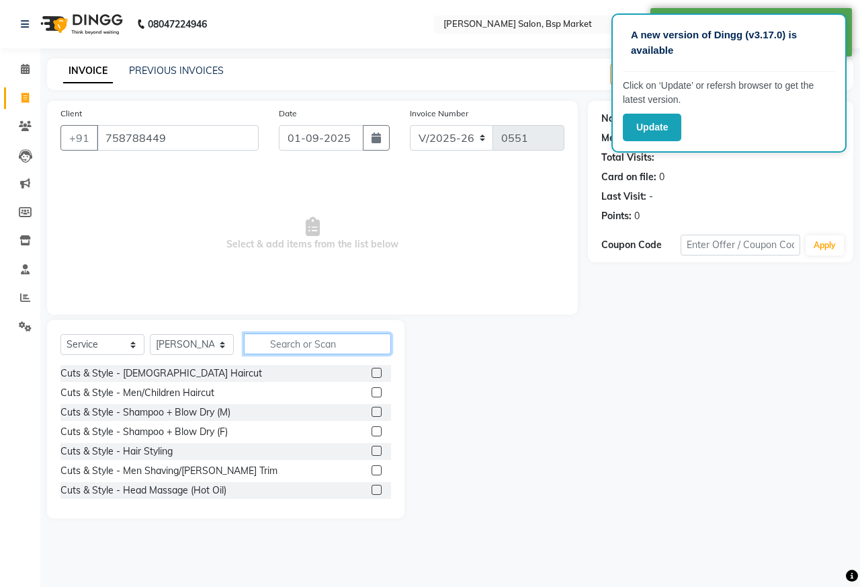
click at [308, 345] on input "text" at bounding box center [317, 343] width 147 height 21
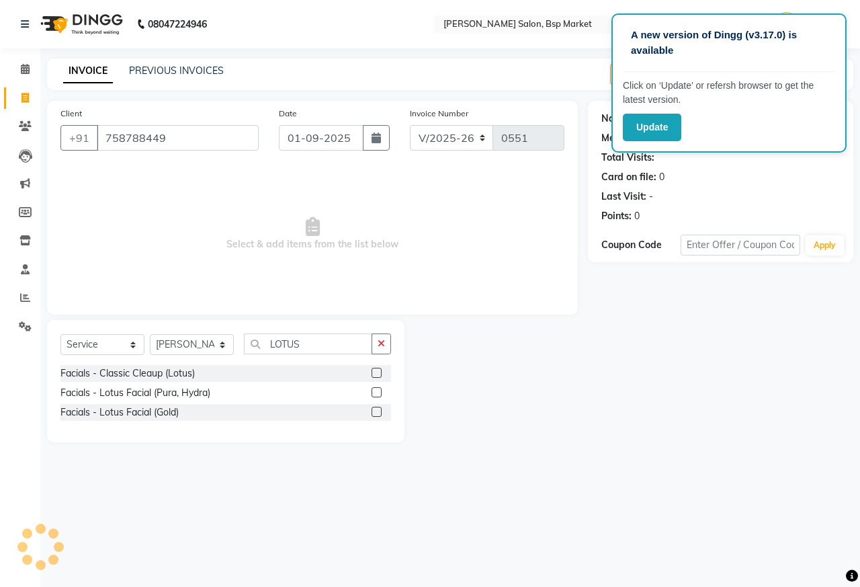
click at [381, 390] on label at bounding box center [377, 392] width 10 height 10
click at [380, 390] on input "checkbox" at bounding box center [376, 392] width 9 height 9
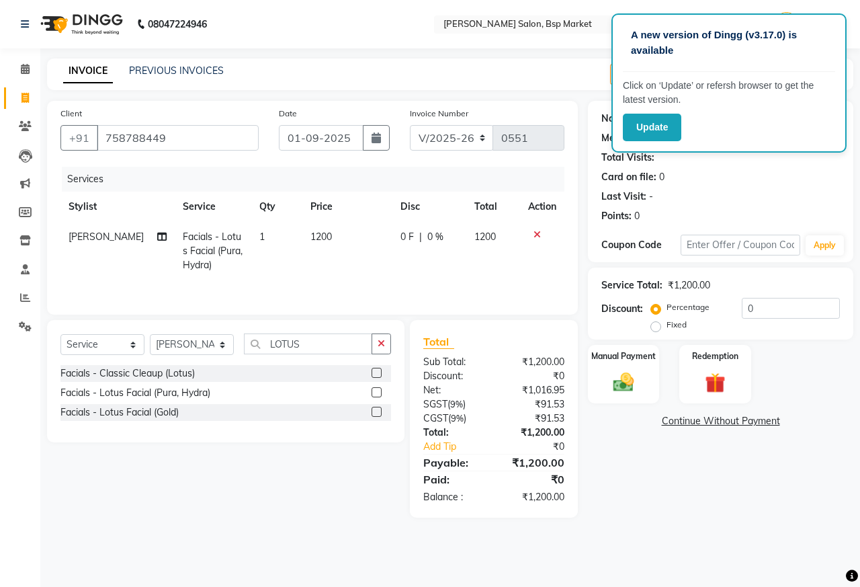
click at [312, 232] on span "1200" at bounding box center [321, 236] width 22 height 12
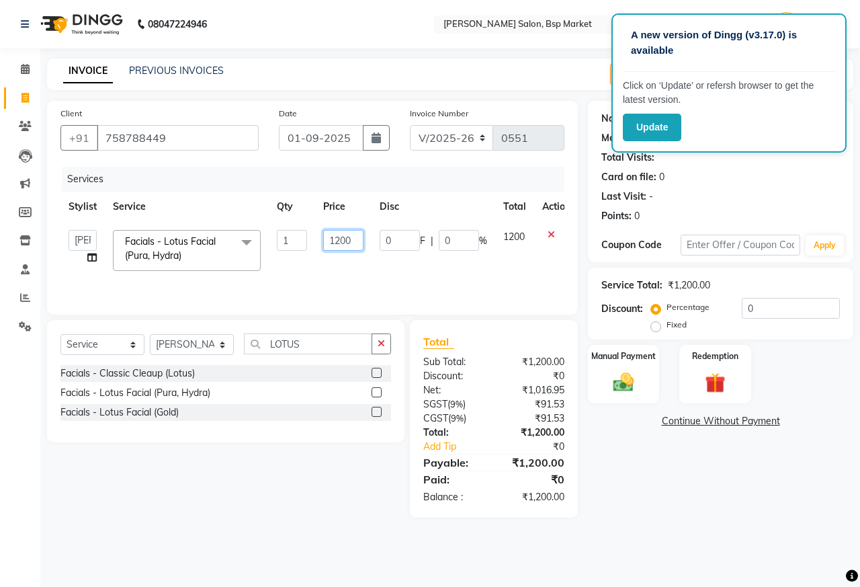
click at [339, 243] on input "1200" at bounding box center [343, 240] width 40 height 21
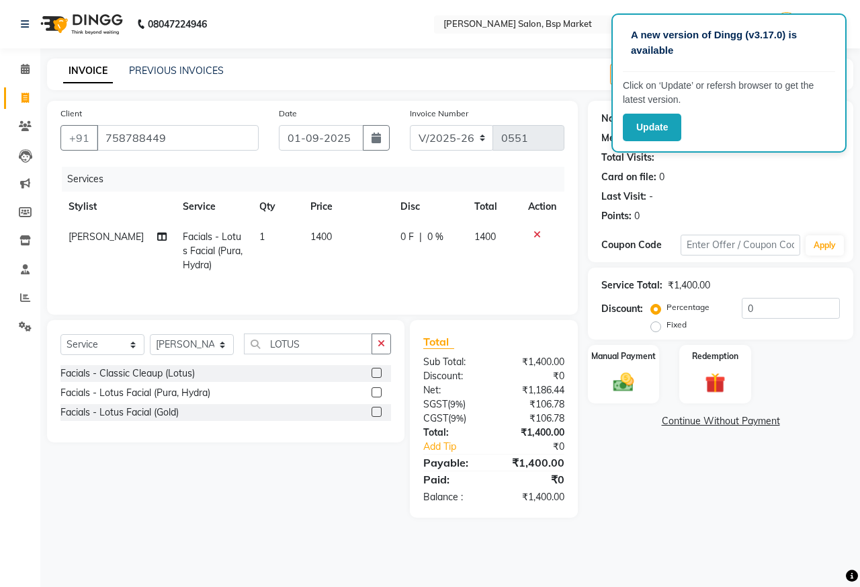
click at [638, 461] on div "Name: [PERSON_NAME] Membership: No Active Membership Total Visits: Card on file…" at bounding box center [725, 309] width 275 height 417
click at [627, 378] on img at bounding box center [623, 382] width 35 height 25
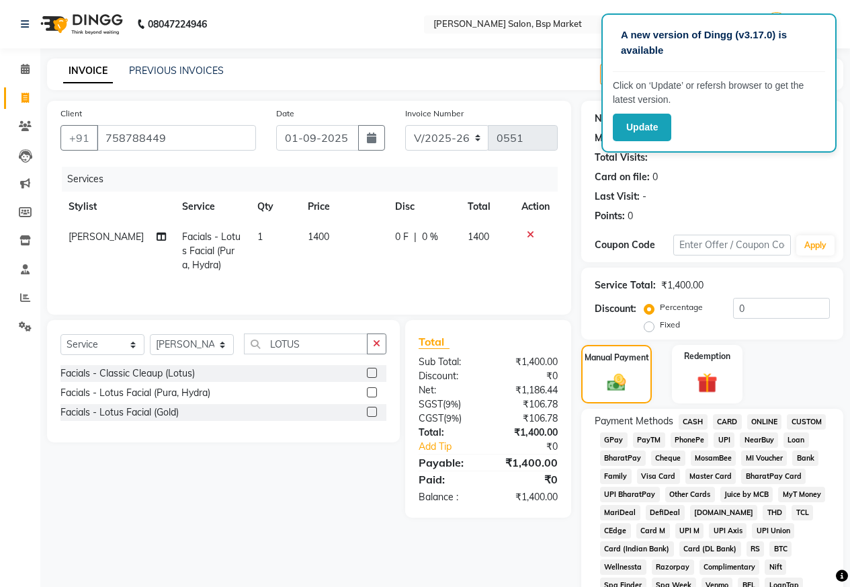
click at [699, 414] on span "CASH" at bounding box center [693, 421] width 29 height 15
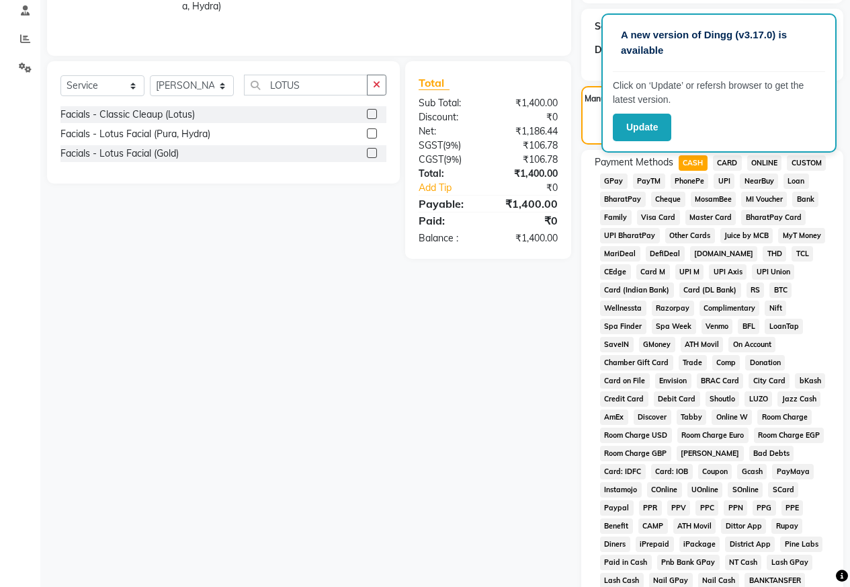
scroll to position [403, 0]
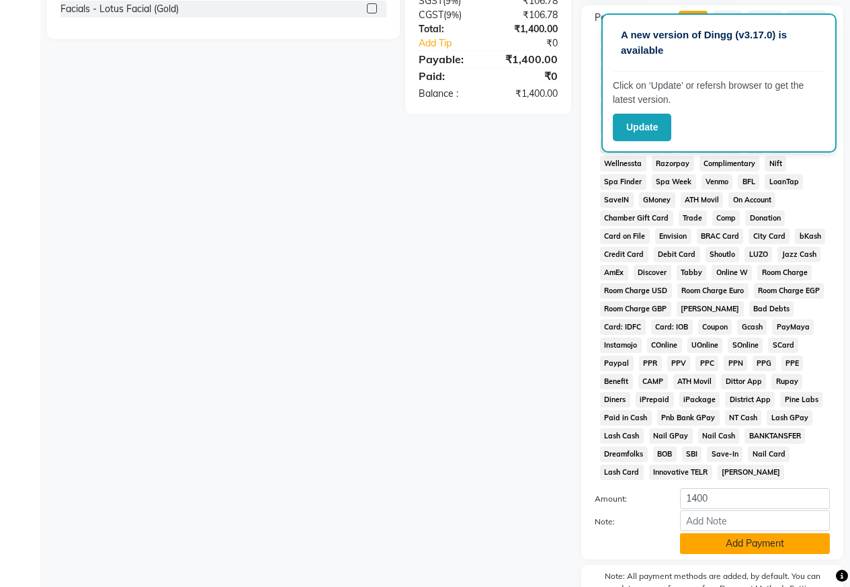
click at [761, 547] on button "Add Payment" at bounding box center [755, 543] width 150 height 21
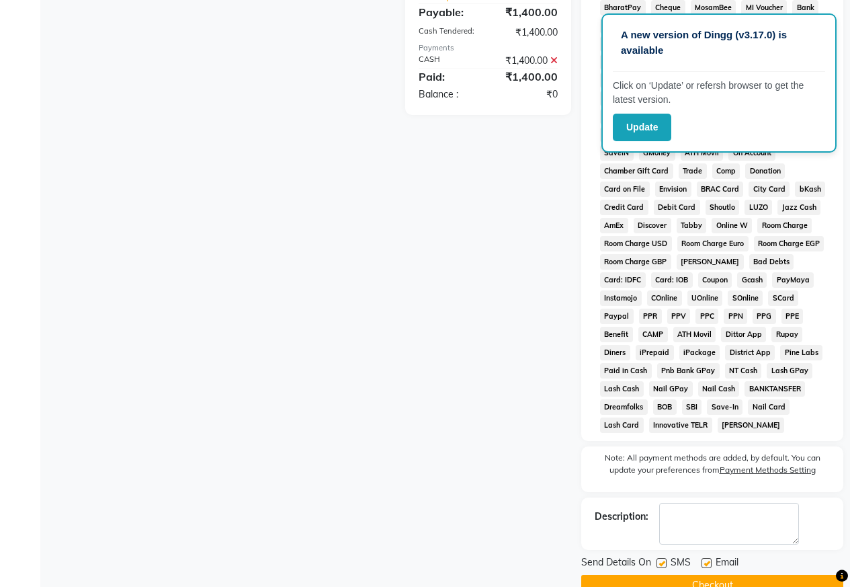
scroll to position [479, 0]
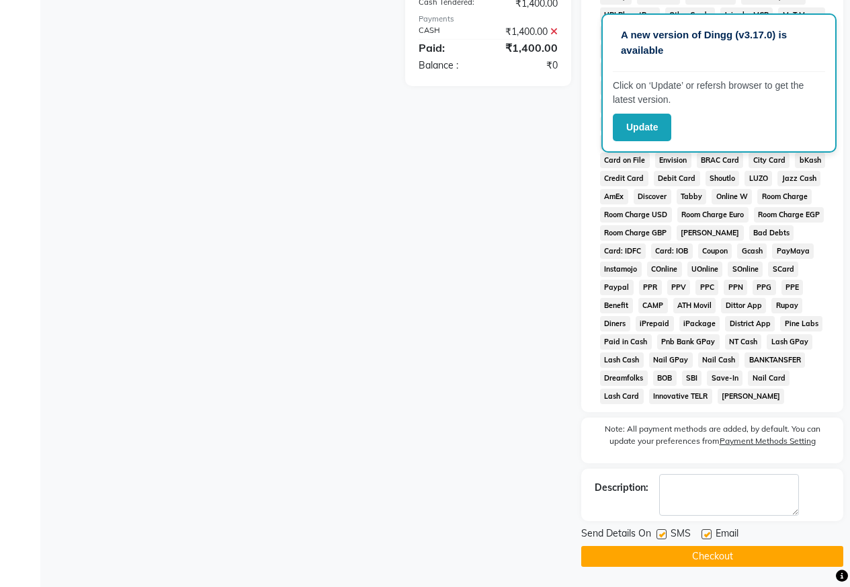
click at [757, 551] on button "Checkout" at bounding box center [712, 556] width 262 height 21
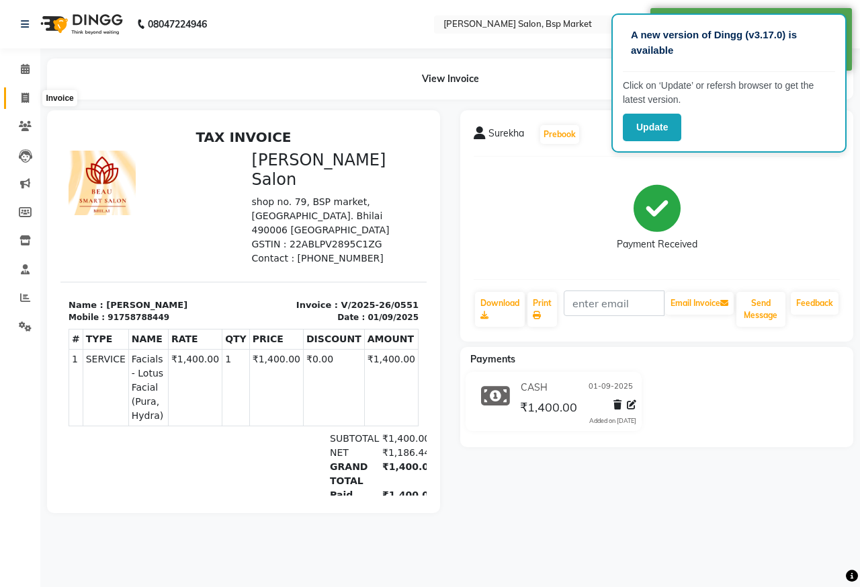
click at [19, 96] on span at bounding box center [25, 98] width 24 height 15
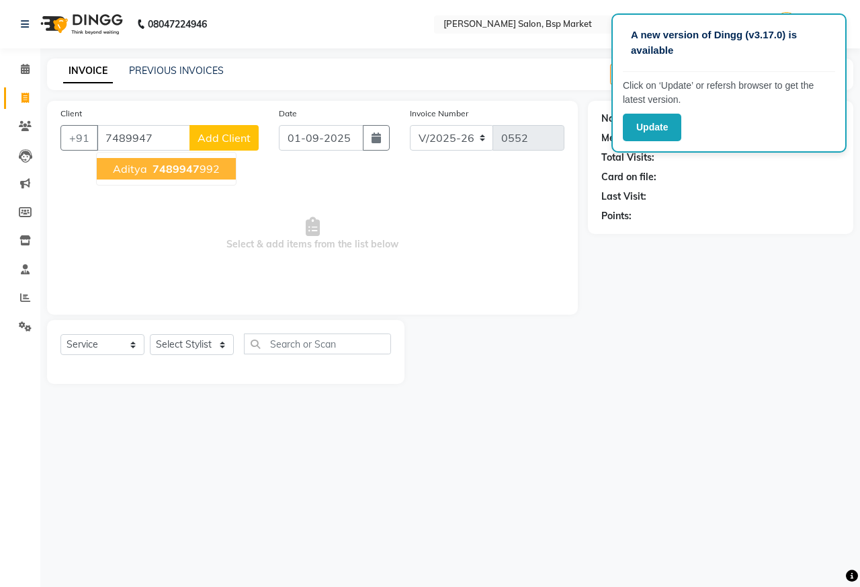
drag, startPoint x: 148, startPoint y: 159, endPoint x: 144, endPoint y: 189, distance: 29.8
click at [146, 159] on button "Aditya 7489947 992" at bounding box center [166, 169] width 139 height 22
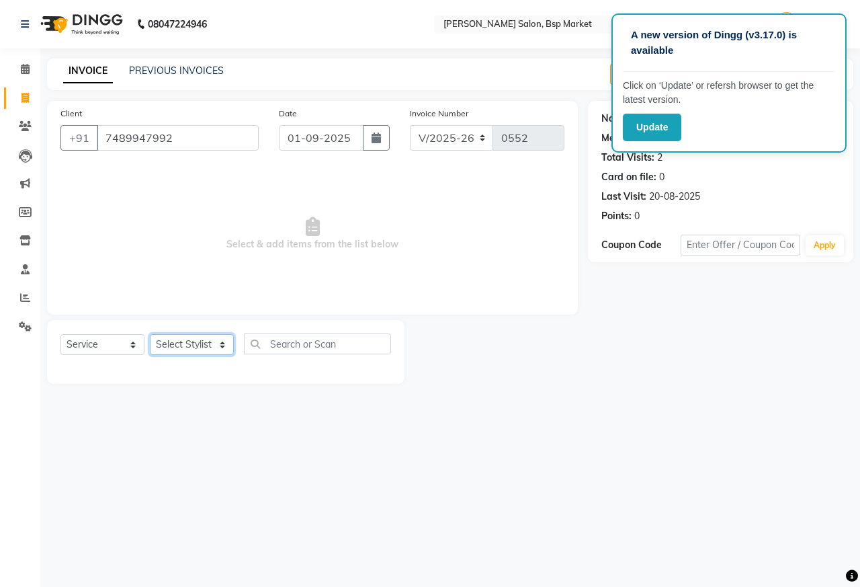
drag, startPoint x: 177, startPoint y: 341, endPoint x: 182, endPoint y: 352, distance: 12.6
click at [177, 342] on select "Select Stylist [PERSON_NAME] [PERSON_NAME] Dingg Support [PERSON_NAME] Kuldeeep…" at bounding box center [192, 344] width 84 height 21
click at [150, 334] on select "Select Stylist [PERSON_NAME] [PERSON_NAME] Dingg Support [PERSON_NAME] Kuldeeep…" at bounding box center [192, 344] width 84 height 21
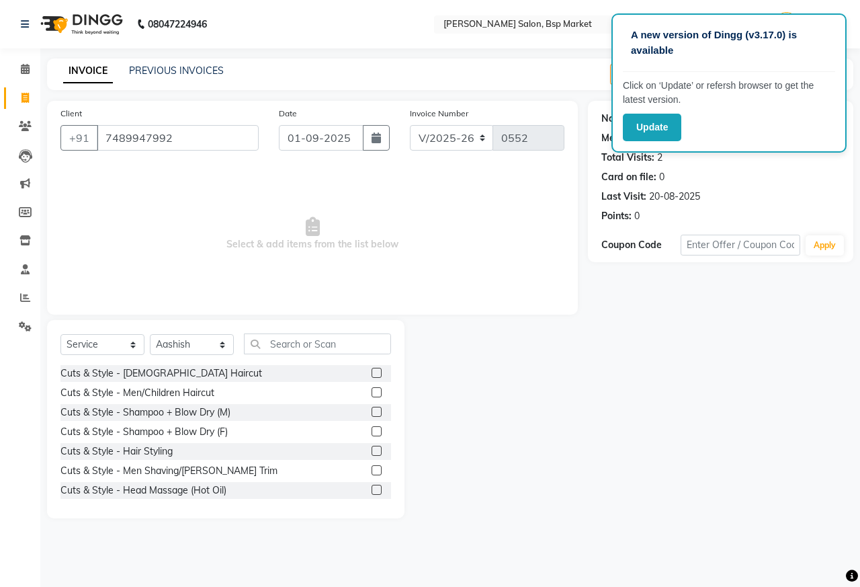
click at [372, 386] on div at bounding box center [381, 392] width 19 height 17
click at [372, 388] on label at bounding box center [377, 392] width 10 height 10
click at [372, 388] on input "checkbox" at bounding box center [376, 392] width 9 height 9
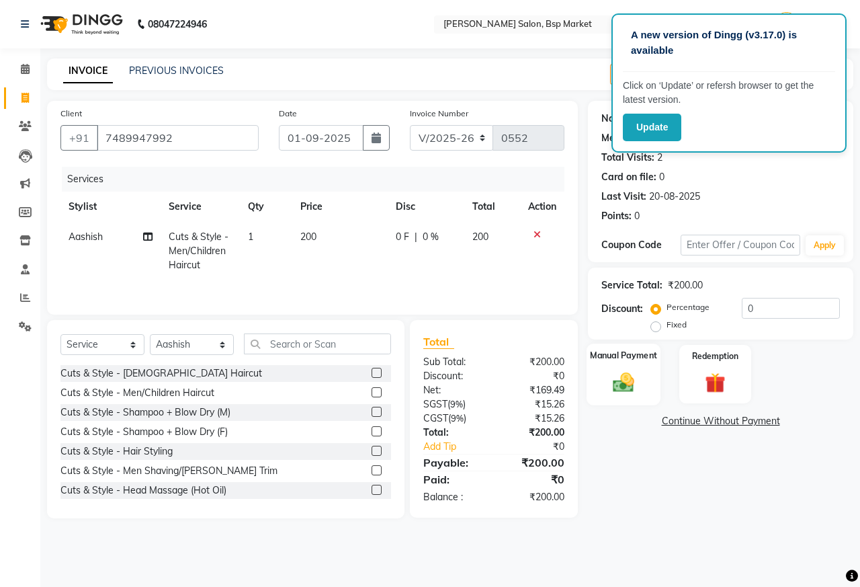
click at [637, 384] on img at bounding box center [623, 382] width 35 height 25
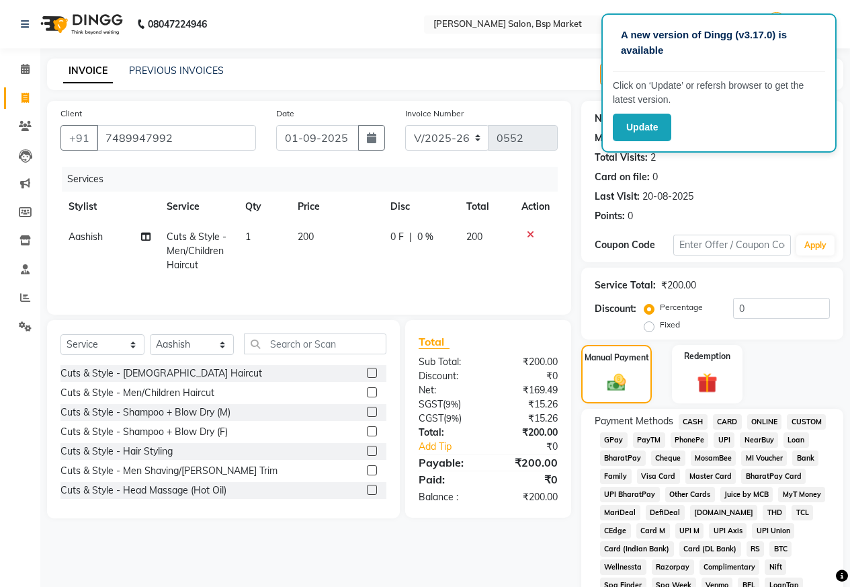
click at [697, 421] on span "CASH" at bounding box center [693, 421] width 29 height 15
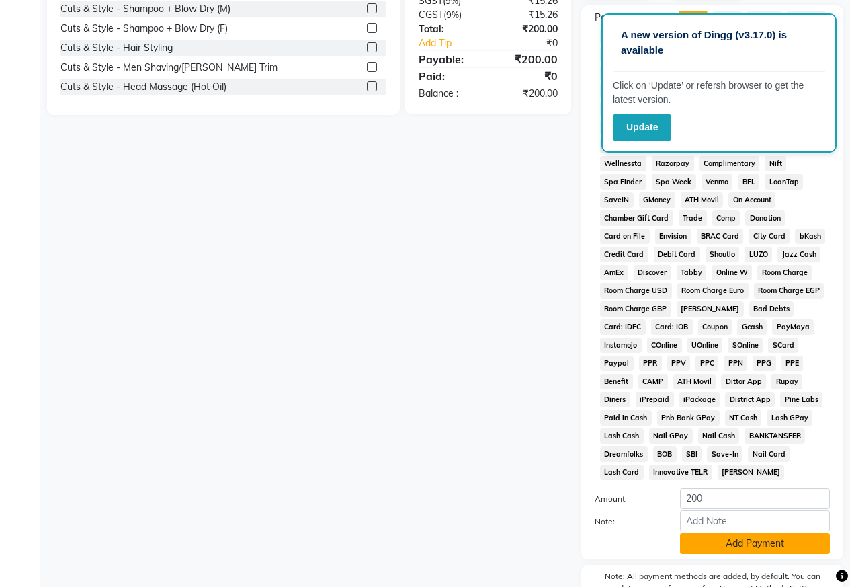
click at [746, 544] on button "Add Payment" at bounding box center [755, 543] width 150 height 21
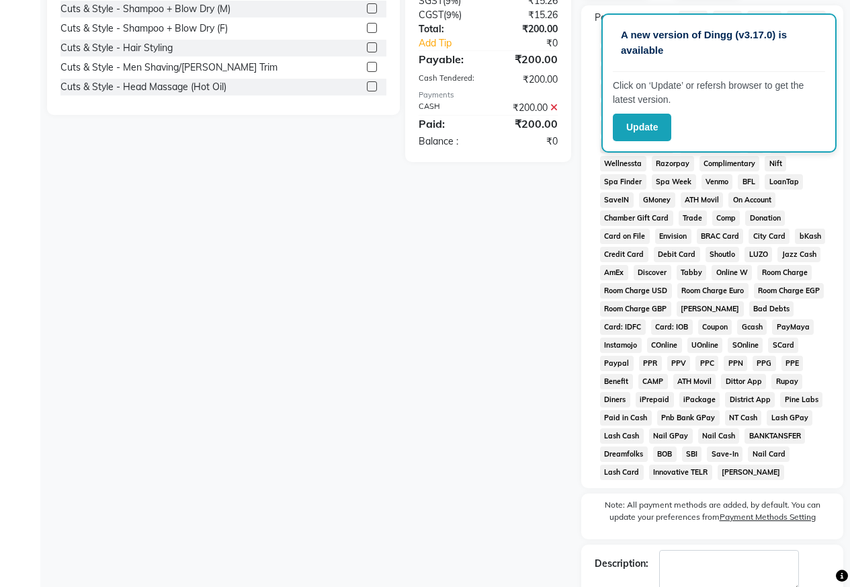
scroll to position [479, 0]
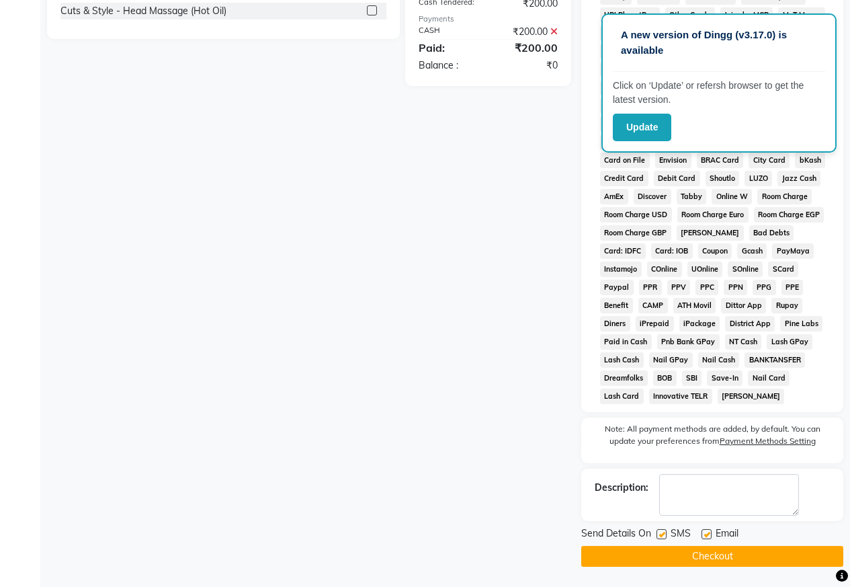
click at [730, 558] on button "Checkout" at bounding box center [712, 556] width 262 height 21
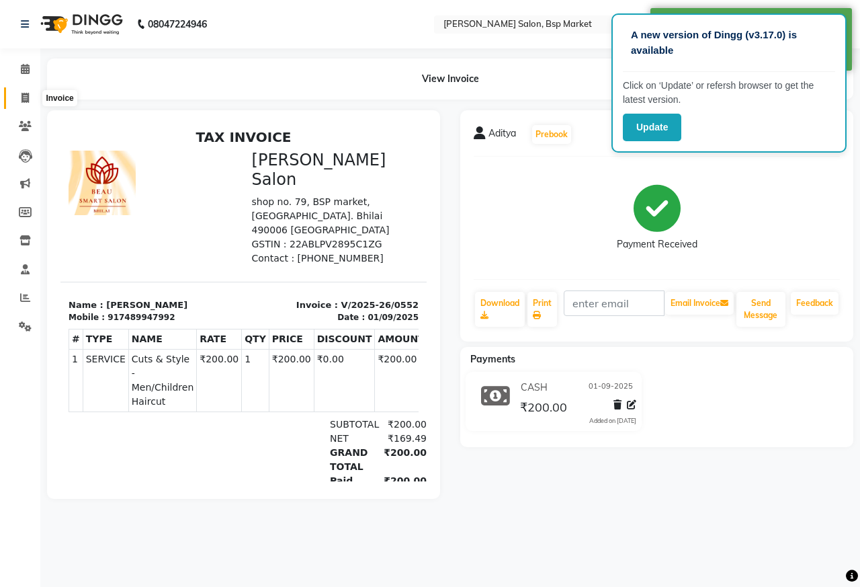
click at [26, 97] on icon at bounding box center [25, 98] width 7 height 10
